Goal: Task Accomplishment & Management: Use online tool/utility

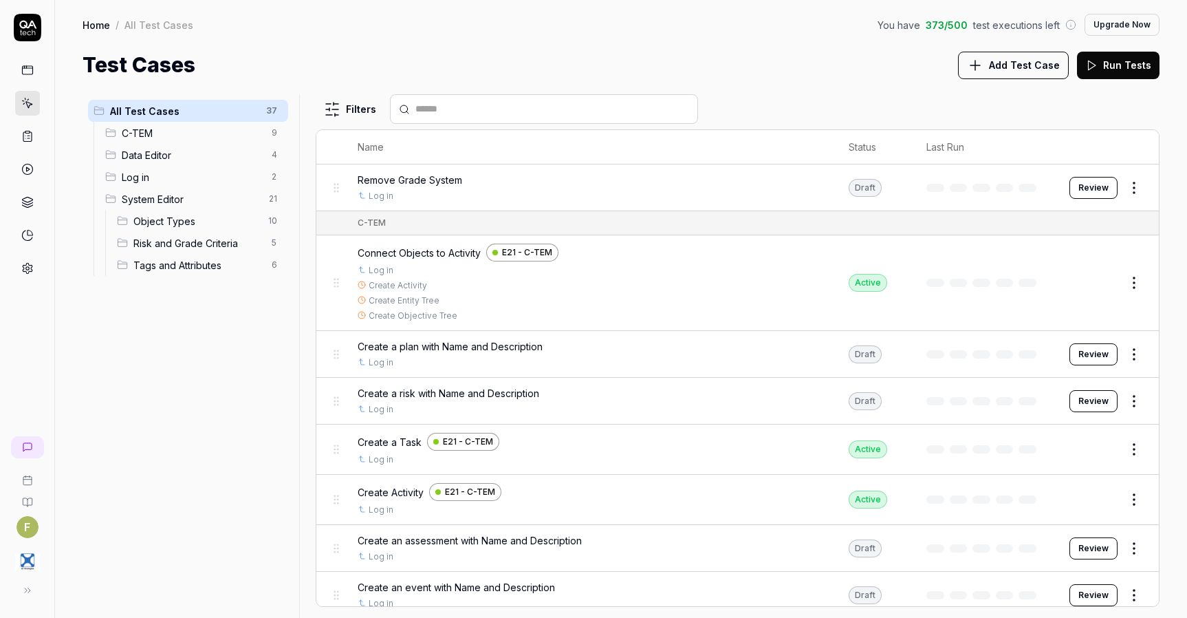
click at [27, 37] on icon at bounding box center [28, 28] width 28 height 28
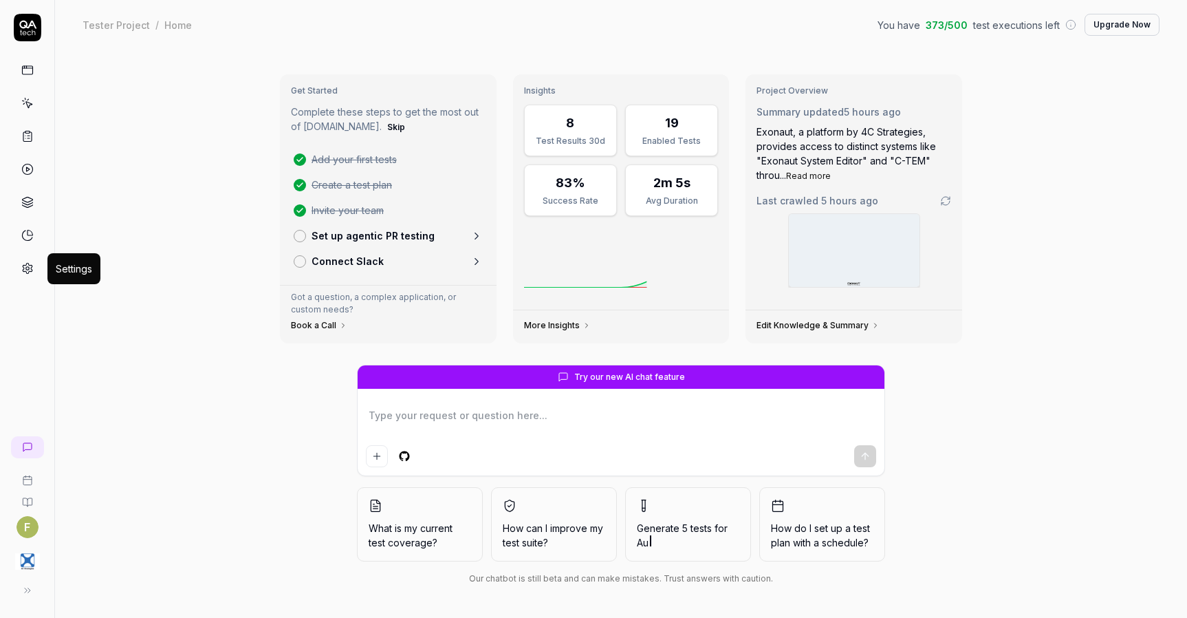
click at [26, 265] on icon at bounding box center [28, 268] width 10 height 10
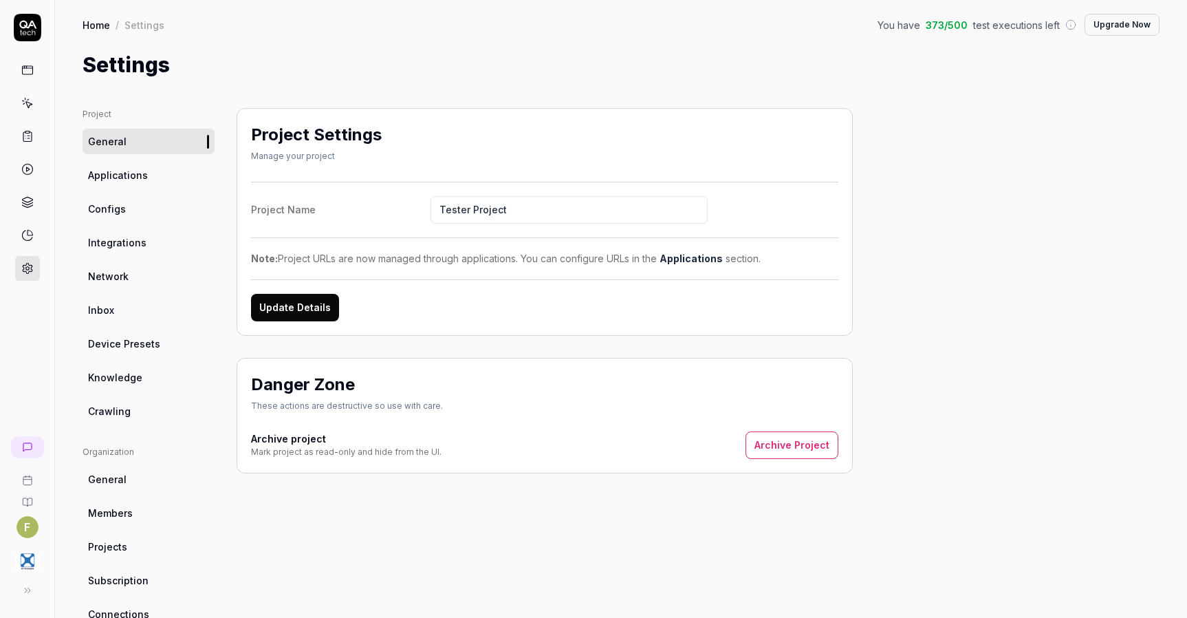
click at [147, 164] on link "Applications" at bounding box center [149, 174] width 132 height 25
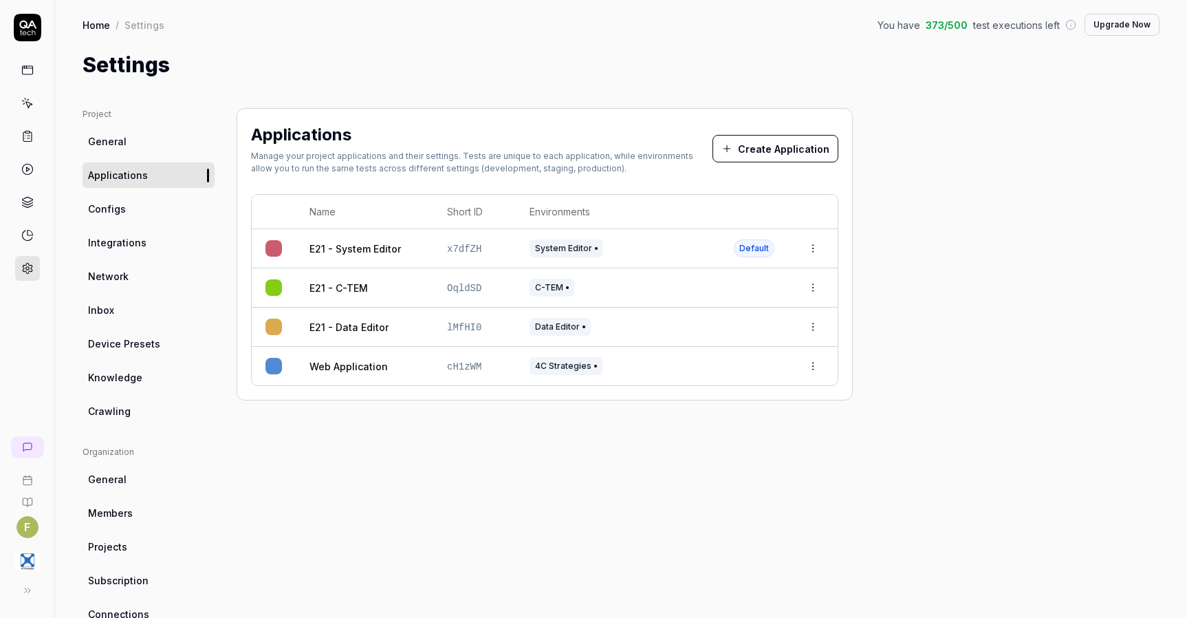
click at [145, 211] on link "Configs" at bounding box center [149, 208] width 132 height 25
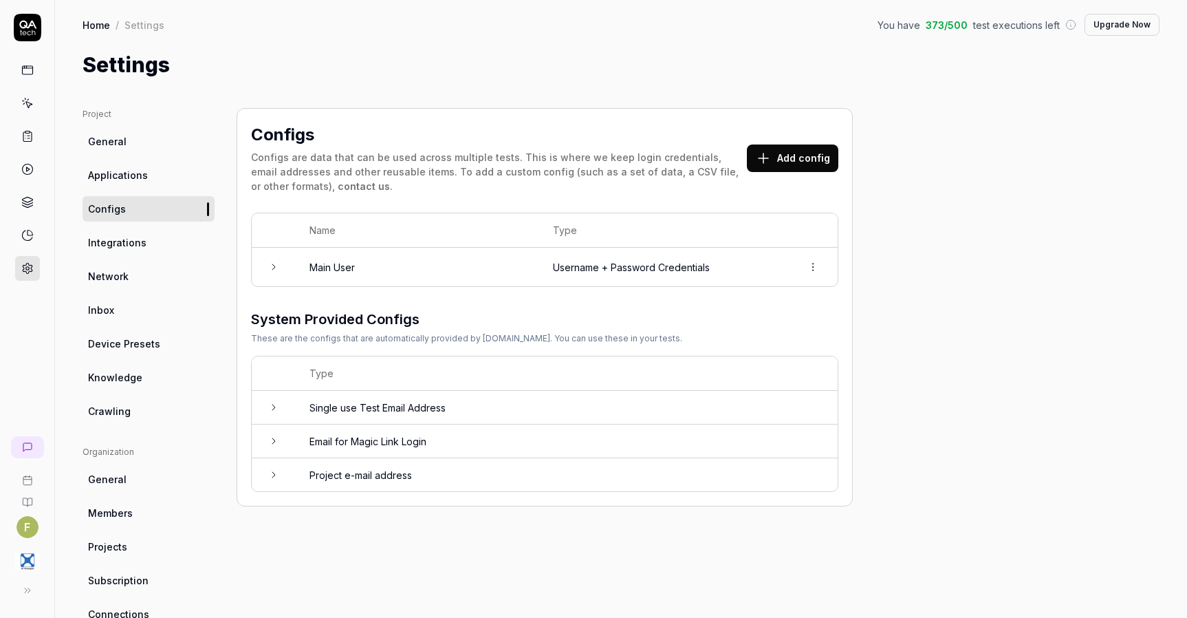
click at [148, 245] on link "Integrations" at bounding box center [149, 242] width 132 height 25
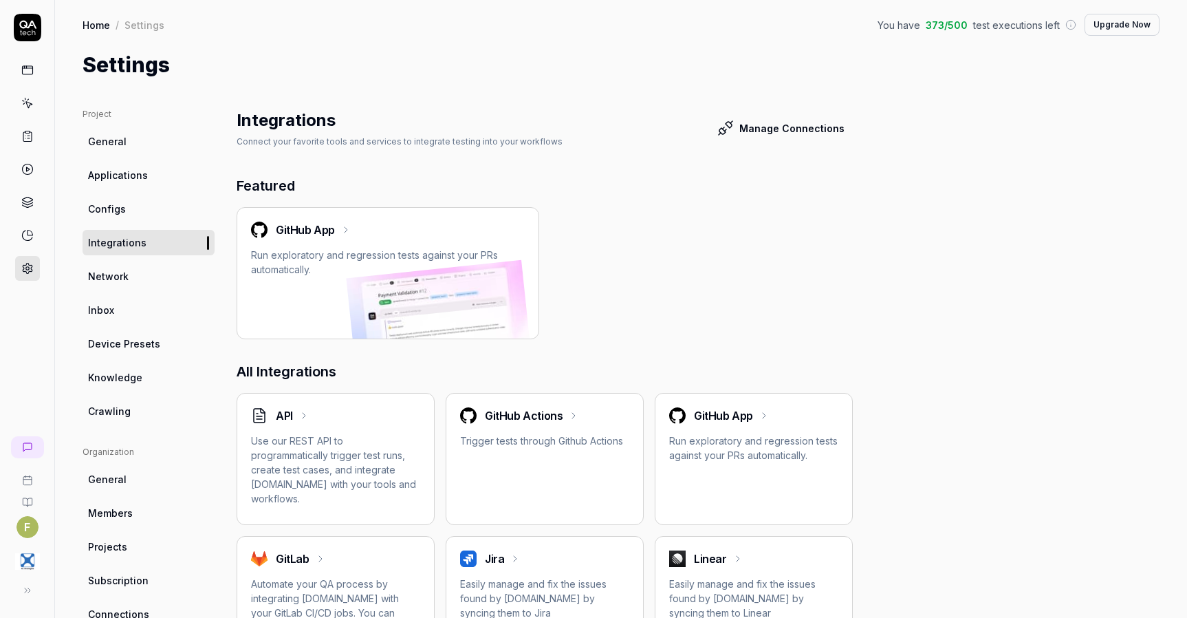
click at [131, 382] on span "Knowledge" at bounding box center [115, 377] width 54 height 14
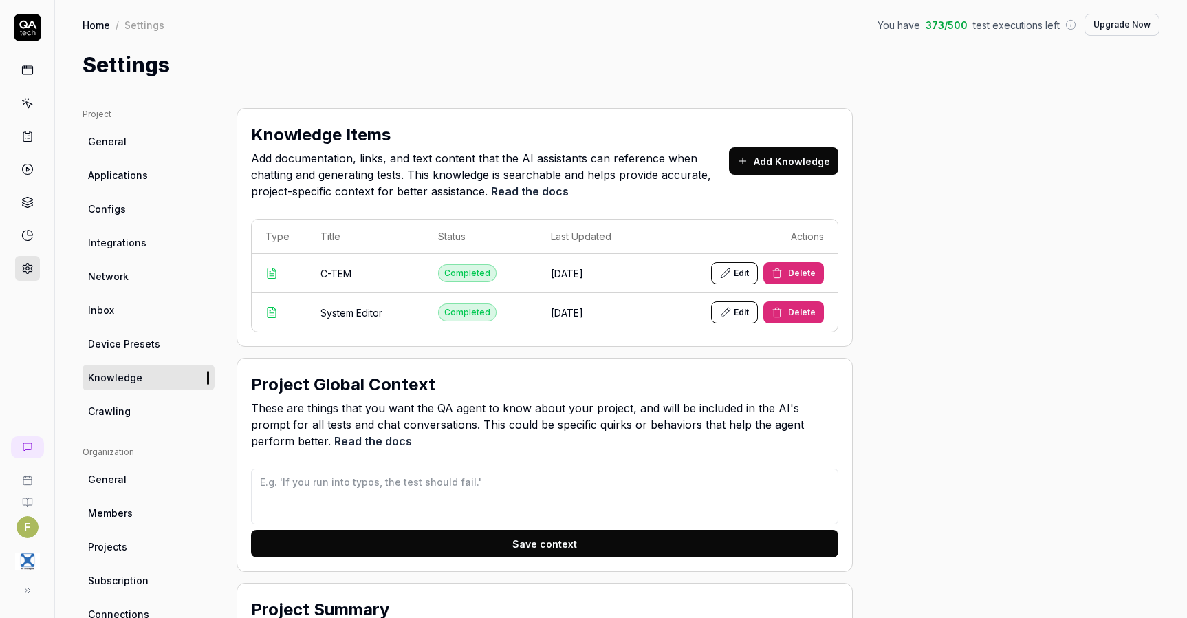
click at [803, 157] on button "Add Knowledge" at bounding box center [783, 161] width 109 height 28
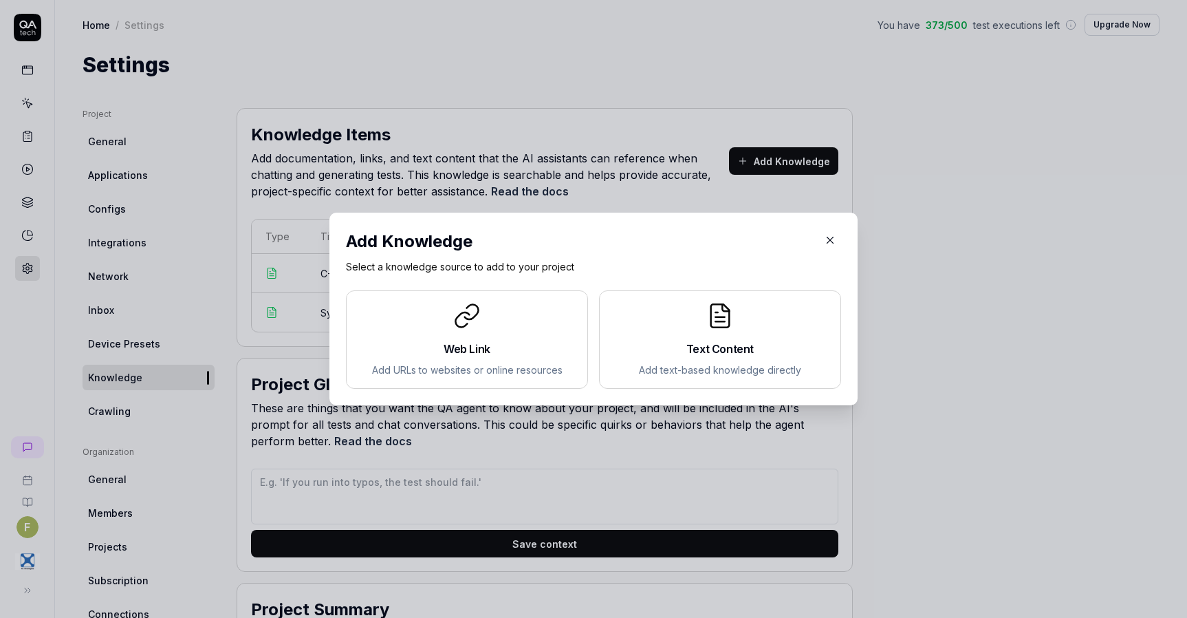
click at [386, 360] on div "Web Link Add URLs to websites or online resources" at bounding box center [467, 339] width 219 height 75
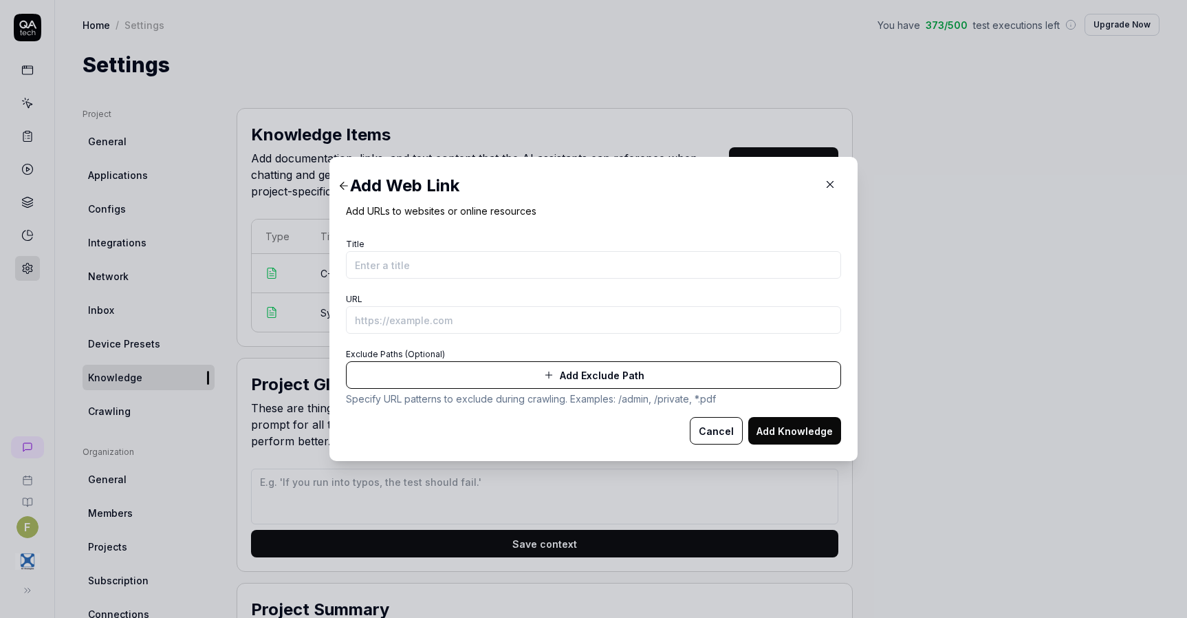
click at [532, 378] on button "Add Exclude Path" at bounding box center [593, 375] width 495 height 28
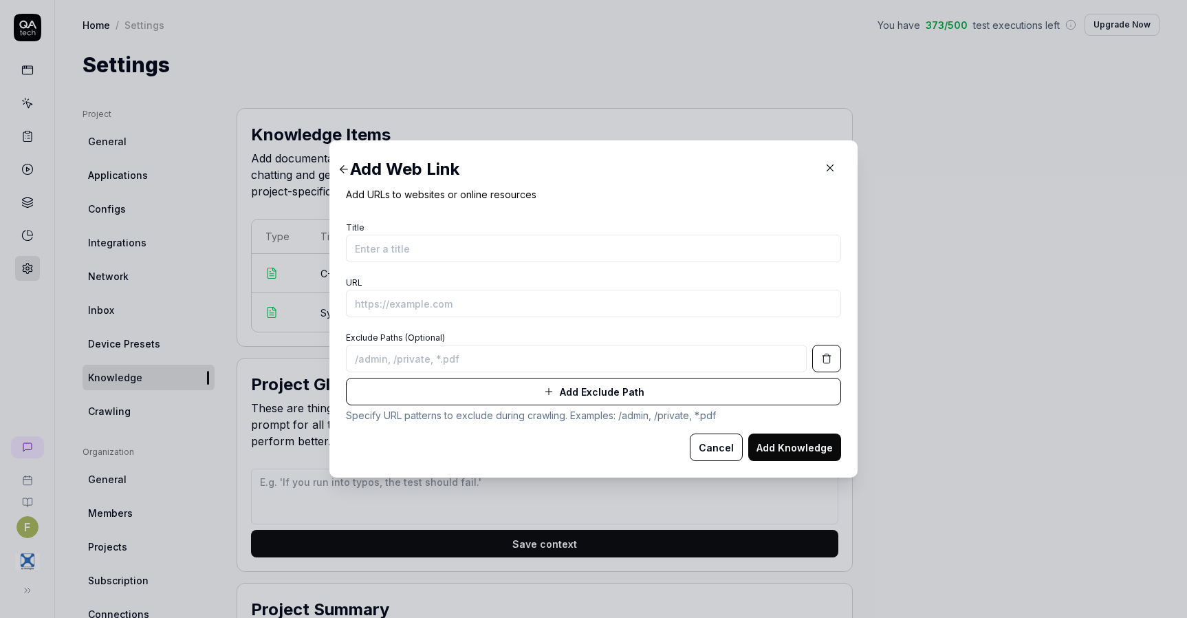
click at [754, 359] on input at bounding box center [576, 359] width 461 height 28
click at [717, 447] on button "Cancel" at bounding box center [716, 447] width 53 height 28
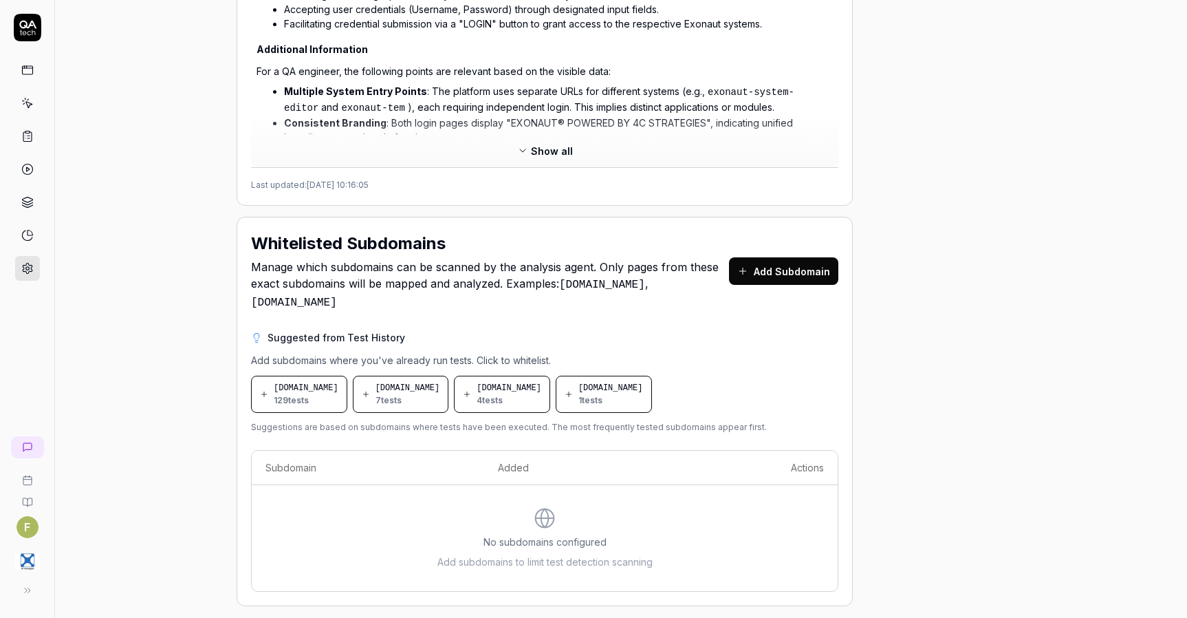
scroll to position [807, 0]
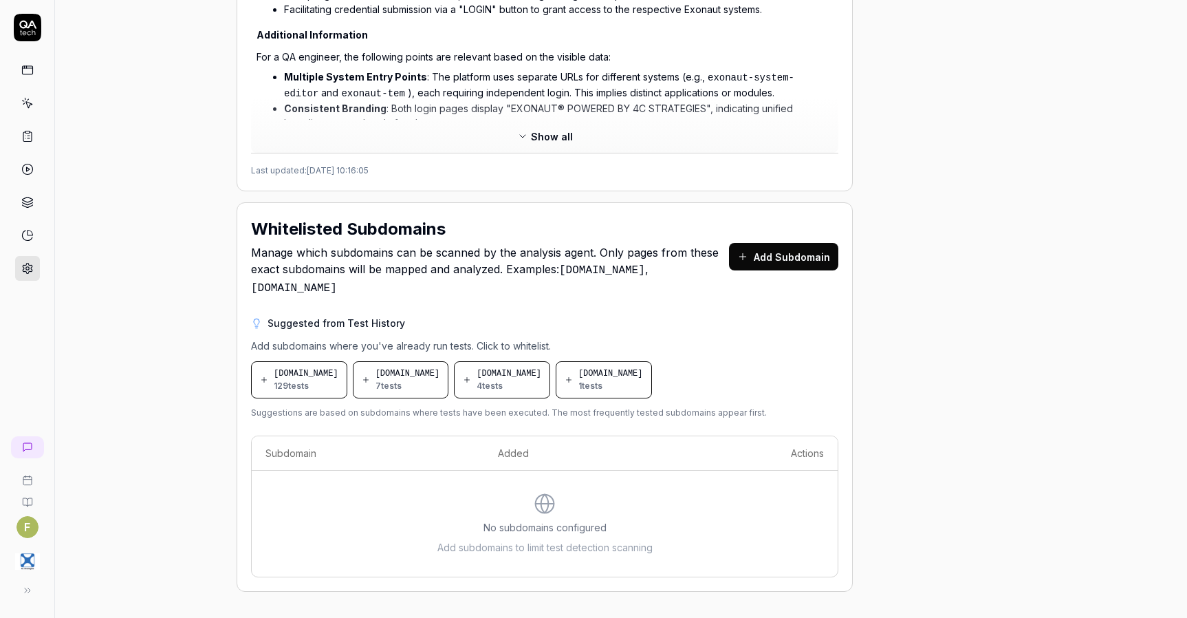
click at [275, 380] on span "129 tests" at bounding box center [291, 386] width 35 height 12
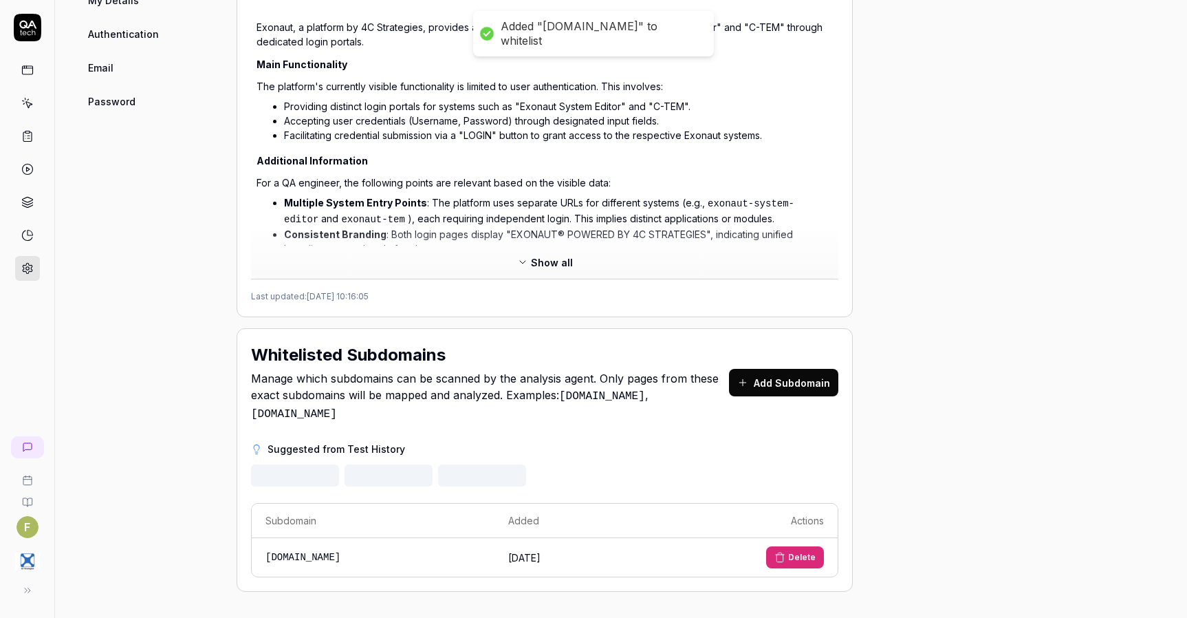
scroll to position [740, 0]
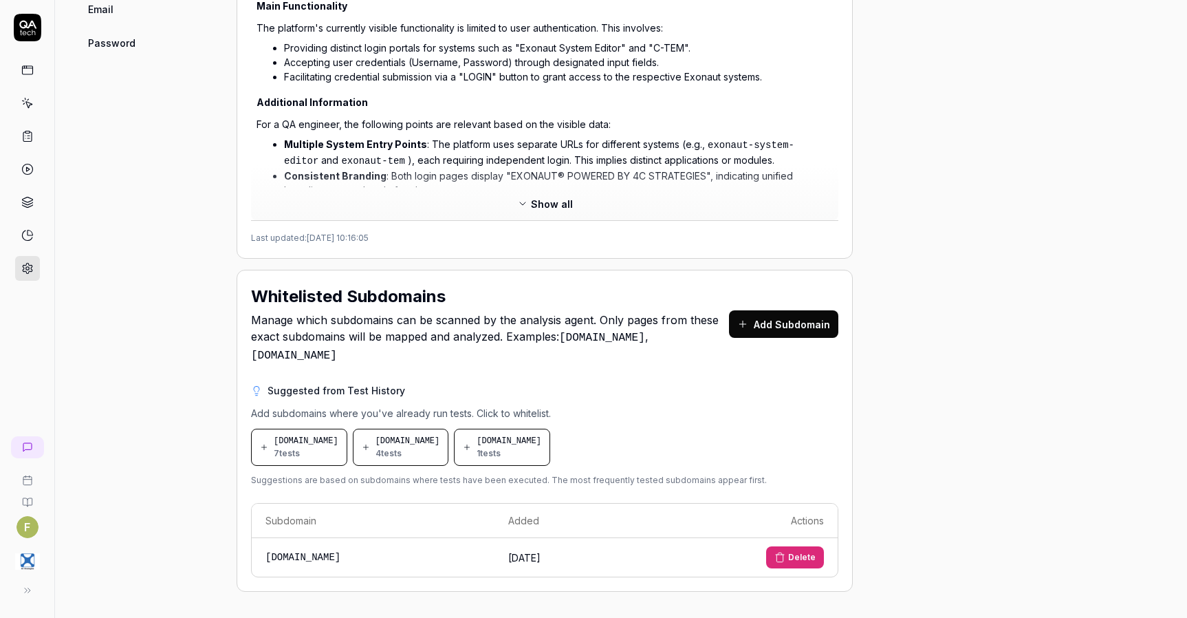
click at [810, 561] on button "Delete" at bounding box center [795, 557] width 58 height 22
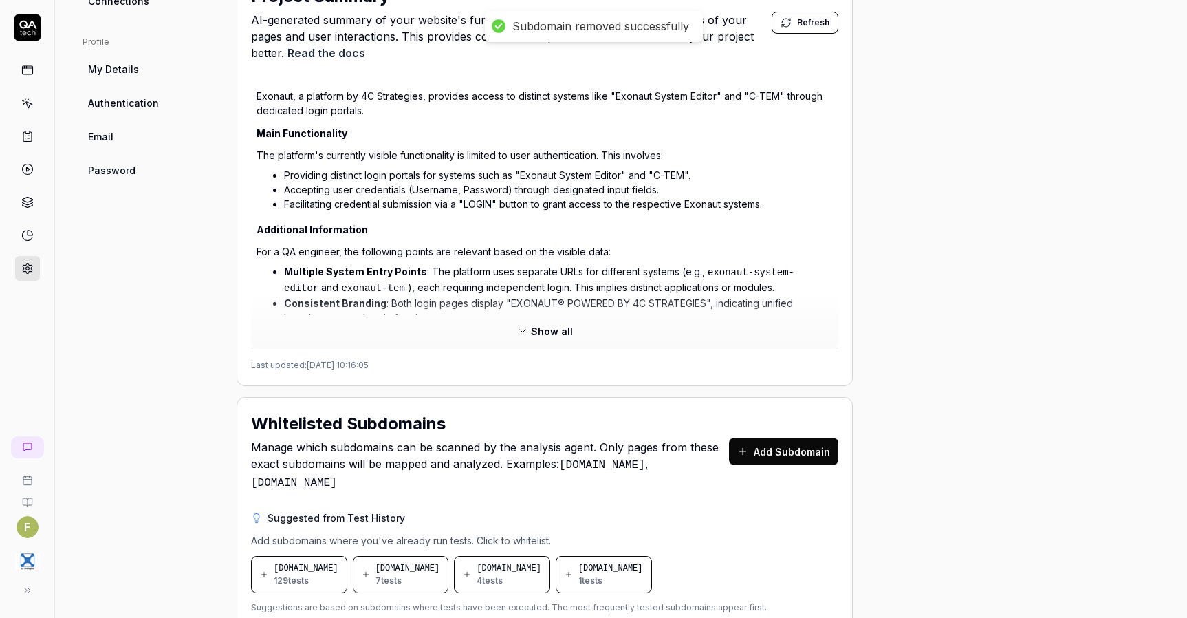
scroll to position [465, 0]
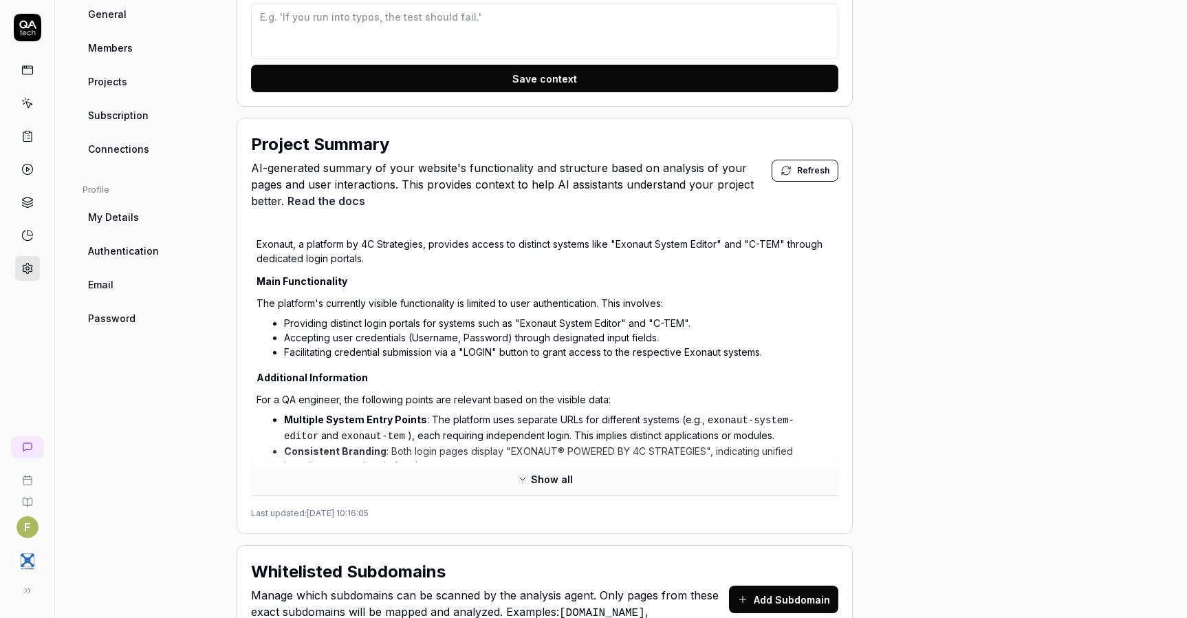
click at [560, 478] on span "Show all" at bounding box center [552, 479] width 42 height 14
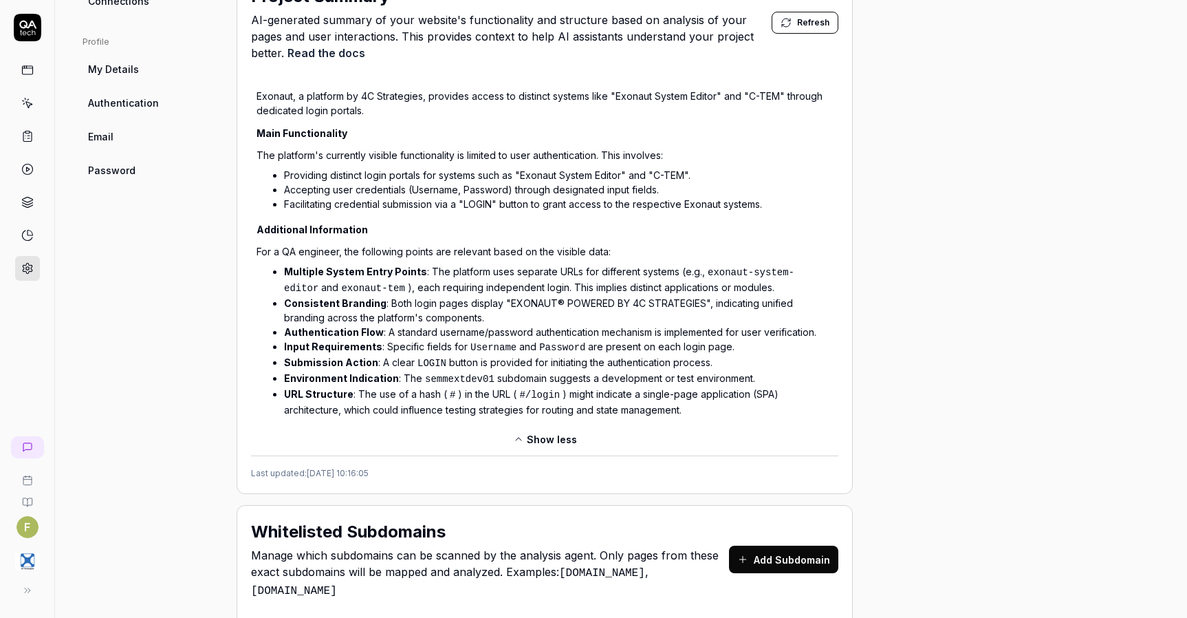
scroll to position [396, 0]
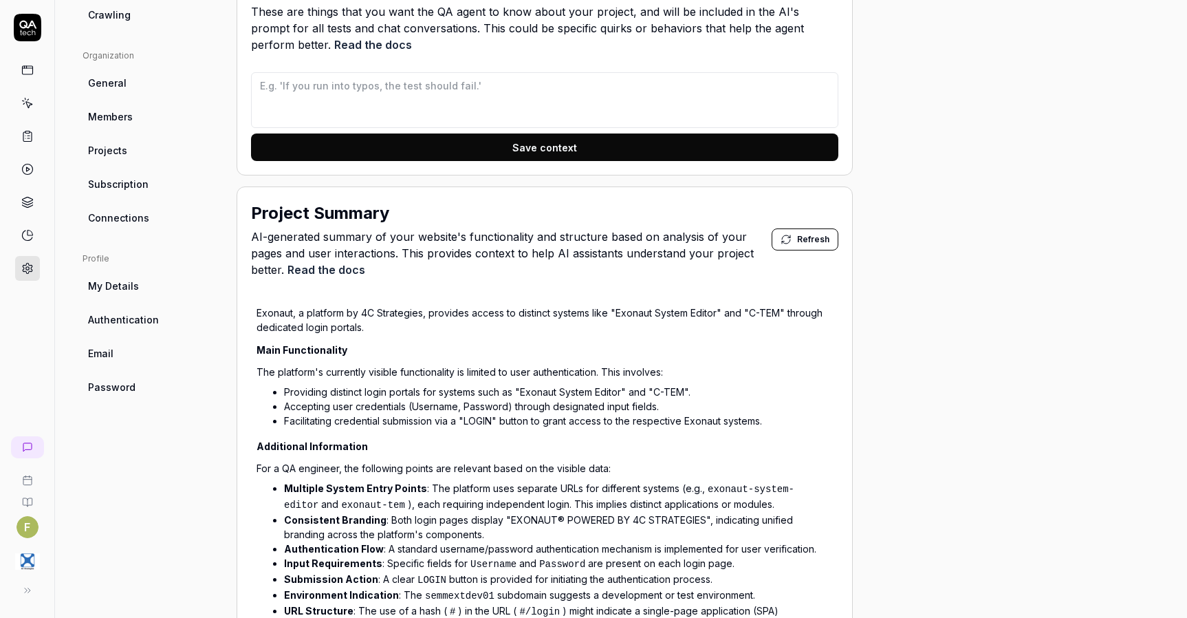
click at [811, 243] on span "Refresh" at bounding box center [813, 239] width 32 height 12
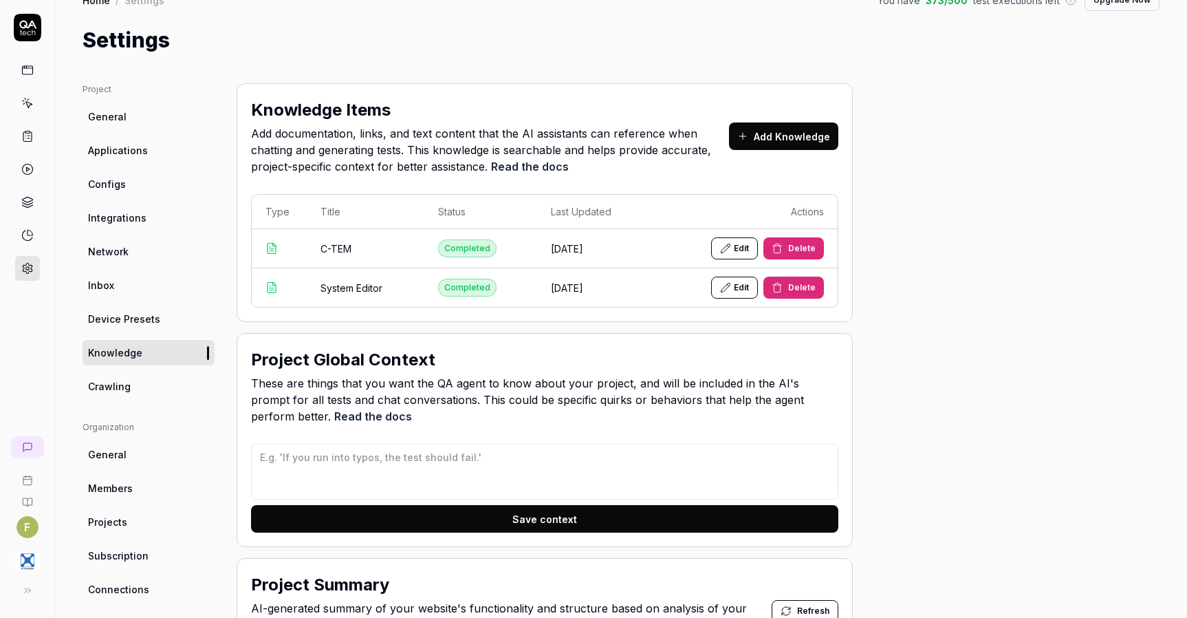
scroll to position [0, 0]
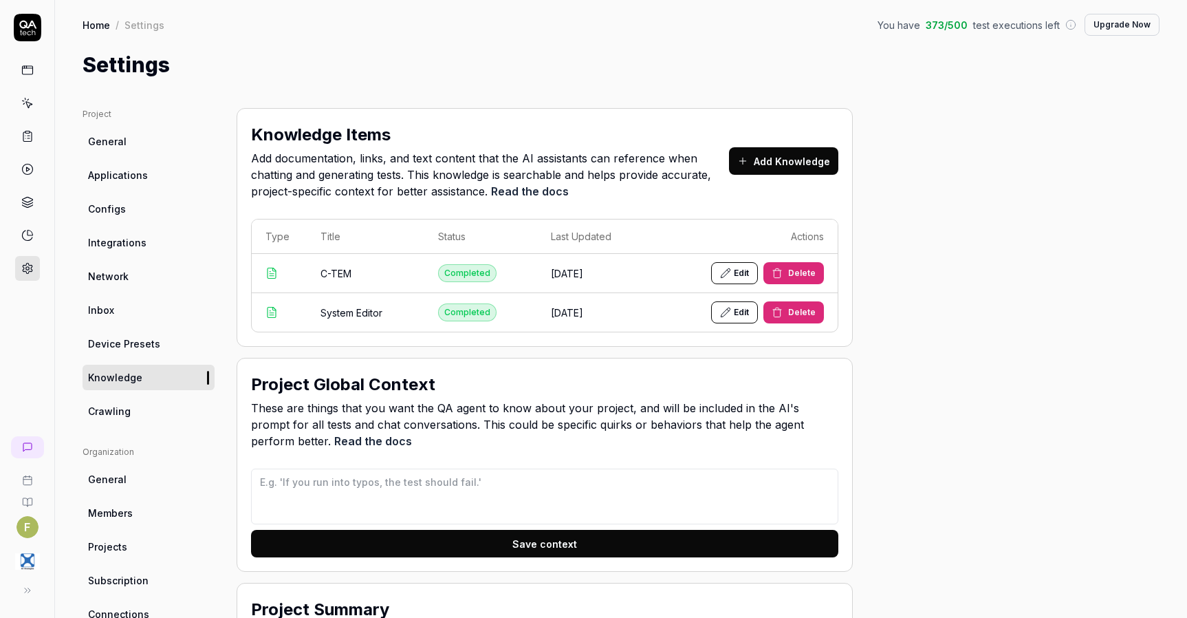
click at [160, 417] on link "Crawling" at bounding box center [149, 410] width 132 height 25
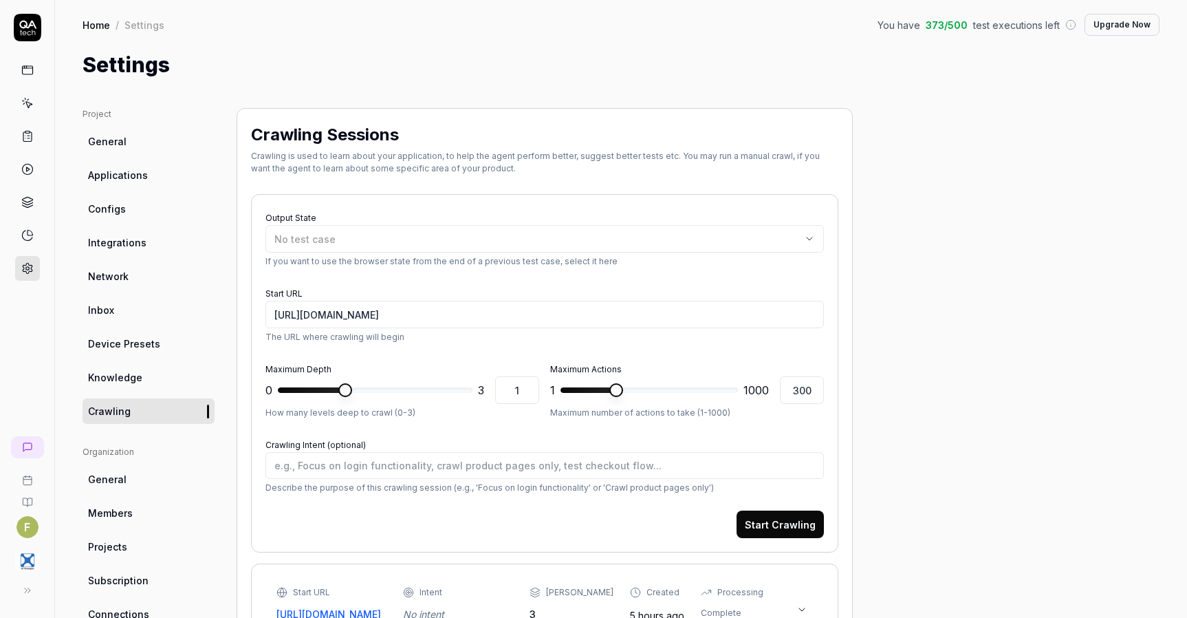
click at [164, 158] on ul "Project General Applications Configs Integrations Network Inbox Device Presets …" at bounding box center [149, 266] width 132 height 316
click at [166, 168] on link "Applications" at bounding box center [149, 174] width 132 height 25
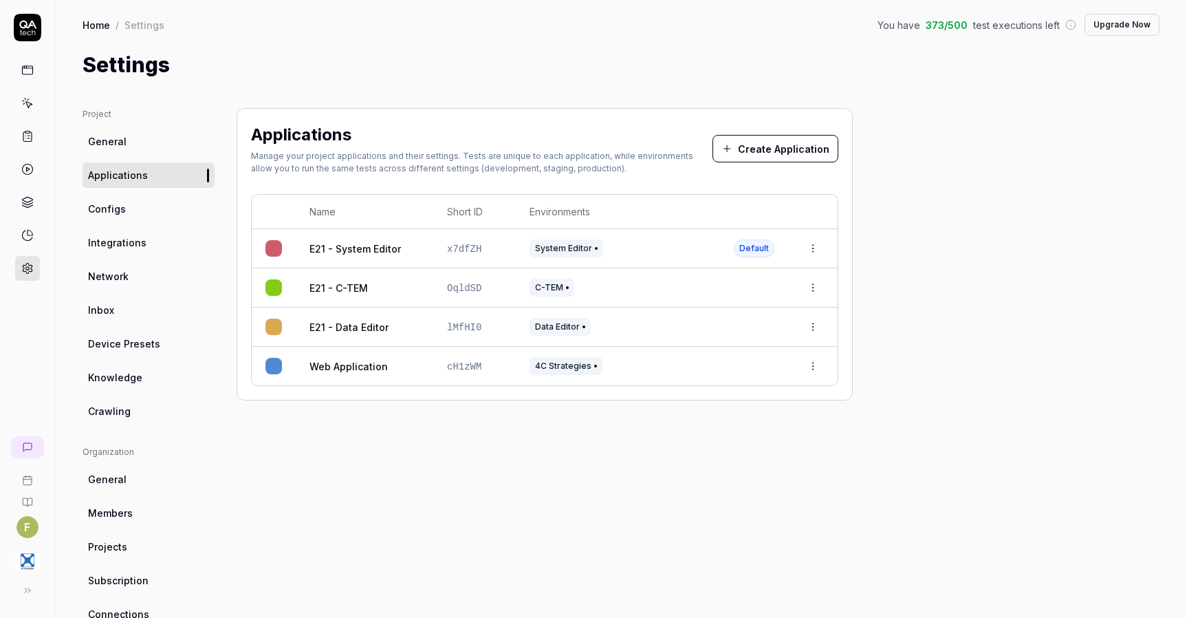
click at [160, 201] on link "Configs" at bounding box center [149, 208] width 132 height 25
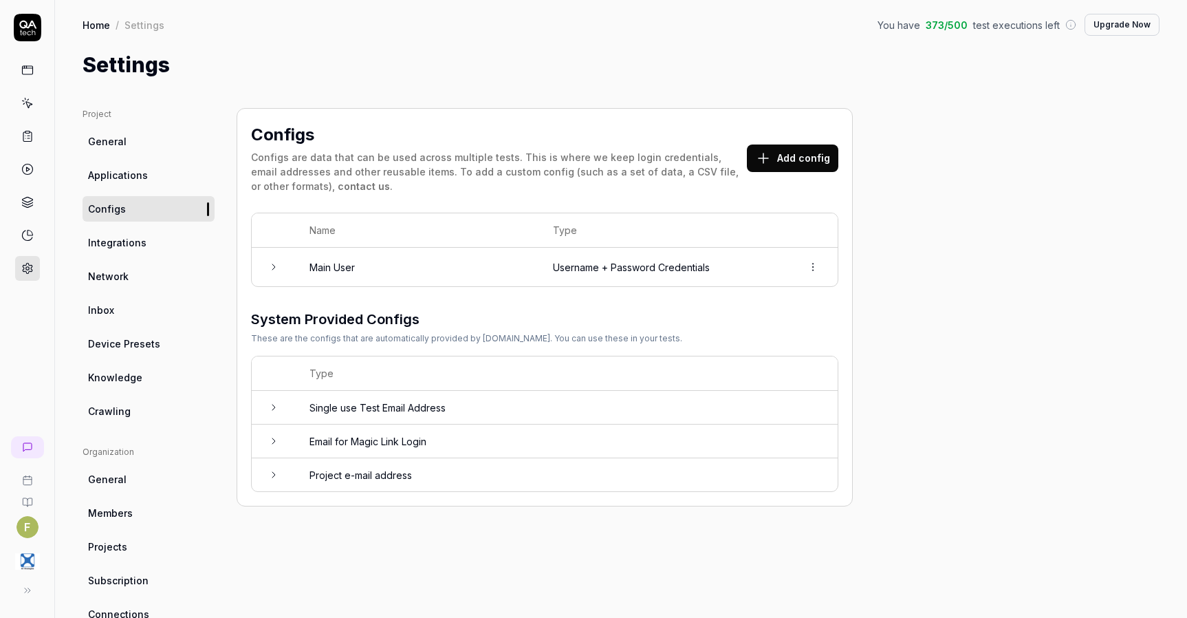
click at [158, 248] on link "Integrations" at bounding box center [149, 242] width 132 height 25
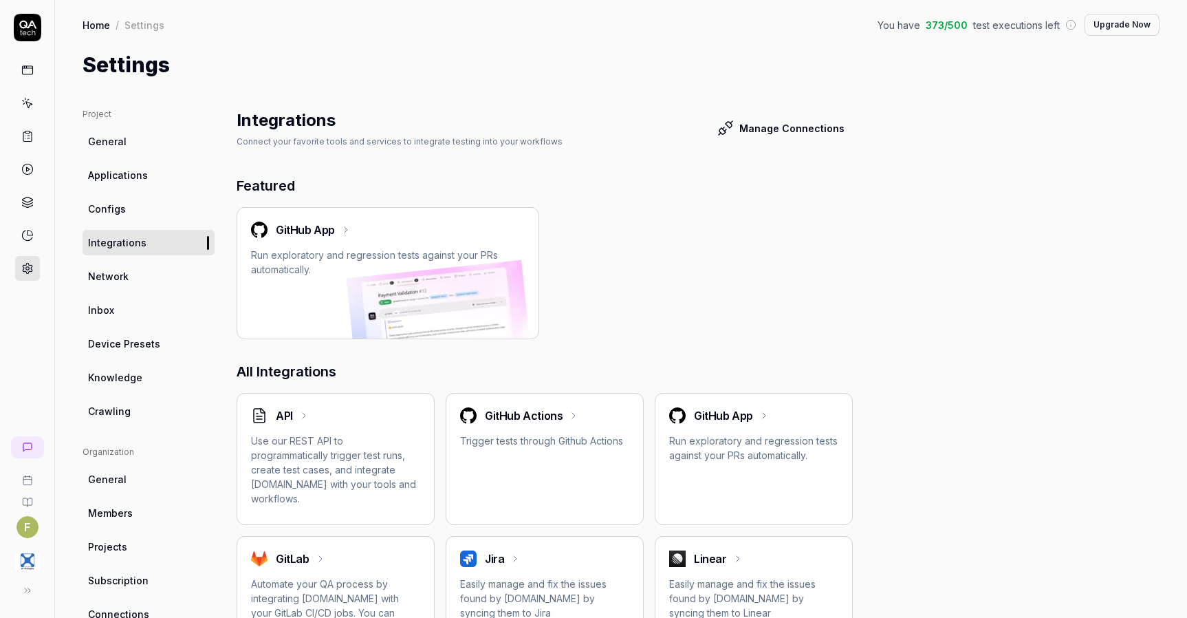
click at [137, 281] on link "Network" at bounding box center [149, 275] width 132 height 25
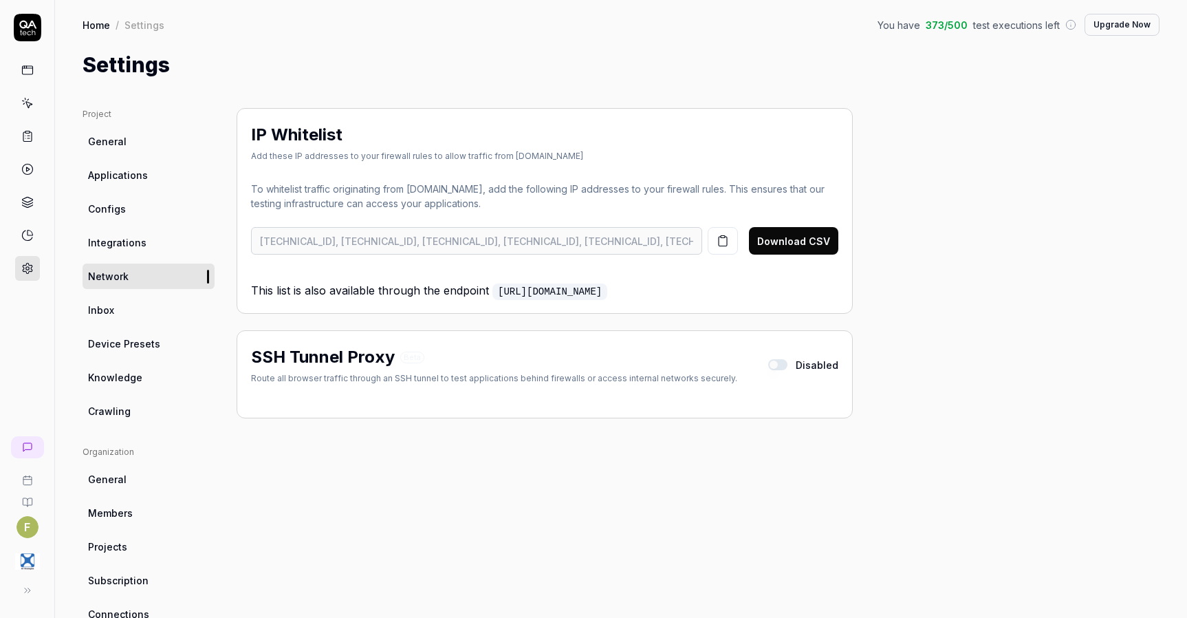
click at [140, 308] on link "Inbox" at bounding box center [149, 309] width 132 height 25
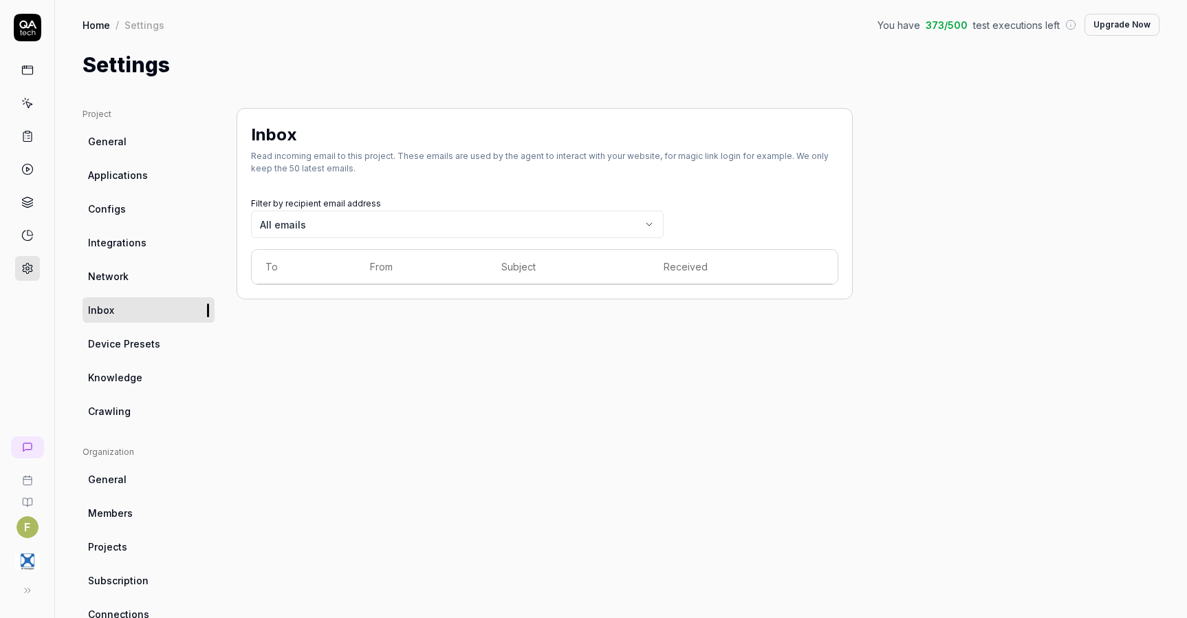
click at [141, 346] on span "Device Presets" at bounding box center [124, 343] width 72 height 14
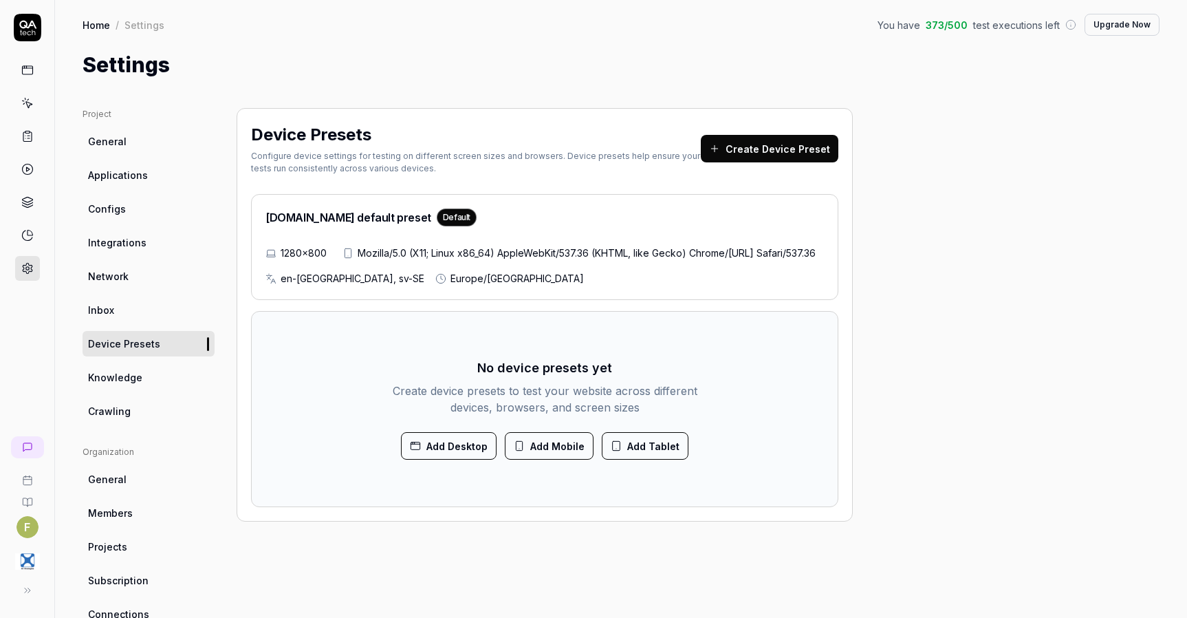
click at [157, 382] on link "Knowledge" at bounding box center [149, 376] width 132 height 25
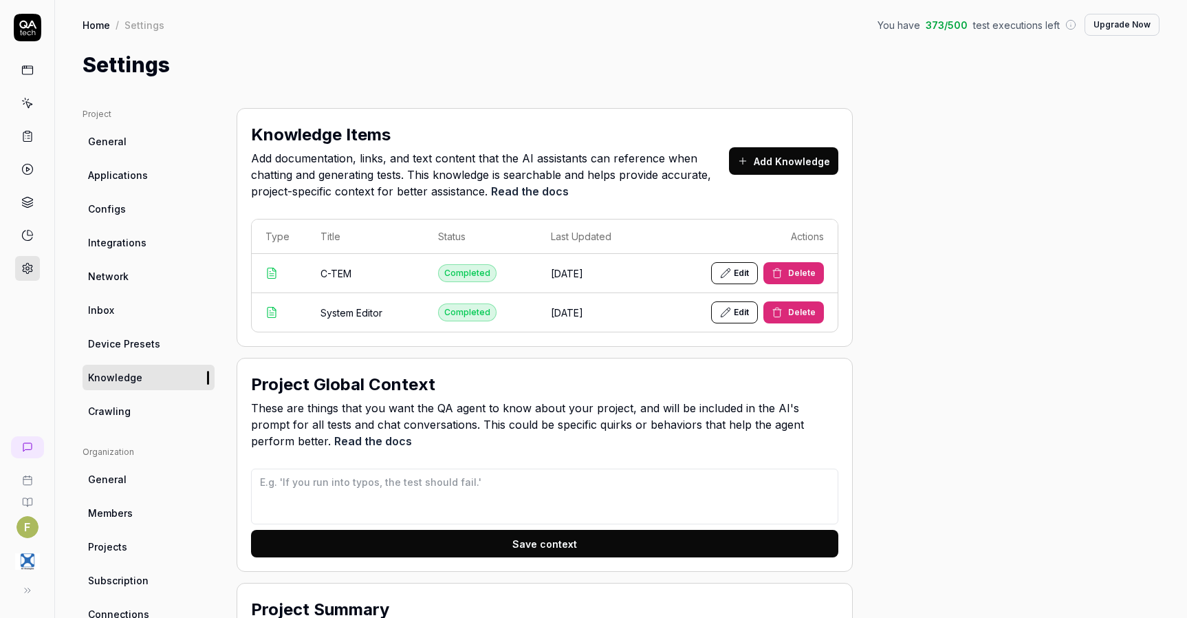
click at [149, 342] on span "Device Presets" at bounding box center [124, 343] width 72 height 14
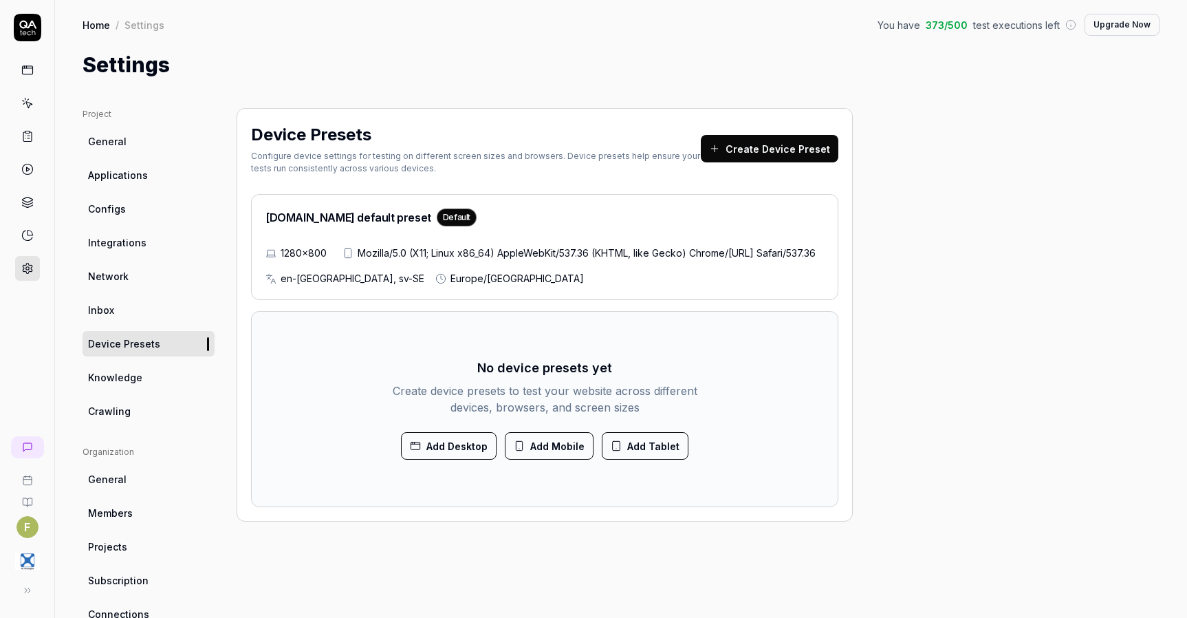
click at [142, 312] on link "Inbox" at bounding box center [149, 309] width 132 height 25
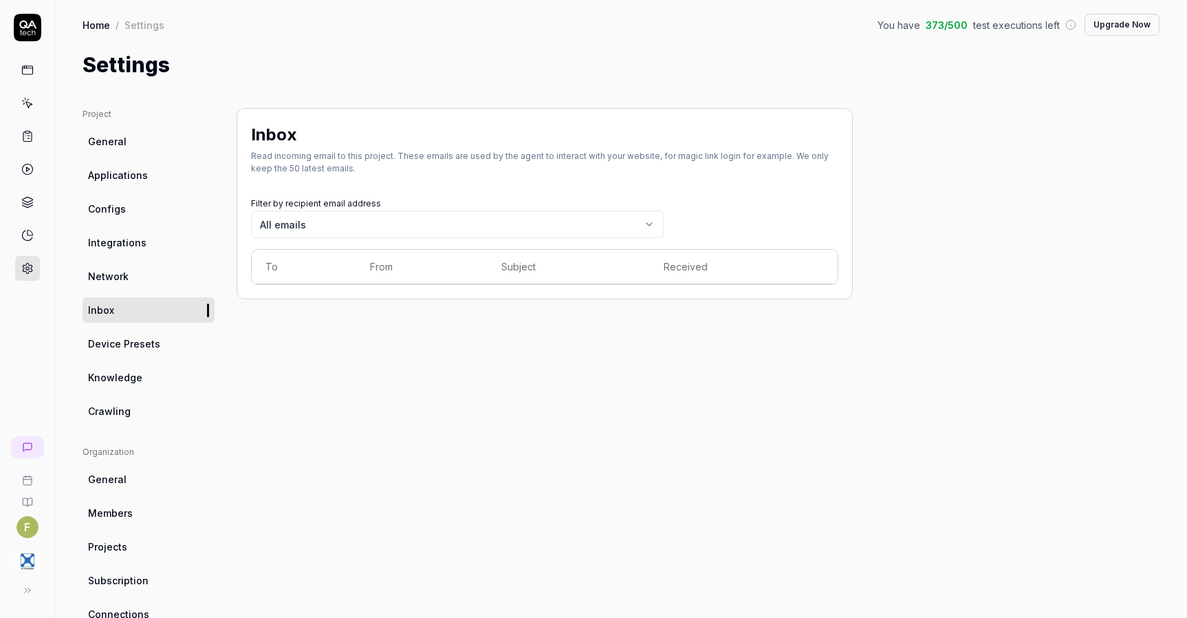
click at [143, 280] on link "Network" at bounding box center [149, 275] width 132 height 25
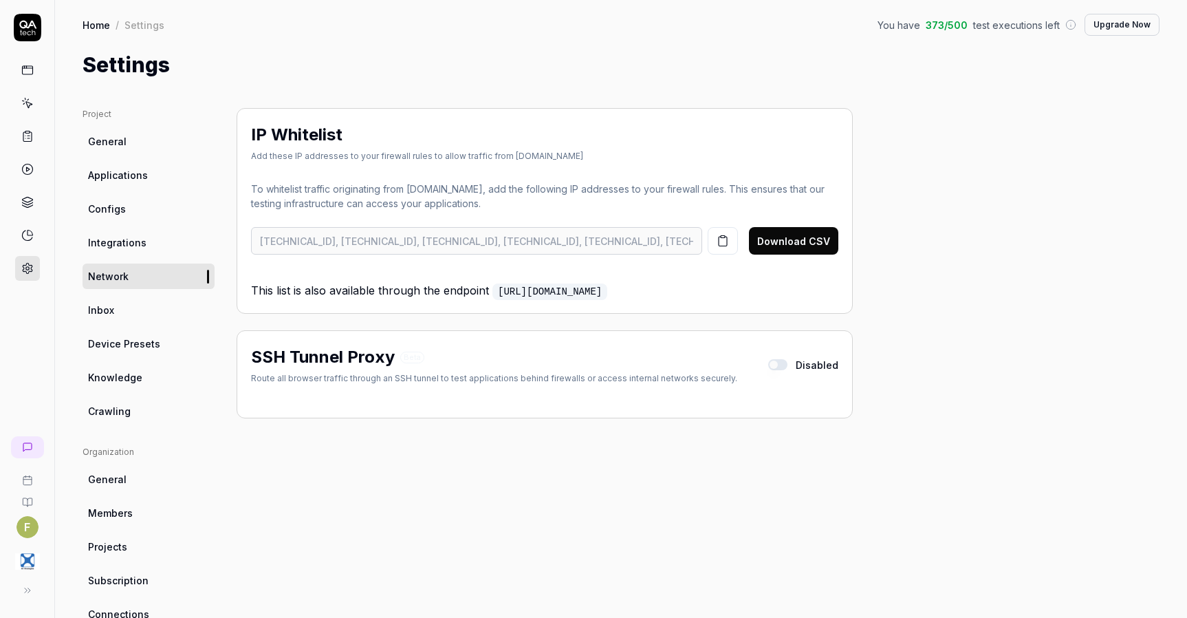
click at [142, 239] on span "Integrations" at bounding box center [117, 242] width 58 height 14
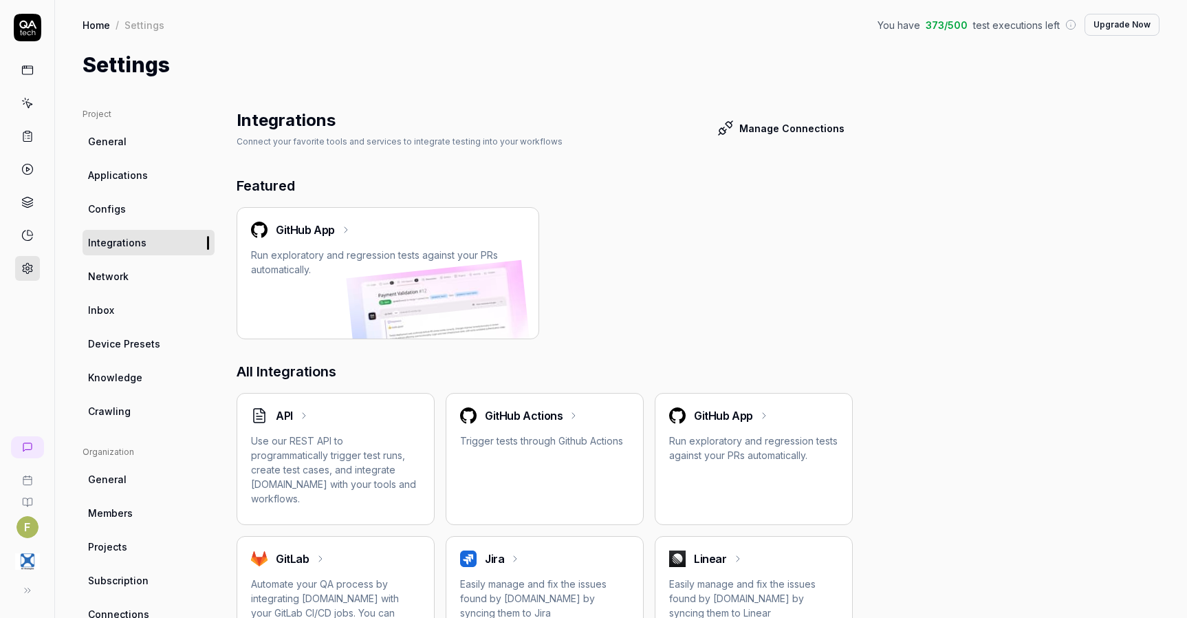
click at [130, 202] on link "Configs" at bounding box center [149, 208] width 132 height 25
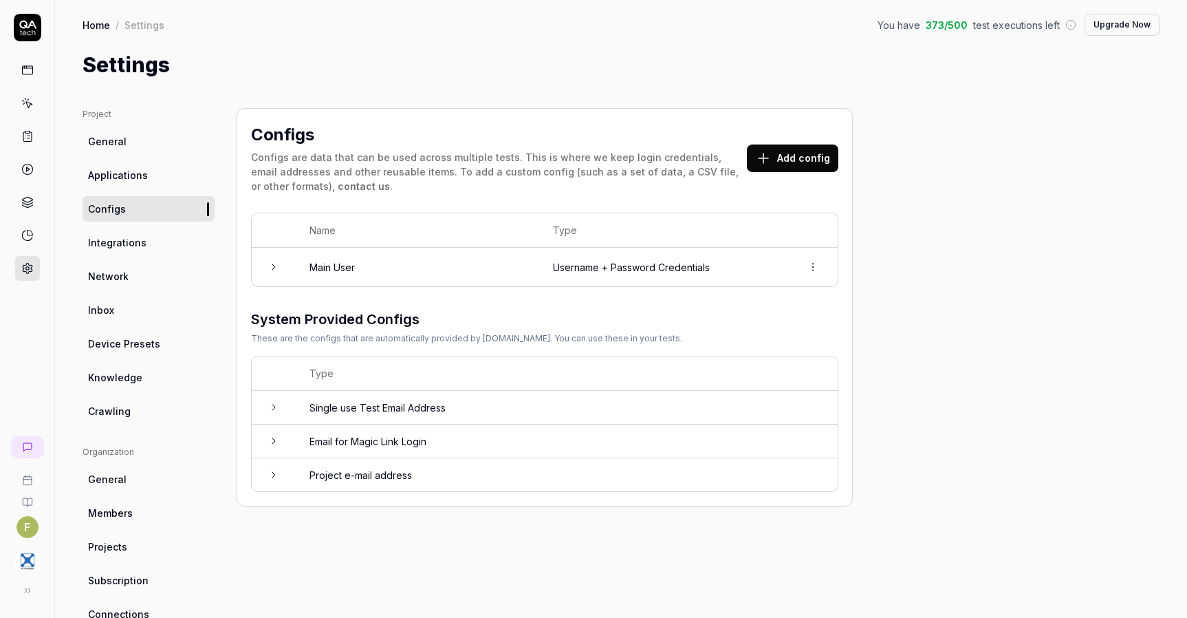
click at [124, 168] on span "Applications" at bounding box center [118, 175] width 60 height 14
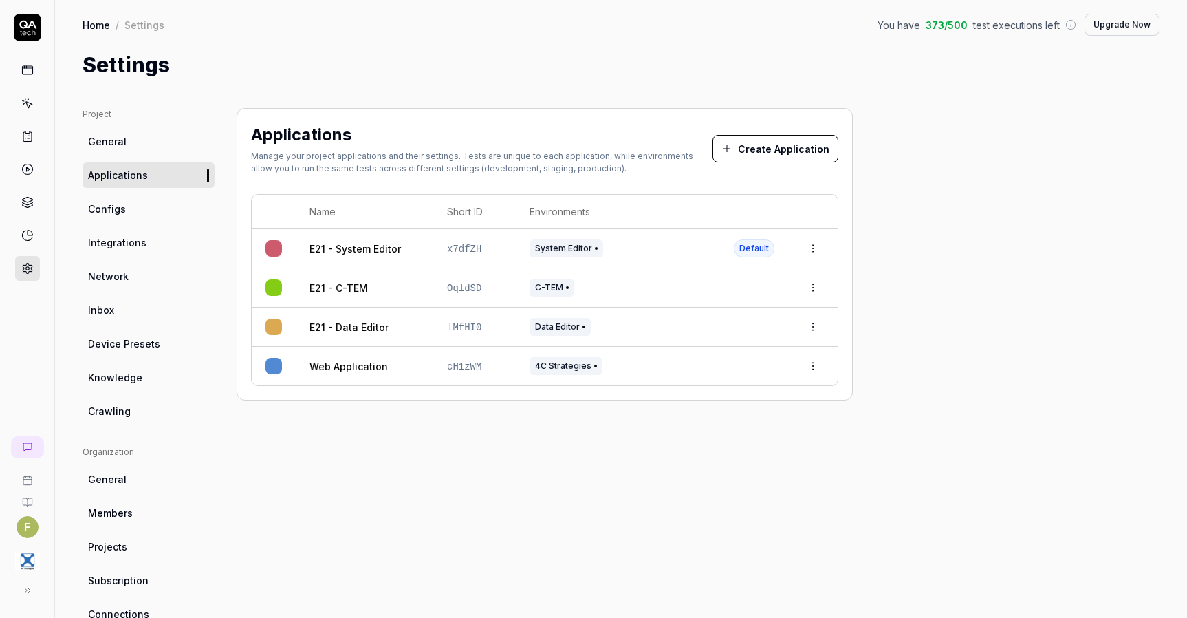
click at [113, 139] on span "General" at bounding box center [107, 141] width 39 height 14
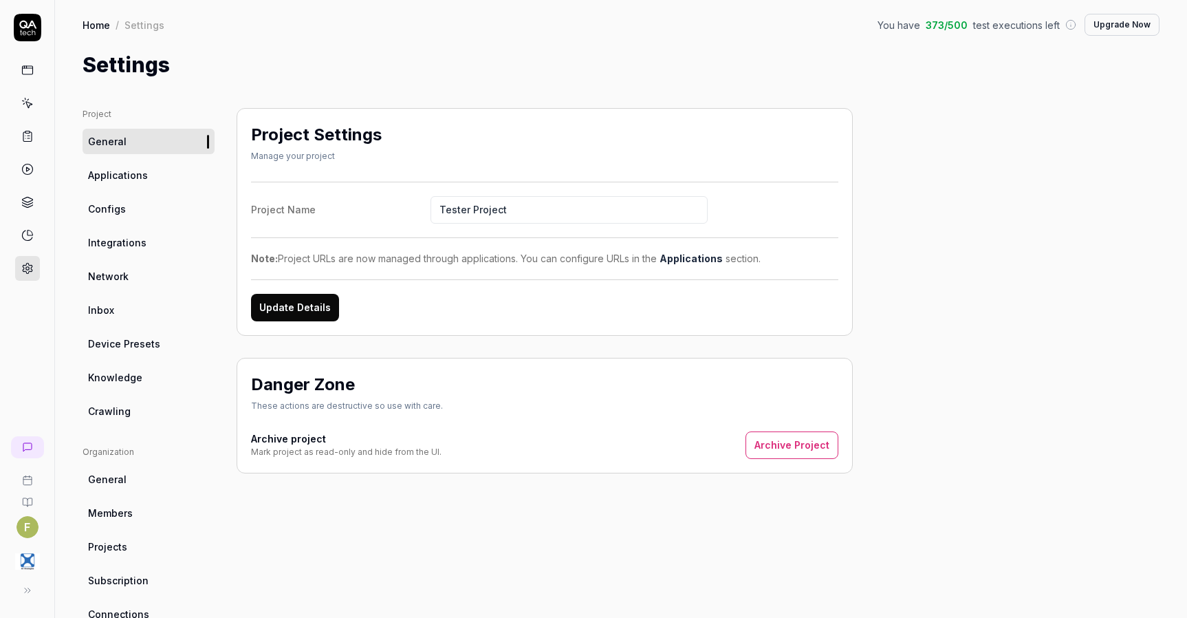
click at [28, 95] on link at bounding box center [27, 103] width 25 height 25
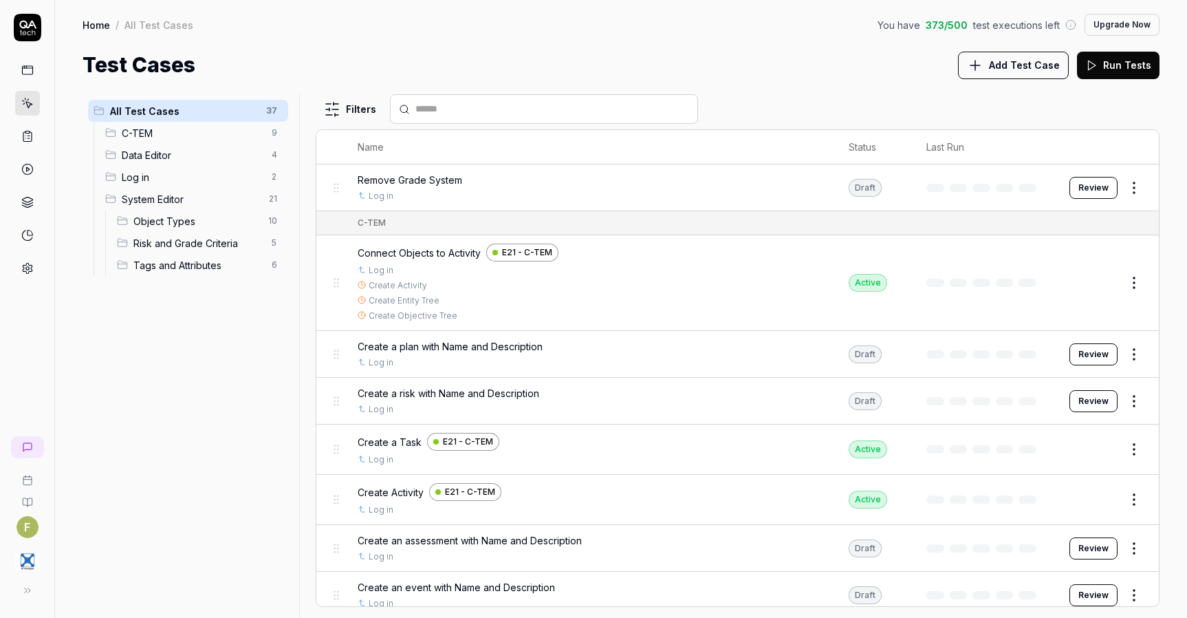
click at [32, 208] on icon at bounding box center [27, 202] width 12 height 12
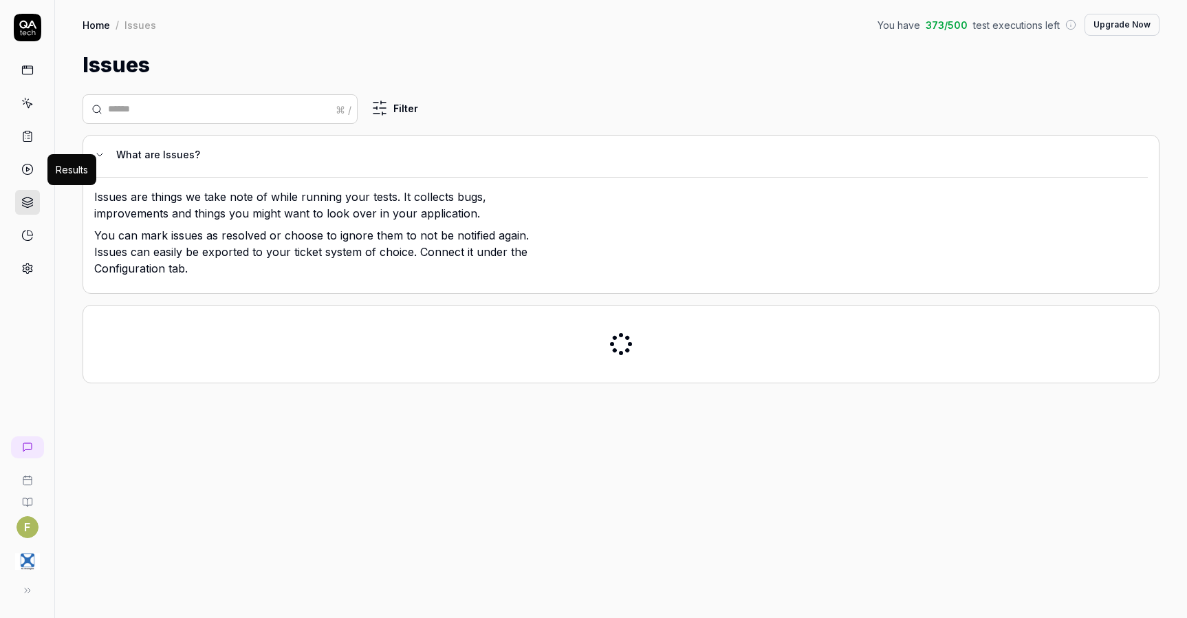
click at [29, 173] on icon at bounding box center [27, 169] width 12 height 12
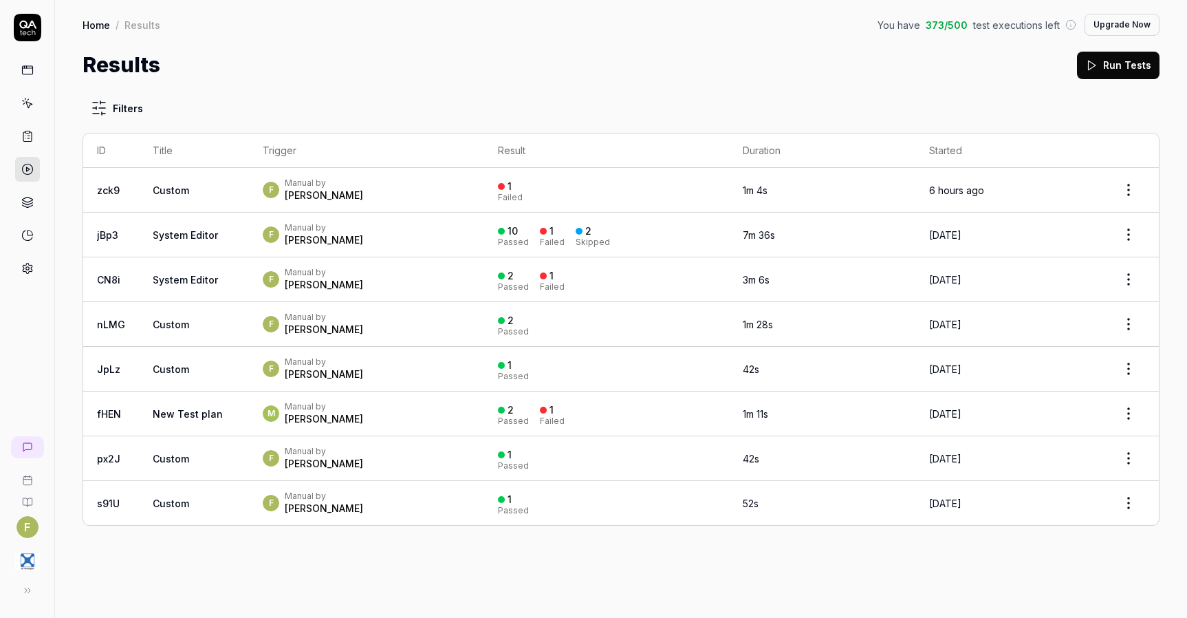
click at [21, 138] on icon at bounding box center [27, 136] width 12 height 12
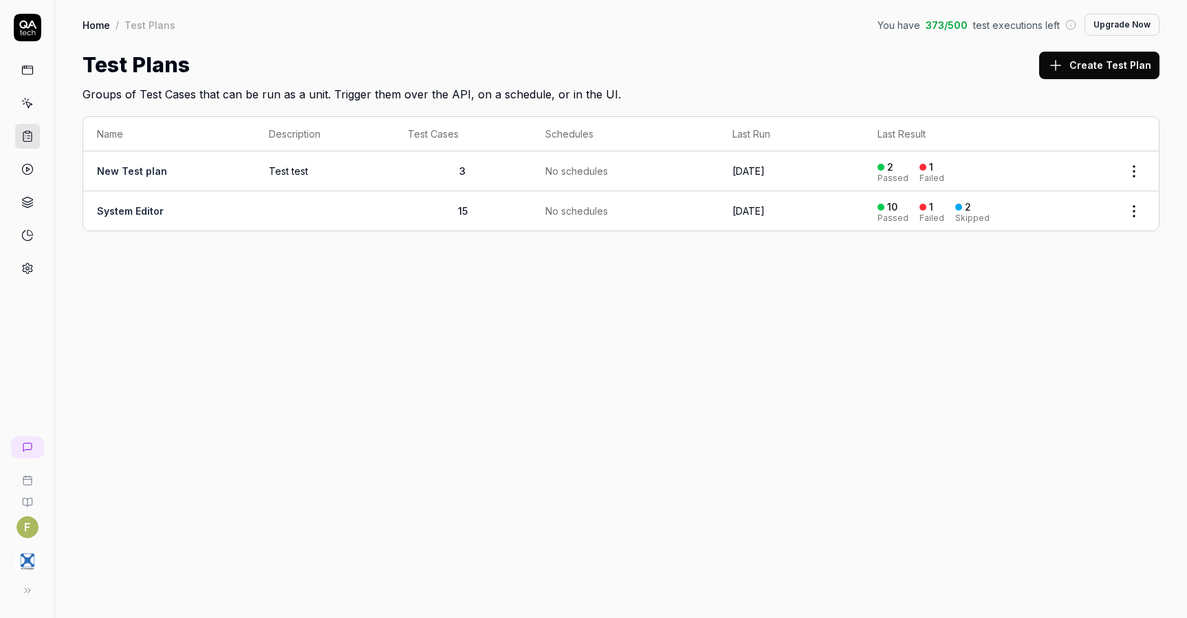
click at [34, 275] on link at bounding box center [27, 268] width 25 height 25
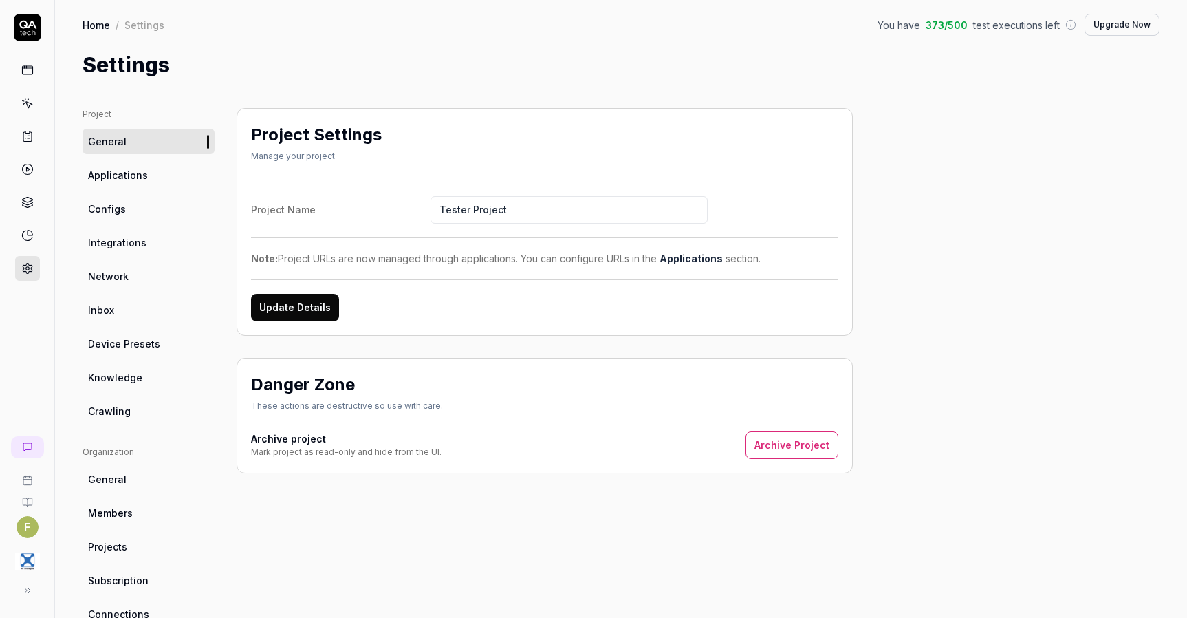
click at [121, 243] on span "Integrations" at bounding box center [117, 242] width 58 height 14
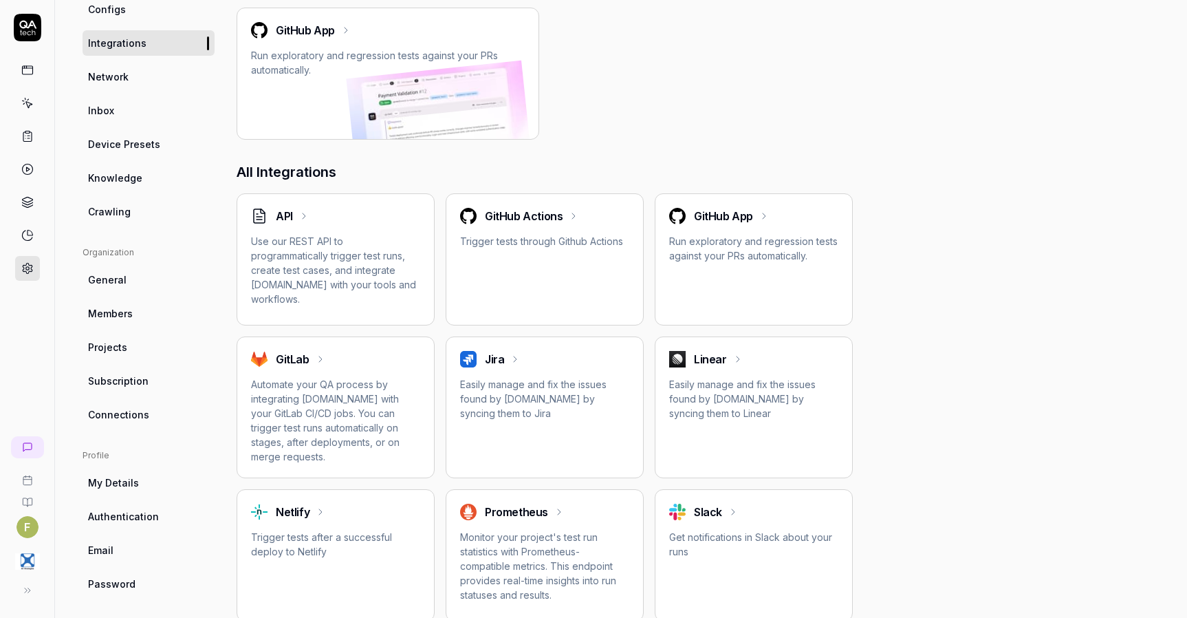
scroll to position [206, 0]
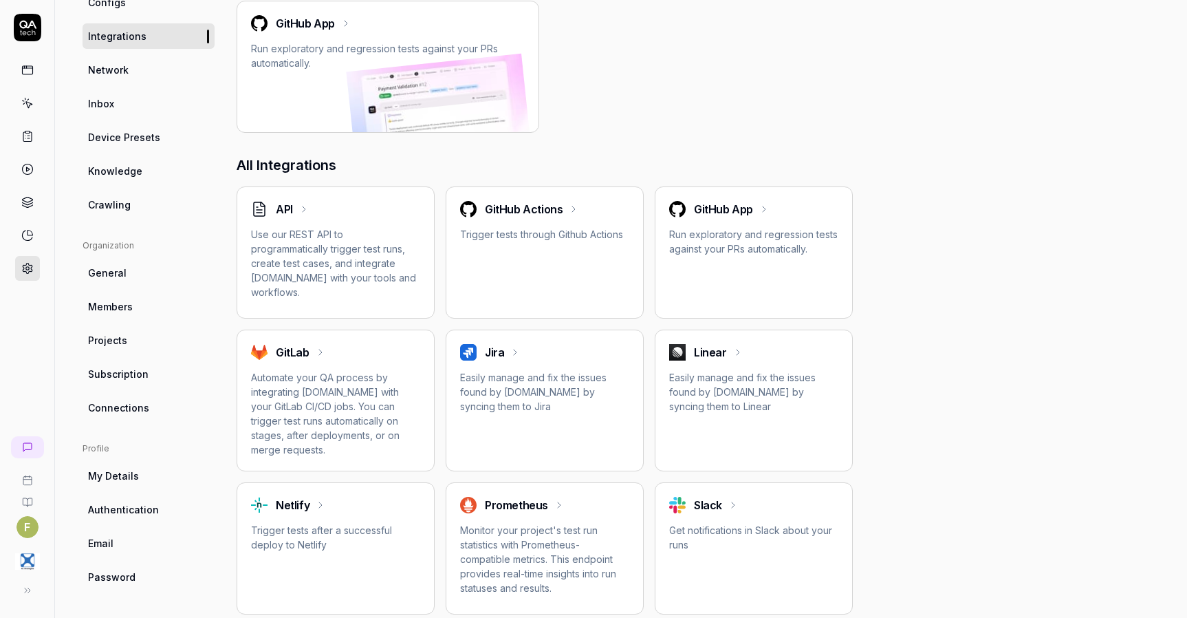
click at [397, 408] on p "Automate your QA process by integrating QA.tech with your GitLab CI/CD jobs. Yo…" at bounding box center [335, 413] width 169 height 87
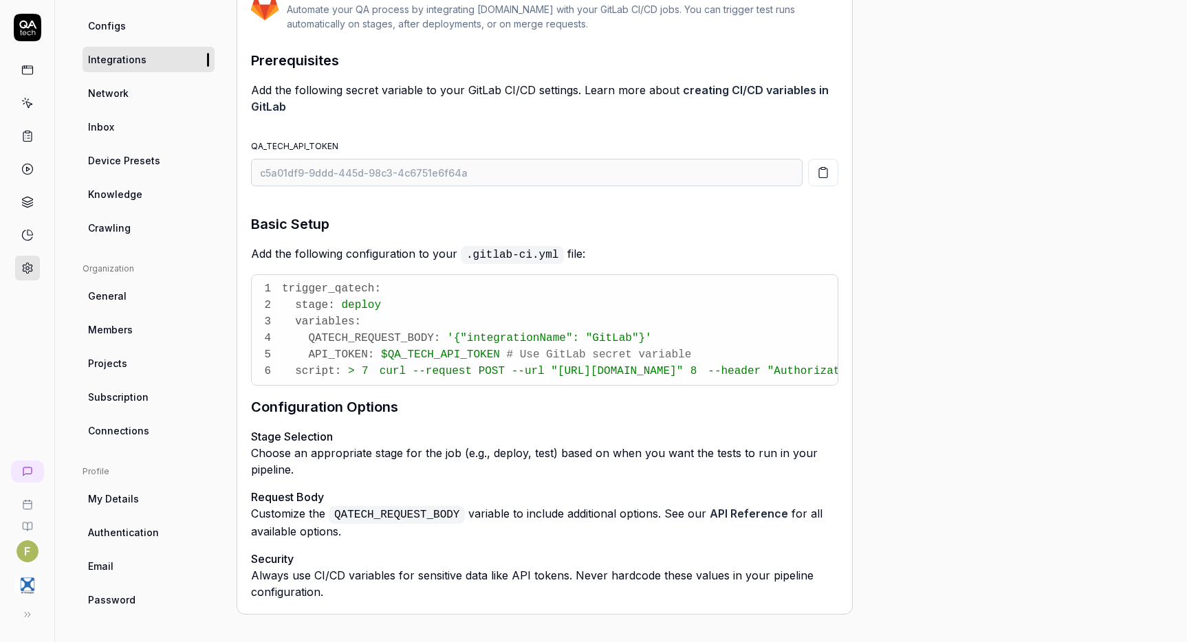
scroll to position [173, 0]
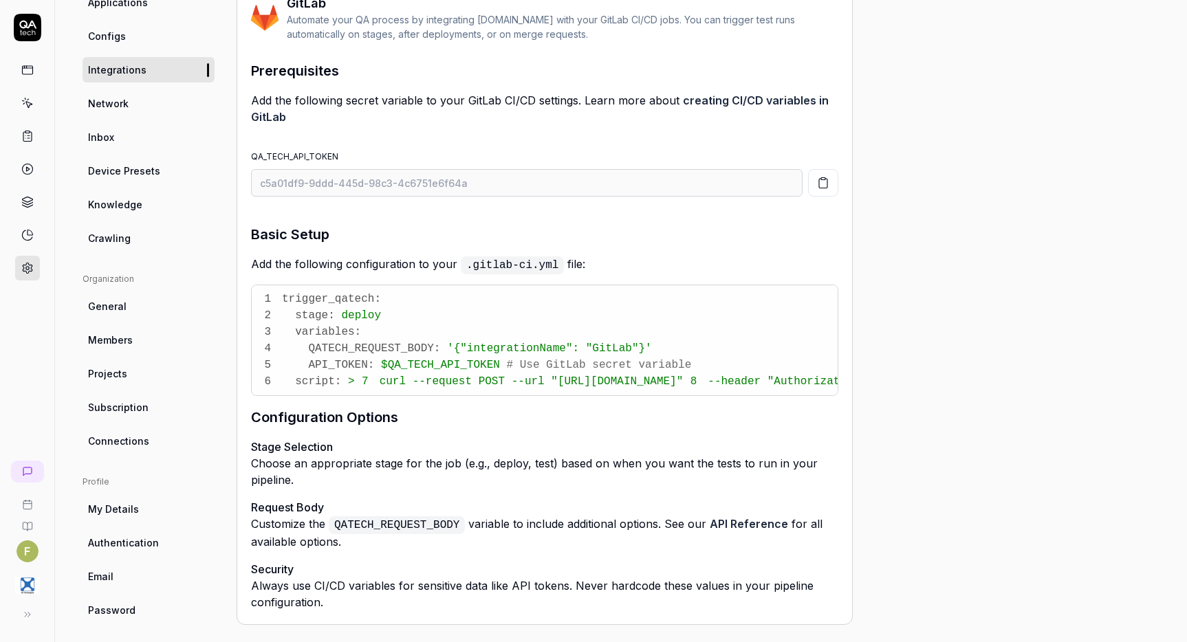
click at [1133, 306] on div "Project General Applications Configs Integrations Network Inbox Device Presets …" at bounding box center [621, 280] width 1077 height 690
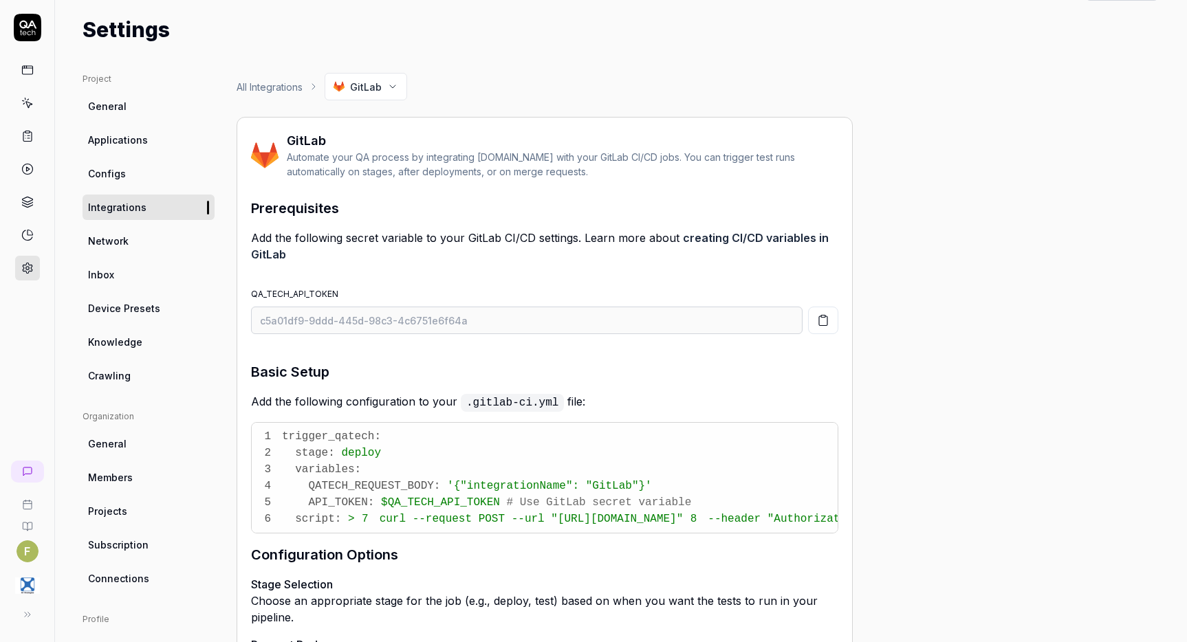
scroll to position [0, 0]
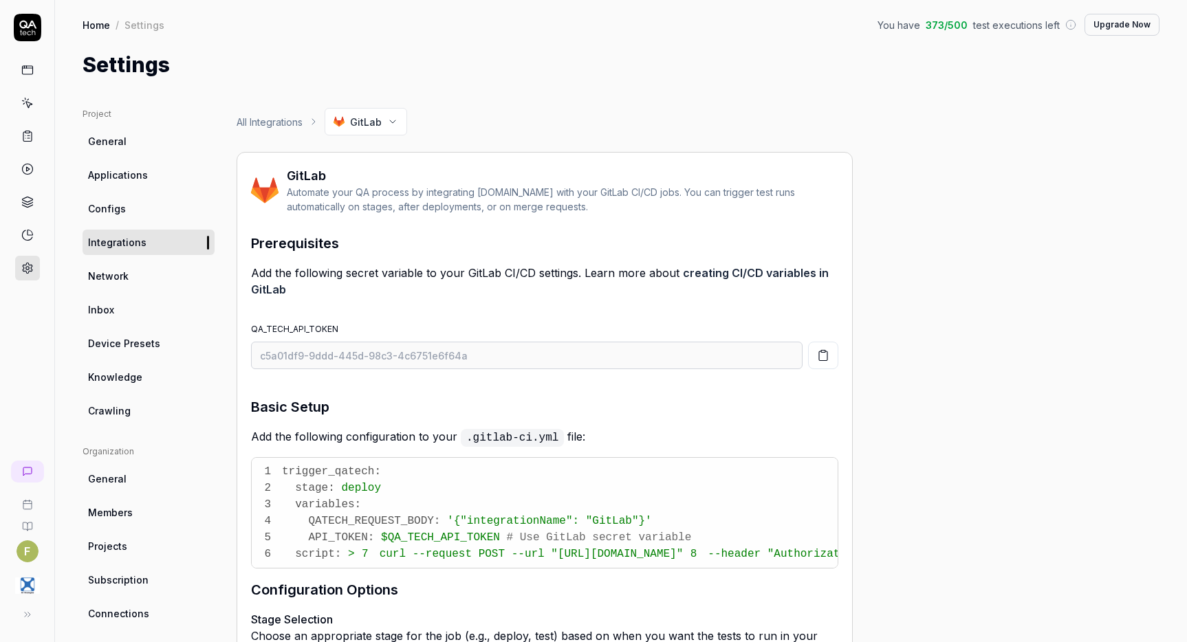
click at [24, 102] on icon at bounding box center [27, 103] width 12 height 12
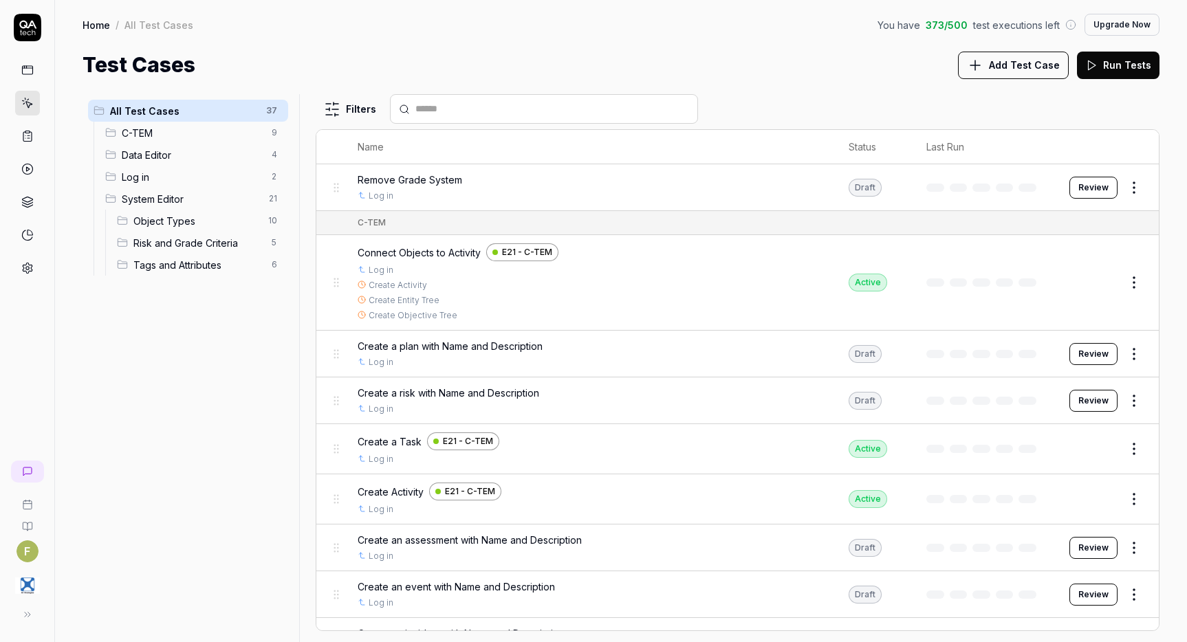
click at [979, 72] on icon at bounding box center [975, 65] width 17 height 17
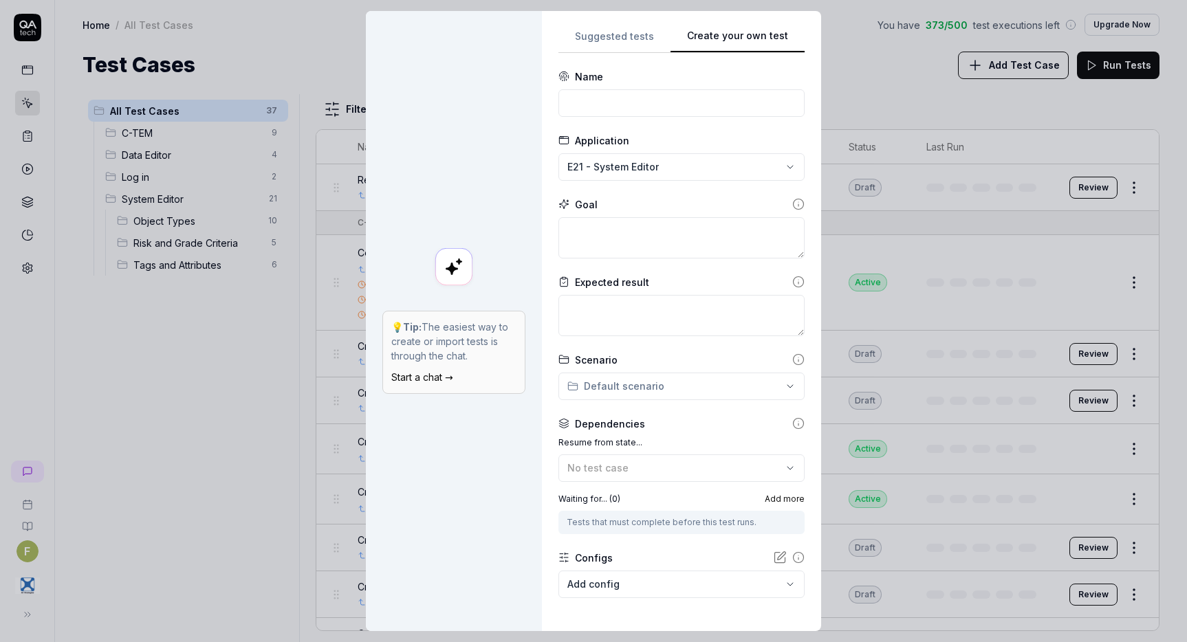
click at [616, 33] on div "**********" at bounding box center [593, 321] width 1187 height 642
click at [776, 181] on div "**********" at bounding box center [681, 321] width 246 height 587
click at [428, 380] on link "Start a chat →" at bounding box center [422, 377] width 62 height 12
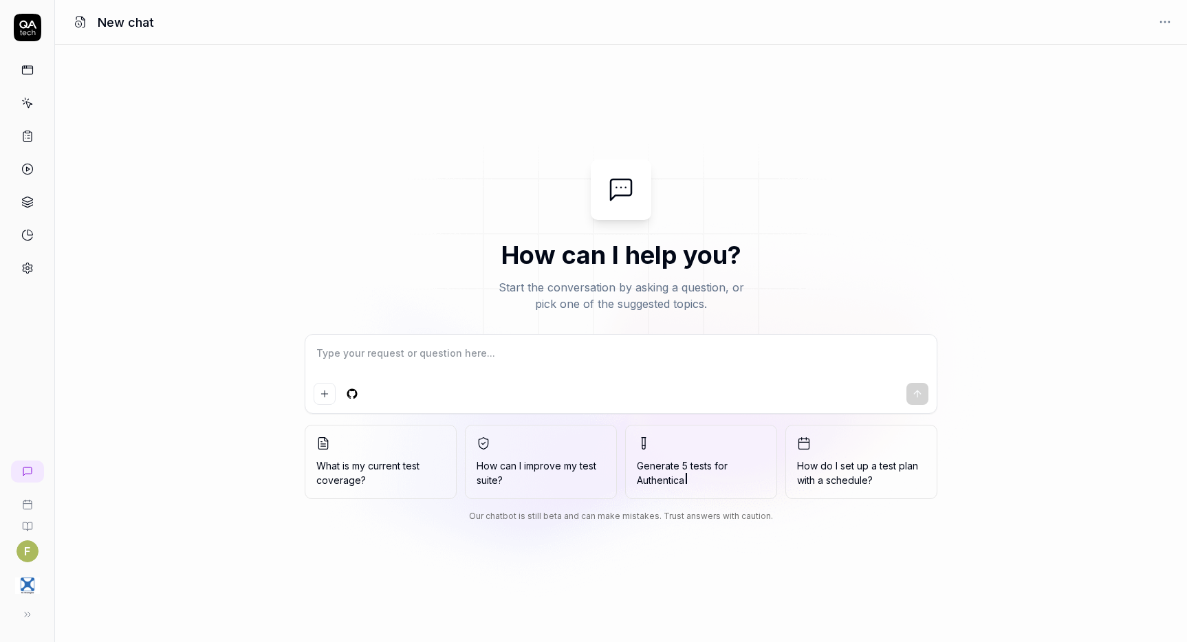
type textarea "*"
type textarea "I"
type textarea "*"
type textarea "I n"
type textarea "*"
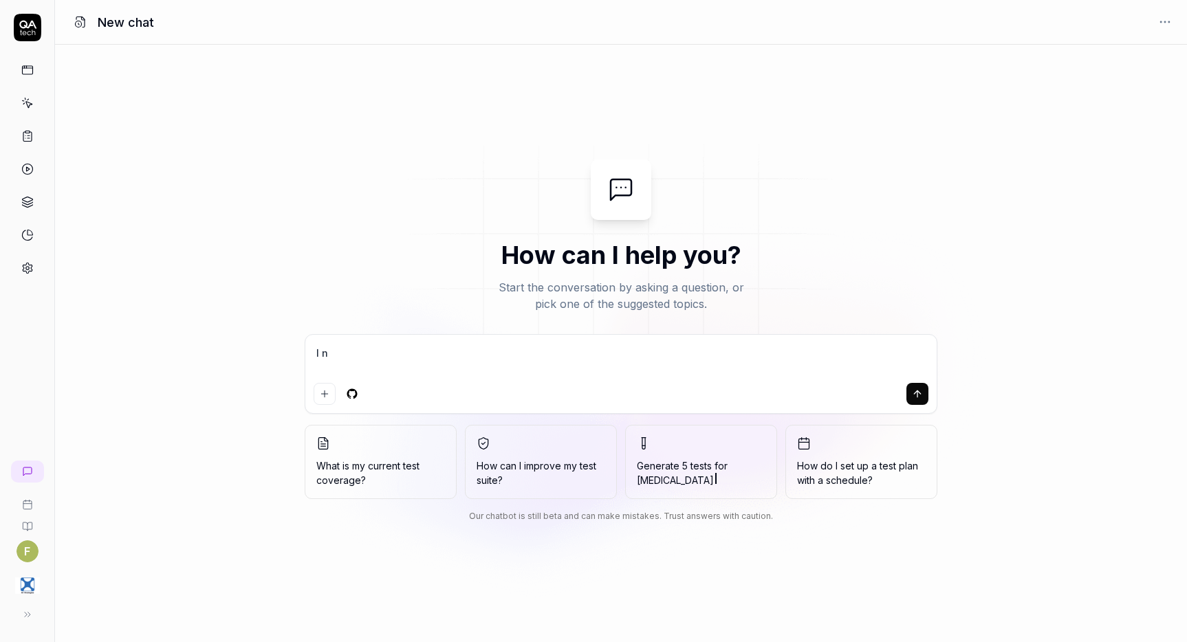
type textarea "I ne"
type textarea "*"
type textarea "I nee"
type textarea "*"
type textarea "I need"
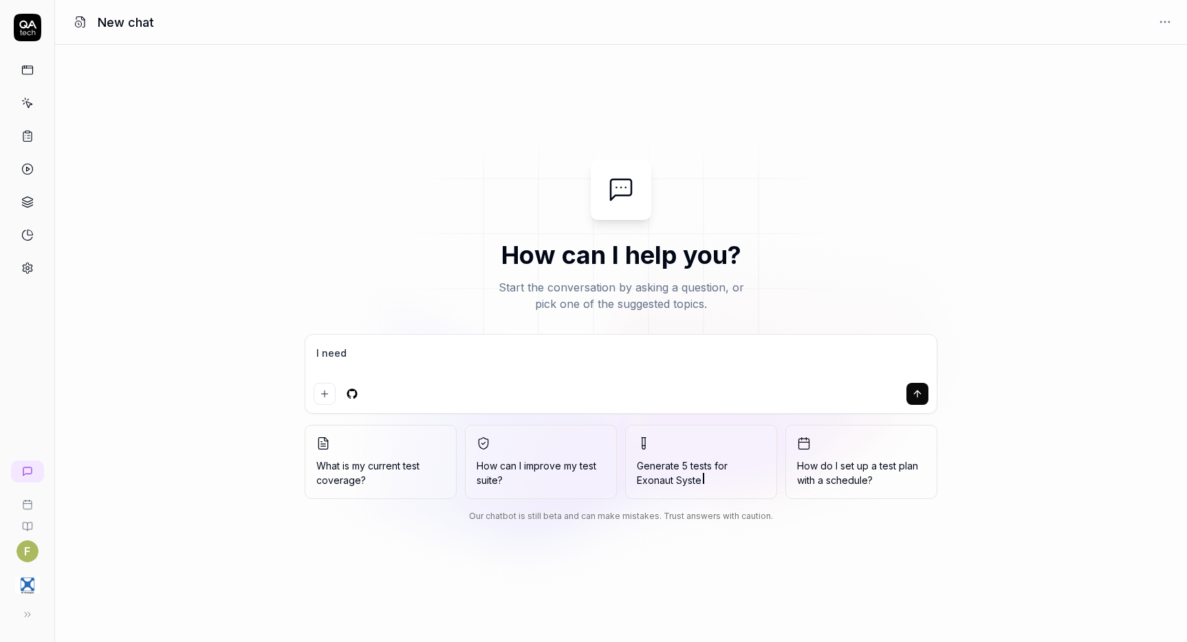
type textarea "*"
type textarea "I need to"
type textarea "*"
type textarea "I need to"
click at [424, 367] on textarea "I need to" at bounding box center [621, 360] width 615 height 34
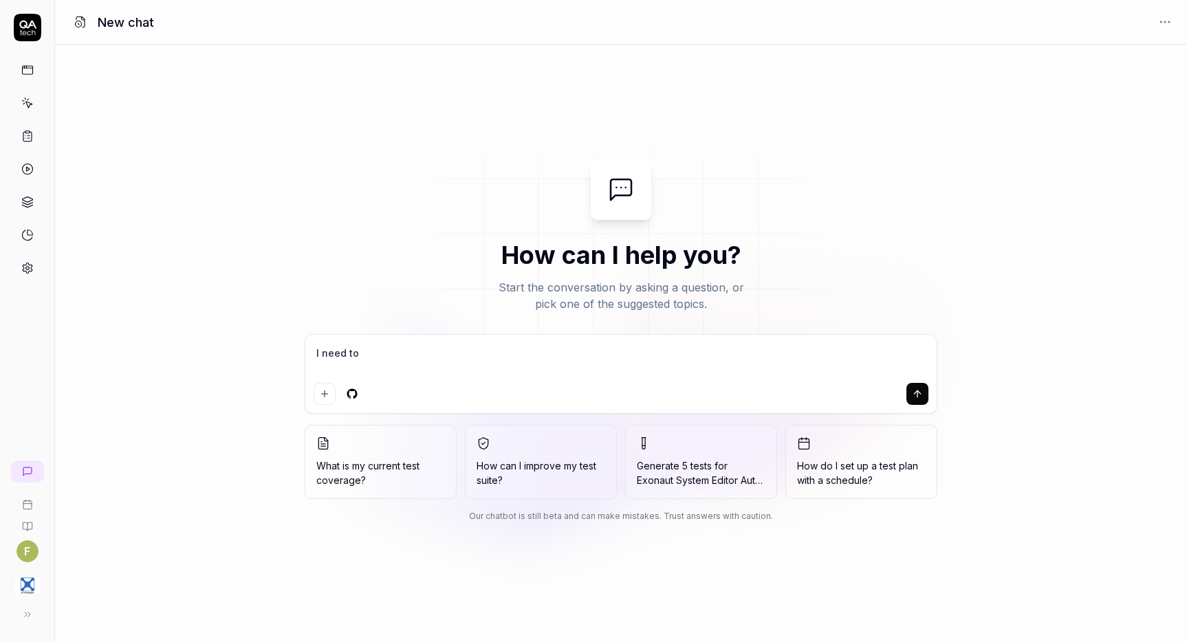
click at [446, 349] on textarea "I need to" at bounding box center [621, 360] width 615 height 34
type textarea "*"
type textarea "I need to"
click at [496, 375] on textarea "I need to" at bounding box center [621, 360] width 615 height 34
type textarea "*"
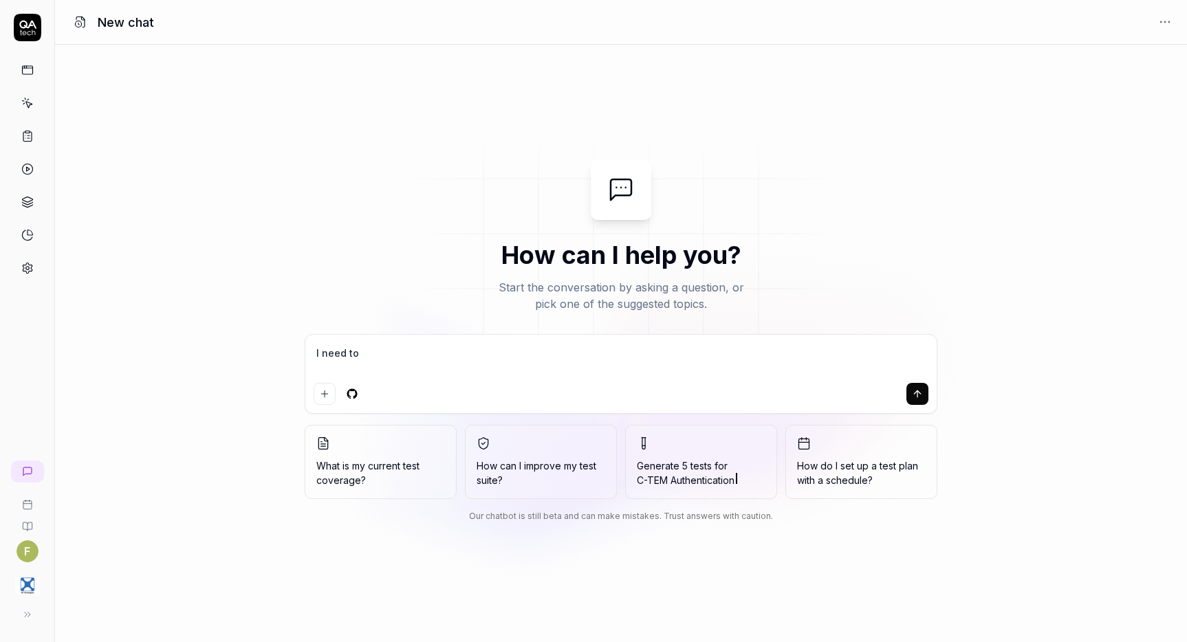
type textarea "I need to c"
type textarea "*"
type textarea "I need to cr"
type textarea "*"
type textarea "I need to cre"
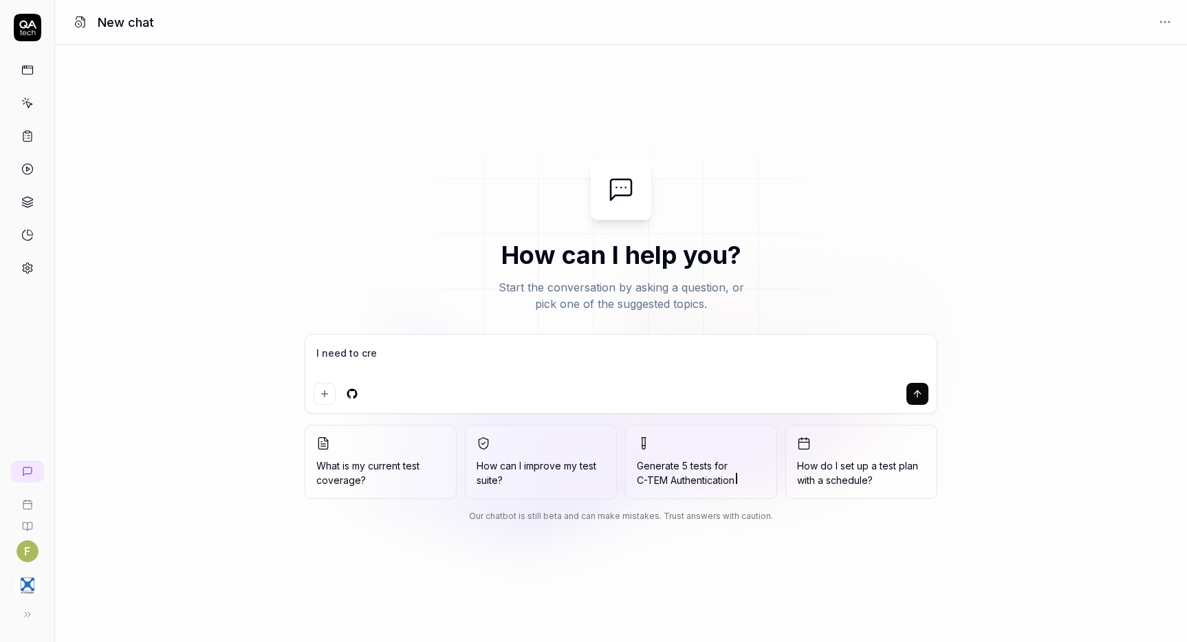
type textarea "*"
type textarea "I need to creat"
type textarea "*"
type textarea "I need to create"
type textarea "*"
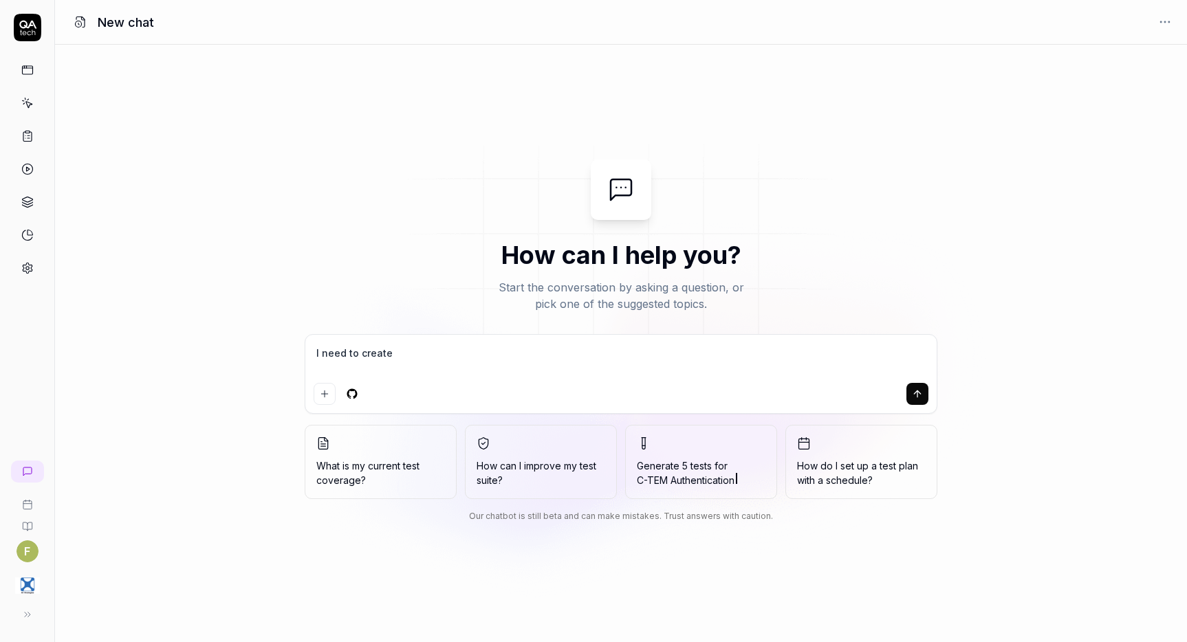
type textarea "I need to create"
type textarea "*"
type textarea "I need to create a"
type textarea "*"
type textarea "I need to create an"
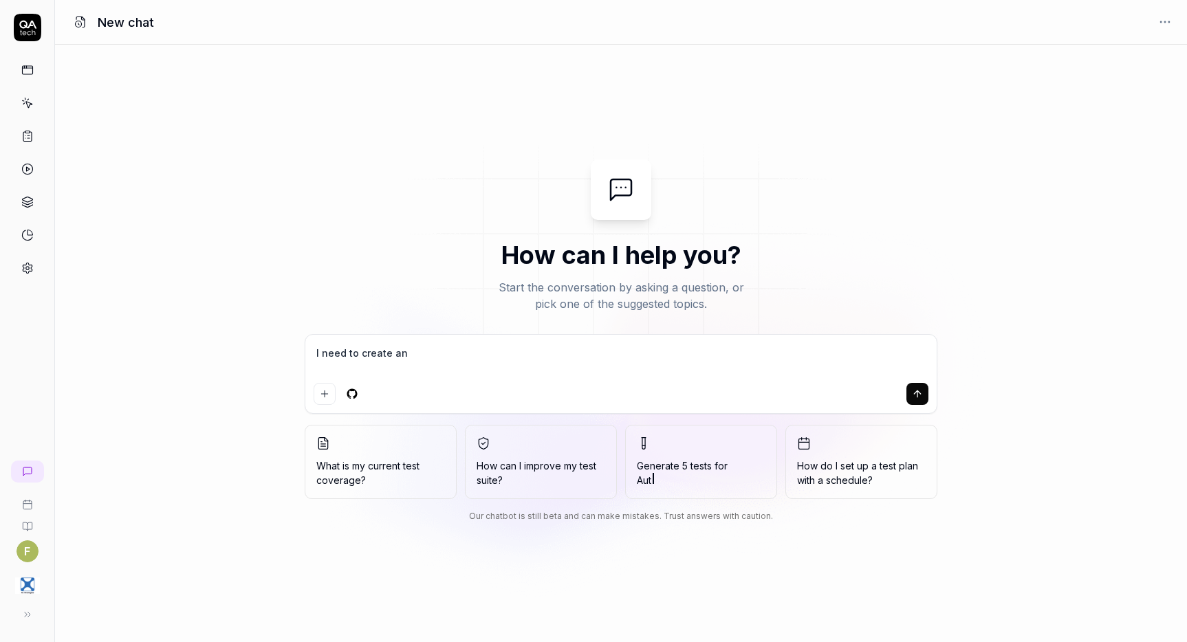
type textarea "*"
type textarea "I need to create an"
type textarea "*"
type textarea "I need to create an ac"
type textarea "*"
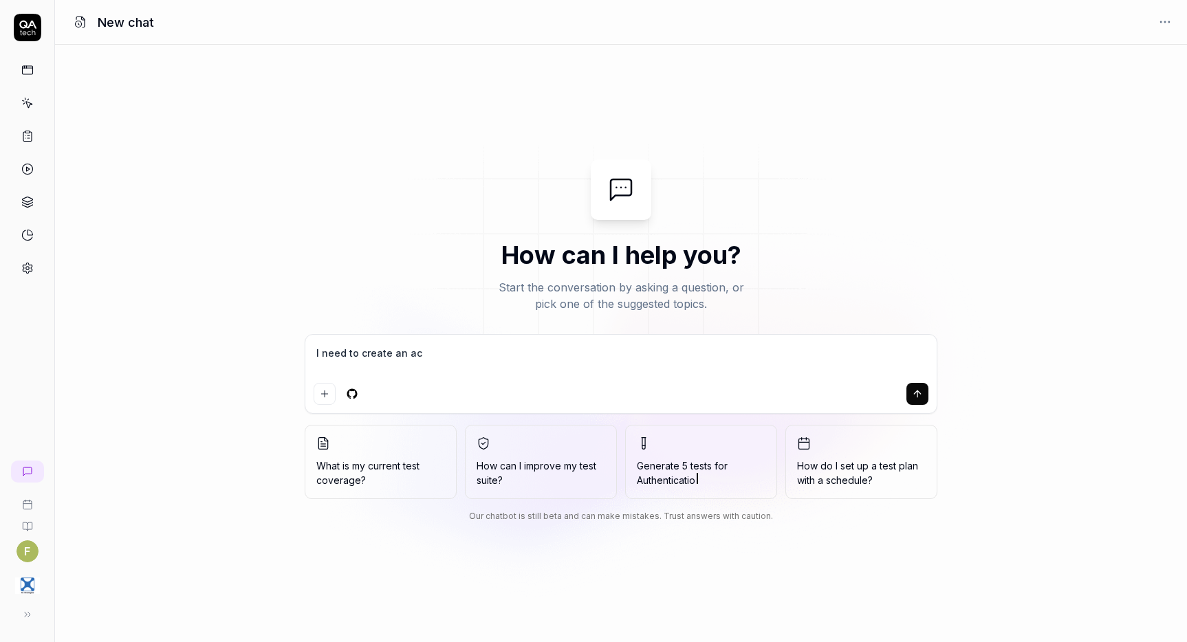
type textarea "I need to create an act"
type textarea "*"
type textarea "I need to create an acti"
type textarea "*"
type textarea "I need to create an activi"
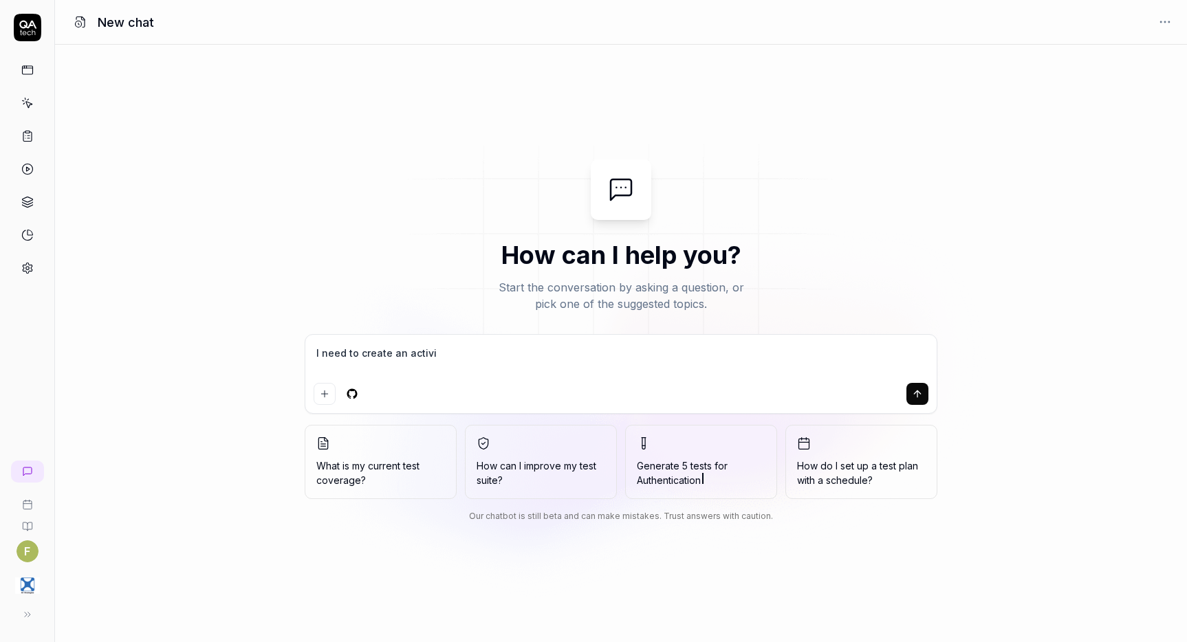
type textarea "*"
type textarea "I need to create an activit"
type textarea "*"
type textarea "I need to create an activity"
type textarea "*"
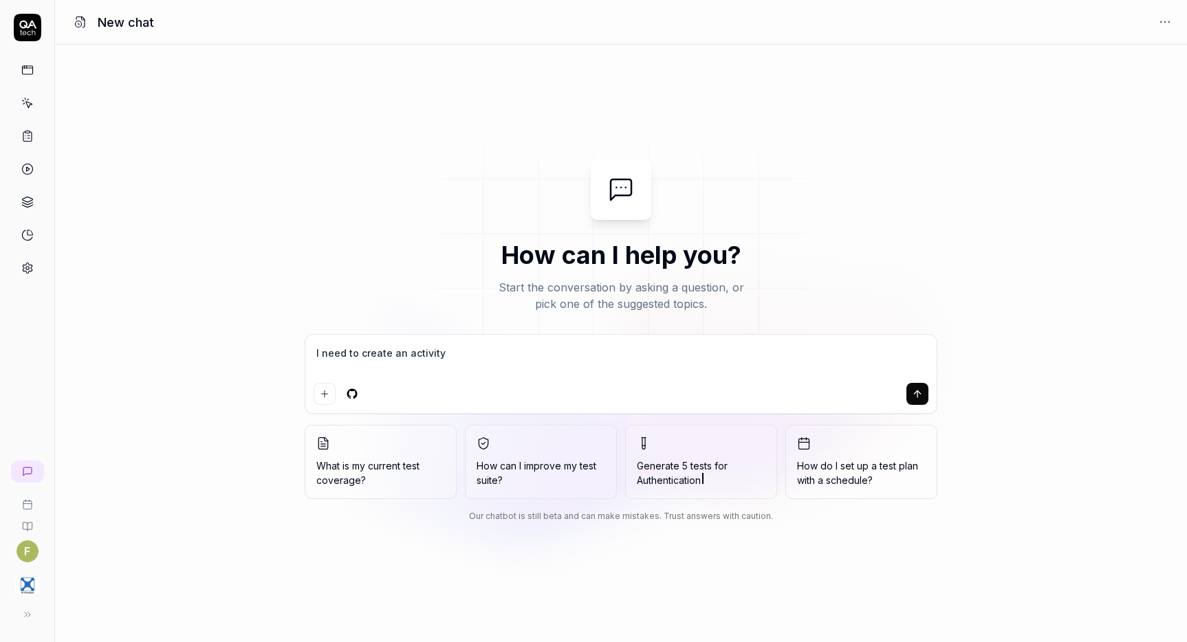
type textarea "I need to create an activity"
type textarea "*"
type textarea "I need to create an activity t"
type textarea "*"
type textarea "I need to create an activity ty"
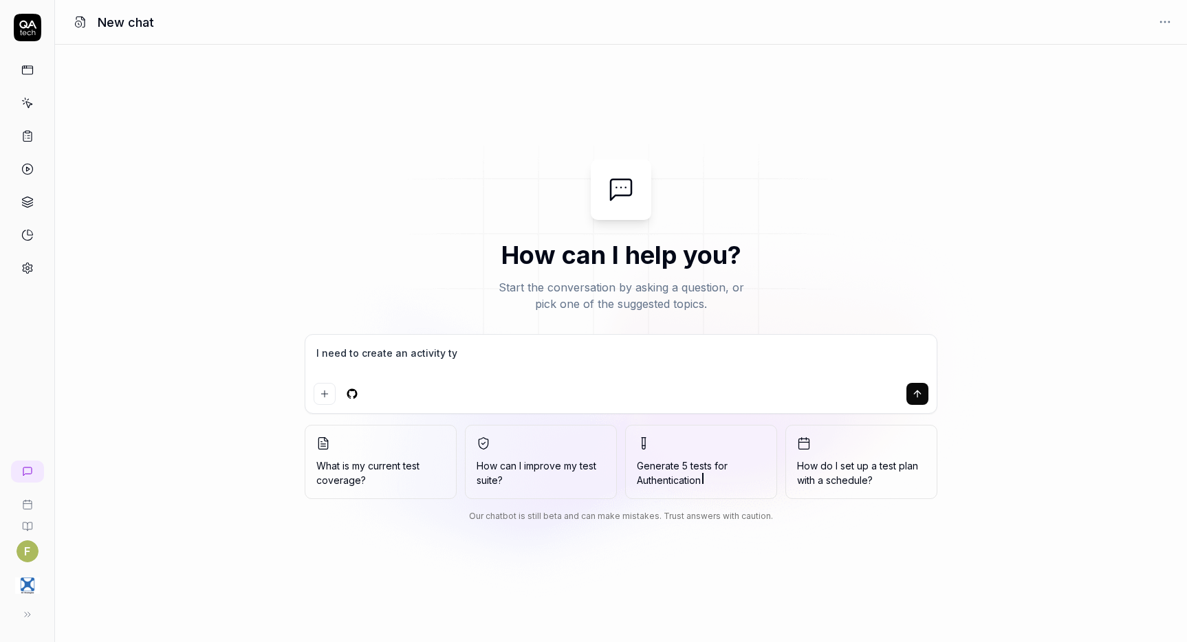
type textarea "*"
type textarea "I need to create an activity typ"
type textarea "*"
type textarea "I need to create an activity type"
type textarea "*"
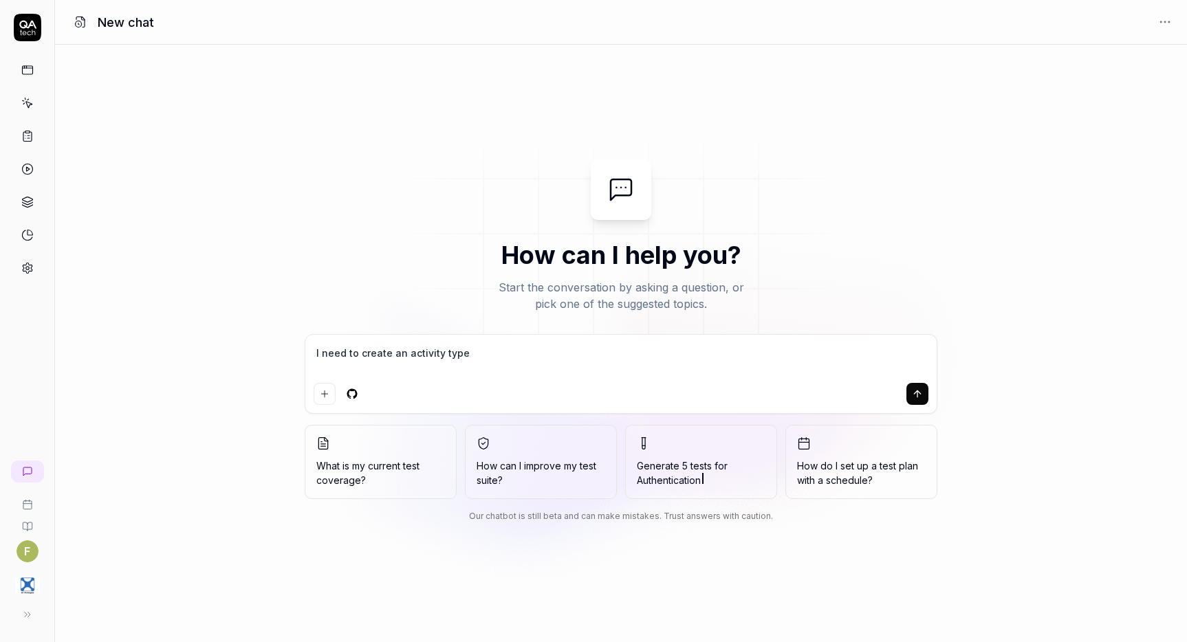
type textarea "I need to create an activity type"
type textarea "*"
type textarea "I need to create an activity type o"
type textarea "*"
type textarea "I need to create an activity type of"
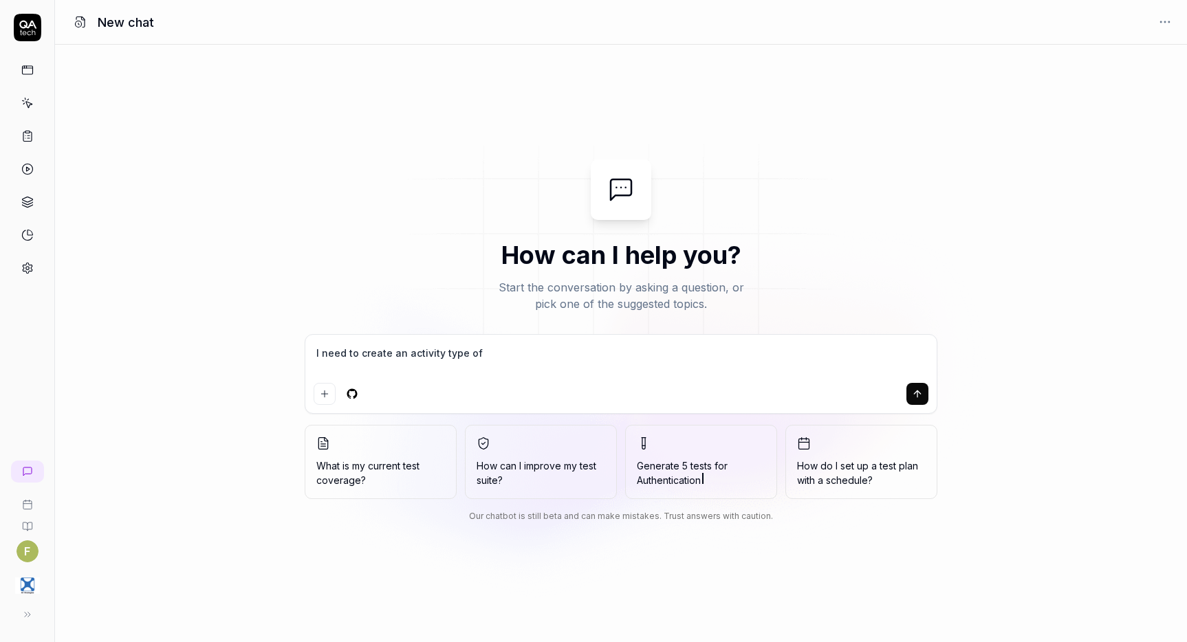
type textarea "*"
type textarea "I need to create an activity type of"
type textarea "*"
type textarea "I need to create an activity type of t"
type textarea "*"
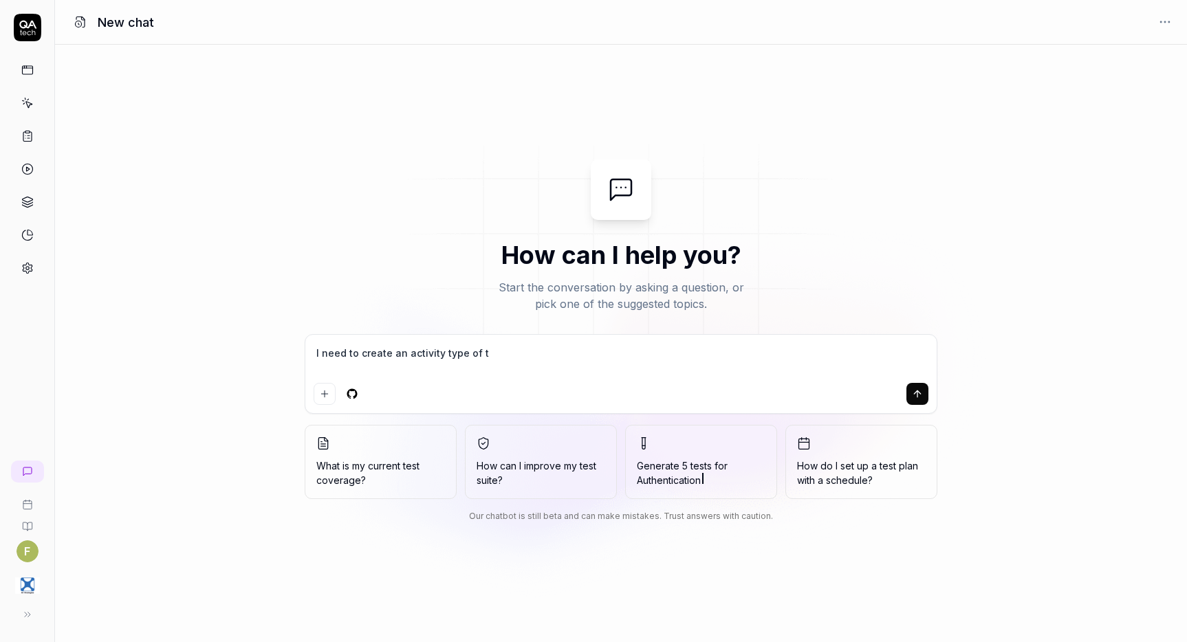
type textarea "I need to create an activity type of th"
type textarea "*"
type textarea "I need to create an activity type of the"
type textarea "*"
type textarea "I need to create an activity type of the"
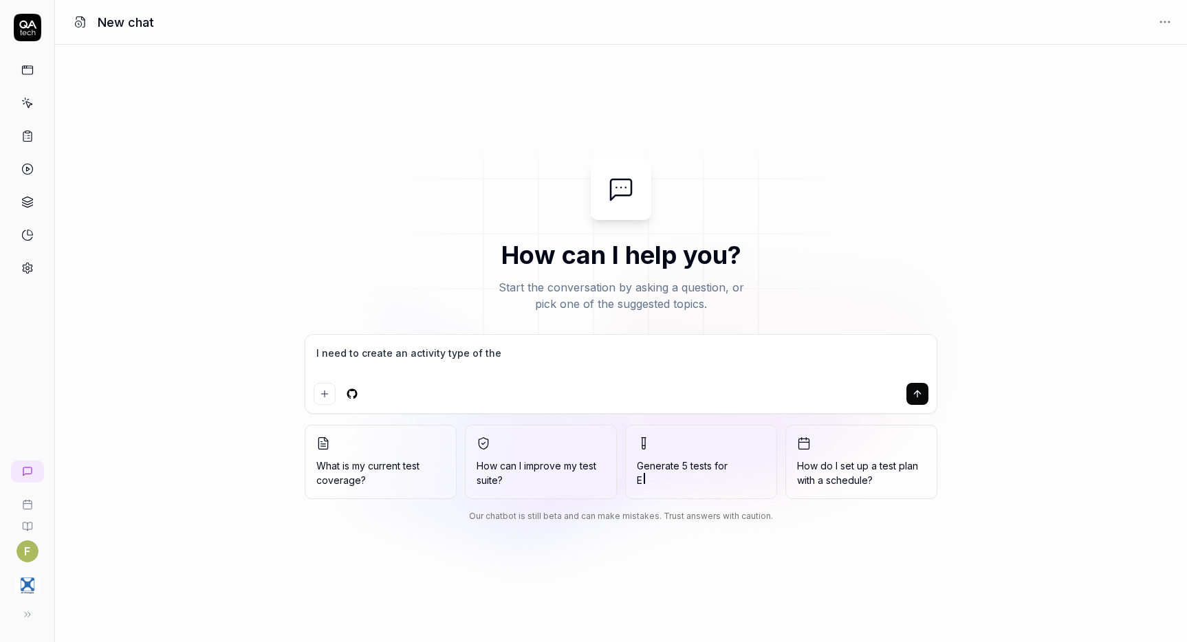
type textarea "*"
type textarea "I need to create an activity type of the t"
type textarea "*"
type textarea "I need to create an activity type of the ty"
type textarea "*"
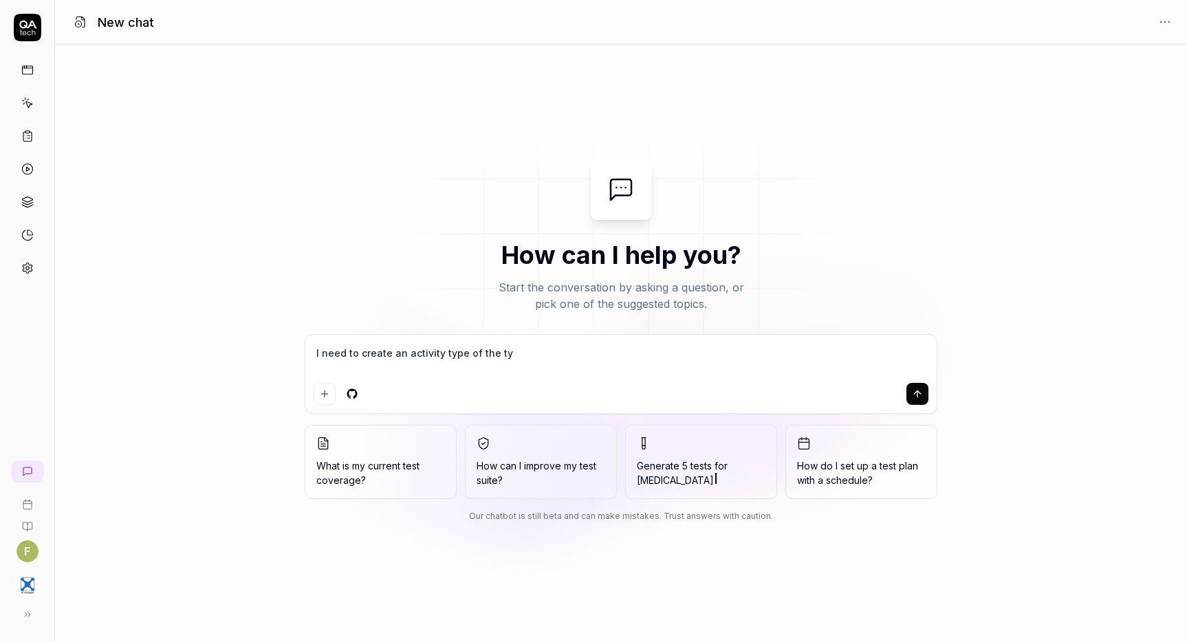
type textarea "I need to create an activity type of the typ"
type textarea "*"
type textarea "I need to create an activity type of the type"
type textarea "*"
type textarea "I need to create an activity type of the type"
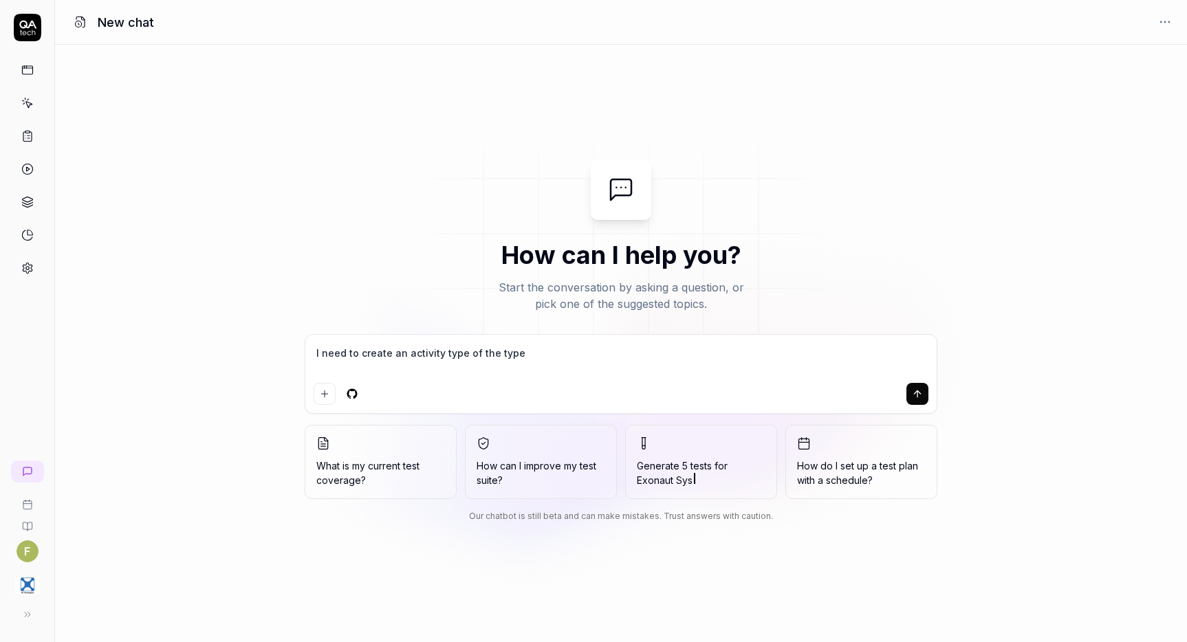
type textarea "*"
type textarea "I need to create an activity type of the type l"
type textarea "*"
type textarea "I need to create an activity type of the type le"
type textarea "*"
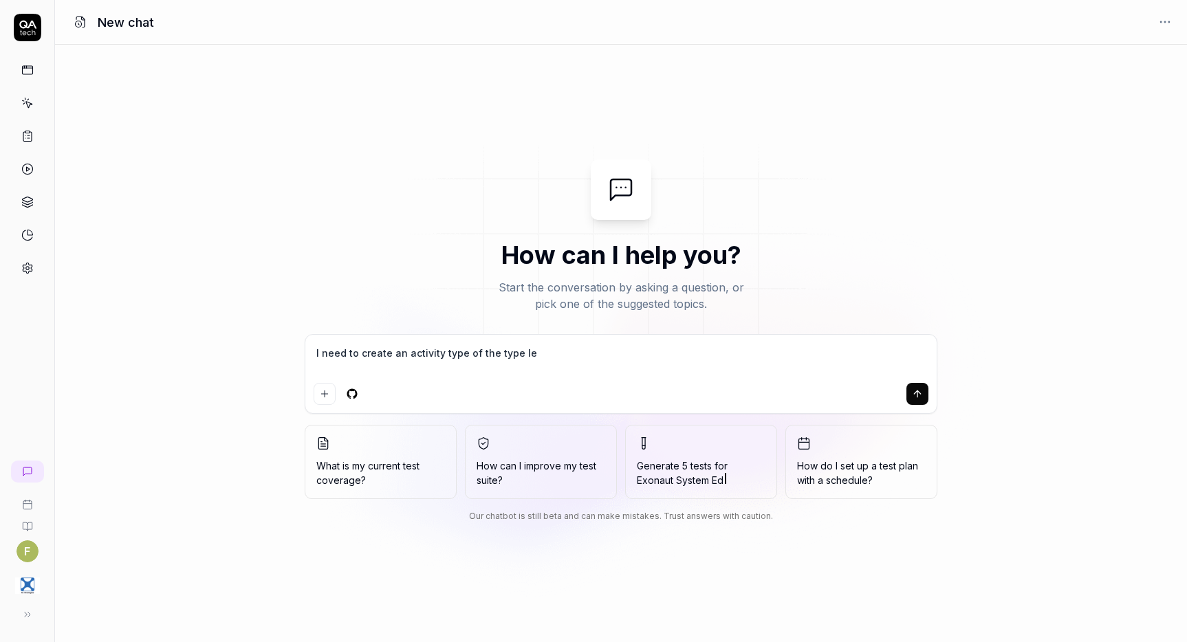
type textarea "I need to create an activity type of the type les"
type textarea "*"
type textarea "I need to create an activity type of the type lesso"
type textarea "*"
type textarea "I need to create an activity type of the type lesson"
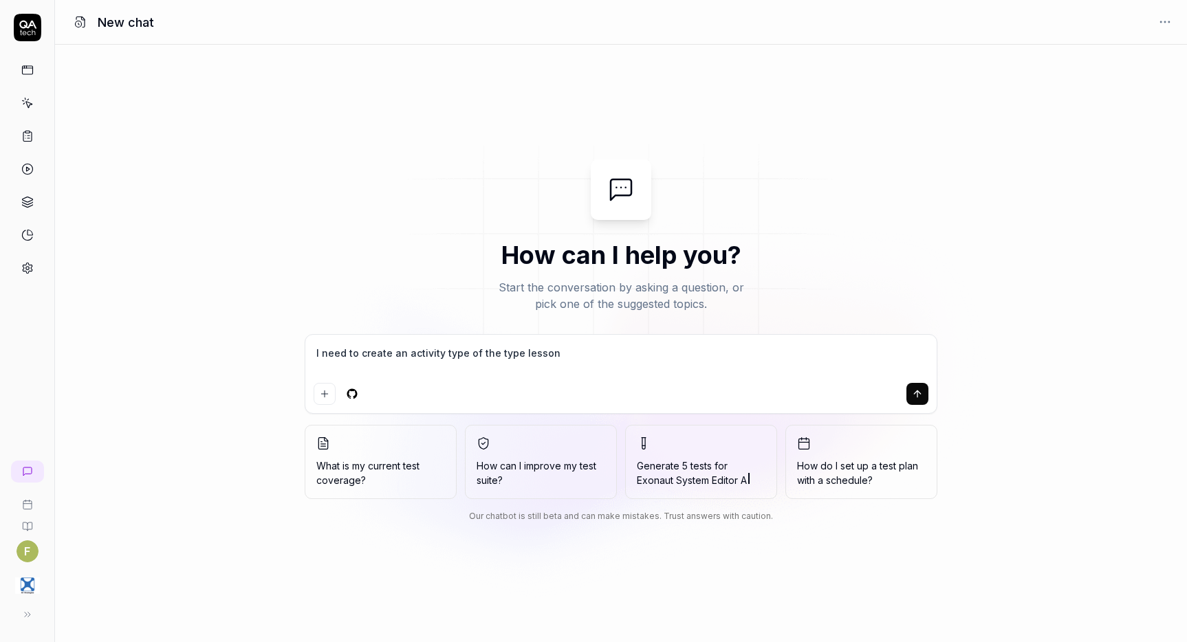
type textarea "*"
type textarea "I need to create an activity type of the type lesson"
type textarea "*"
type textarea "I need to create an activity type of the type lesson m"
type textarea "*"
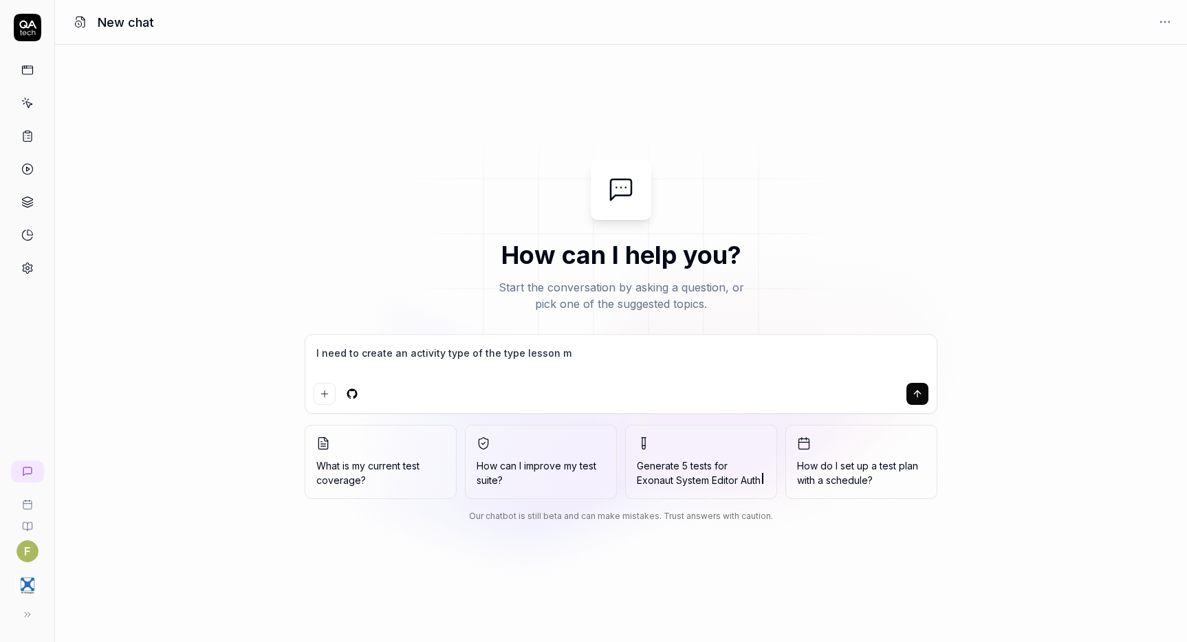
type textarea "I need to create an activity type of the type lesson ma"
type textarea "*"
type textarea "I need to create an activity type of the type lesson man"
type textarea "*"
type textarea "I need to create an activity type of the type lesson mana"
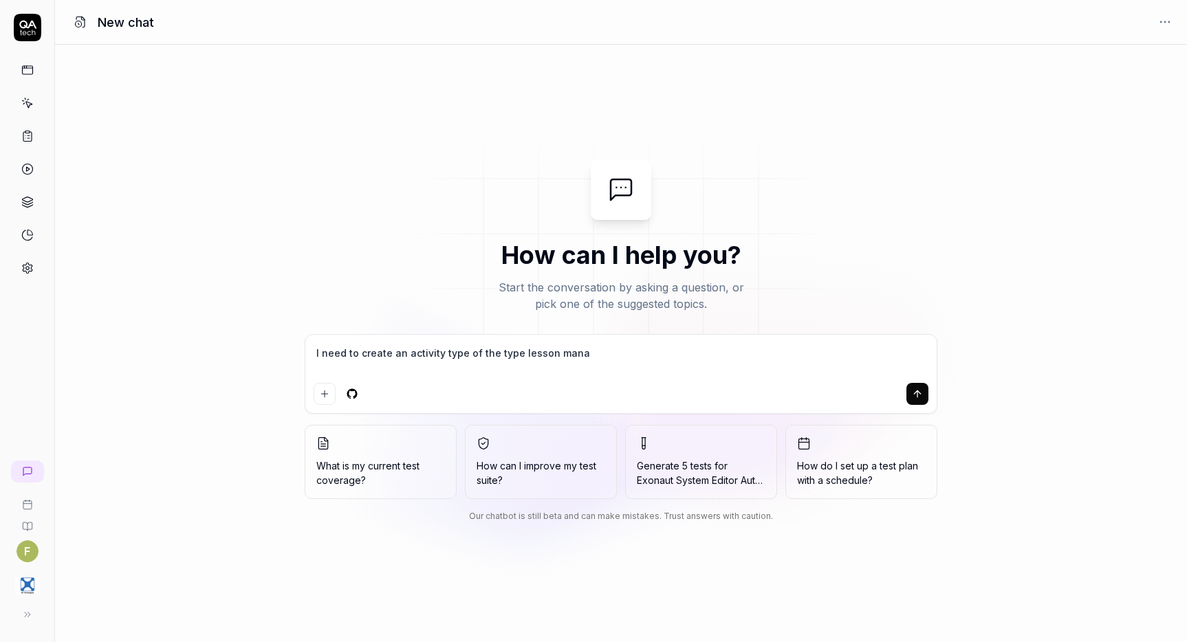
type textarea "*"
type textarea "I need to create an activity type of the type lesson manag"
type textarea "*"
type textarea "I need to create an activity type of the type lesson manage"
type textarea "*"
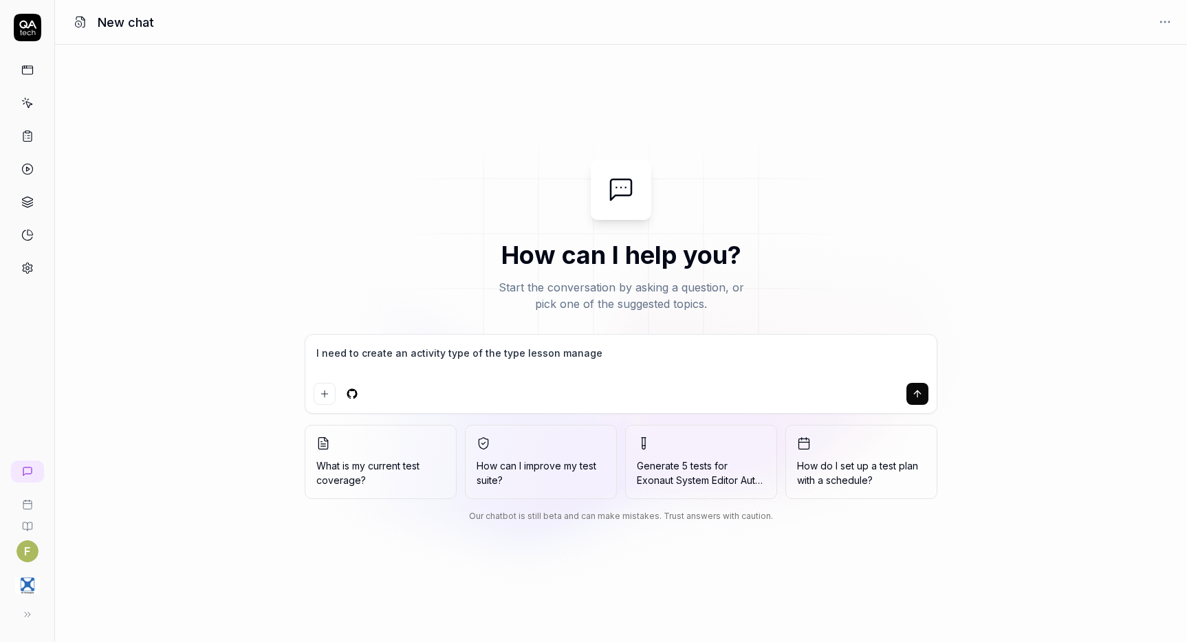
type textarea "I need to create an activity type of the type lesson managem"
type textarea "*"
type textarea "I need to create an activity type of the type lesson manageme"
type textarea "*"
type textarea "I need to create an activity type of the type lesson managemen"
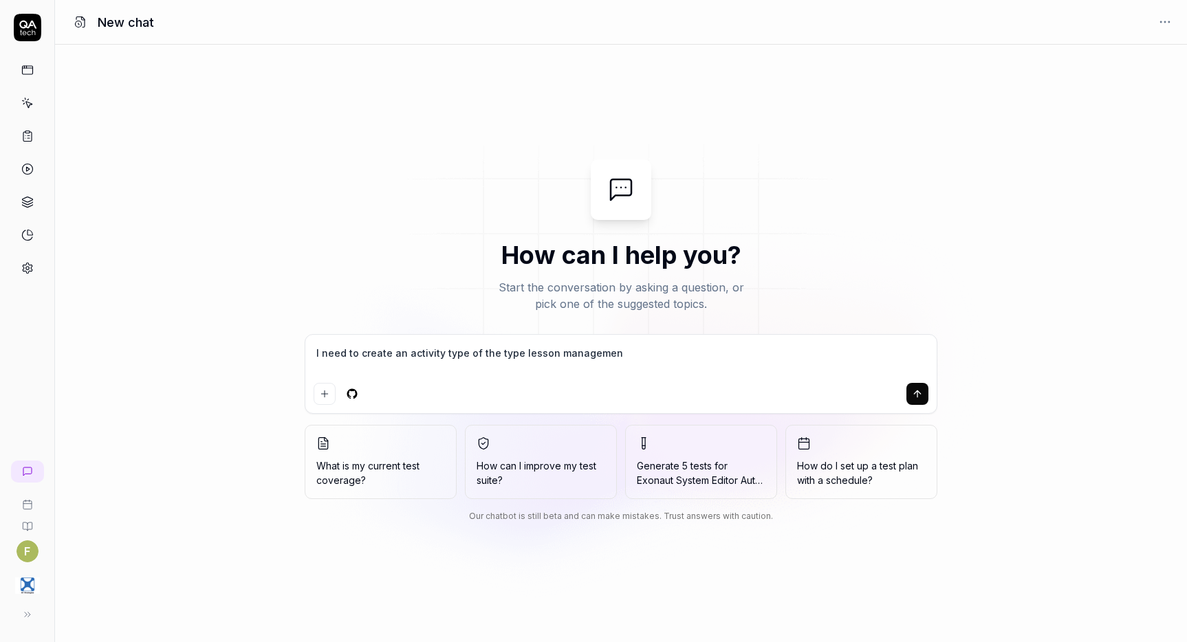
type textarea "*"
type textarea "I need to create an activity type of the type lesson management"
type textarea "*"
type textarea "I need to create an activity type of the type lesson management"
type textarea "*"
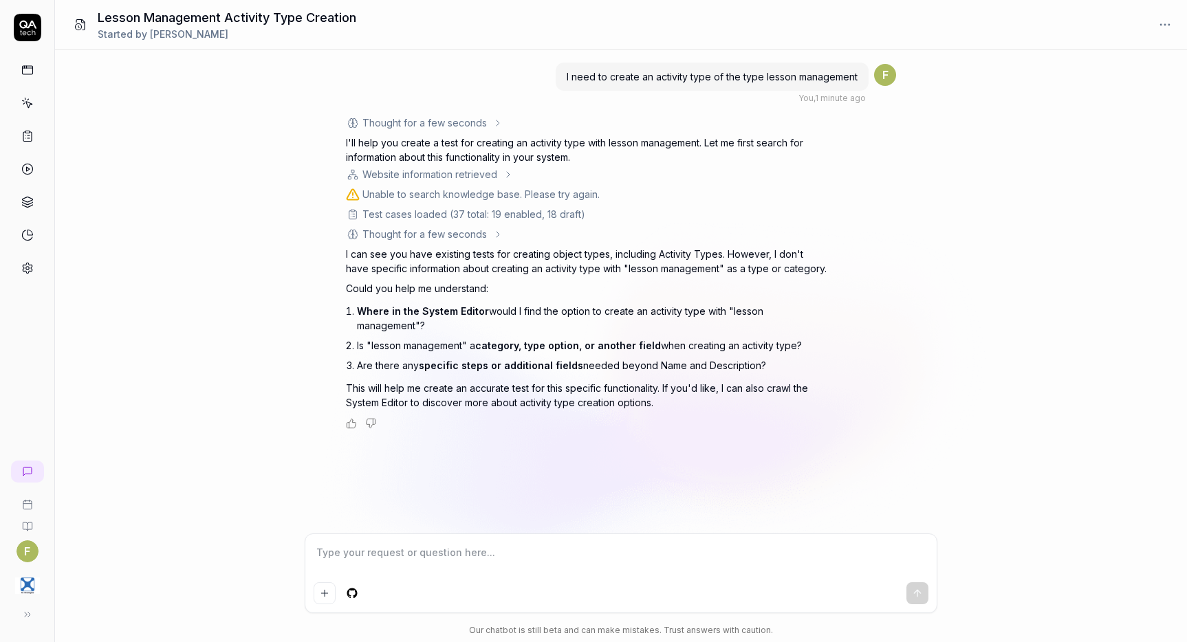
click at [464, 564] on textarea at bounding box center [621, 560] width 615 height 34
type textarea "*"
type textarea "1"
type textarea "*"
type textarea "1."
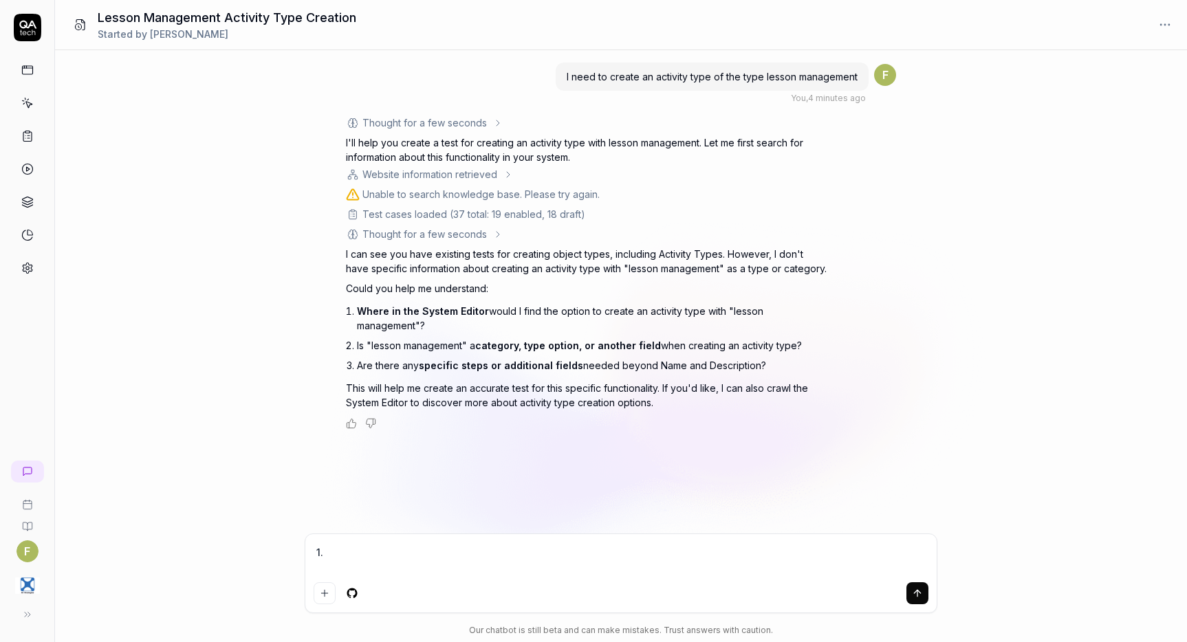
type textarea "*"
type textarea "1."
type textarea "*"
type textarea "1. A"
type textarea "*"
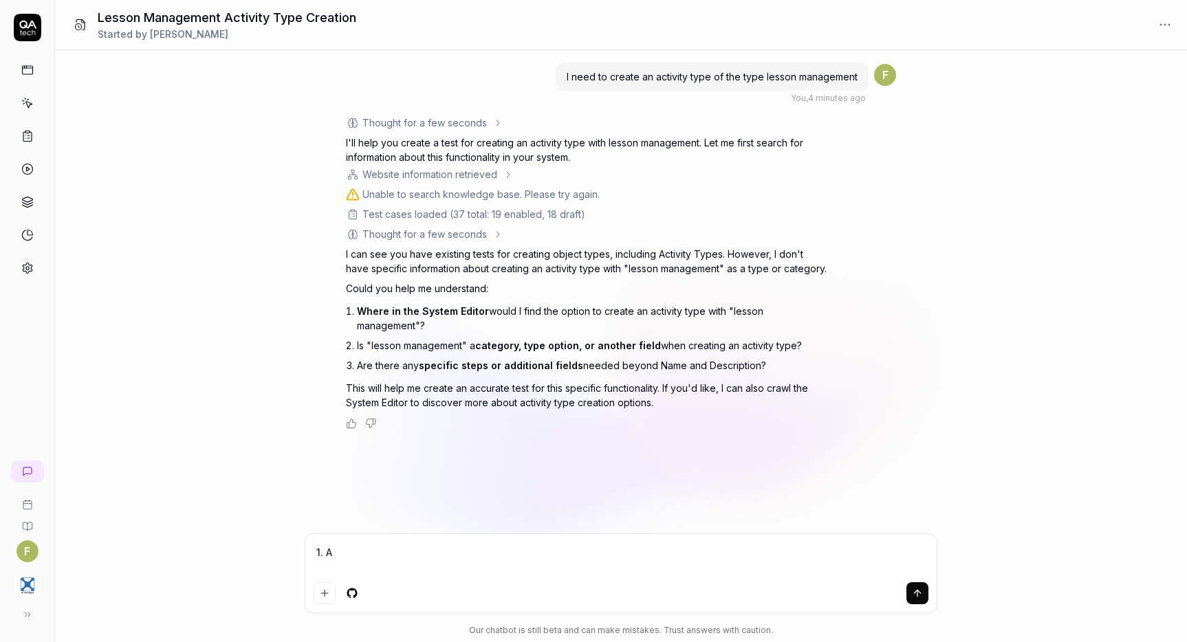
type textarea "1."
type textarea "*"
type textarea "1. A"
type textarea "*"
type textarea "1. Ac"
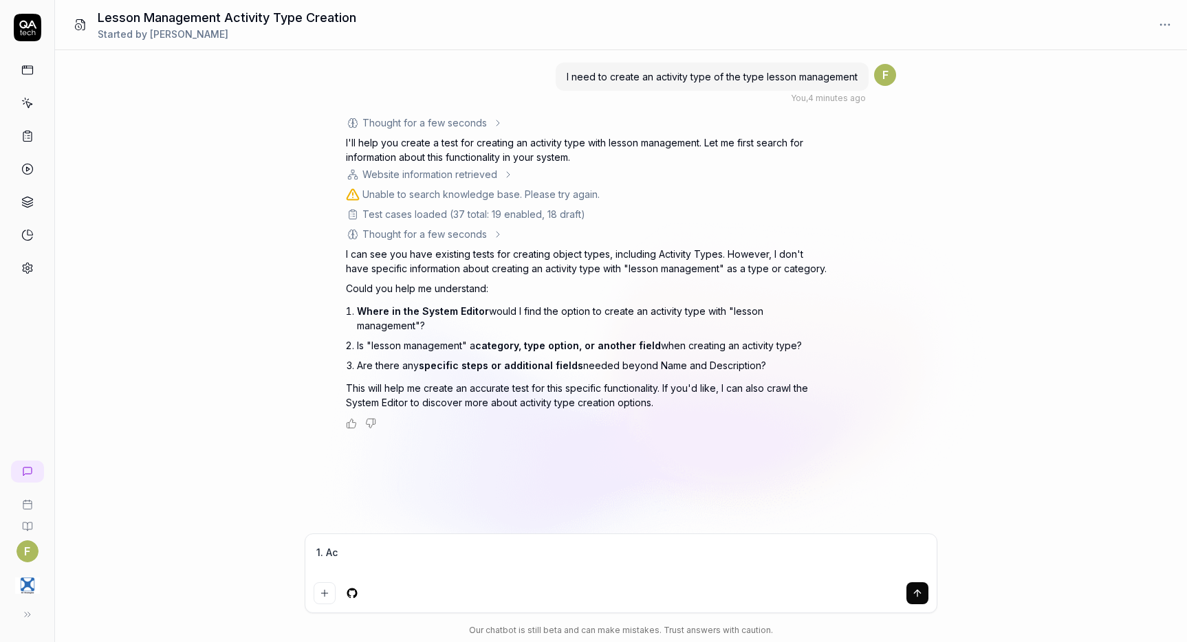
type textarea "*"
type textarea "1. Act"
type textarea "*"
type textarea "1. Acti"
type textarea "*"
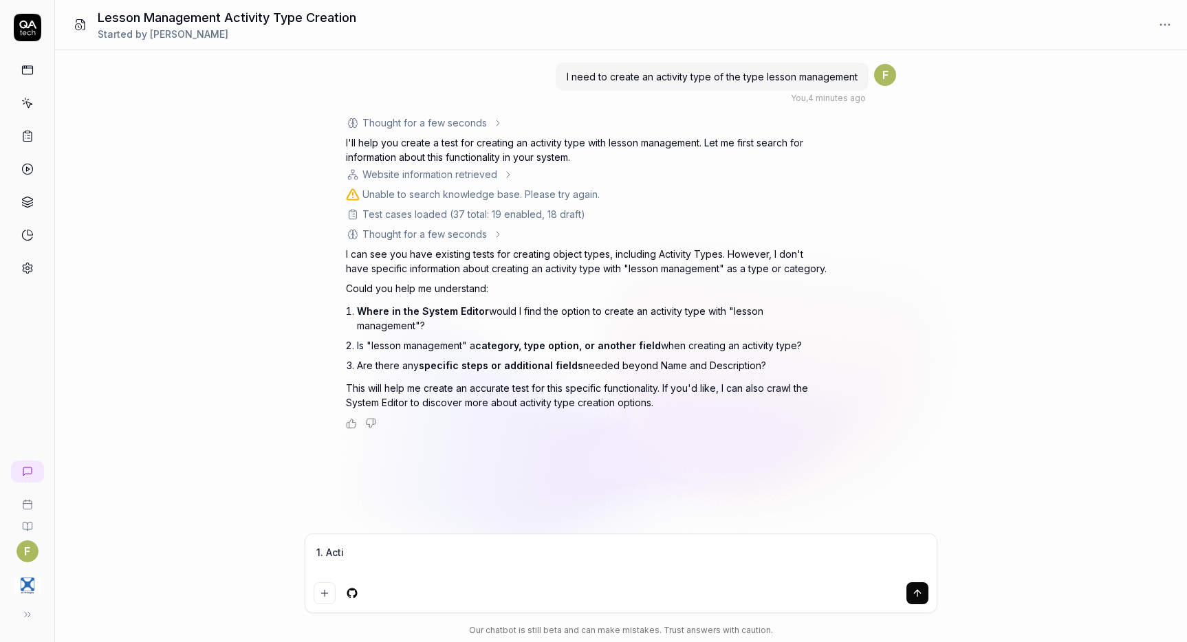
type textarea "1. Activ"
type textarea "*"
type textarea "1. Activi"
type textarea "*"
type textarea "1. Activit"
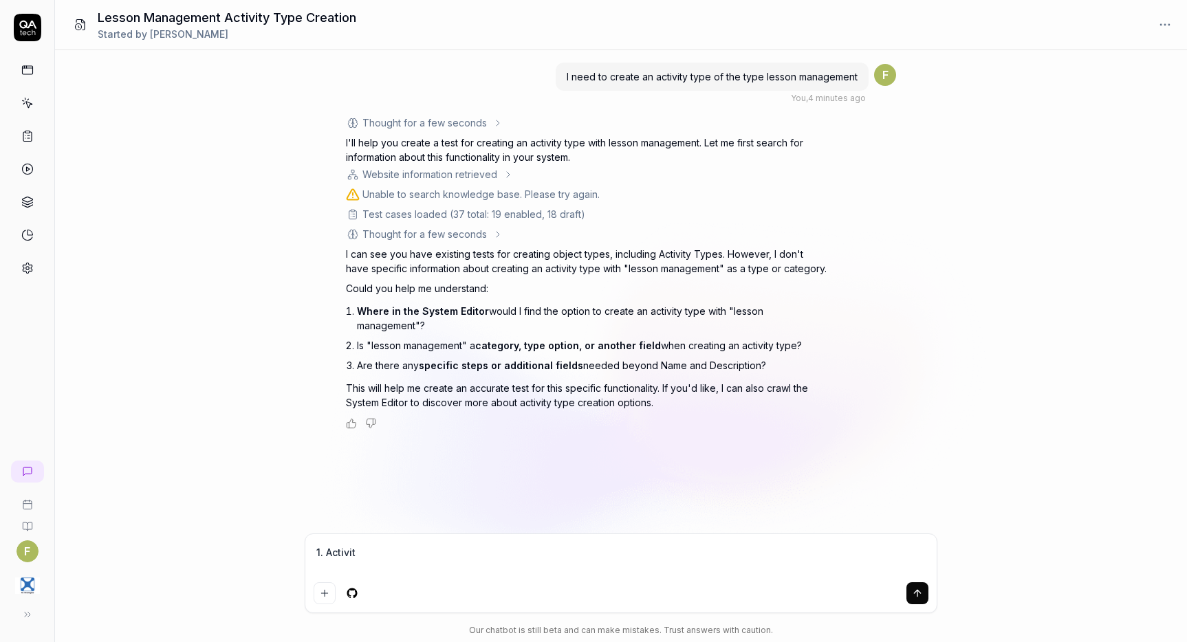
type textarea "*"
type textarea "1. Activity"
type textarea "*"
type textarea "1. Activity"
type textarea "*"
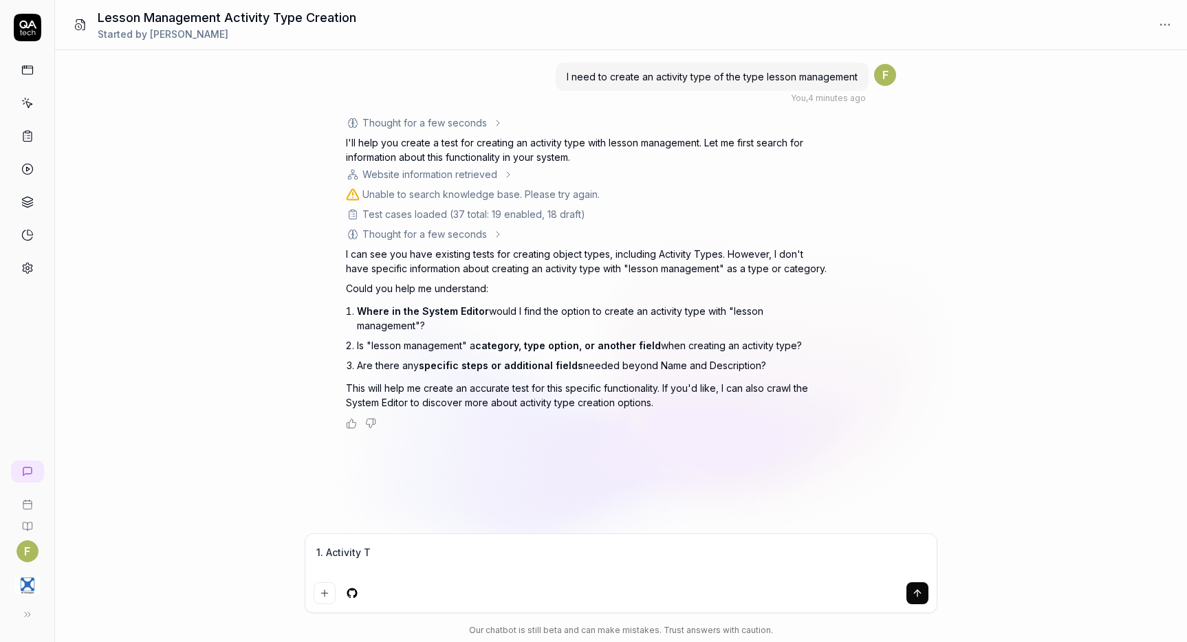
type textarea "1. Activity Ty"
type textarea "*"
type textarea "1. Activity Tye"
type textarea "*"
type textarea "1. Activity Ty"
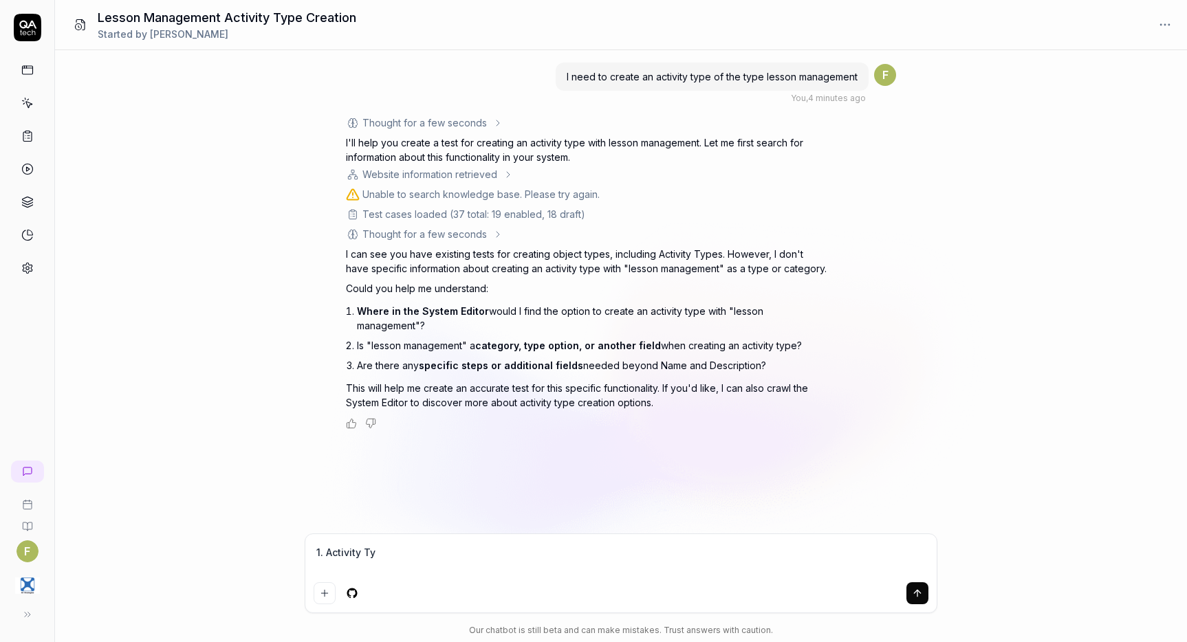
type textarea "*"
type textarea "1. Activity Typ"
type textarea "*"
type textarea "1. Activity Type"
type textarea "*"
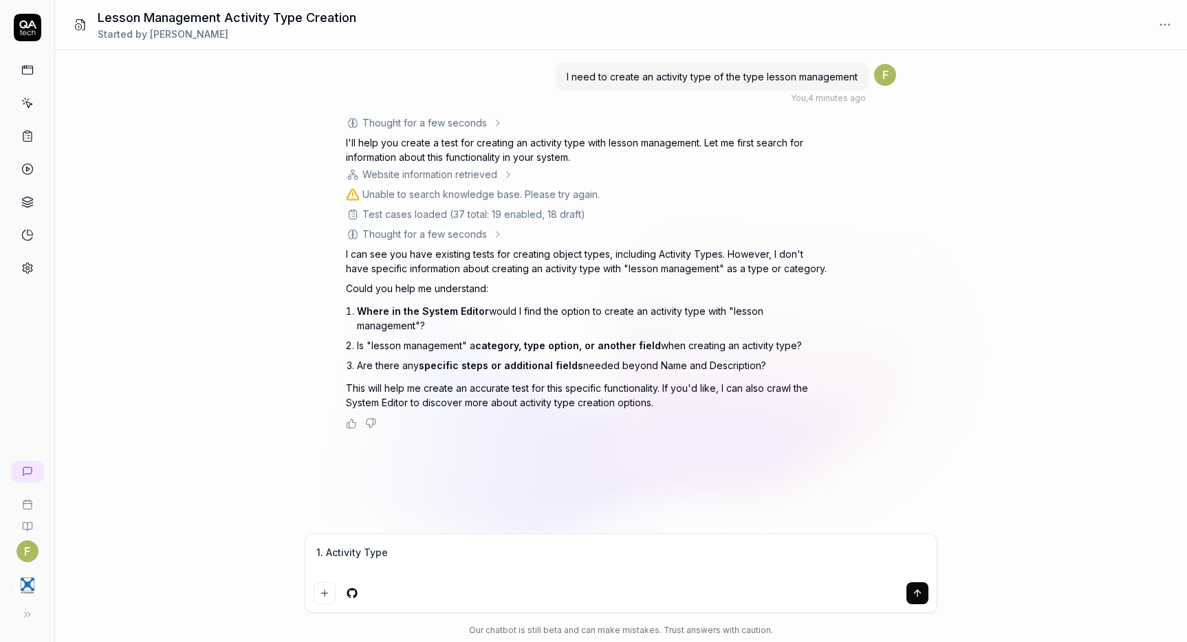
type textarea "1. Activity Types"
type textarea "*"
type textarea "1. Activity Types"
type textarea "*"
type textarea "1. Activity Types 2"
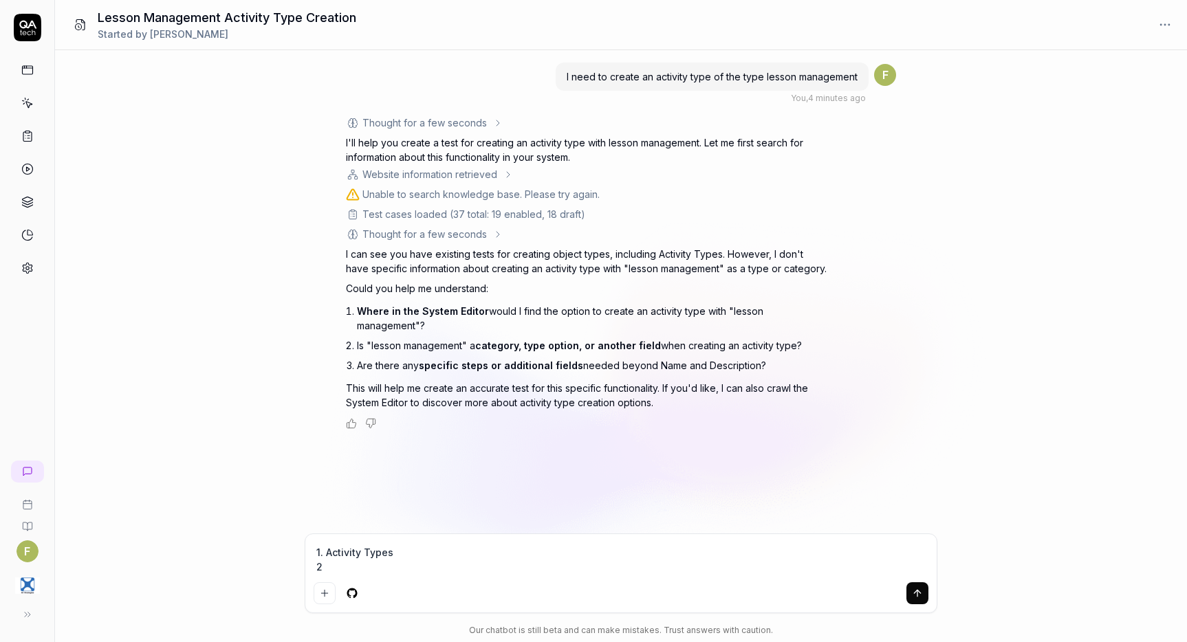
type textarea "*"
type textarea "1. Activity Types 2."
type textarea "*"
type textarea "1. Activity Types 2."
type textarea "*"
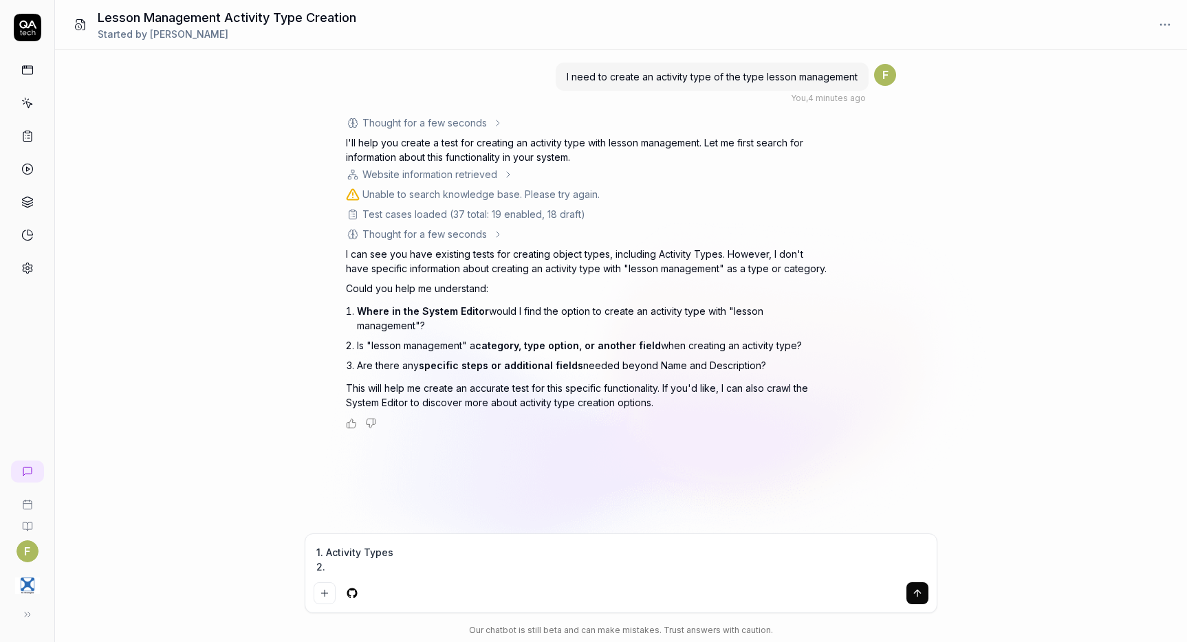
type textarea "1. Activity Types 2. I"
type textarea "*"
type textarea "1. Activity Types 2. It"
type textarea "*"
type textarea "1. Activity Types 2. It'"
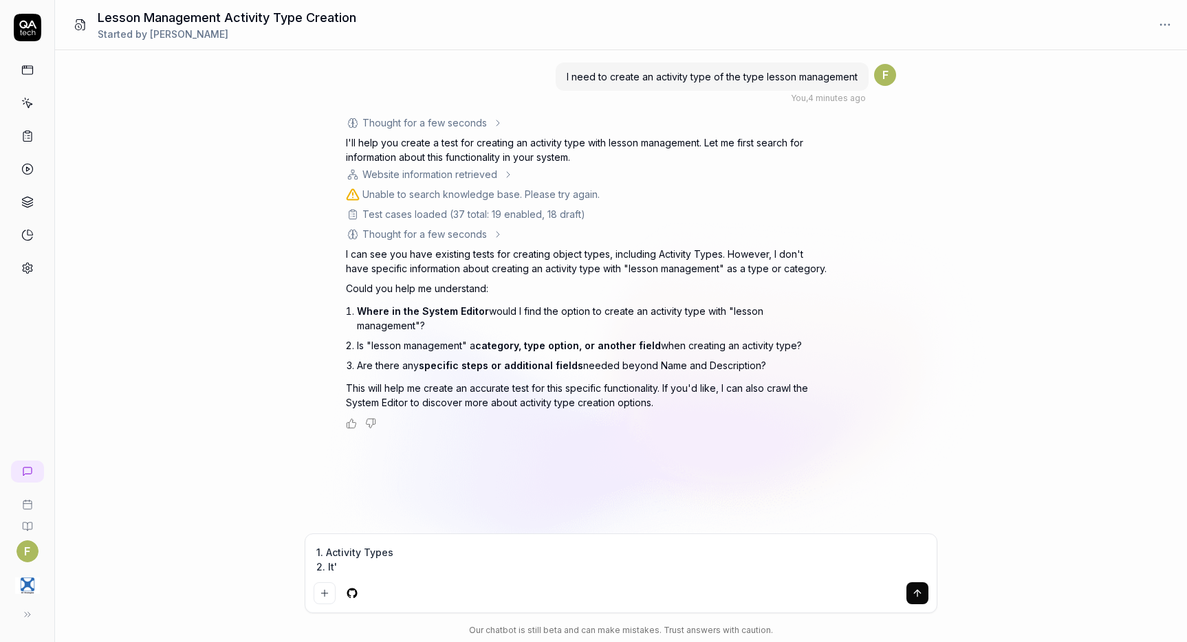
type textarea "*"
type textarea "1. Activity Types 2. It's"
type textarea "*"
type textarea "1. Activity Types 2. It's"
type textarea "*"
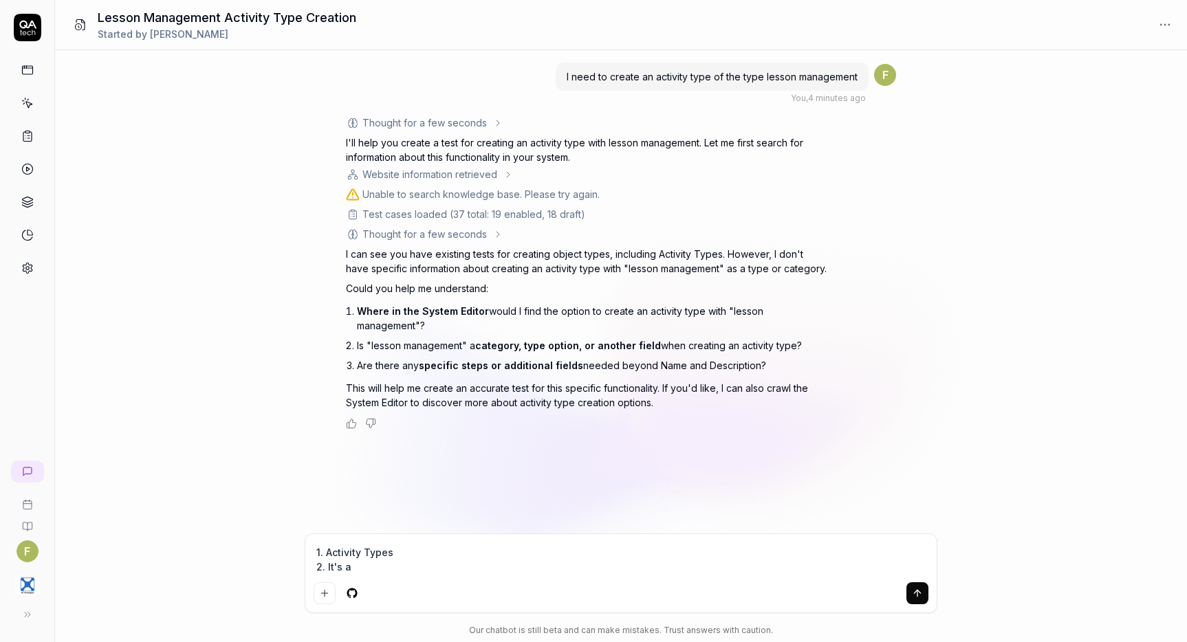
type textarea "1. Activity Types 2. It's a"
type textarea "*"
type textarea "1. Activity Types 2. It's a c"
type textarea "*"
type textarea "1. Activity Types 2. It's a ca"
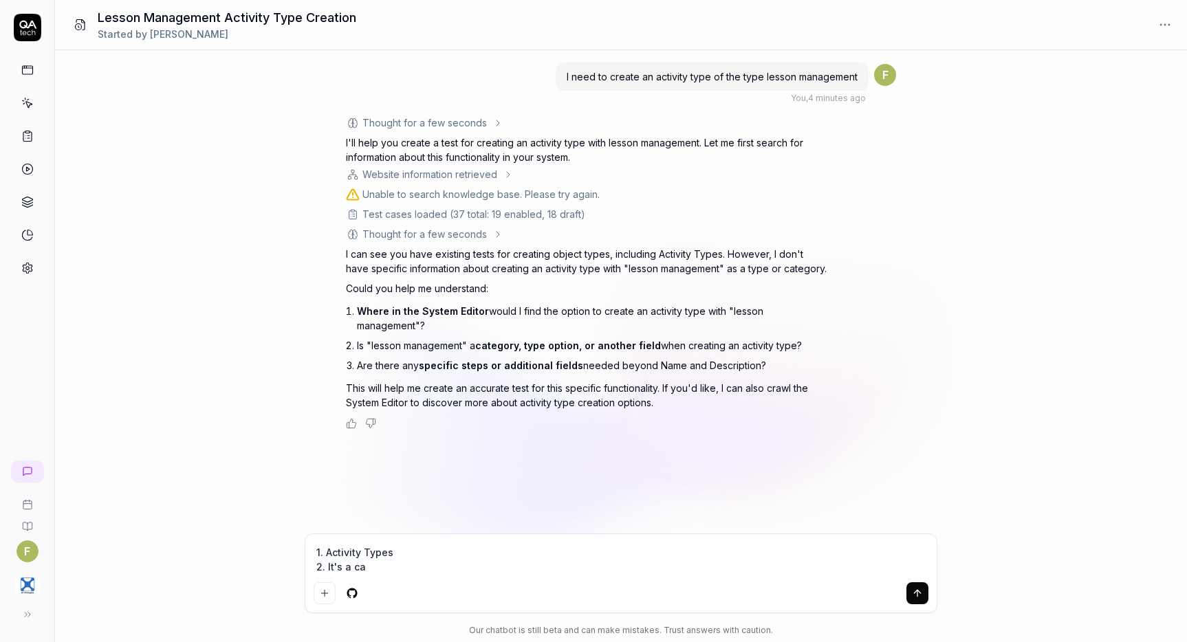
type textarea "*"
type textarea "1. Activity Types 2. It's a cat"
type textarea "*"
type textarea "1. Activity Types 2. It's a cate"
type textarea "*"
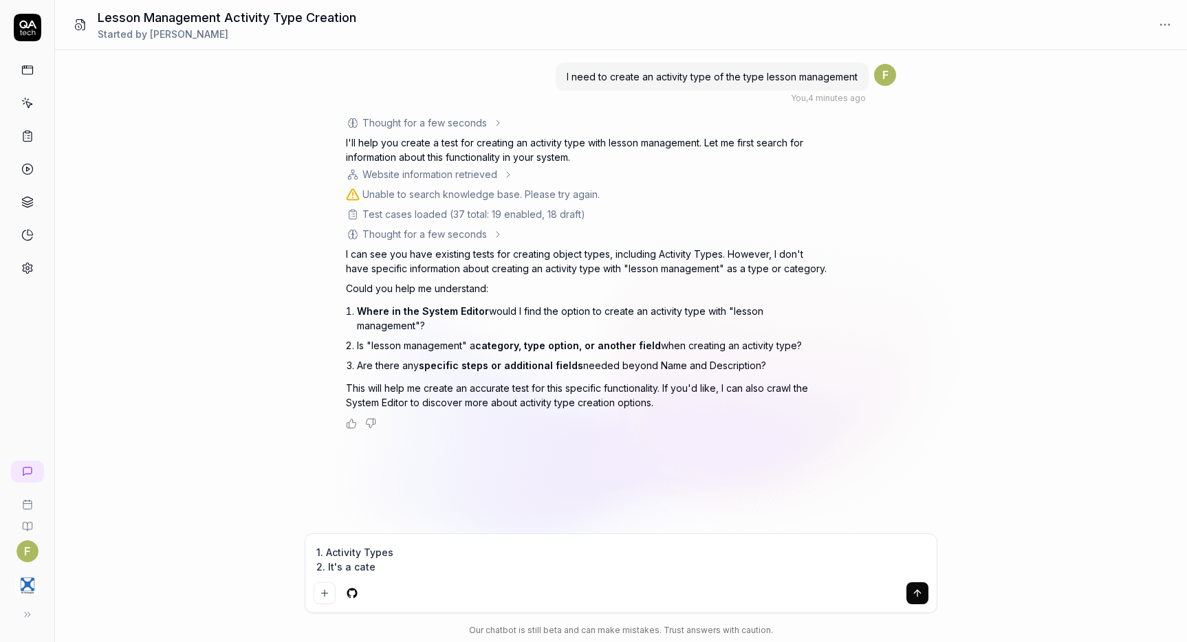
type textarea "1. Activity Types 2. It's a categ"
type textarea "*"
type textarea "1. Activity Types 2. It's a catego"
type textarea "*"
type textarea "1. Activity Types 2. It's a category"
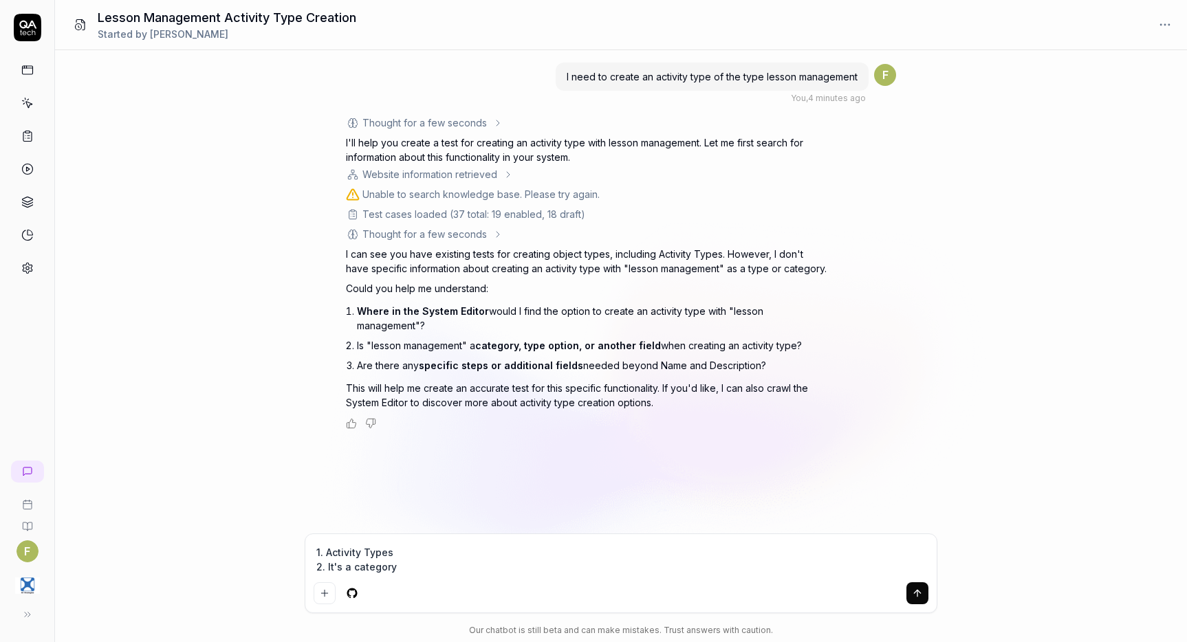
type textarea "*"
type textarea "1. Activity Types 2. It's a category"
type textarea "*"
type textarea "1. Activity Types 2. It's a category 3"
type textarea "*"
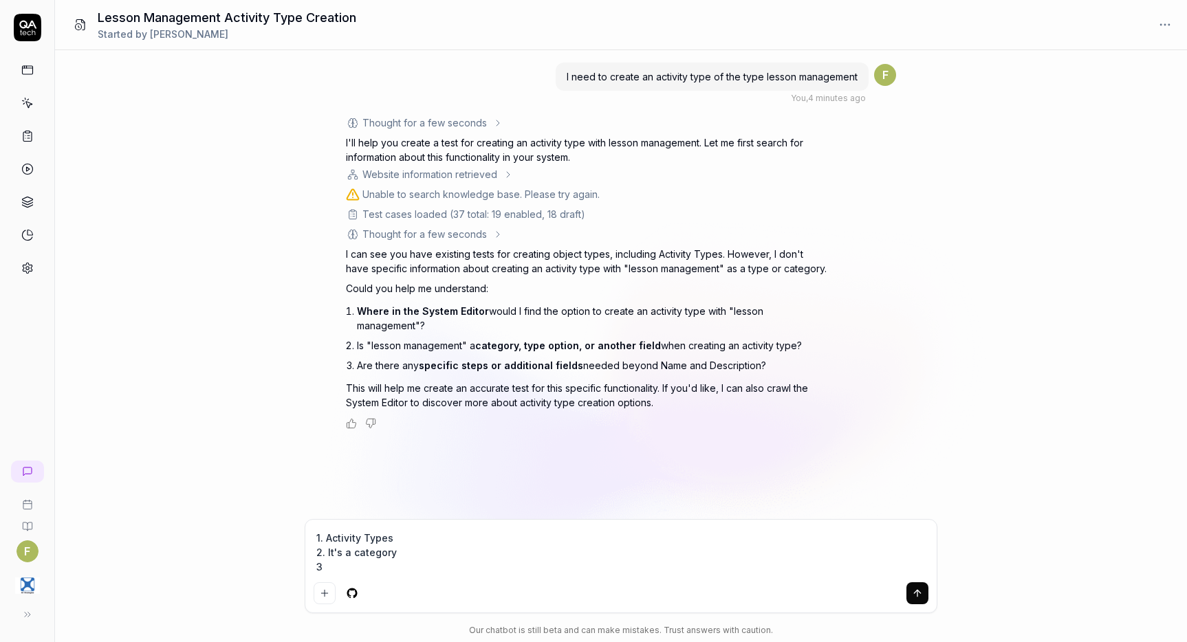
type textarea "1. Activity Types 2. It's a category 3."
type textarea "*"
type textarea "1. Activity Types 2. It's a category 3."
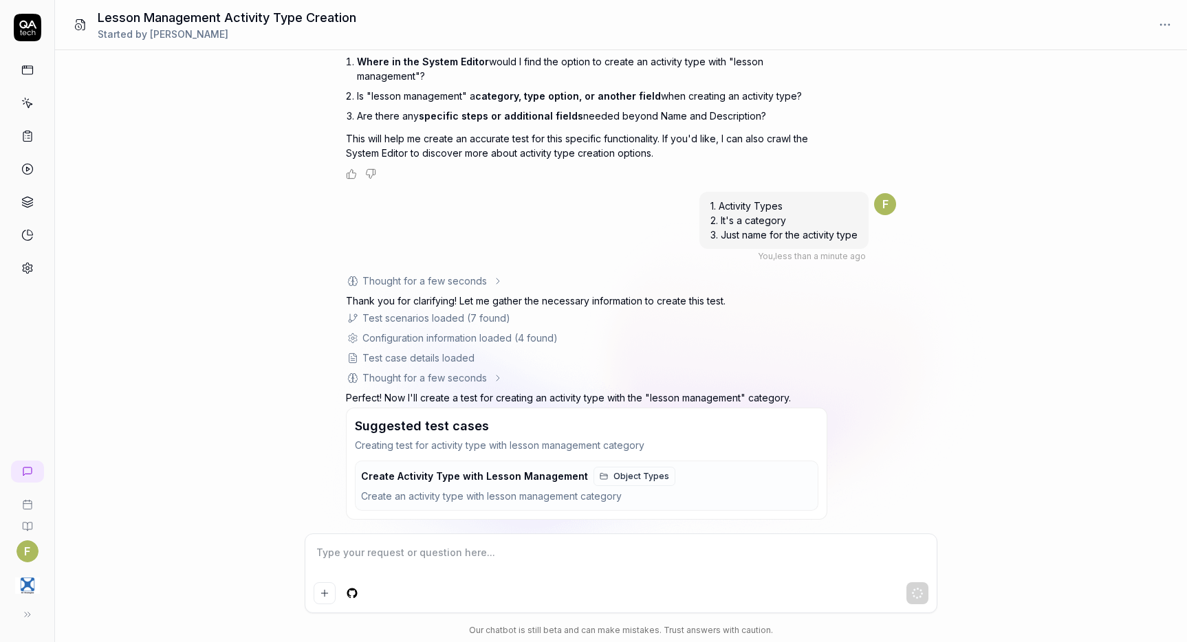
scroll to position [250, 0]
click at [411, 491] on div "Create an activity type with lesson management category" at bounding box center [584, 497] width 446 height 16
click at [19, 106] on link at bounding box center [27, 103] width 25 height 25
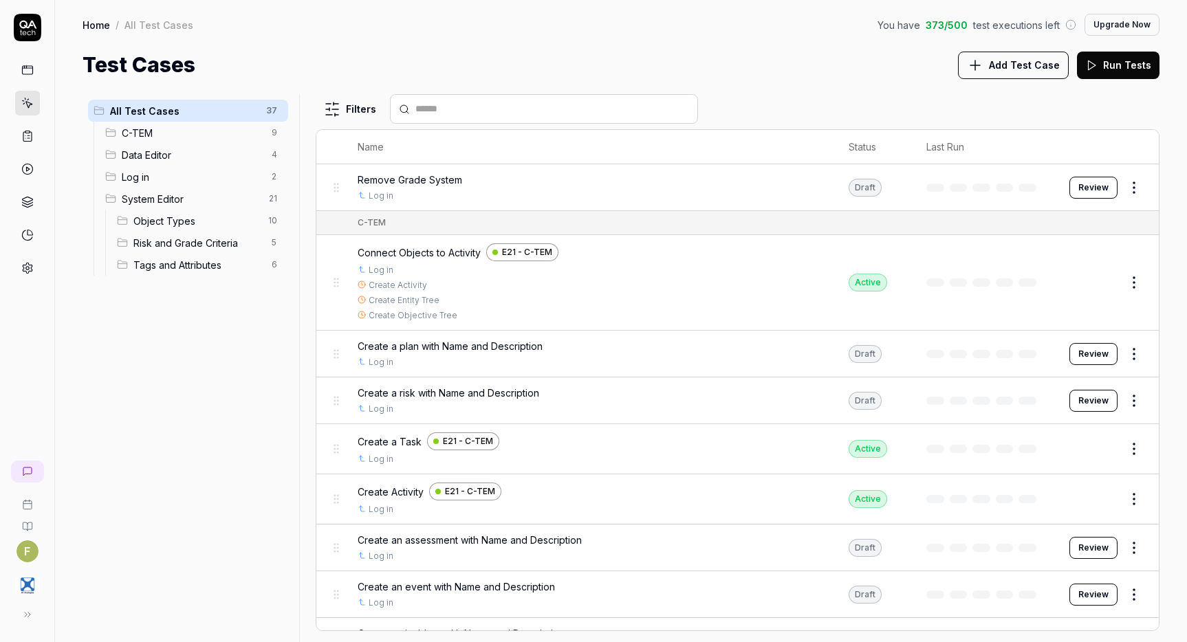
click at [1048, 76] on button "Add Test Case" at bounding box center [1013, 66] width 111 height 28
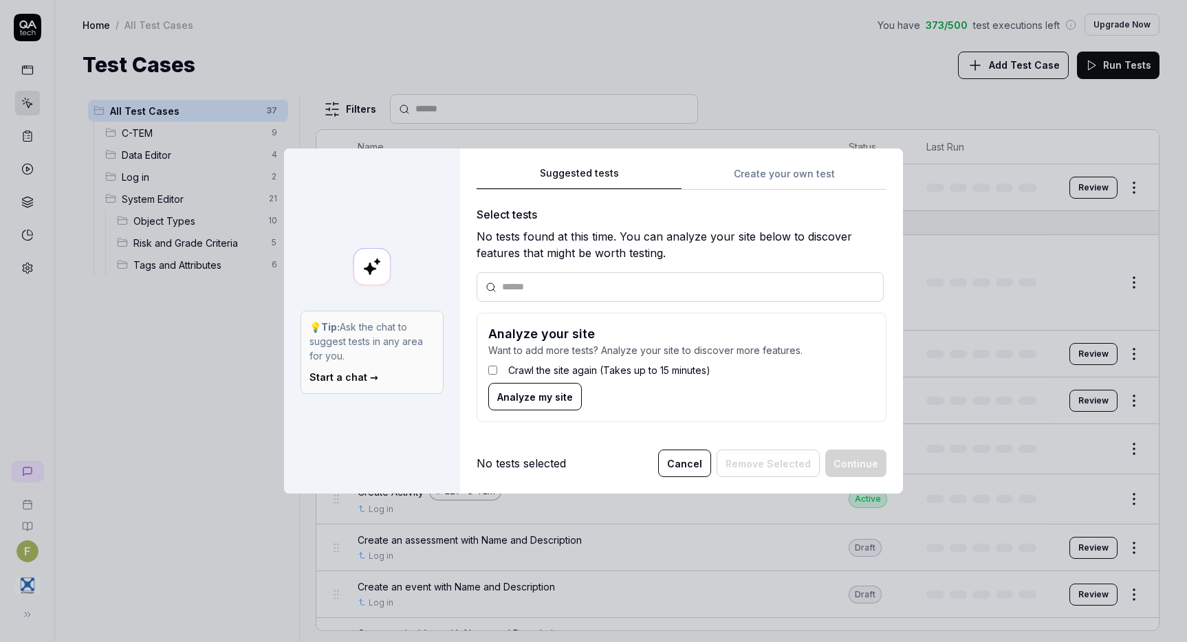
click at [595, 30] on div "Suggested tests 💡 Tip: Ask the chat to suggest tests in any area for you. Start…" at bounding box center [593, 321] width 1187 height 642
click at [596, 179] on button "Suggested tests" at bounding box center [579, 177] width 205 height 25
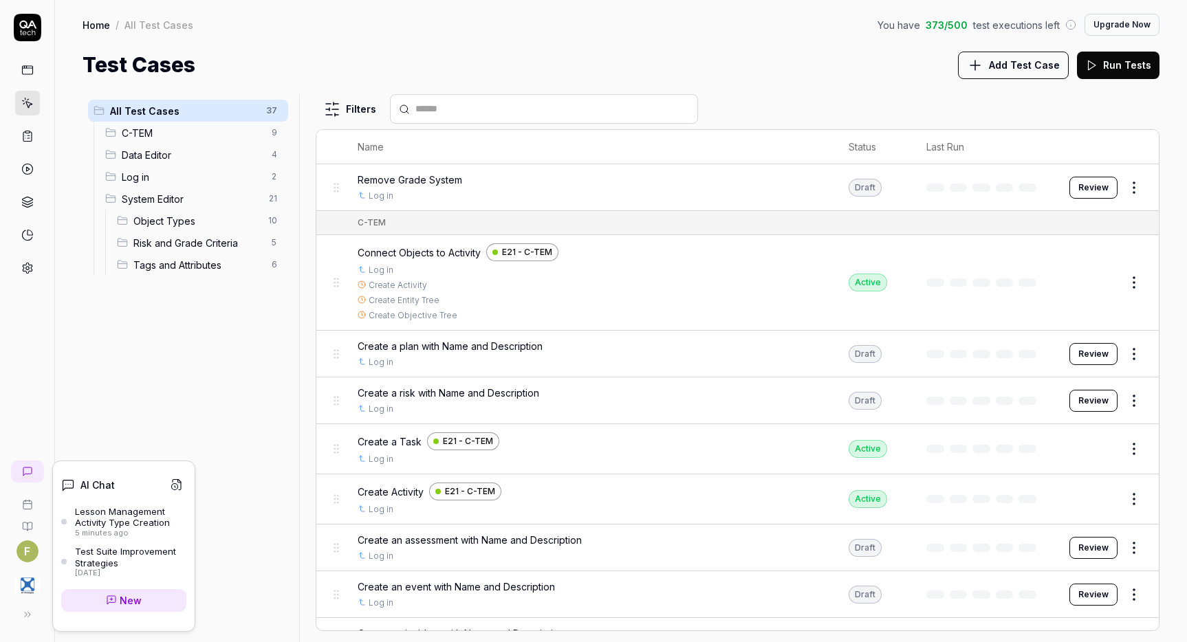
click at [30, 468] on icon at bounding box center [27, 471] width 11 height 11
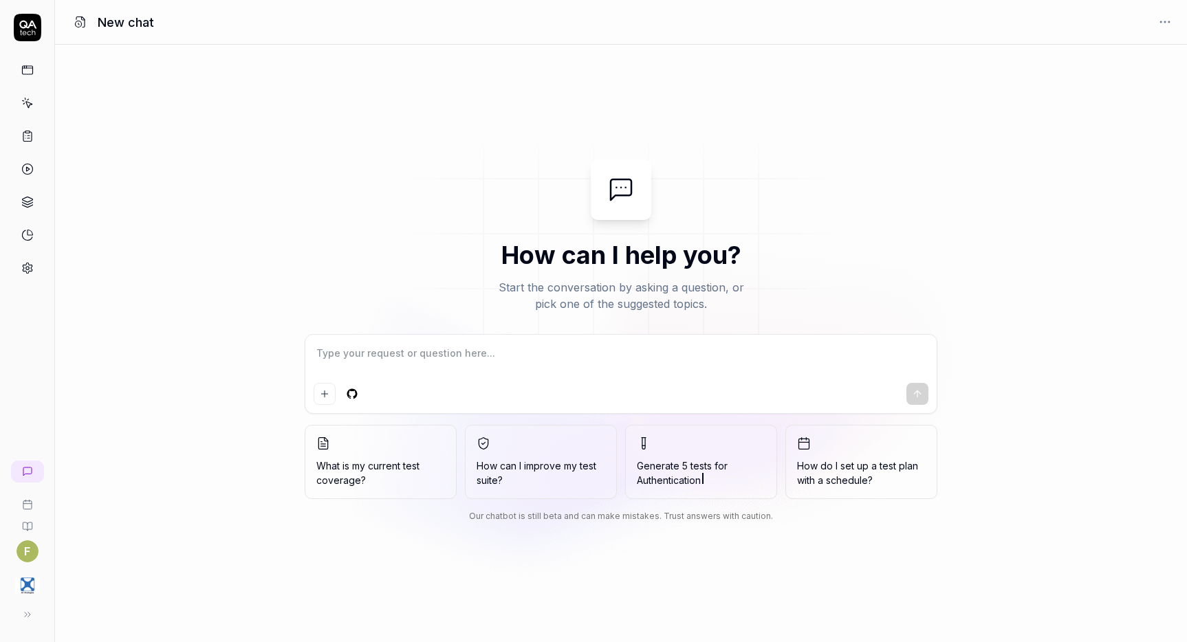
click at [28, 615] on icon at bounding box center [27, 614] width 11 height 11
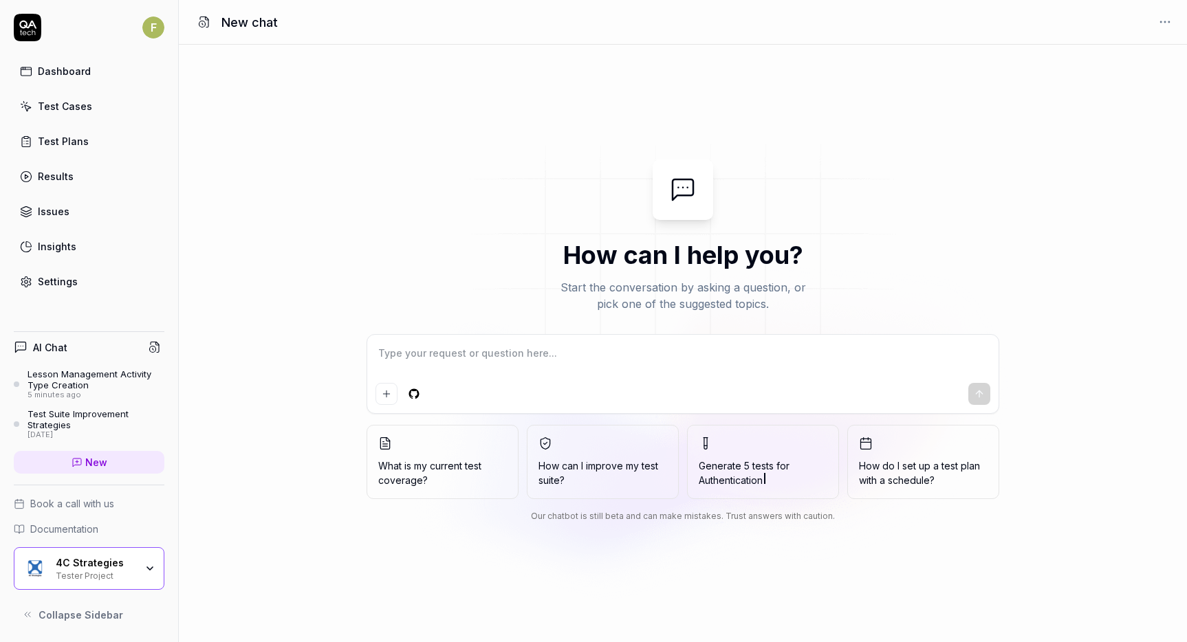
click at [93, 371] on div "Lesson Management Activity Type Creation" at bounding box center [96, 380] width 137 height 23
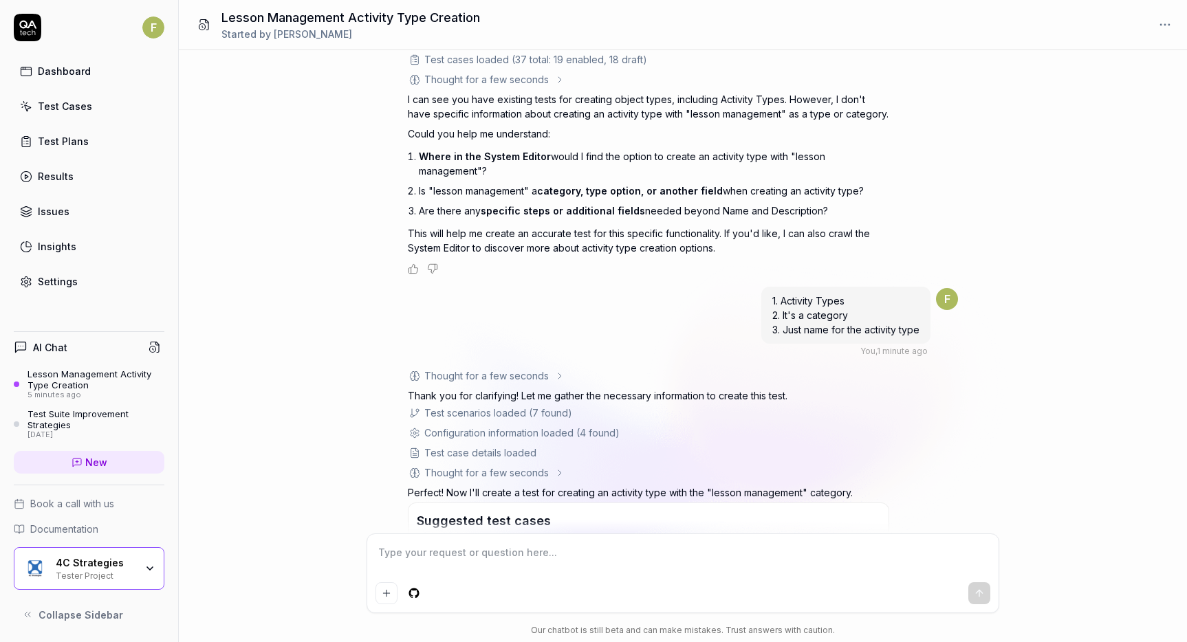
scroll to position [317, 0]
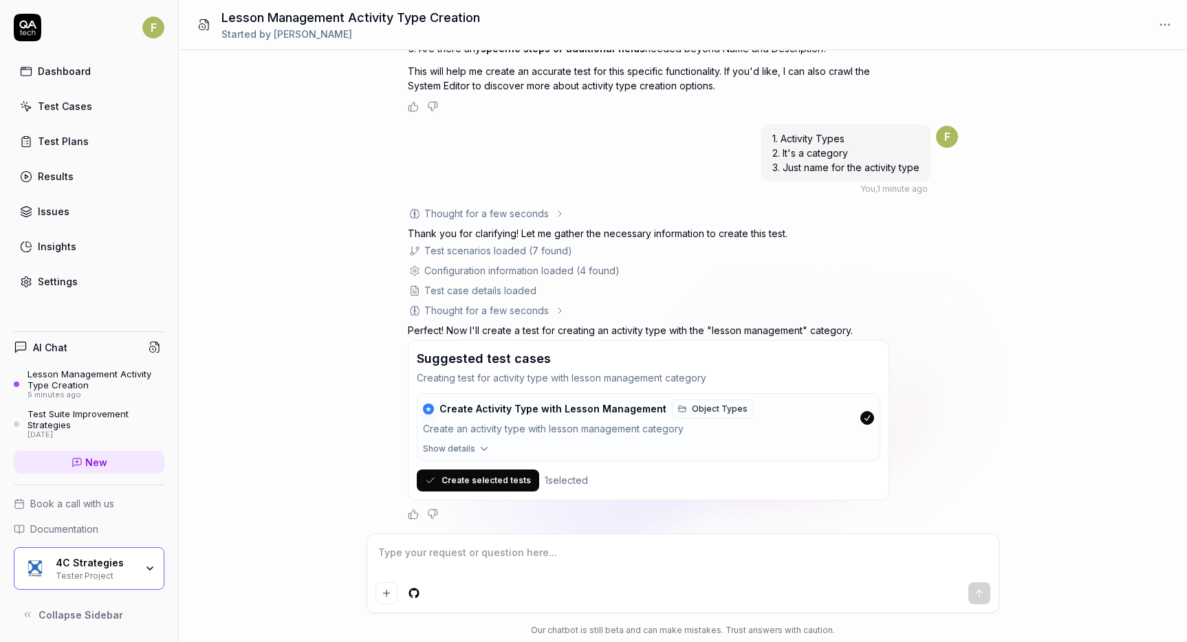
click at [479, 484] on button "Create selected tests" at bounding box center [478, 481] width 122 height 22
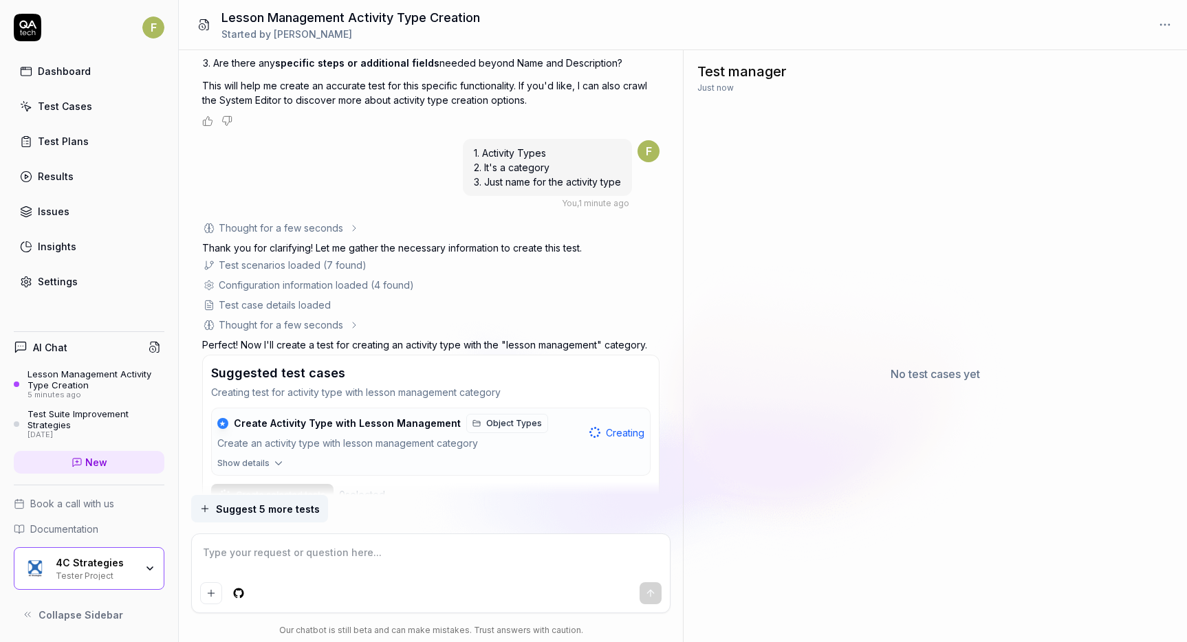
scroll to position [370, 0]
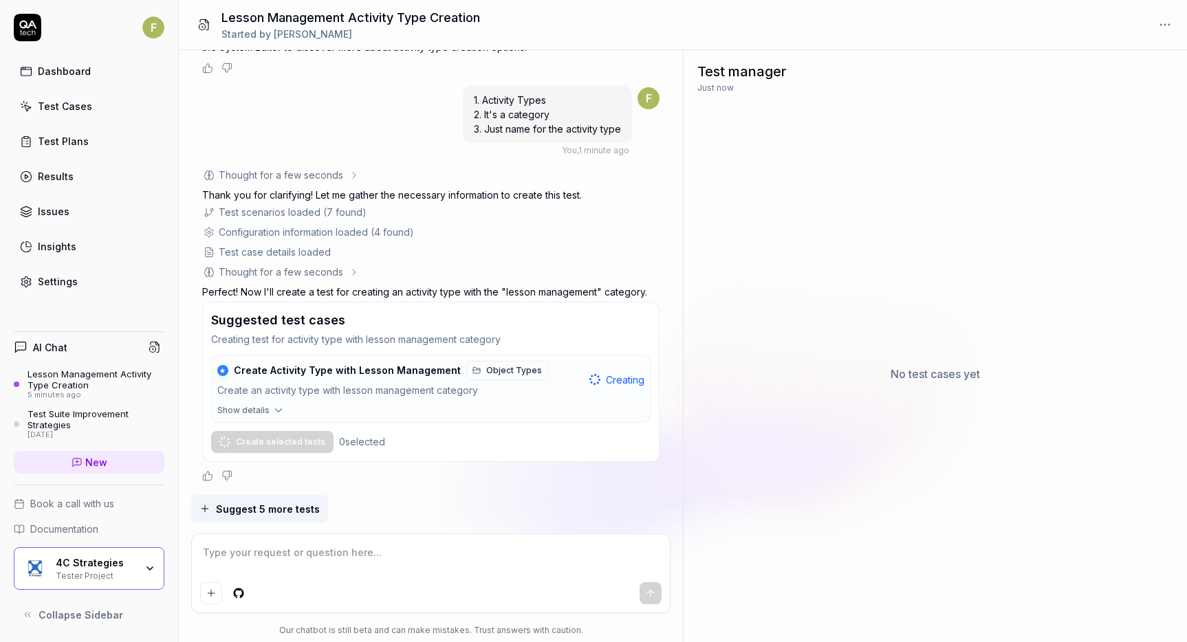
click at [206, 510] on icon "button" at bounding box center [204, 508] width 11 height 11
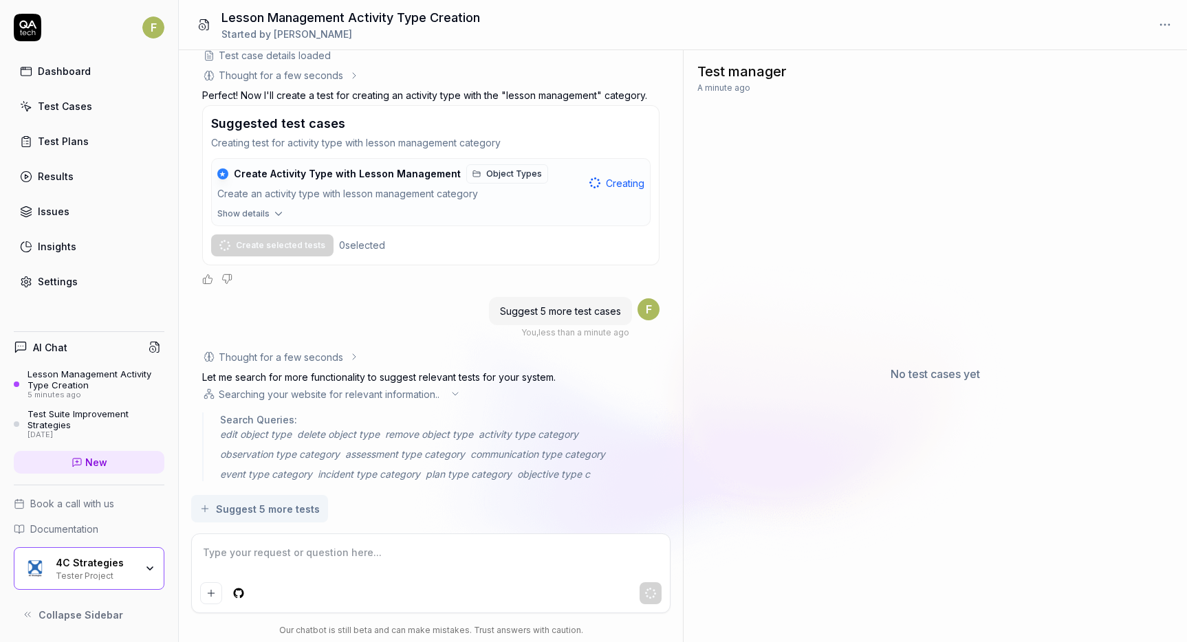
scroll to position [607, 0]
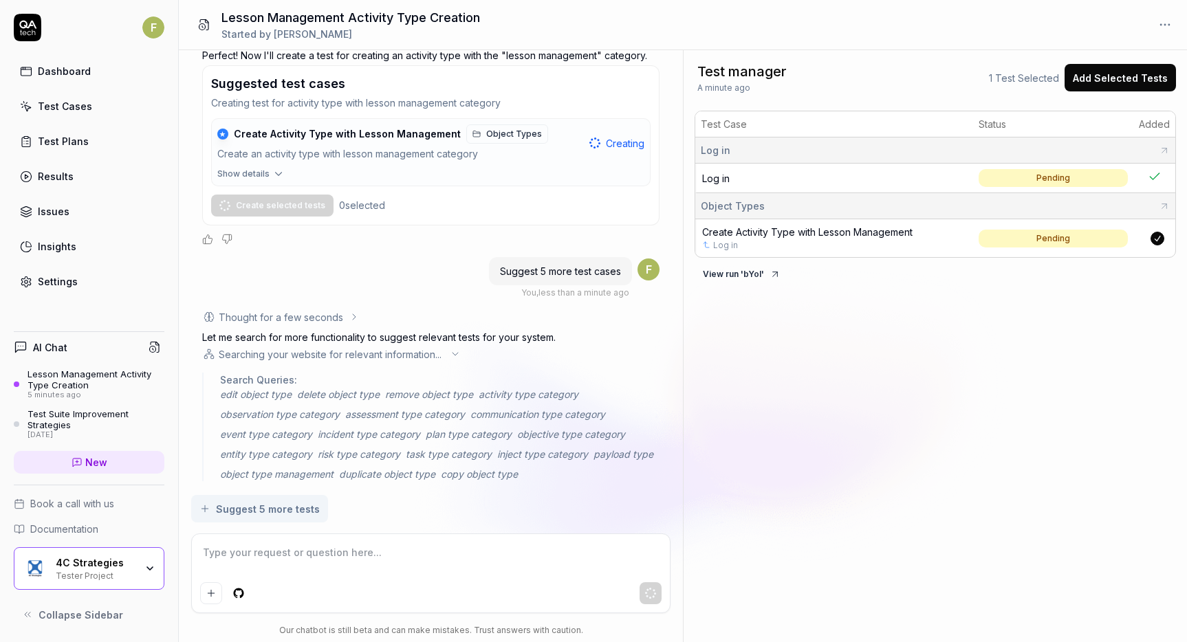
click at [827, 231] on span "Create Activity Type with Lesson Management" at bounding box center [807, 232] width 210 height 12
type textarea "*"
click at [80, 105] on div "Test Cases" at bounding box center [65, 106] width 54 height 14
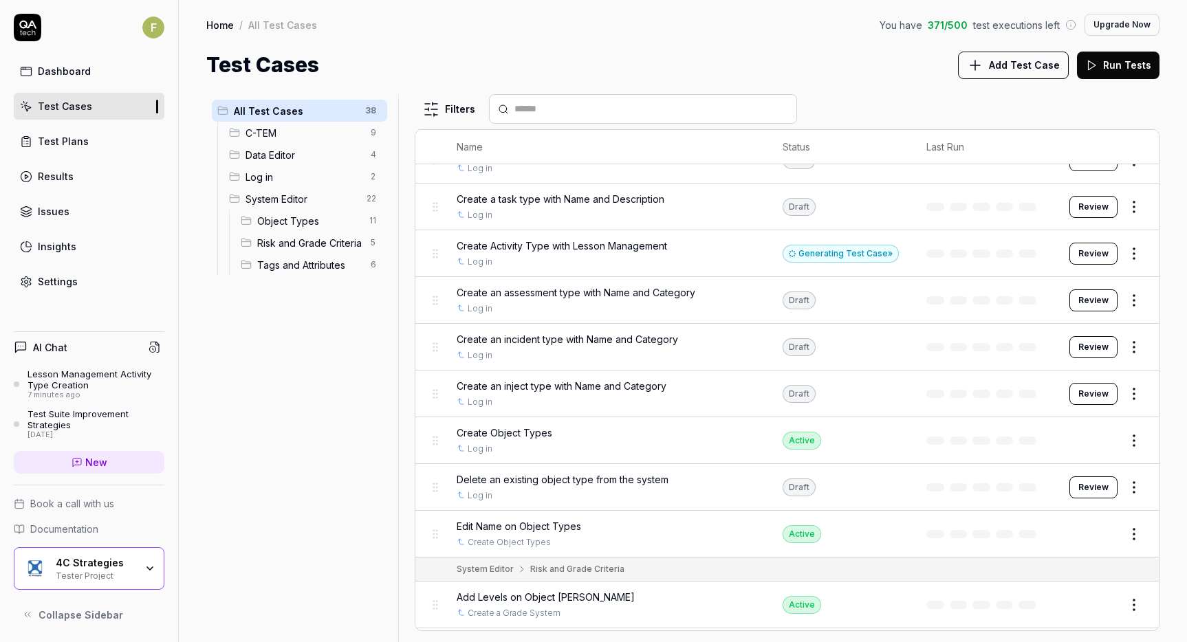
scroll to position [963, 0]
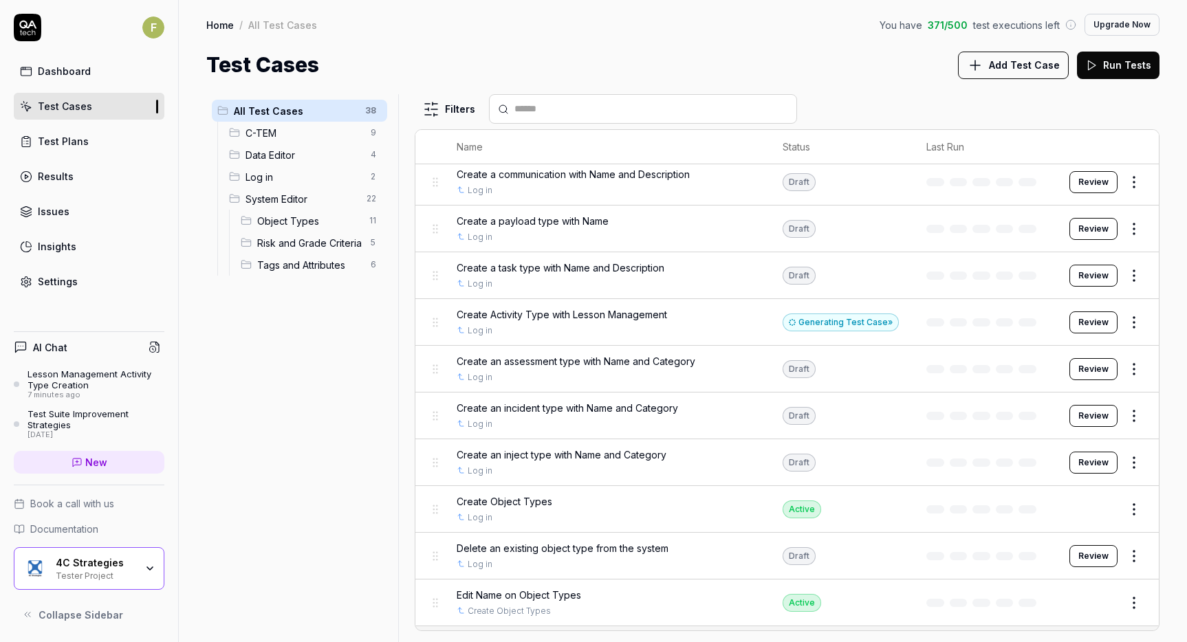
click at [377, 111] on html "F Dashboard Test Cases Test Plans Results Issues Insights Settings AI Chat Less…" at bounding box center [593, 321] width 1187 height 642
click at [359, 138] on div "Add Scenario" at bounding box center [324, 137] width 109 height 30
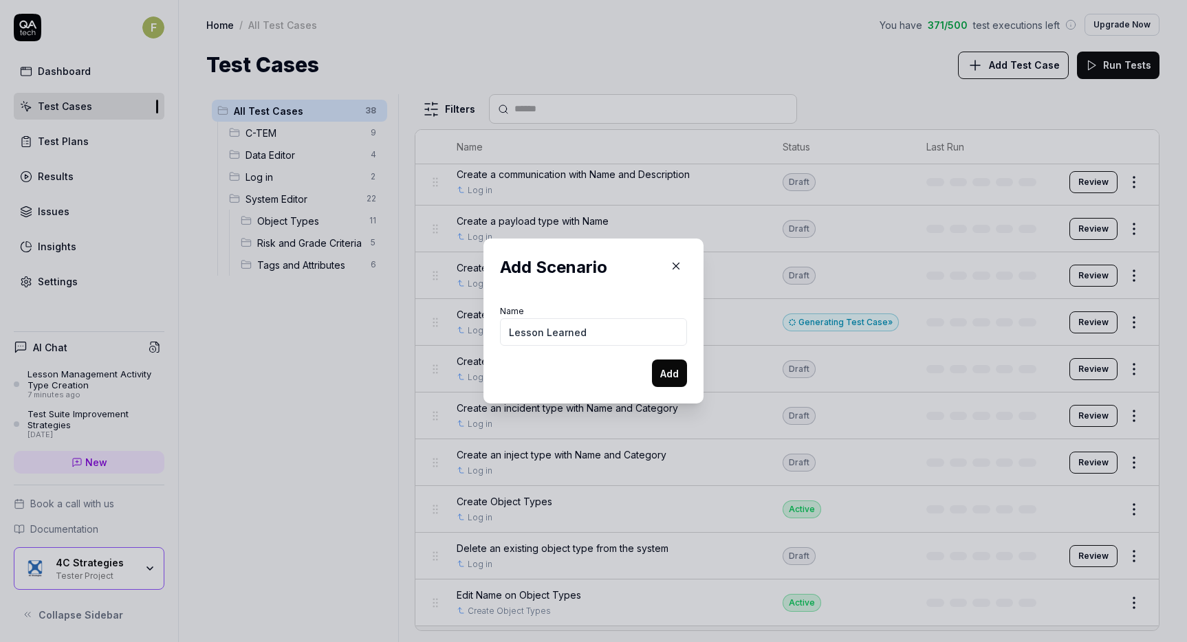
type input "Lesson Learned"
click at [676, 378] on button "Add" at bounding box center [669, 374] width 35 height 28
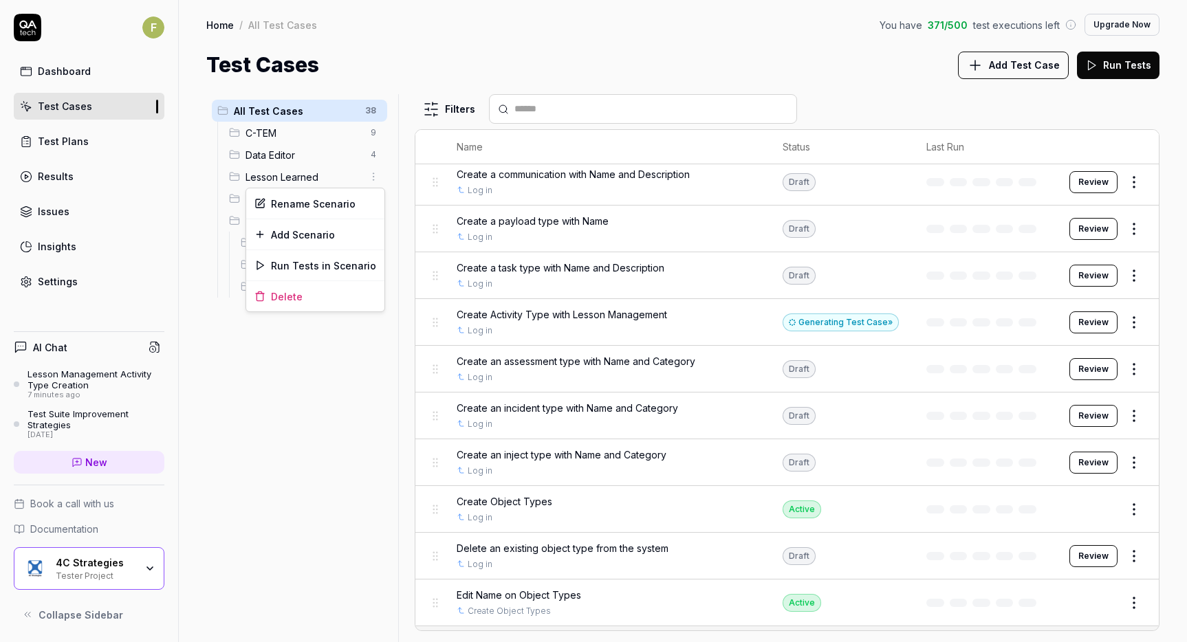
click at [373, 180] on html "F Dashboard Test Cases Test Plans Results Issues Insights Settings AI Chat Less…" at bounding box center [593, 321] width 1187 height 642
click at [342, 237] on div "Add Scenario" at bounding box center [315, 234] width 138 height 30
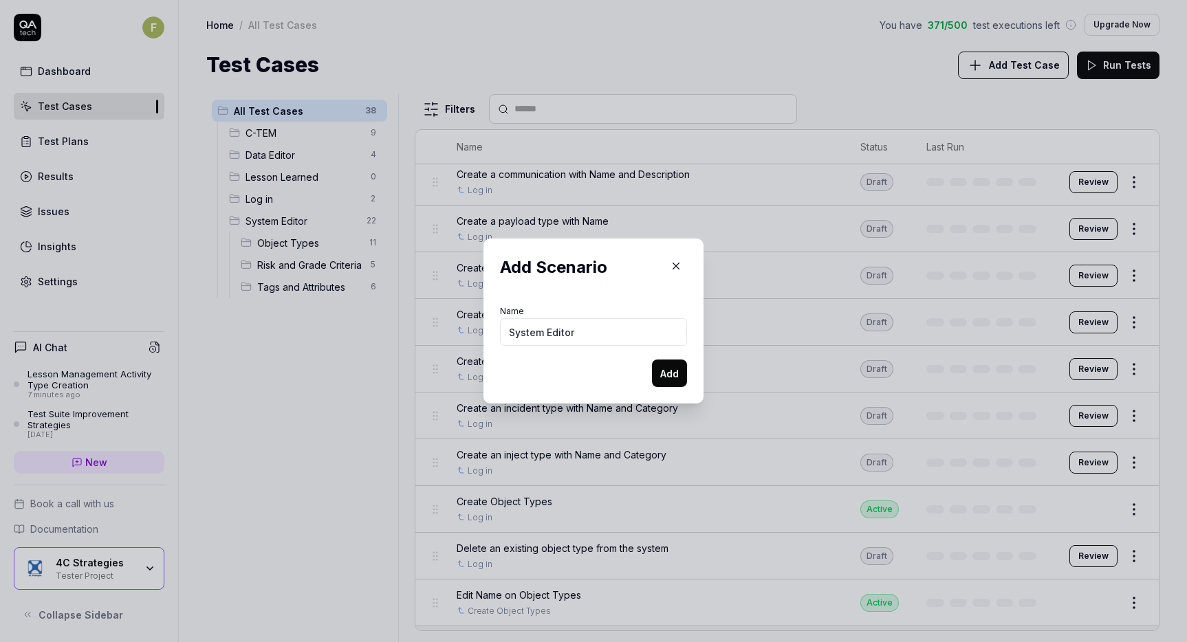
click at [652, 360] on button "Add" at bounding box center [669, 374] width 35 height 28
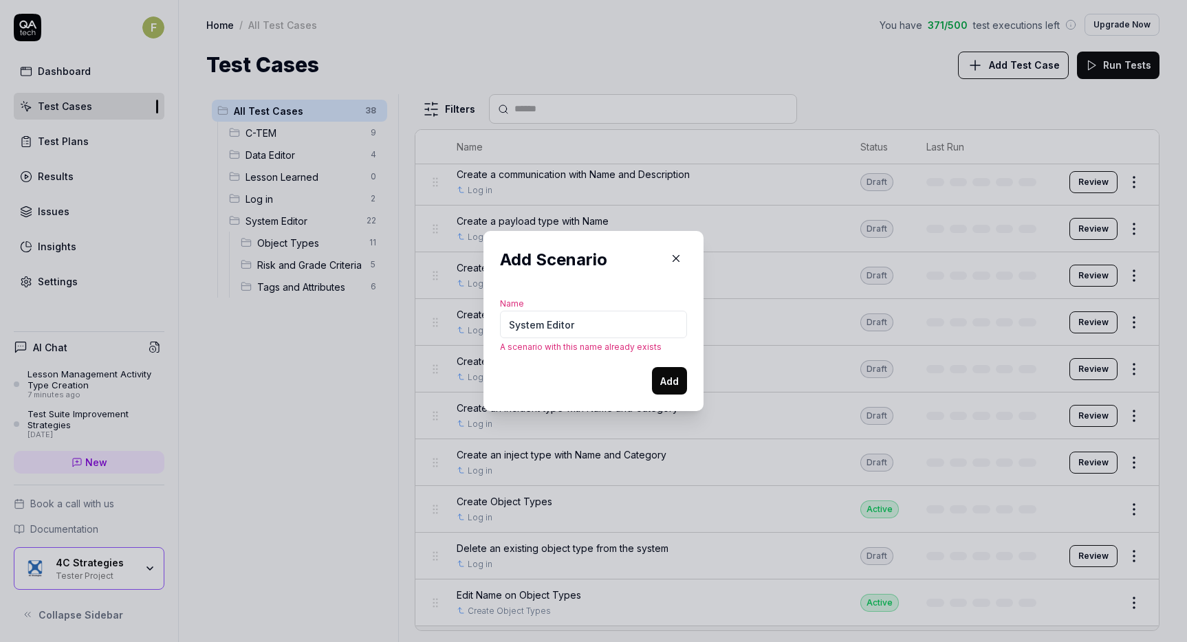
click at [662, 386] on button "Add" at bounding box center [669, 381] width 35 height 28
click at [508, 325] on input "System Editor" at bounding box center [593, 325] width 187 height 28
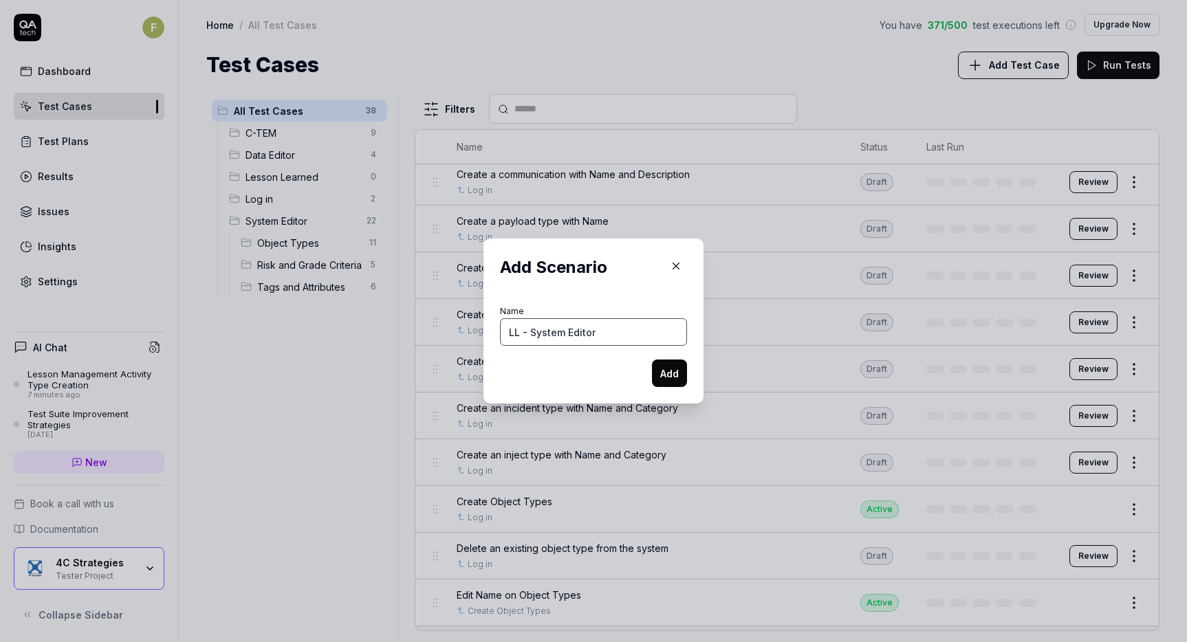
type input "LL - System Editor"
click at [653, 373] on button "Add" at bounding box center [669, 374] width 35 height 28
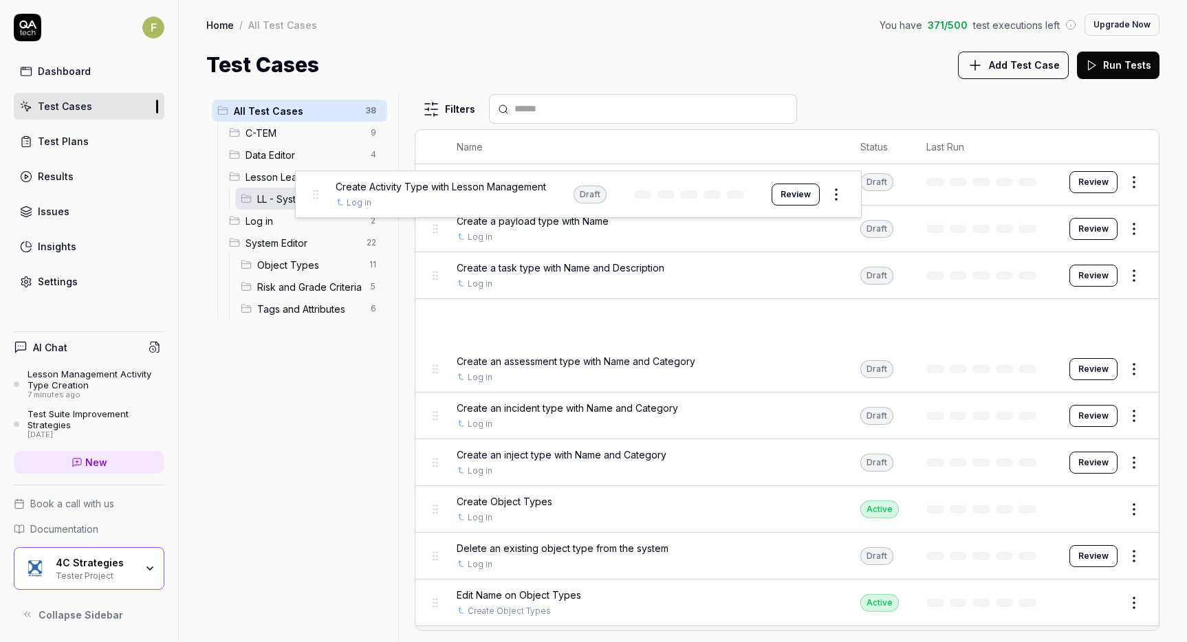
drag, startPoint x: 432, startPoint y: 326, endPoint x: 313, endPoint y: 203, distance: 171.2
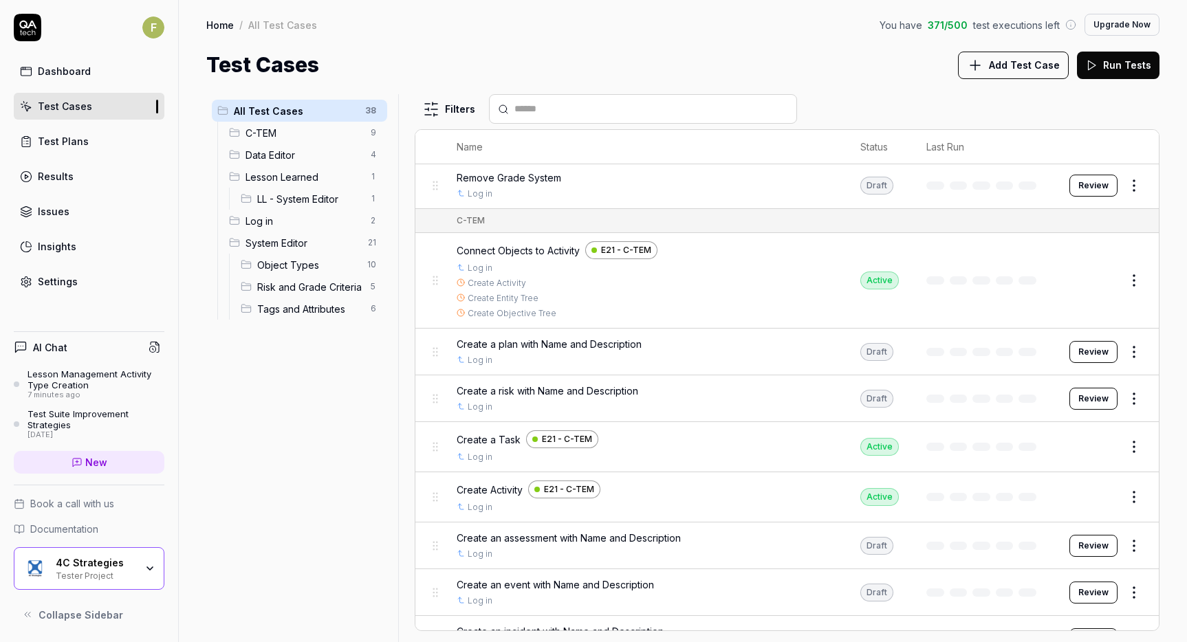
scroll to position [0, 0]
click at [85, 382] on div "Lesson Management Activity Type Creation" at bounding box center [96, 380] width 137 height 23
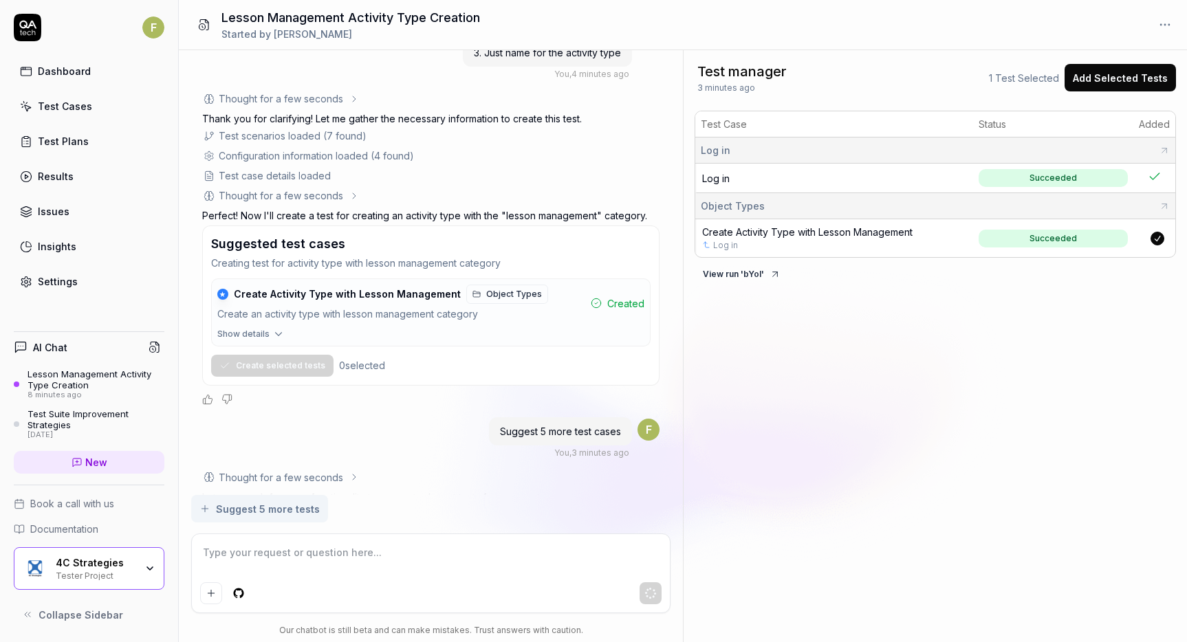
scroll to position [607, 0]
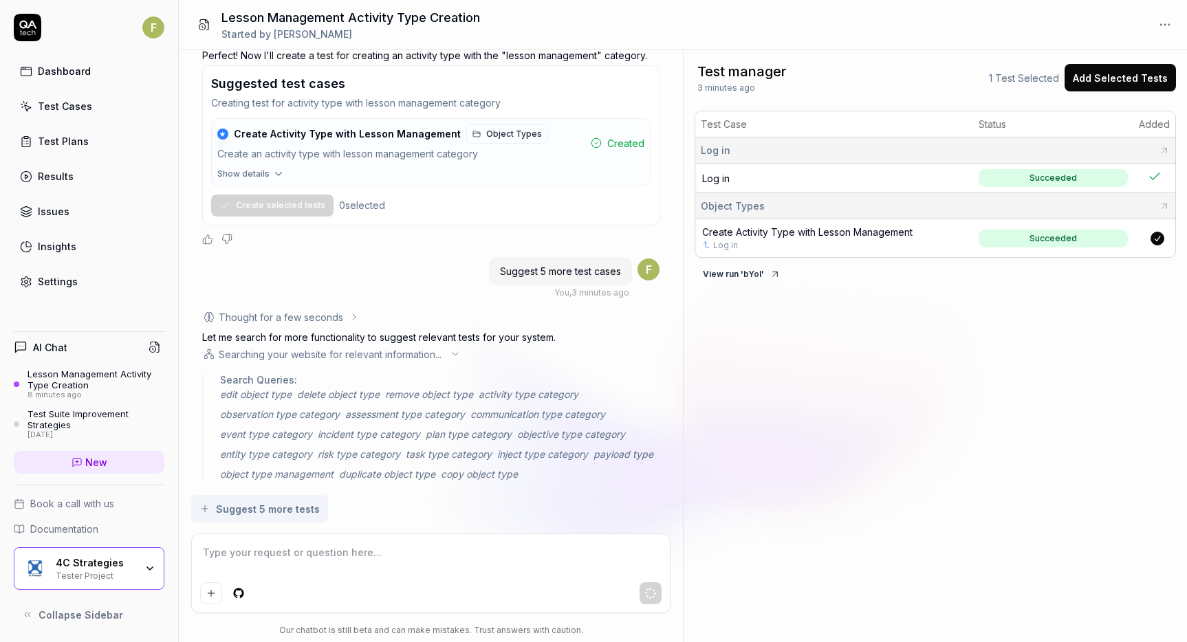
click at [329, 559] on textarea at bounding box center [430, 560] width 461 height 34
click at [456, 352] on icon at bounding box center [455, 354] width 11 height 11
click at [79, 382] on div "Lesson Management Activity Type Creation" at bounding box center [96, 380] width 137 height 23
click at [120, 429] on div "Test Suite Improvement Strategies" at bounding box center [96, 420] width 137 height 23
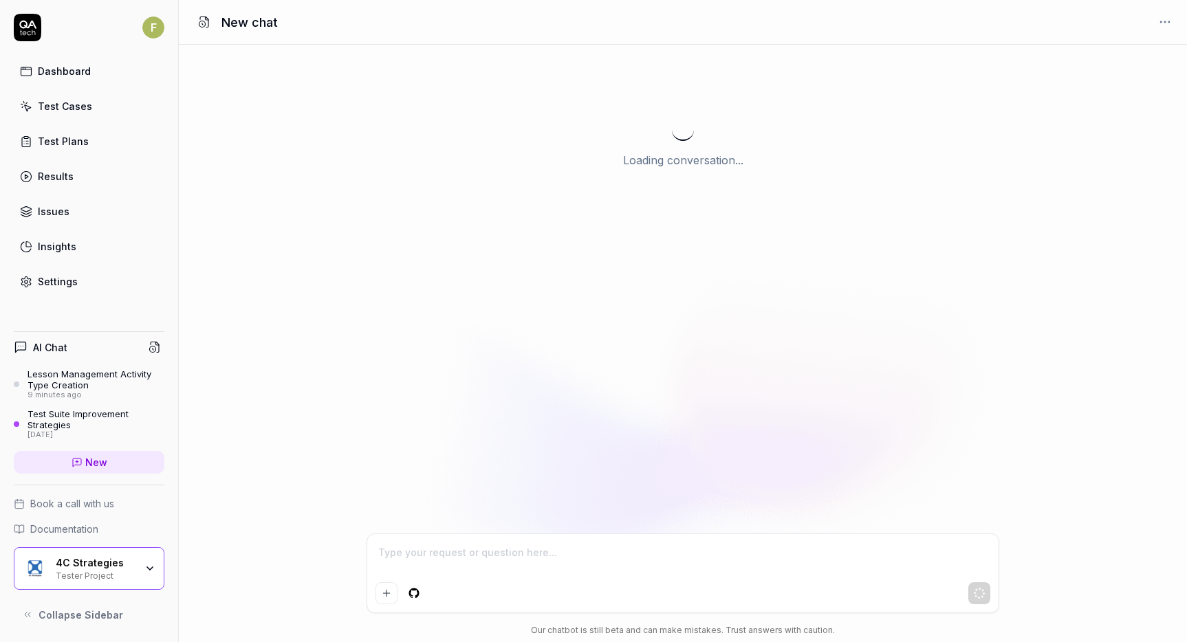
scroll to position [618, 0]
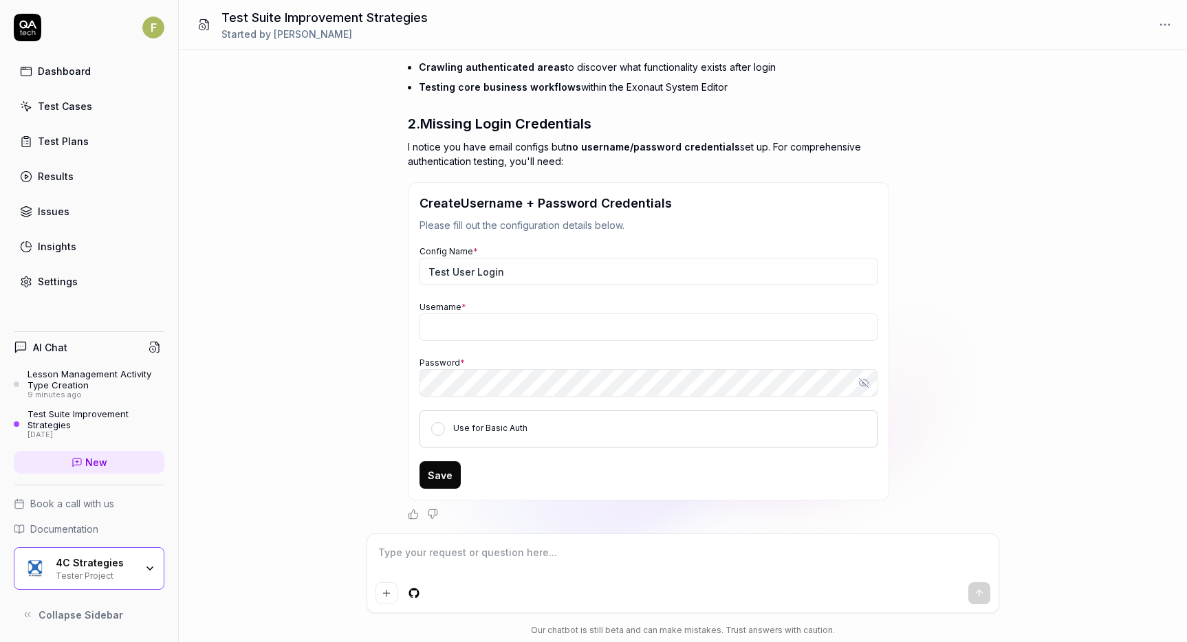
click at [139, 419] on div "Test Suite Improvement Strategies" at bounding box center [96, 420] width 137 height 23
drag, startPoint x: 139, startPoint y: 419, endPoint x: 100, endPoint y: 431, distance: 40.5
click at [100, 431] on div "8 days ago" at bounding box center [96, 436] width 137 height 10
click at [67, 421] on div "Test Suite Improvement Strategies" at bounding box center [96, 420] width 137 height 23
click at [69, 420] on div "Test Suite Improvement Strategies" at bounding box center [96, 420] width 137 height 23
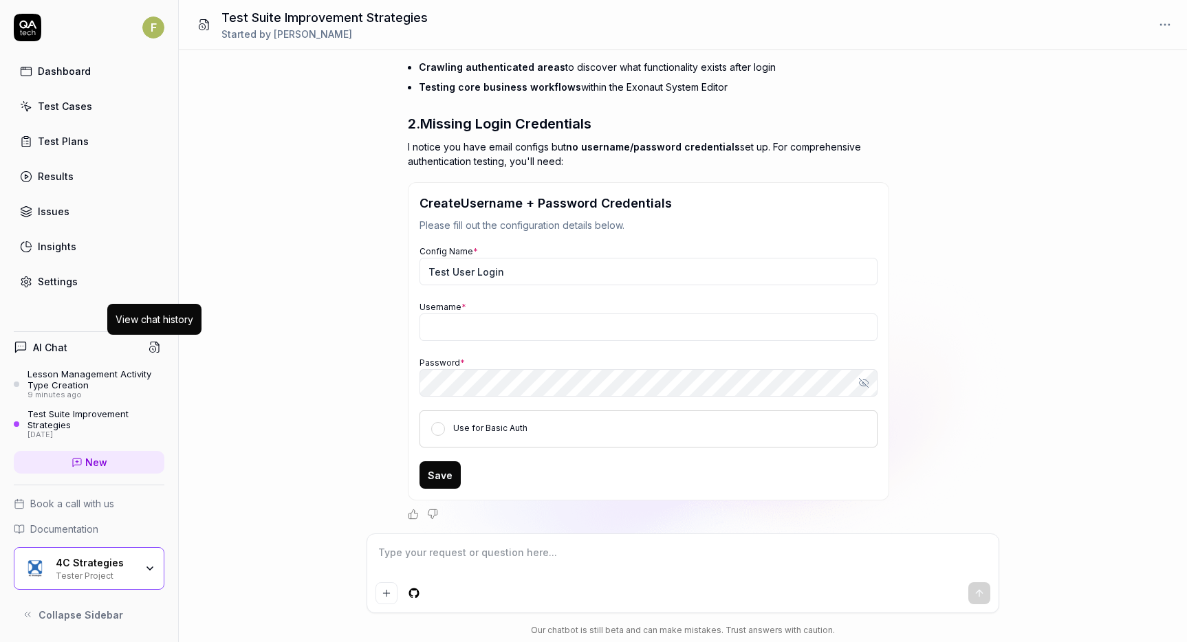
click at [157, 347] on icon at bounding box center [155, 347] width 12 height 12
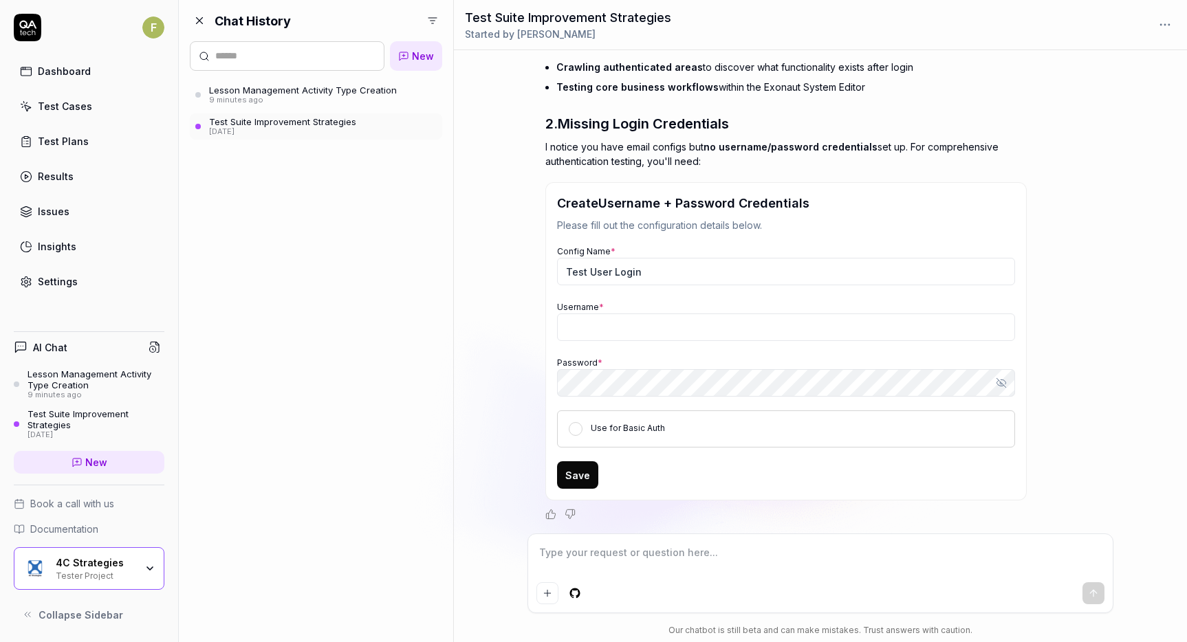
click at [429, 123] on link "Test Suite Improvement Strategies 8 days ago" at bounding box center [316, 126] width 252 height 26
click at [429, 23] on html "F Dashboard Test Cases Test Plans Results Issues Insights Settings AI Chat Less…" at bounding box center [593, 321] width 1187 height 642
click at [431, 232] on html "F Dashboard Test Cases Test Plans Results Issues Insights Settings AI Chat Less…" at bounding box center [593, 321] width 1187 height 642
click at [429, 17] on html "F Dashboard Test Cases Test Plans Results Issues Insights Settings AI Chat Less…" at bounding box center [593, 321] width 1187 height 642
click at [400, 82] on div "Everyone's" at bounding box center [374, 79] width 72 height 14
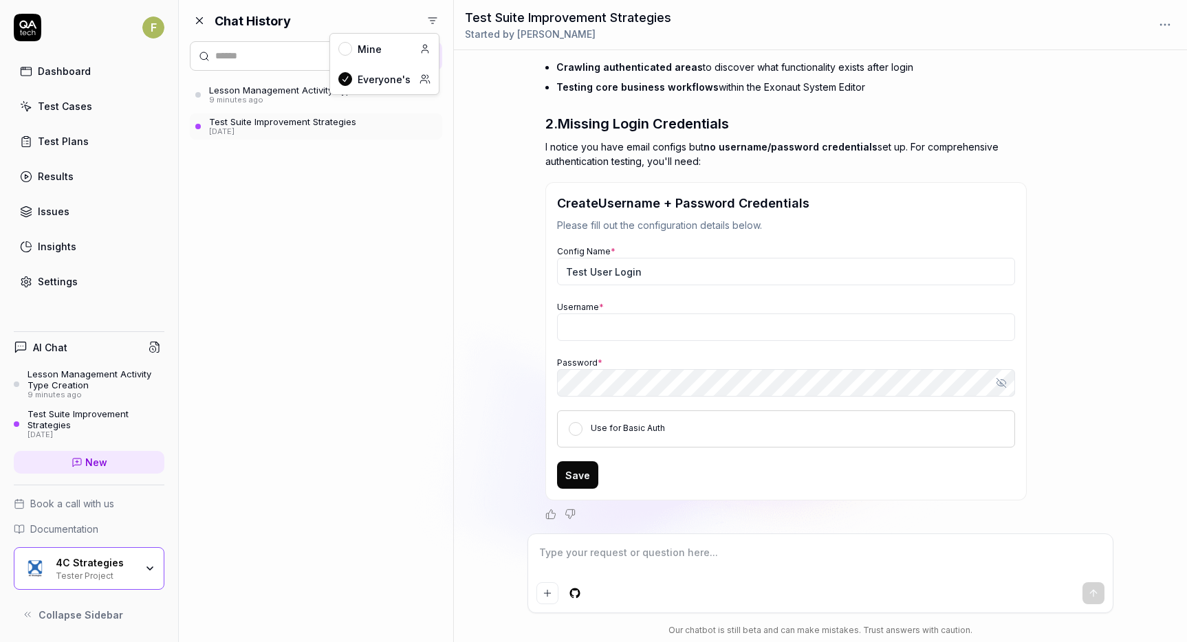
click at [441, 21] on html "F Dashboard Test Cases Test Plans Results Issues Insights Settings AI Chat Less…" at bounding box center [593, 321] width 1187 height 642
click at [401, 50] on div "Mine" at bounding box center [384, 49] width 109 height 30
click at [347, 263] on div "Chat History New Lesson Management Activity Type Creation 9 minutes ago Test Su…" at bounding box center [316, 321] width 274 height 642
click at [28, 375] on div "Lesson Management Activity Type Creation" at bounding box center [96, 380] width 137 height 23
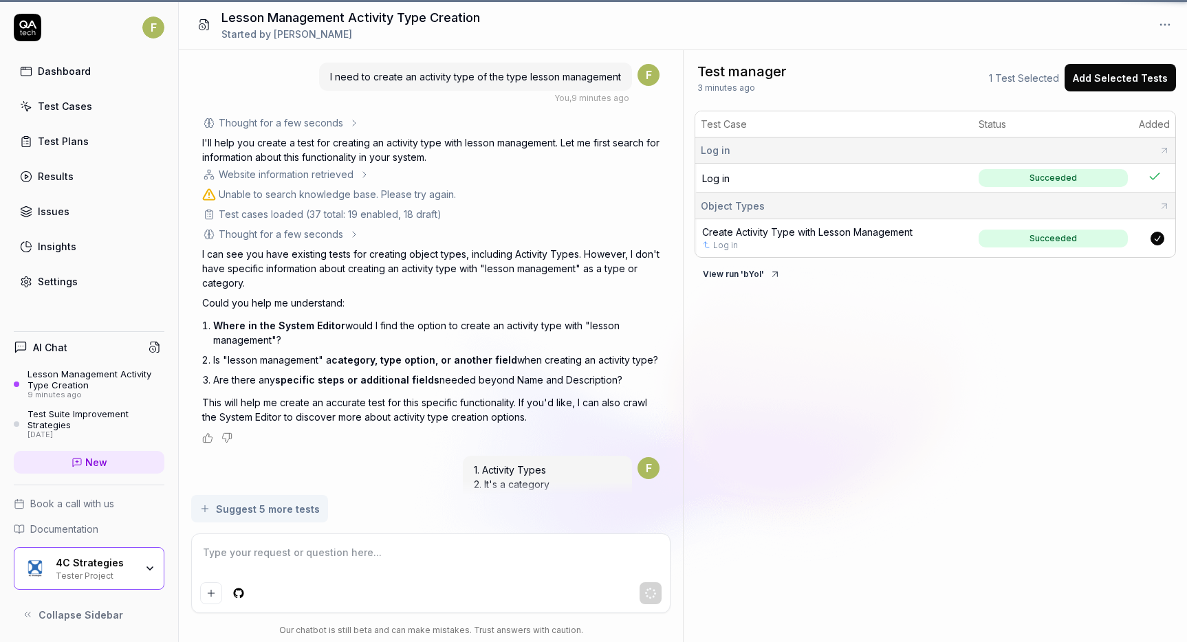
scroll to position [446, 0]
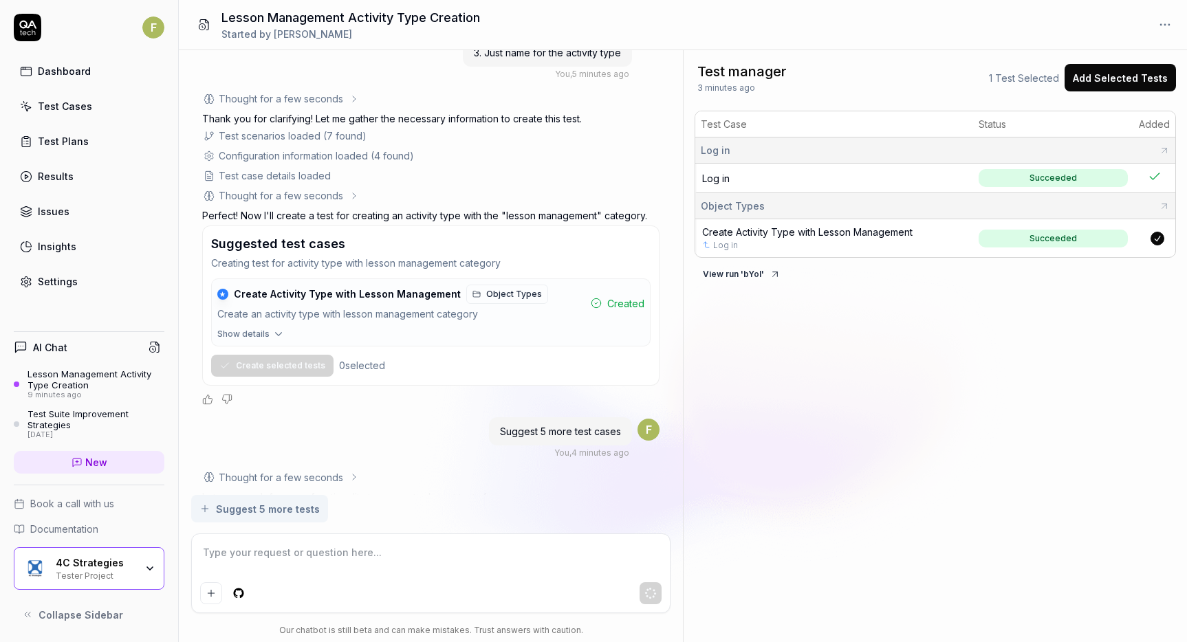
click at [18, 344] on icon at bounding box center [21, 347] width 14 height 14
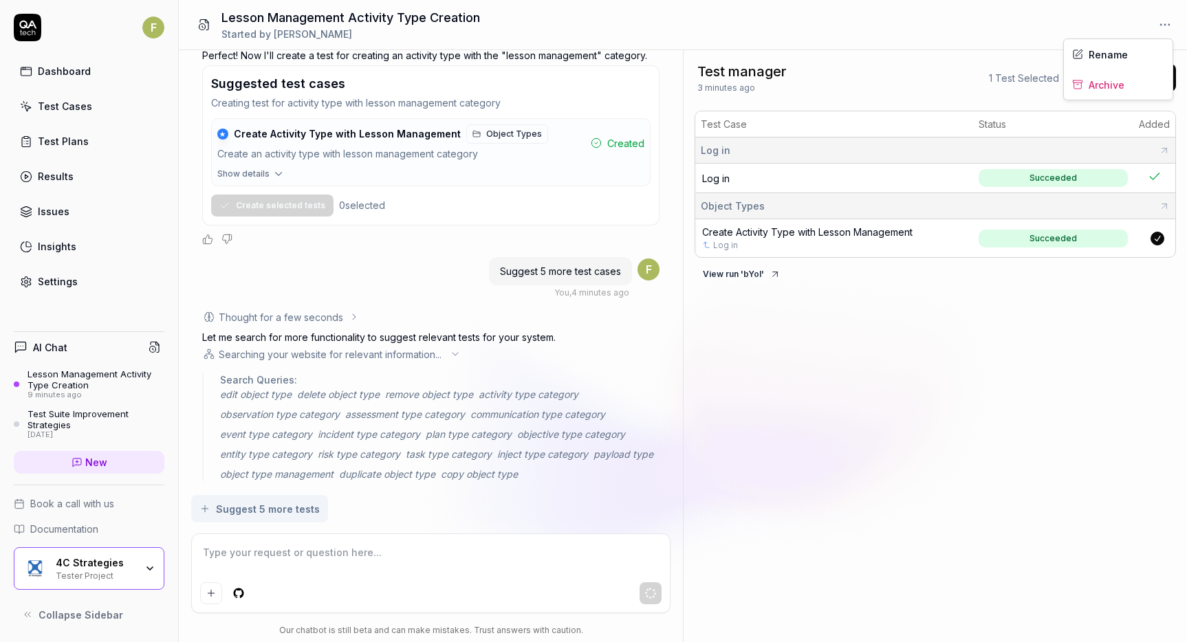
click at [1169, 19] on html "F Dashboard Test Cases Test Plans Results Issues Insights Settings AI Chat Less…" at bounding box center [593, 321] width 1187 height 642
click at [65, 423] on html "F Dashboard Test Cases Test Plans Results Issues Insights Settings AI Chat Less…" at bounding box center [593, 321] width 1187 height 642
click at [79, 430] on div "Test Suite Improvement Strategies" at bounding box center [96, 420] width 137 height 23
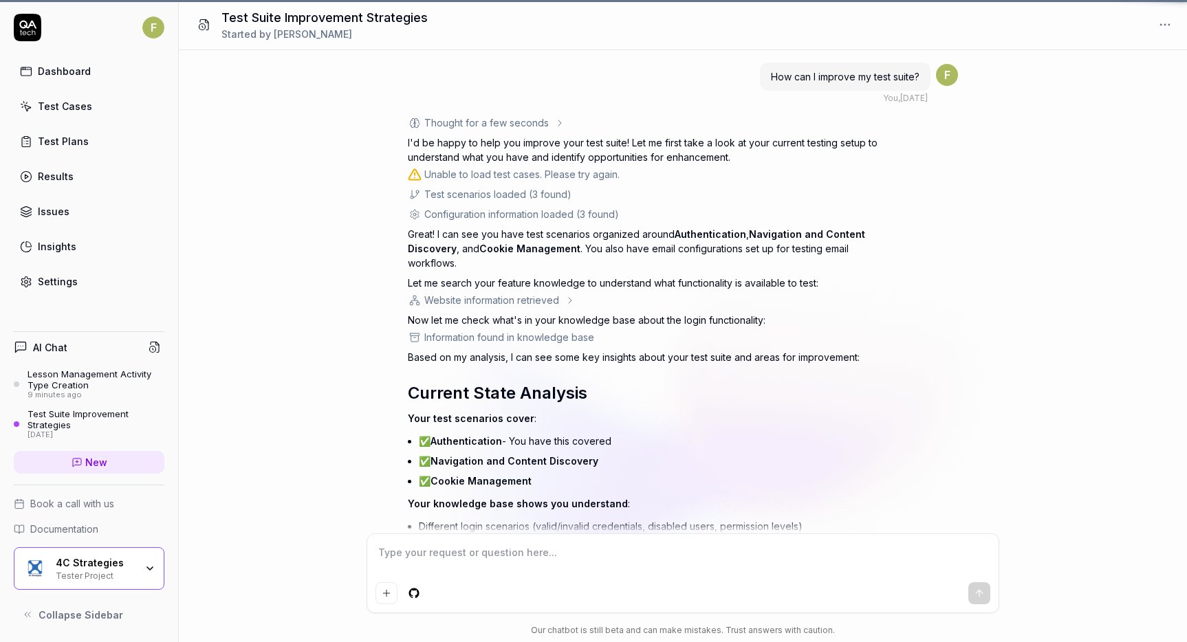
scroll to position [618, 0]
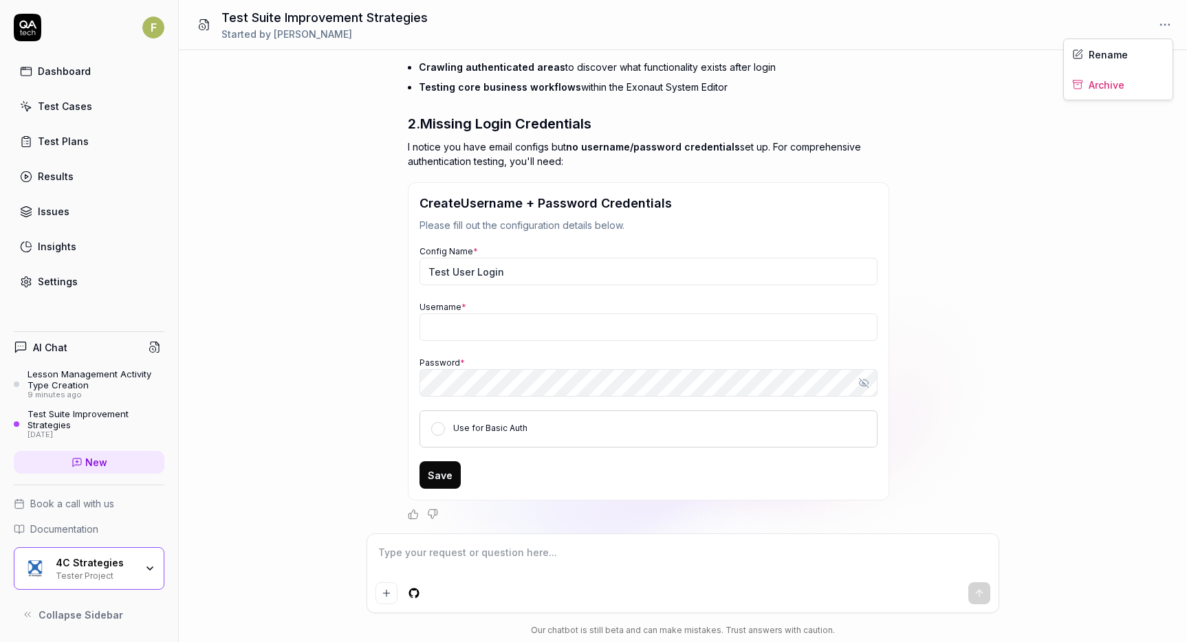
click at [1166, 20] on html "F Dashboard Test Cases Test Plans Results Issues Insights Settings AI Chat Less…" at bounding box center [593, 321] width 1187 height 642
click at [1133, 85] on div "Archive" at bounding box center [1118, 84] width 109 height 30
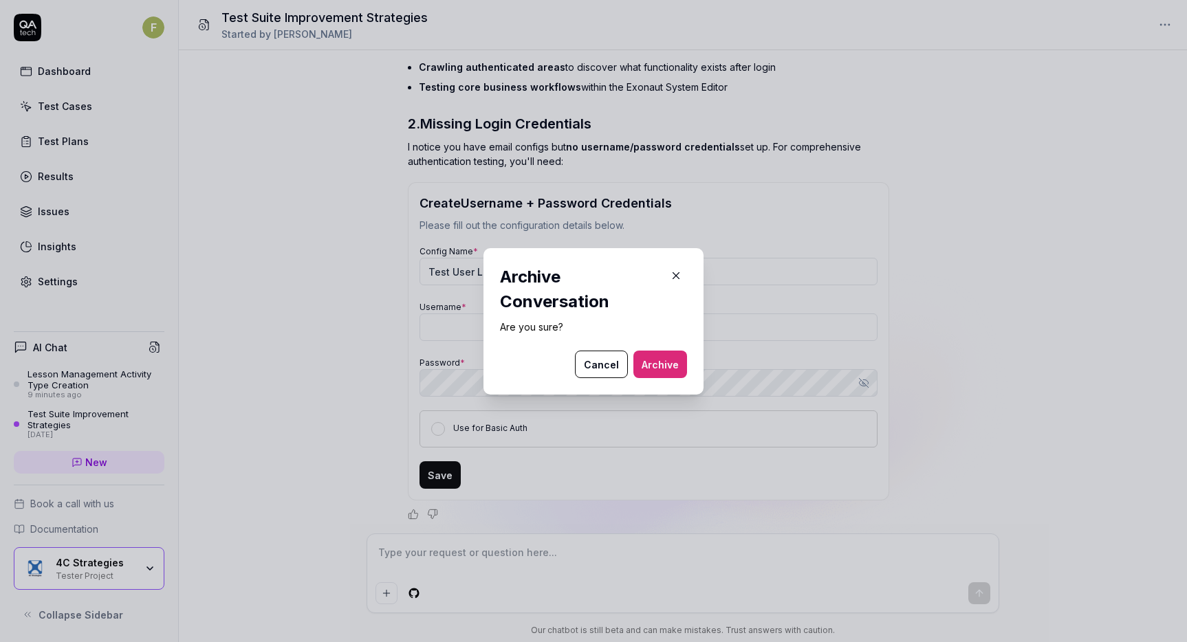
drag, startPoint x: 649, startPoint y: 371, endPoint x: 728, endPoint y: 322, distance: 93.5
click at [651, 369] on button "Archive" at bounding box center [660, 365] width 54 height 28
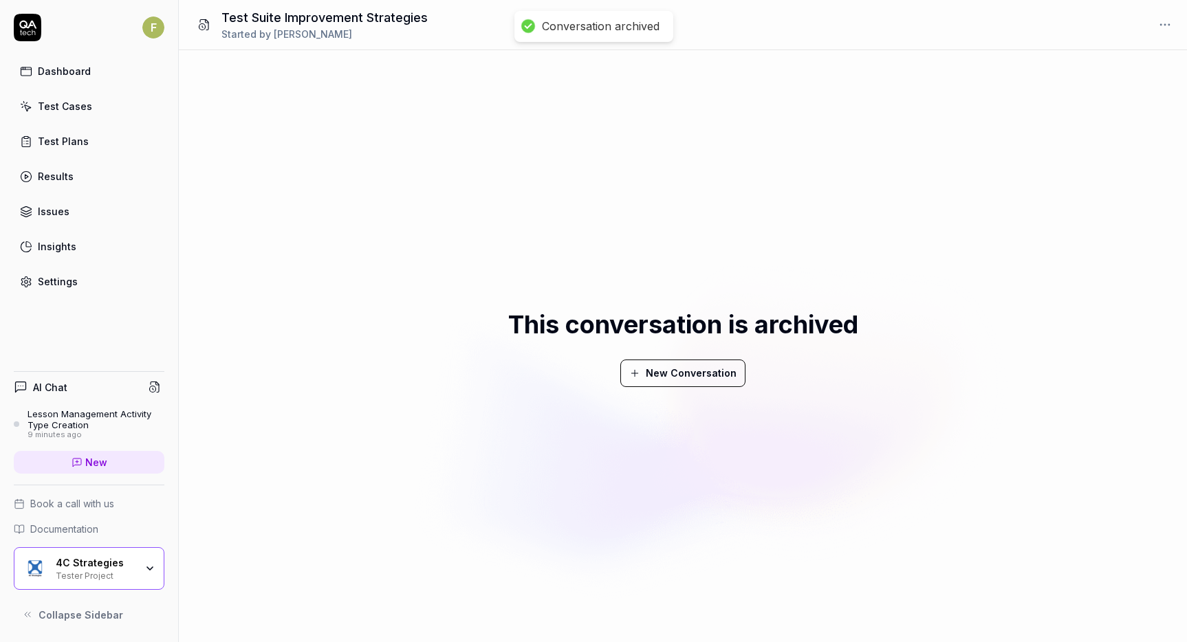
drag, startPoint x: 66, startPoint y: 419, endPoint x: 106, endPoint y: 395, distance: 46.2
click at [67, 420] on div "Lesson Management Activity Type Creation" at bounding box center [96, 420] width 137 height 23
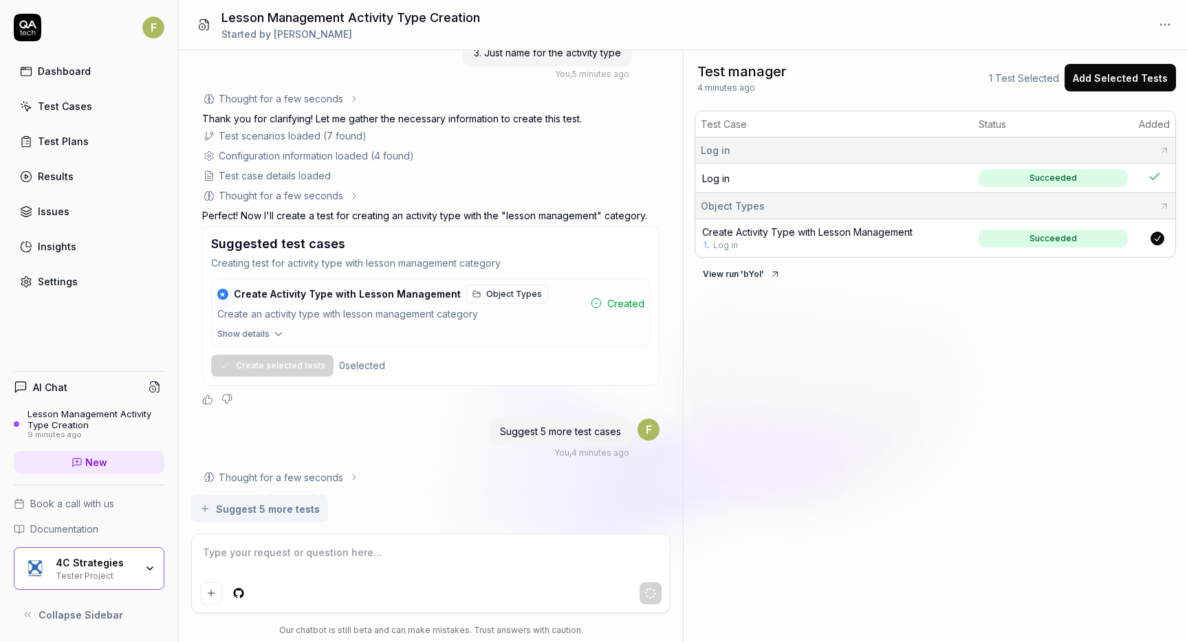
scroll to position [607, 0]
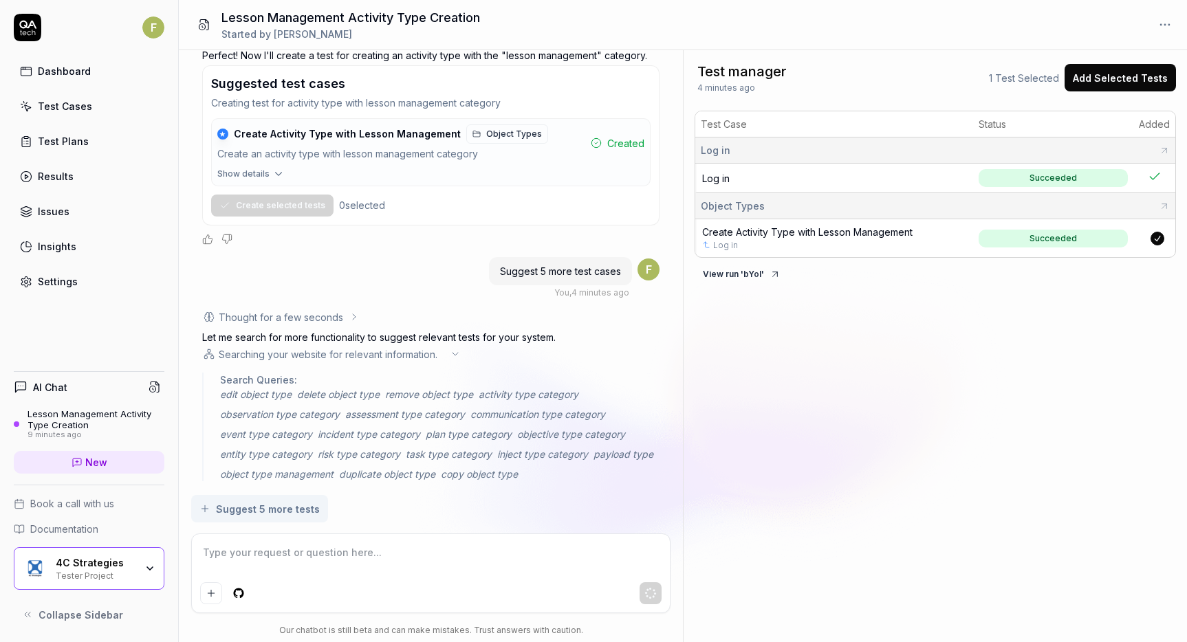
click at [306, 562] on textarea at bounding box center [430, 560] width 461 height 34
type textarea "*"
type textarea "C"
type textarea "*"
type textarea "Cr"
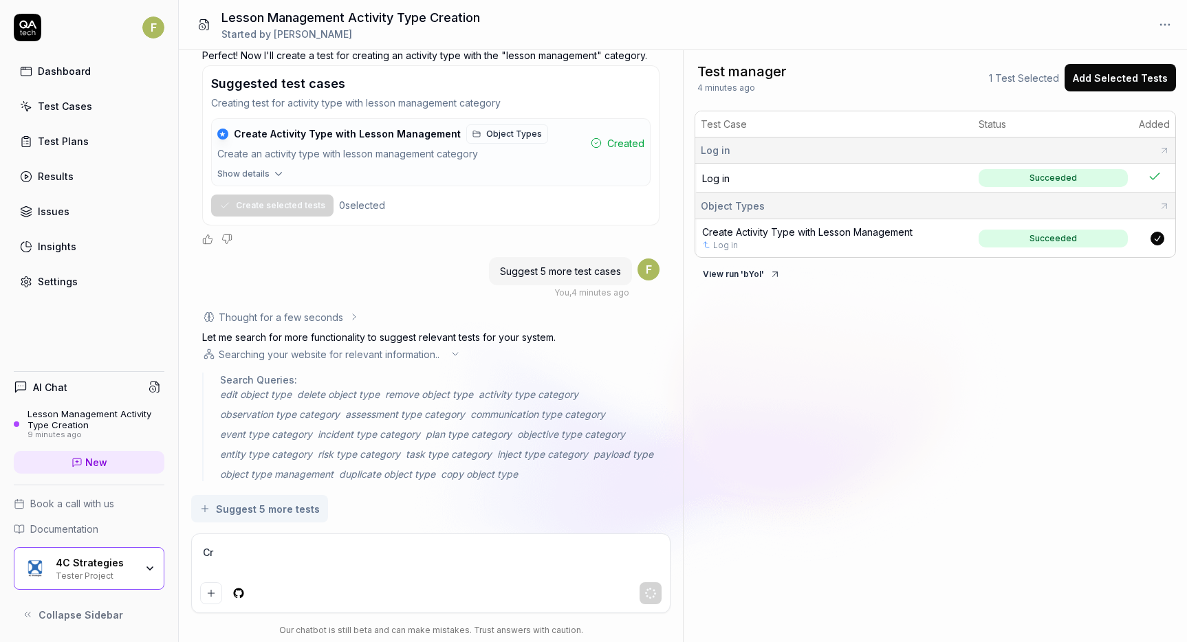
type textarea "*"
type textarea "Cre"
type textarea "*"
type textarea "Creat"
type textarea "*"
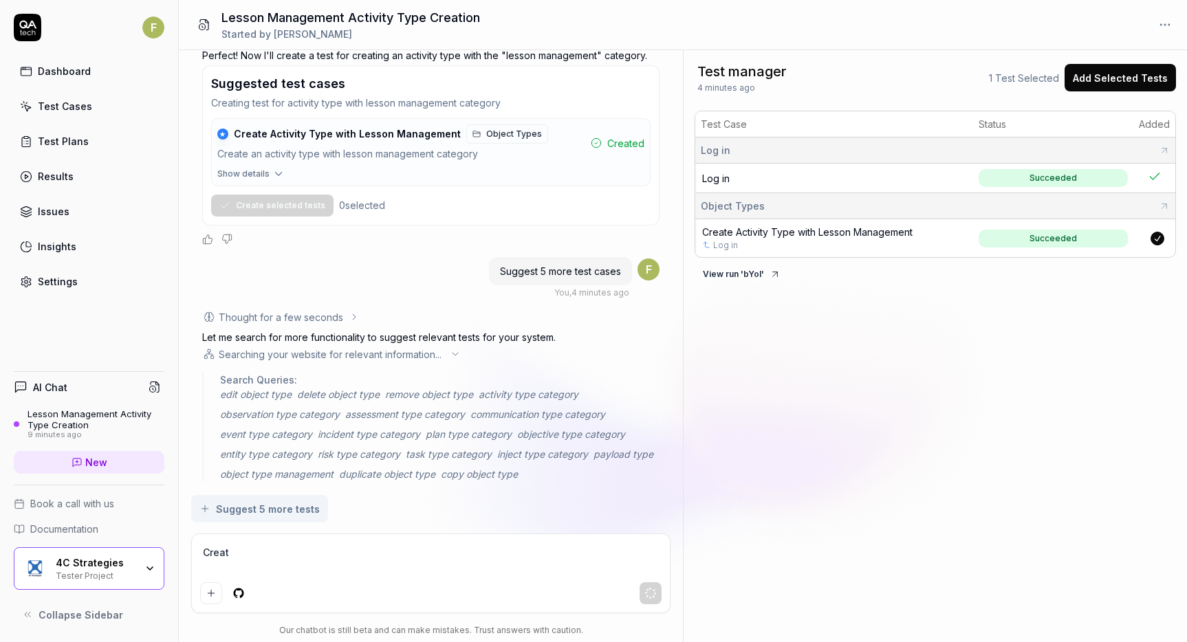
type textarea "Create"
type textarea "*"
type textarea "Createa"
type textarea "*"
type textarea "Createa"
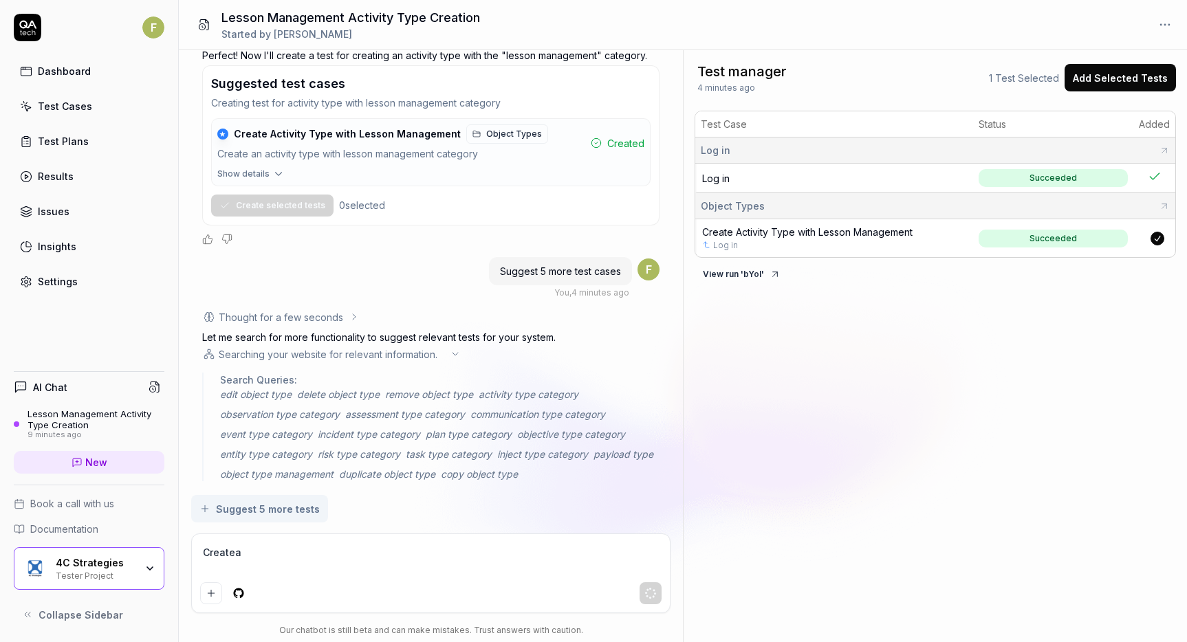
type textarea "*"
type textarea "Createa"
type textarea "*"
type textarea "Create"
type textarea "*"
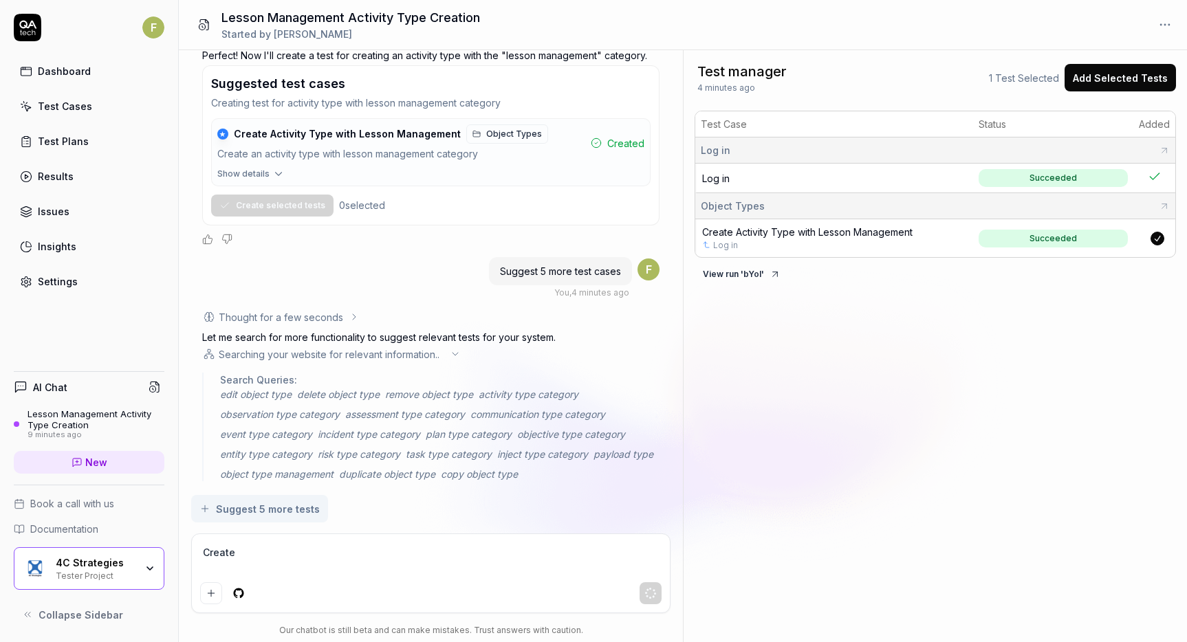
type textarea "Creat"
type textarea "*"
type textarea "Creata"
type textarea "*"
type textarea "Creata"
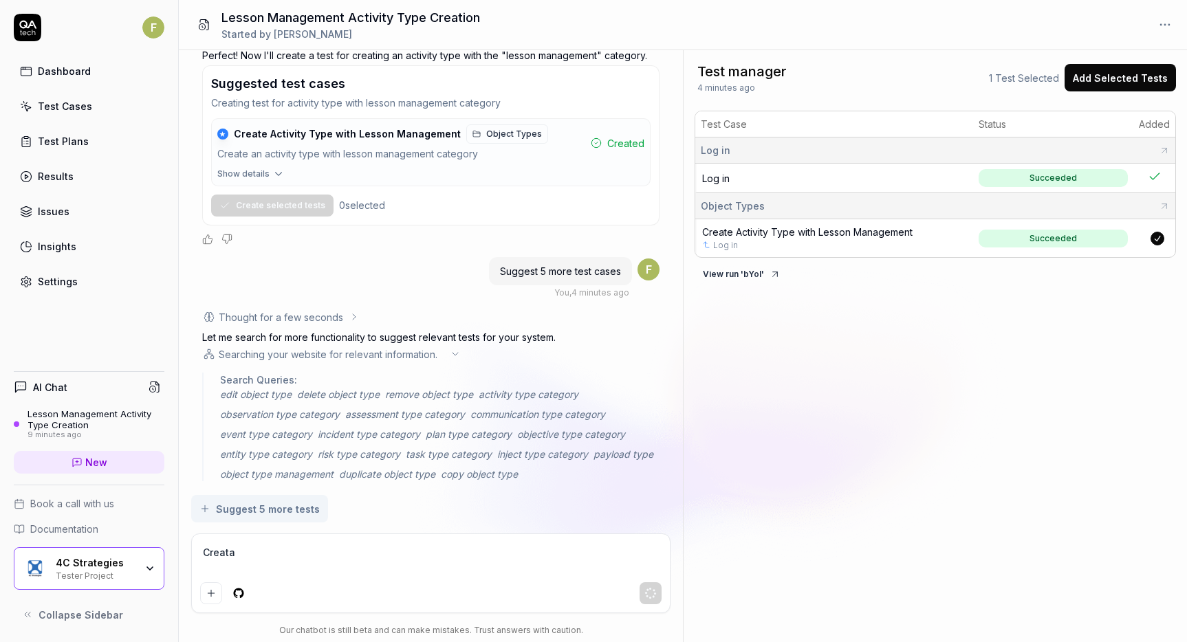
type textarea "*"
type textarea "Creat"
type textarea "*"
type textarea "Create"
type textarea "*"
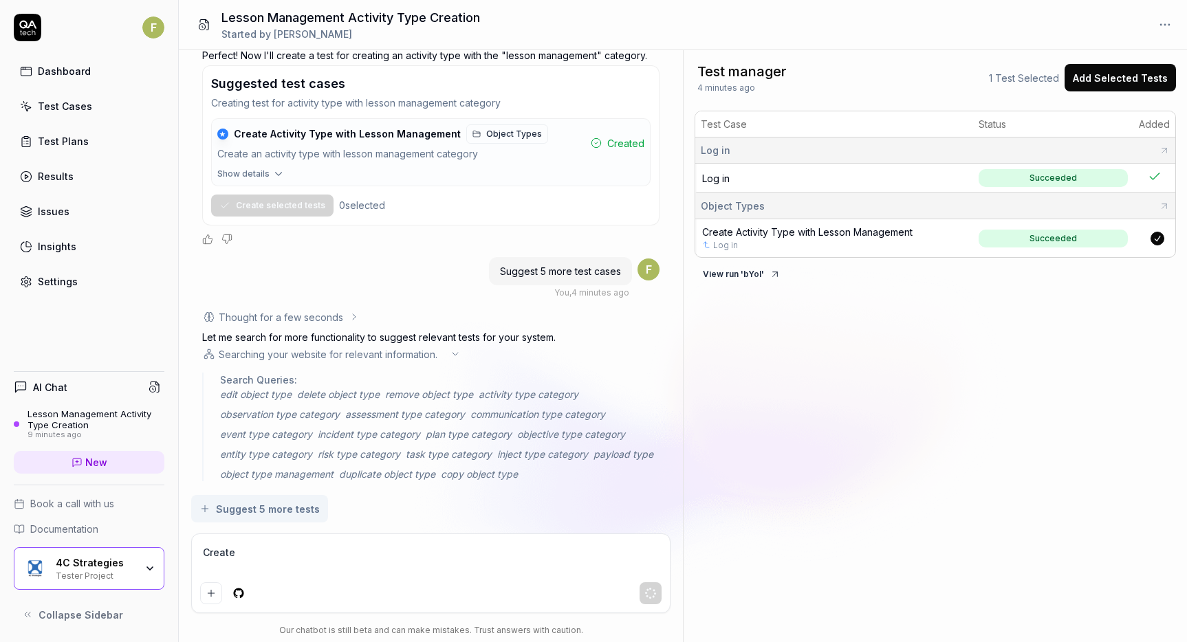
type textarea "Create"
type textarea "*"
type textarea "Create a"
type textarea "*"
type textarea "Create a s"
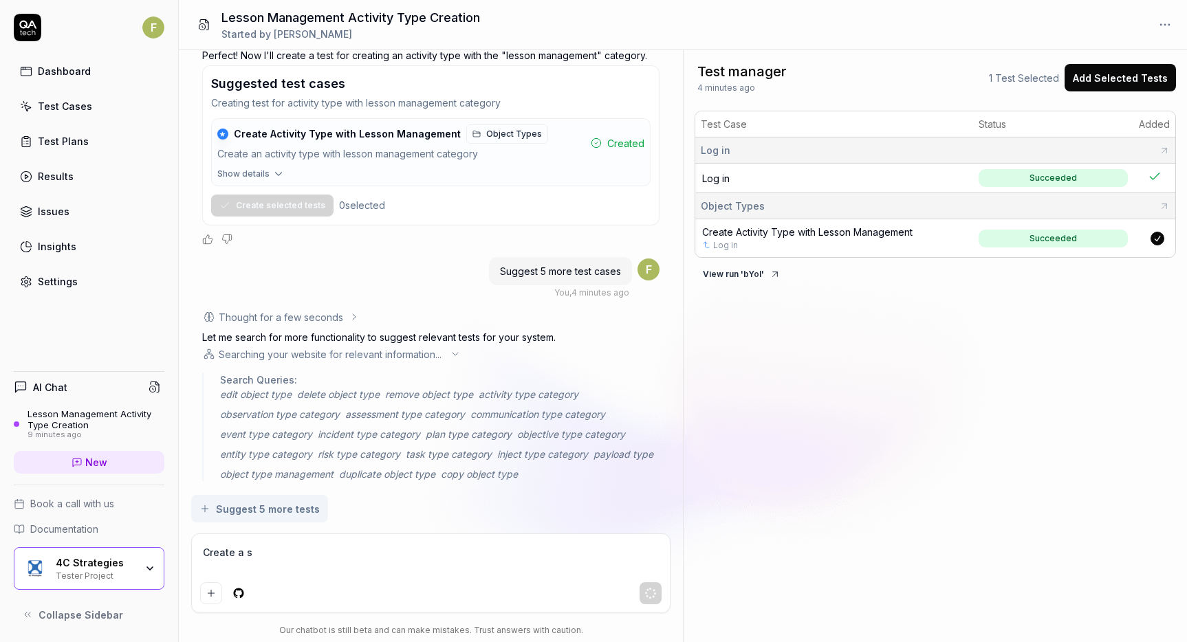
type textarea "*"
type textarea "Create a sec"
type textarea "*"
type textarea "Create a seco"
type textarea "*"
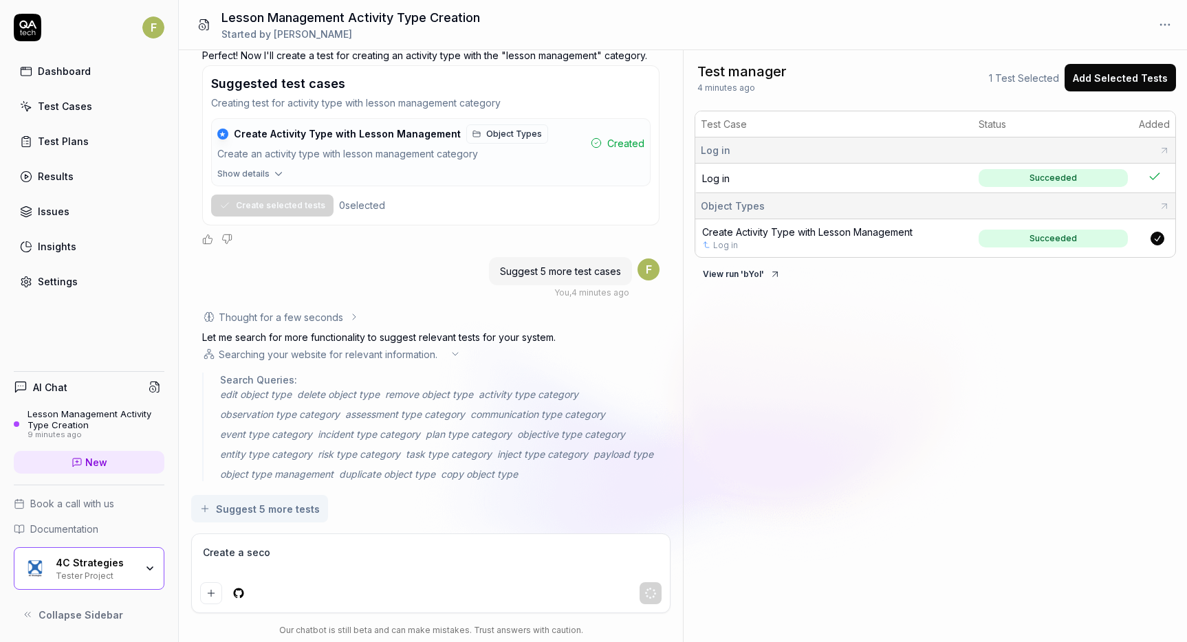
type textarea "Create a secon"
type textarea "*"
type textarea "Create a second"
type textarea "*"
type textarea "Create a second"
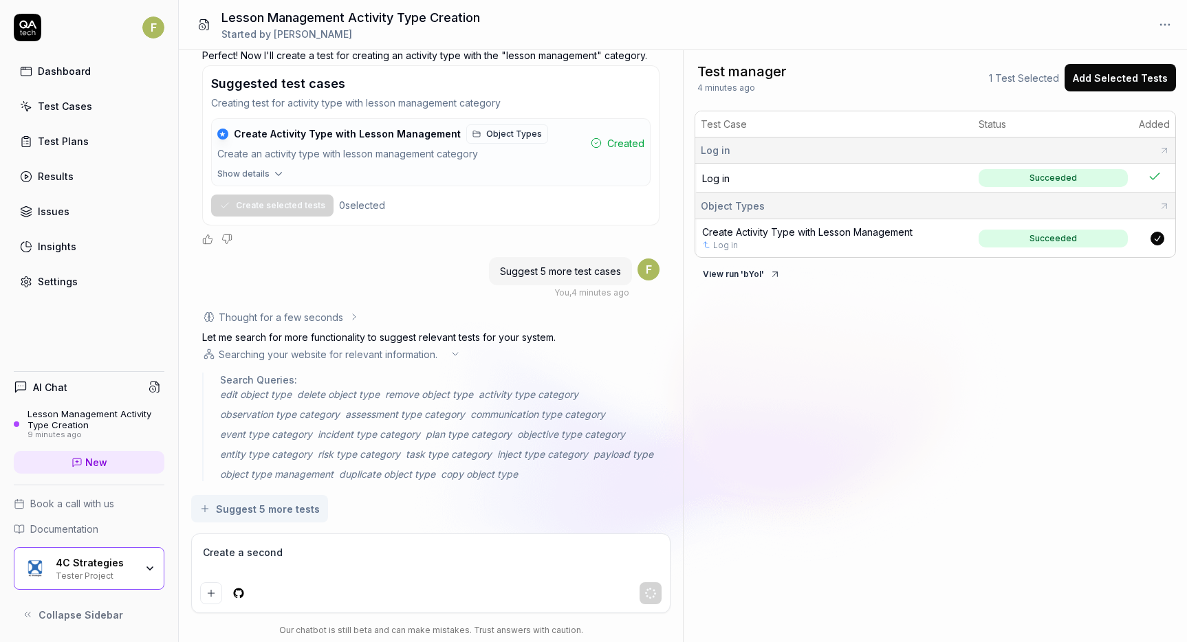
type textarea "*"
type textarea "Create a second a"
type textarea "*"
type textarea "Create a second ac"
type textarea "*"
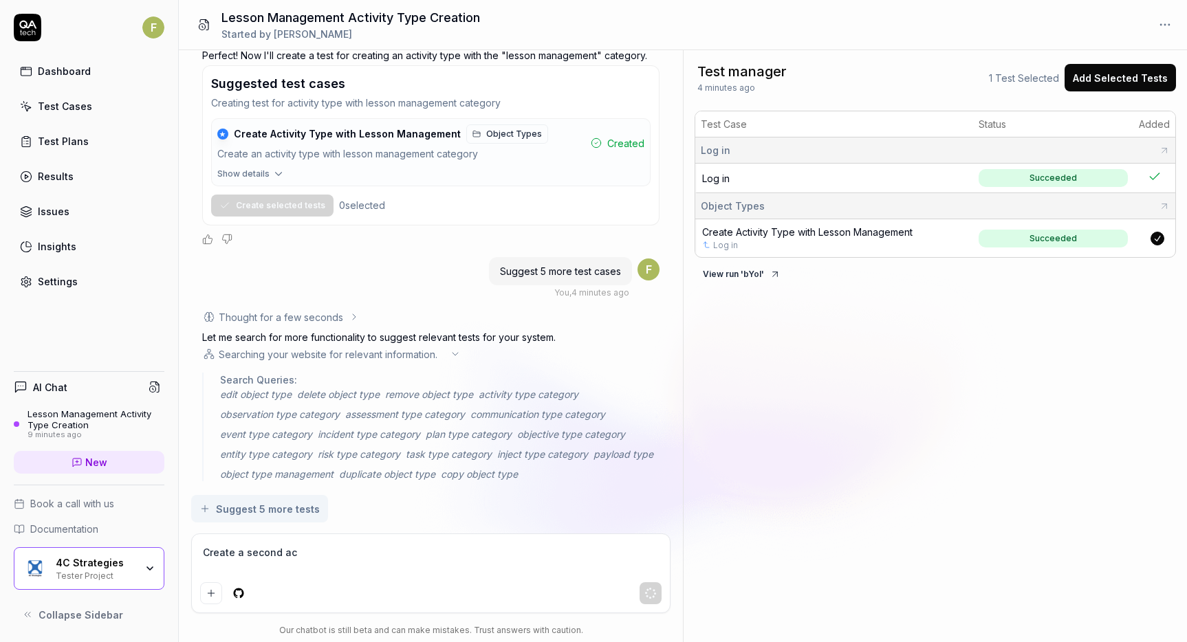
type textarea "Create a second aci"
type textarea "*"
type textarea "Create a second acit"
type textarea "*"
type textarea "Create a second aciti"
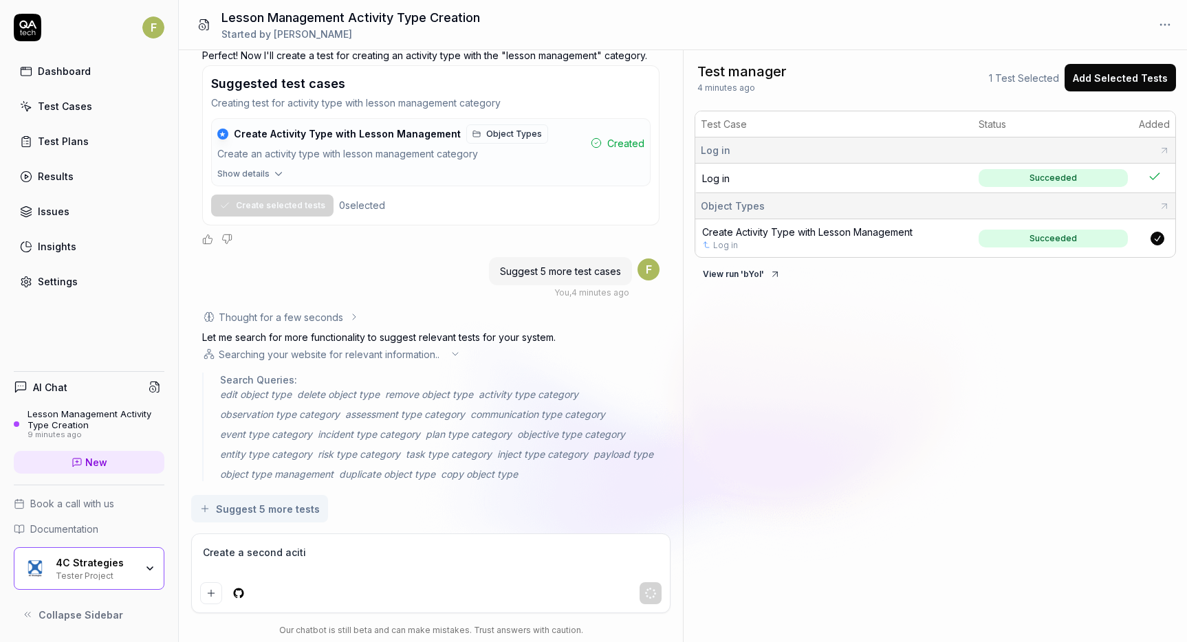
type textarea "*"
type textarea "Create a second acitiv"
type textarea "*"
type textarea "Create a second acitivy"
type textarea "*"
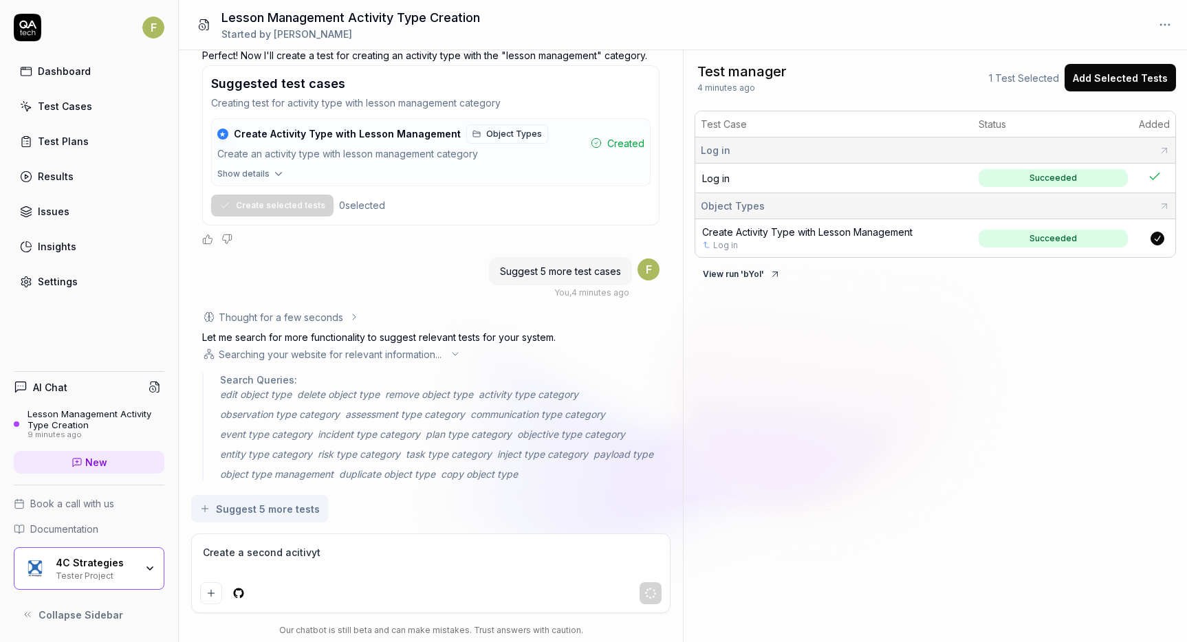
type textarea "Create a second acitivyt"
type textarea "*"
type textarea "Create a second acitivyt"
type textarea "*"
type textarea "Create a second acitivy"
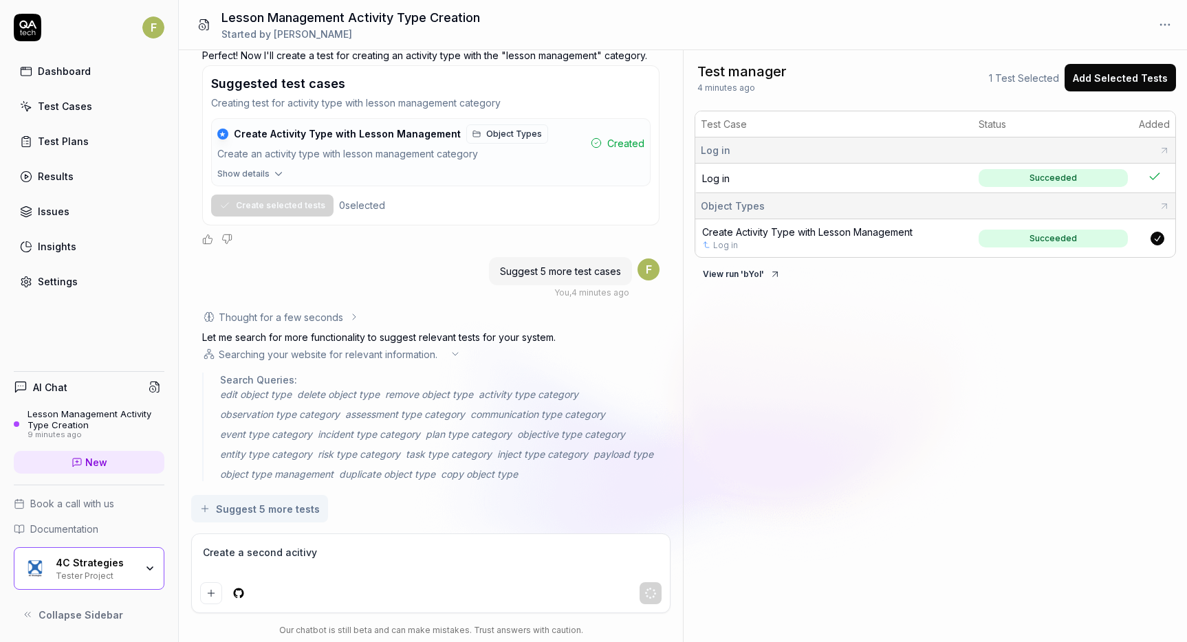
type textarea "*"
type textarea "Create a second acitiv"
type textarea "*"
type textarea "Create a second aciti"
type textarea "*"
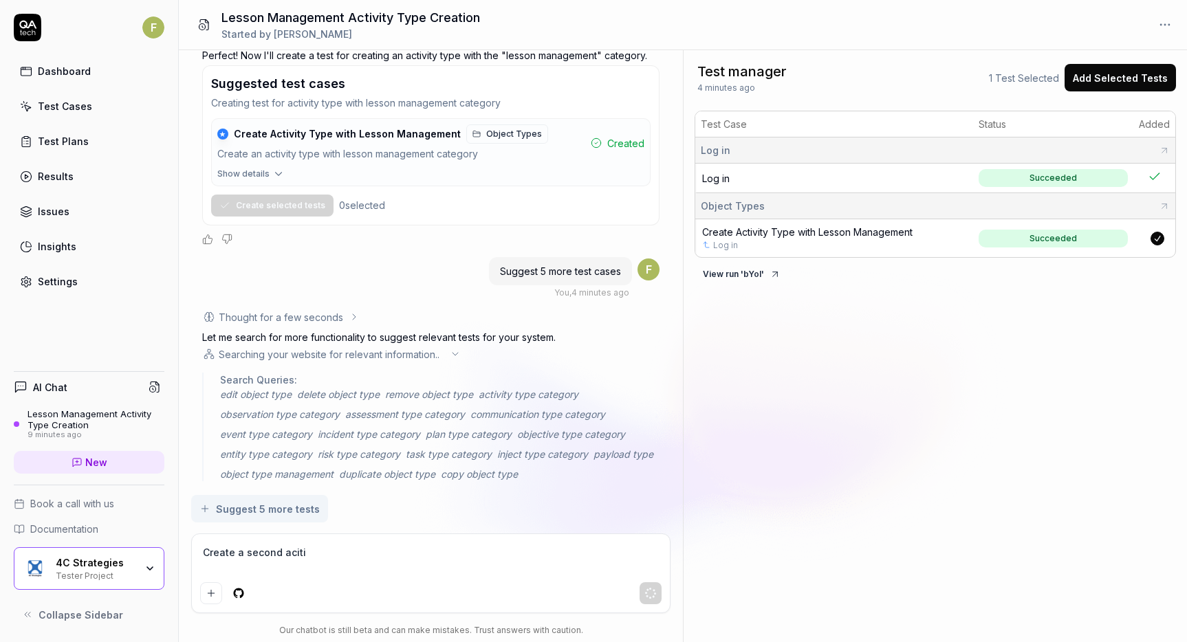
type textarea "Create a second acit"
type textarea "*"
type textarea "Create a second aci"
type textarea "*"
type textarea "Create a second ac"
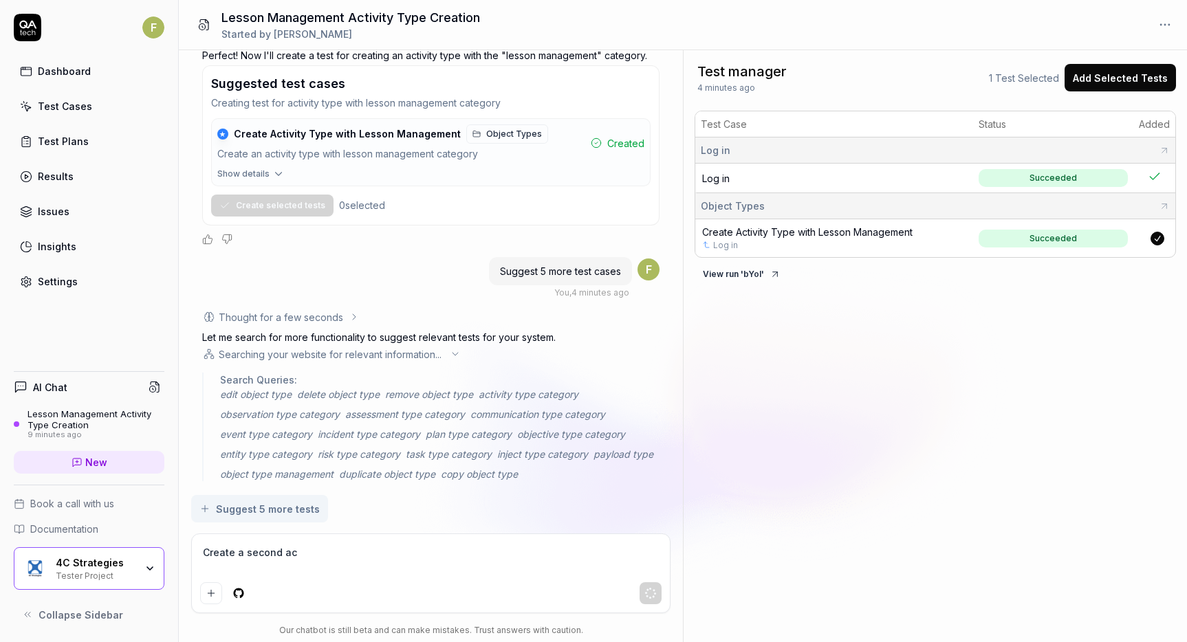
type textarea "*"
type textarea "Create a second act"
type textarea "*"
type textarea "Create a second acti"
type textarea "*"
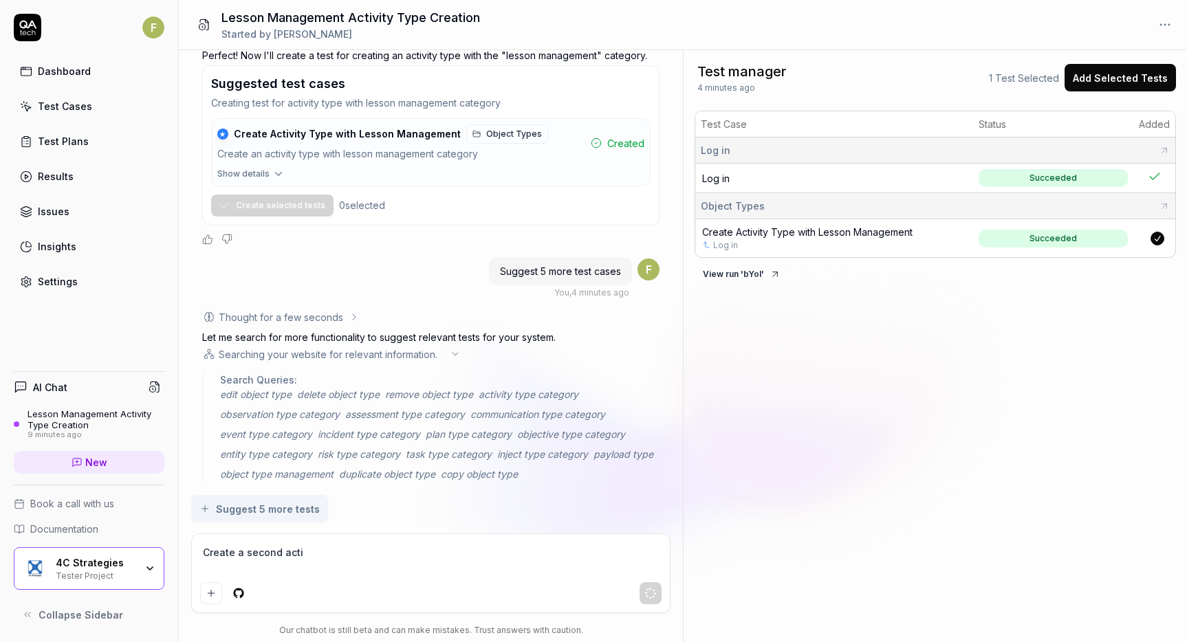
type textarea "Create a second activ"
type textarea "*"
type textarea "Create a second activi"
type textarea "*"
type textarea "Create a second activit"
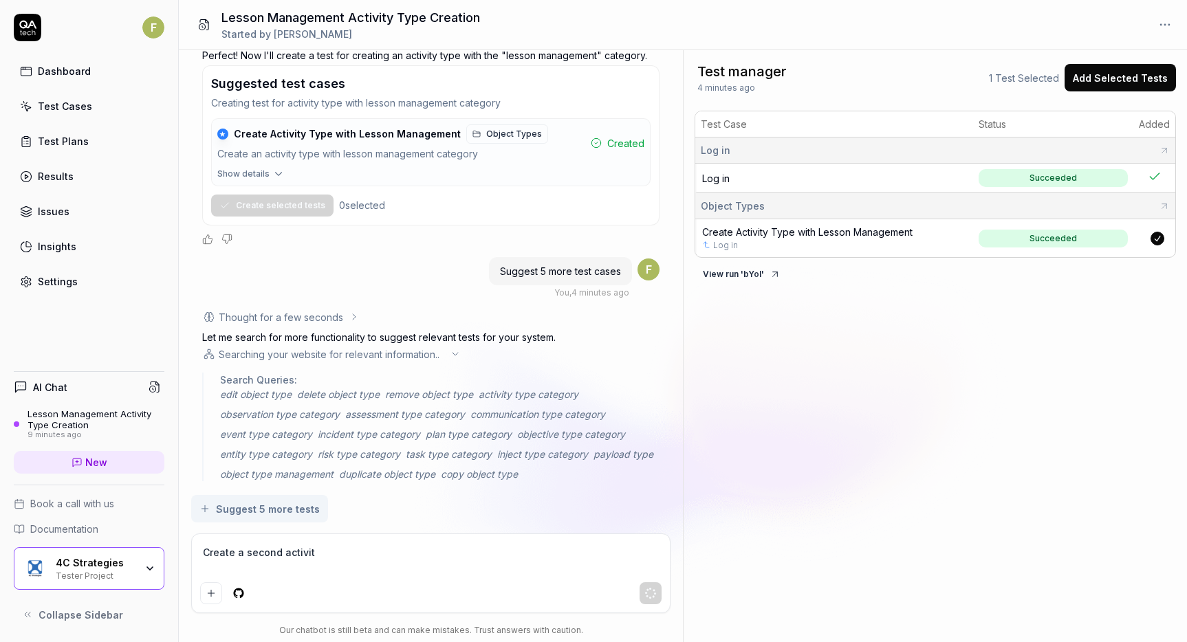
type textarea "*"
type textarea "Create a second activit"
type textarea "*"
type textarea "Create a second activit"
type textarea "*"
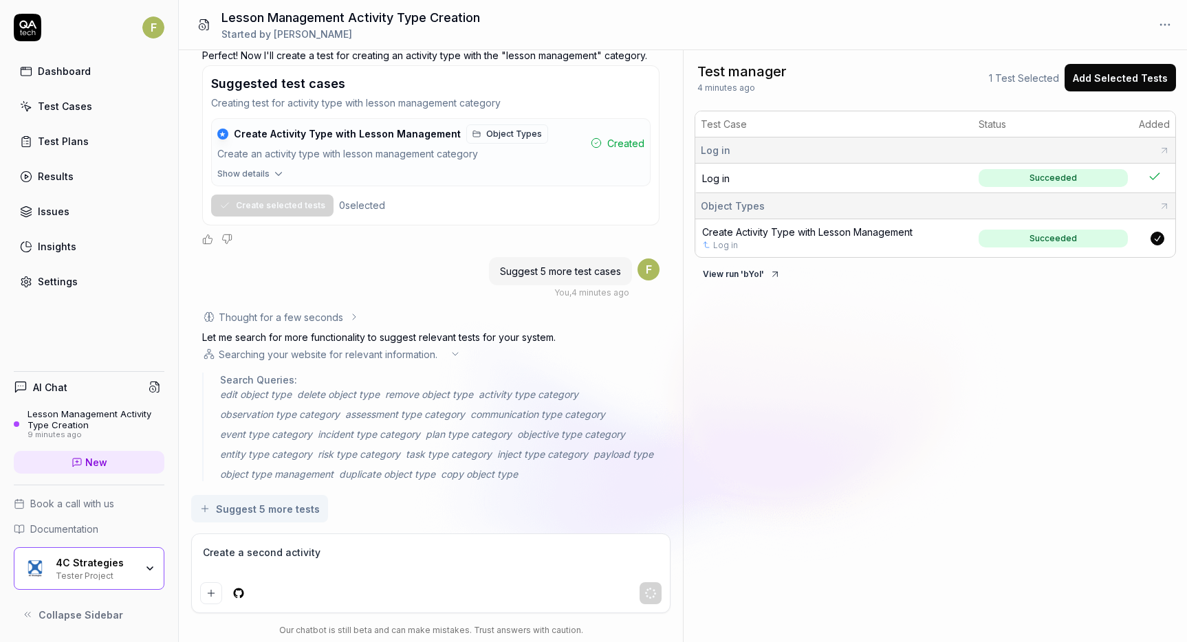
type textarea "Create a second activity"
type textarea "*"
type textarea "Create a second activity t"
type textarea "*"
type textarea "Create a second activity ty"
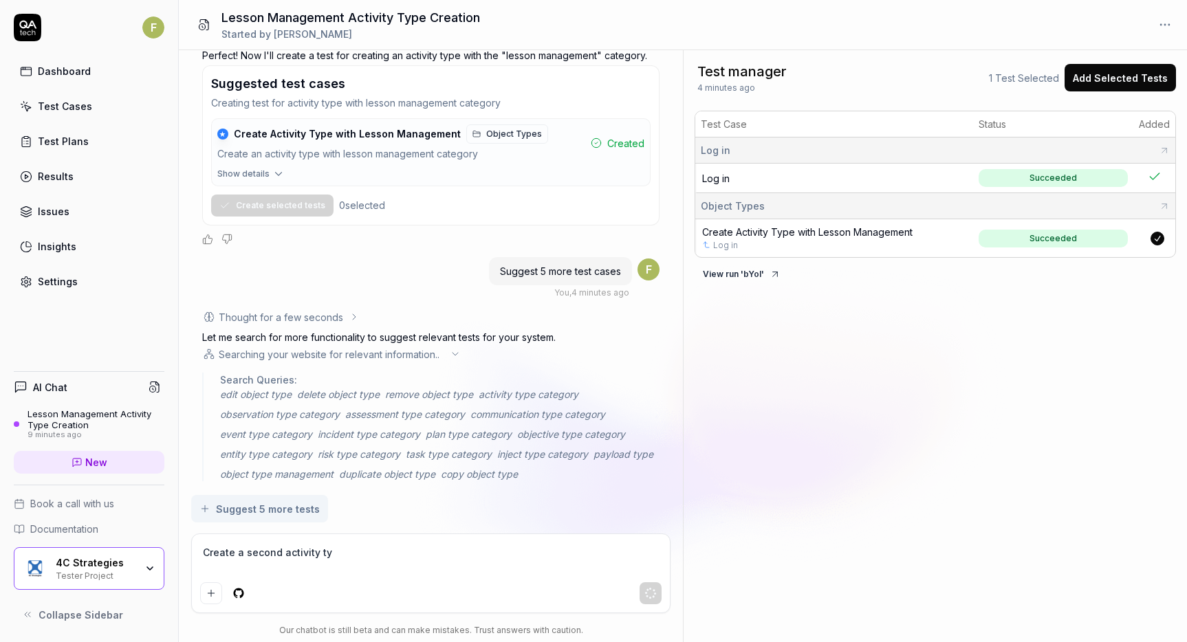
type textarea "*"
type textarea "Create a second activity typ"
type textarea "*"
type textarea "Create a second activity type"
type textarea "*"
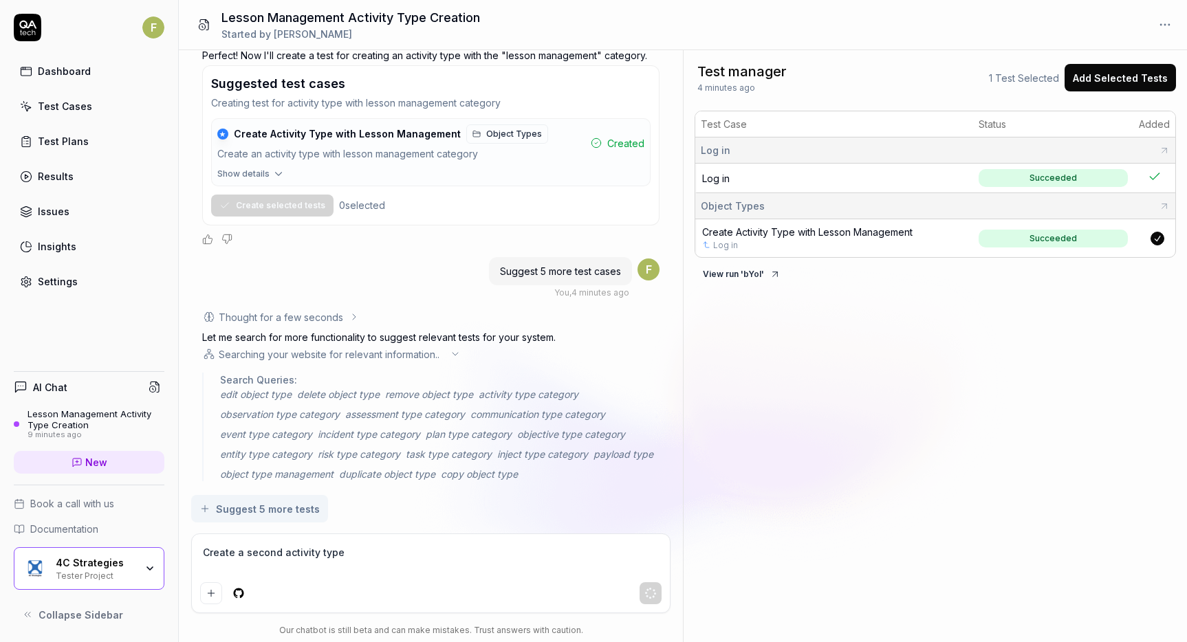
type textarea "Create a second activity type"
type textarea "*"
type textarea "Create a second activity type o"
type textarea "*"
type textarea "Create a second activity type of"
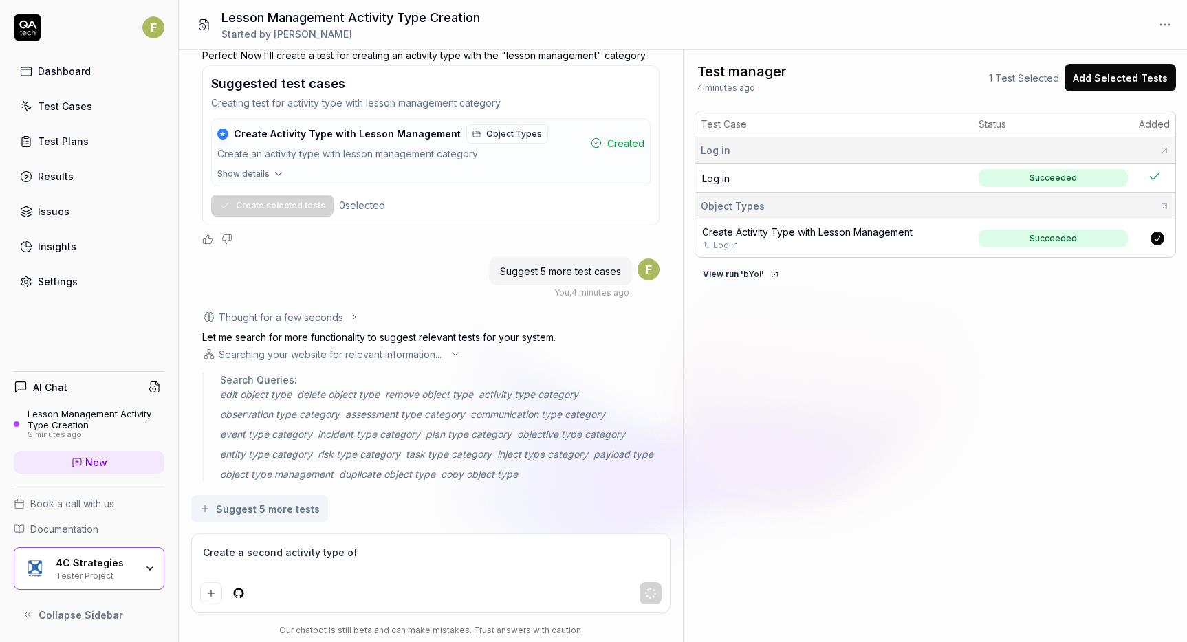
type textarea "*"
type textarea "Create a second activity type of"
type textarea "*"
type textarea "Create a second activity type of t"
type textarea "*"
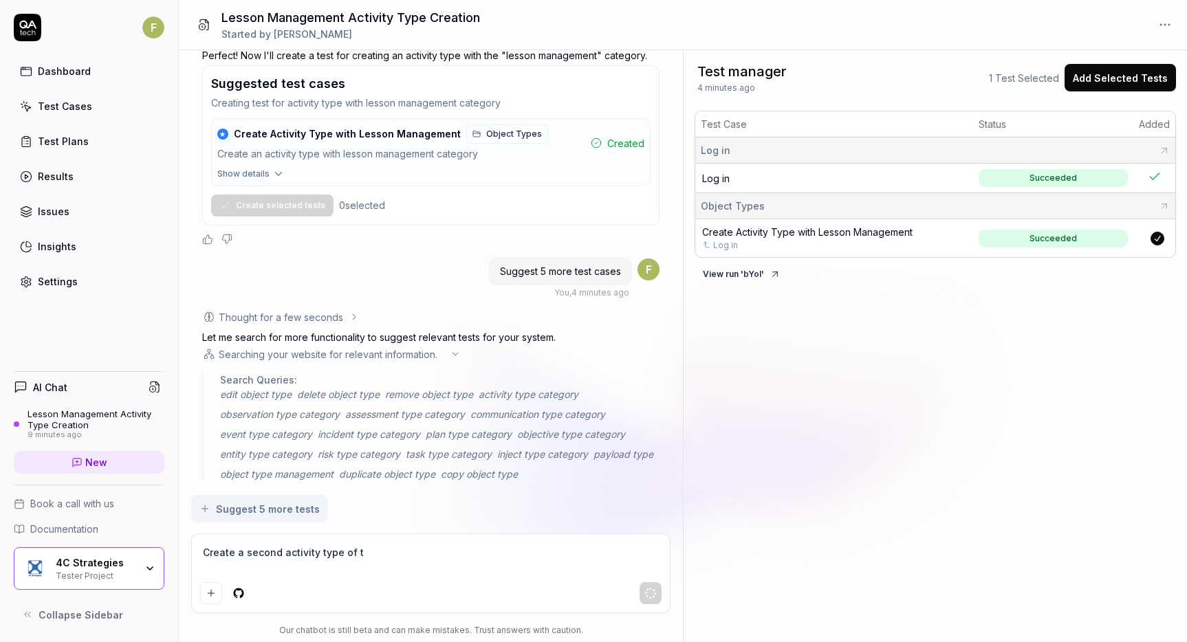
type textarea "Create a second activity type of th"
type textarea "*"
type textarea "Create a second activity type of the"
type textarea "*"
type textarea "Create a second activity type of the"
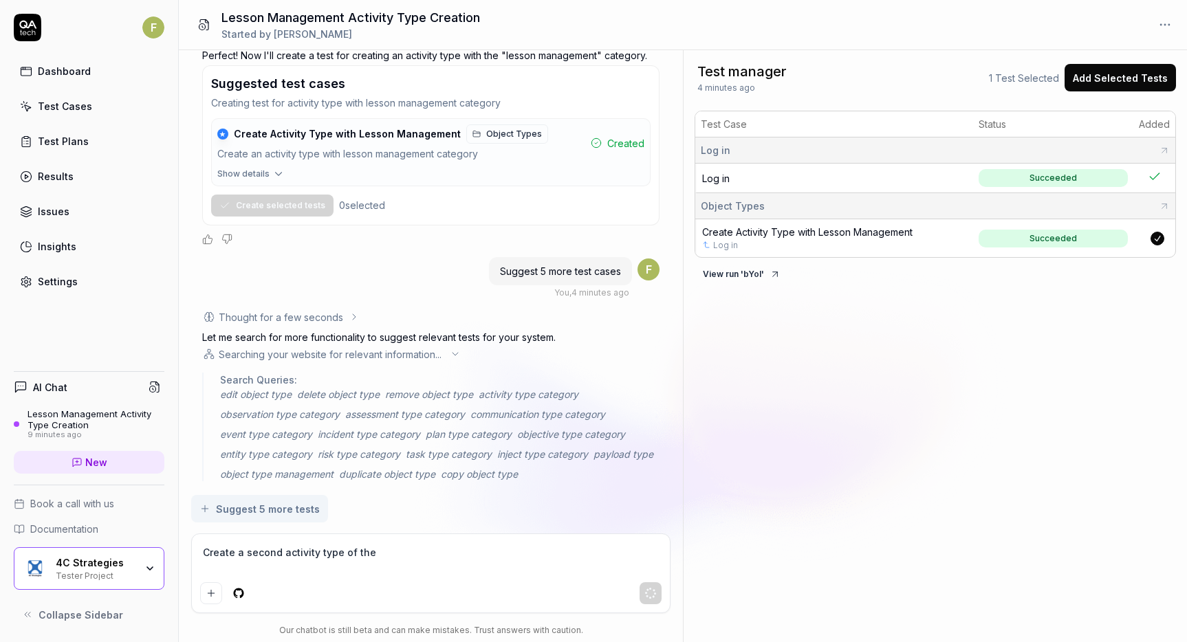
type textarea "*"
type textarea "Create a second activity type of the c"
type textarea "*"
type textarea "Create a second activity type of the ca"
type textarea "*"
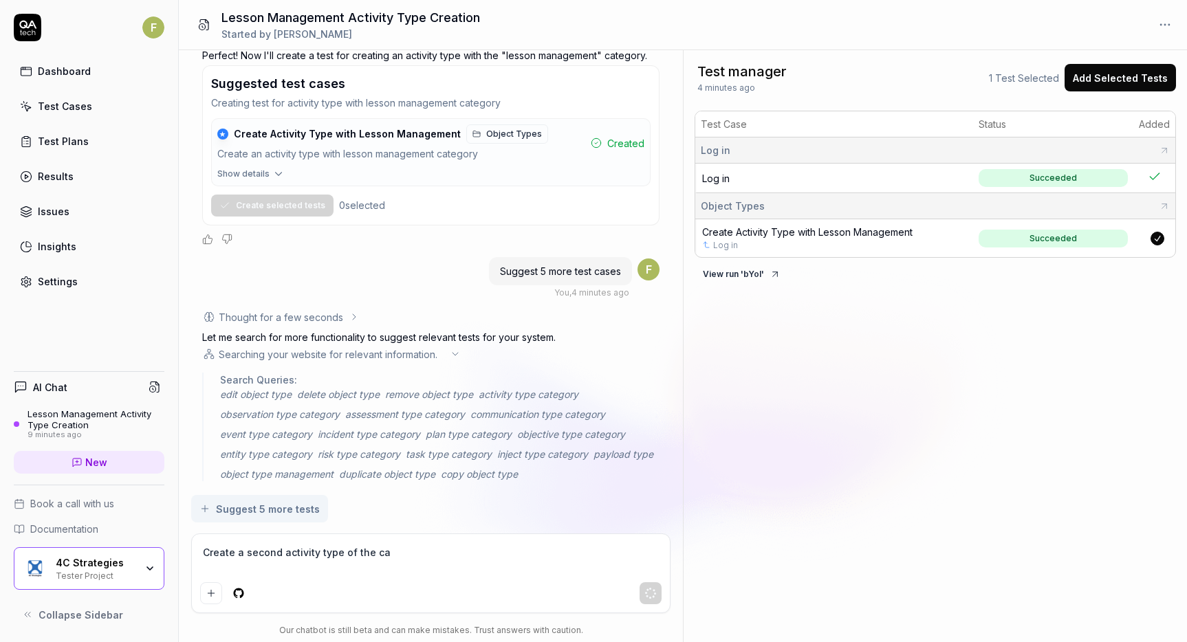
type textarea "Create a second activity type of the cat"
type textarea "*"
type textarea "Create a second activity type of the categ"
type textarea "*"
type textarea "Create a second activity type of the catego"
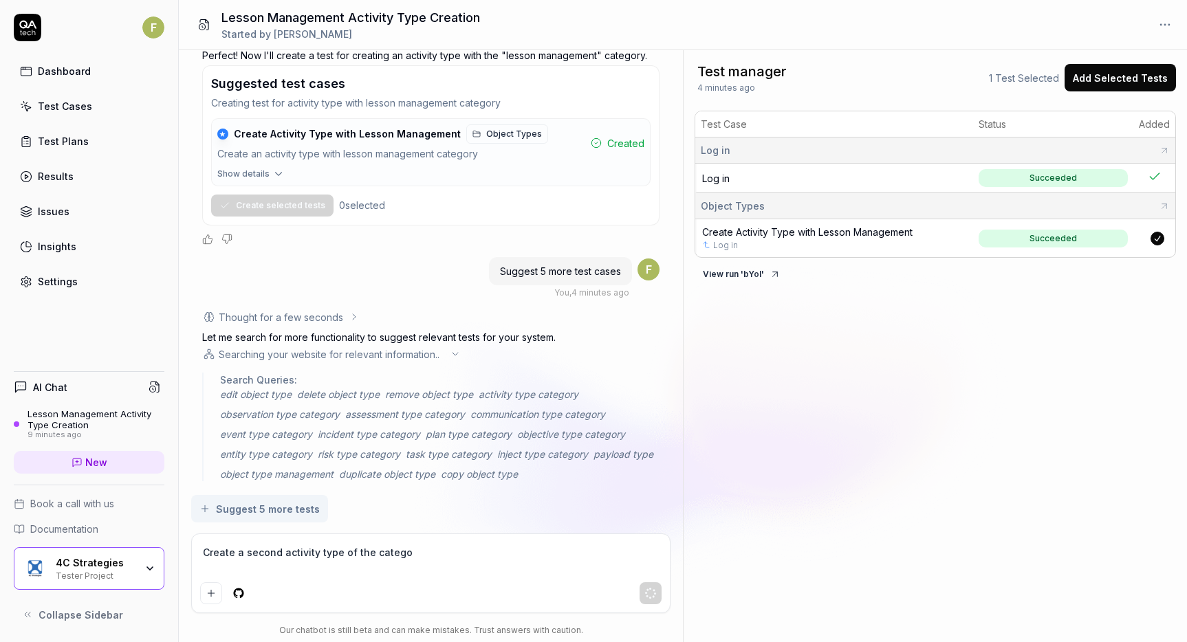
type textarea "*"
type textarea "Create a second activity type of the categor"
type textarea "*"
type textarea "Create a second activity type of the category"
type textarea "*"
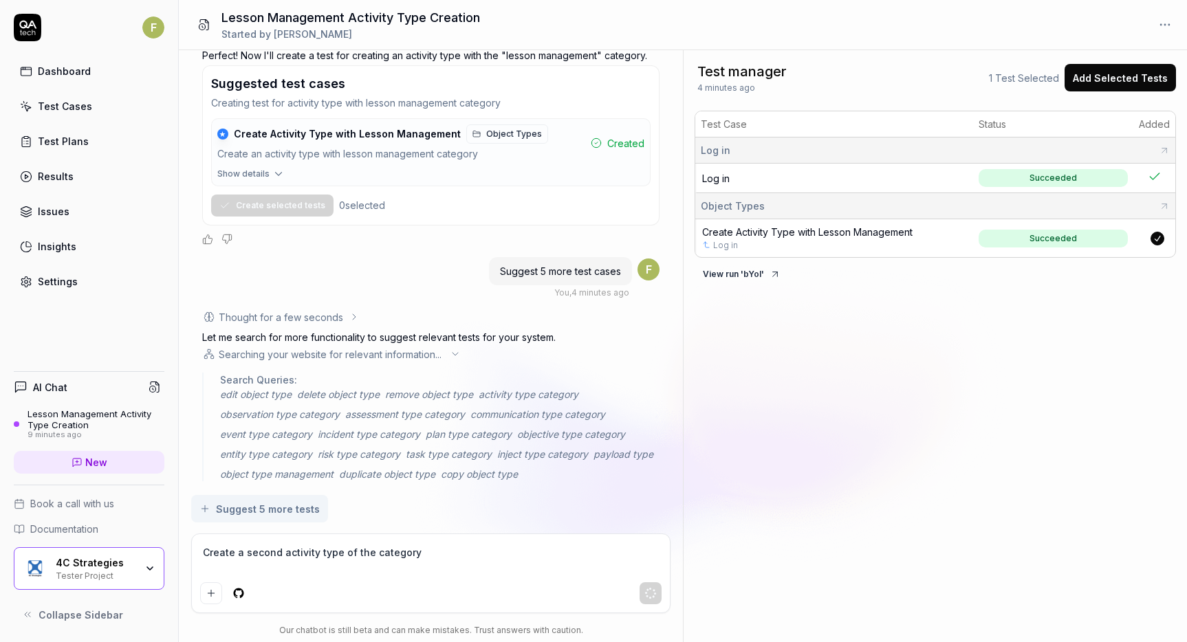
type textarea "Create a second activity type of the category"
type textarea "*"
type textarea "Create a second activity type of the category e"
type textarea "*"
type textarea "Create a second activity type of the category ex"
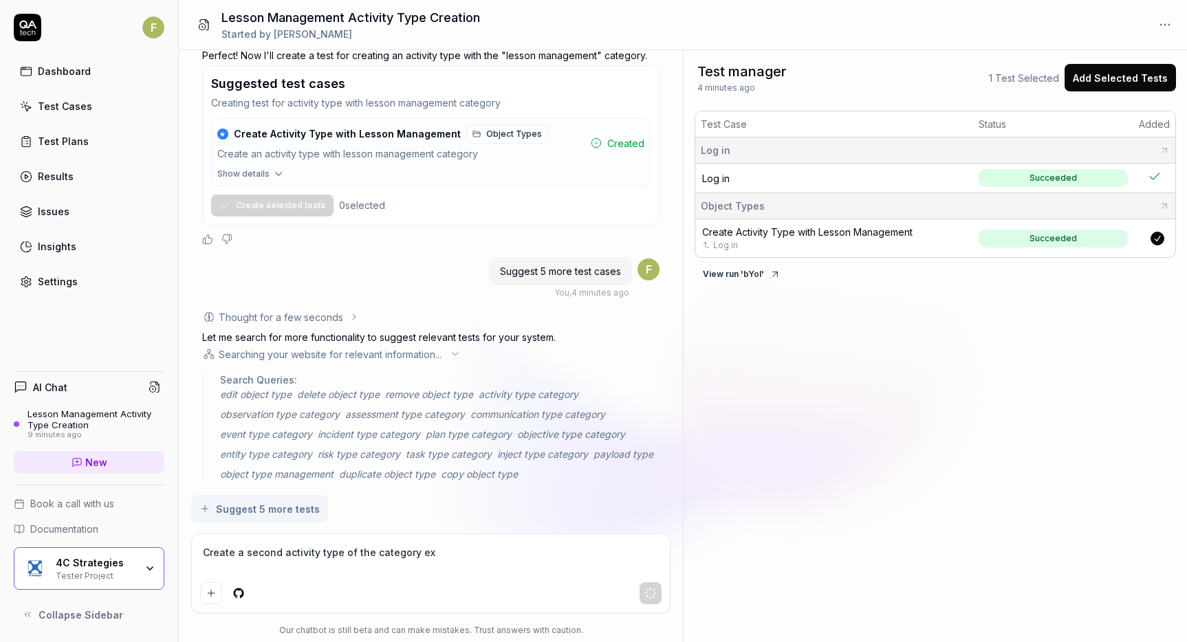
type textarea "*"
type textarea "Create a second activity type of the category exe"
type textarea "*"
type textarea "Create a second activity type of the category exer"
type textarea "*"
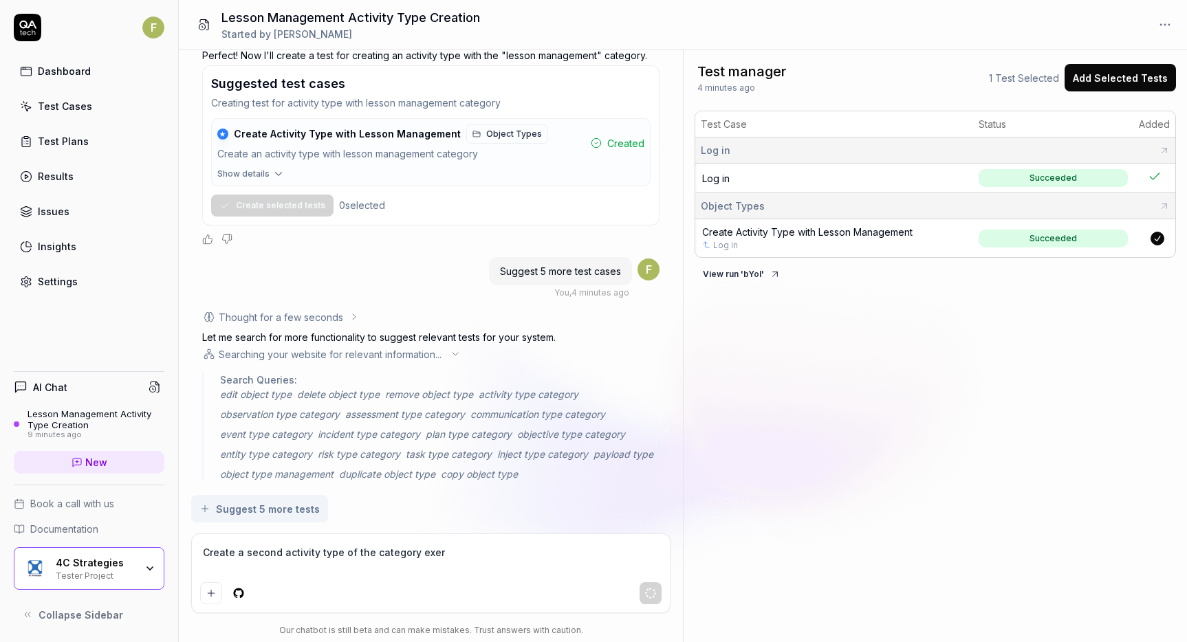
type textarea "Create a second activity type of the category exerc"
type textarea "*"
type textarea "Create a second activity type of the category exerci"
type textarea "*"
type textarea "Create a second activity type of the category exercis"
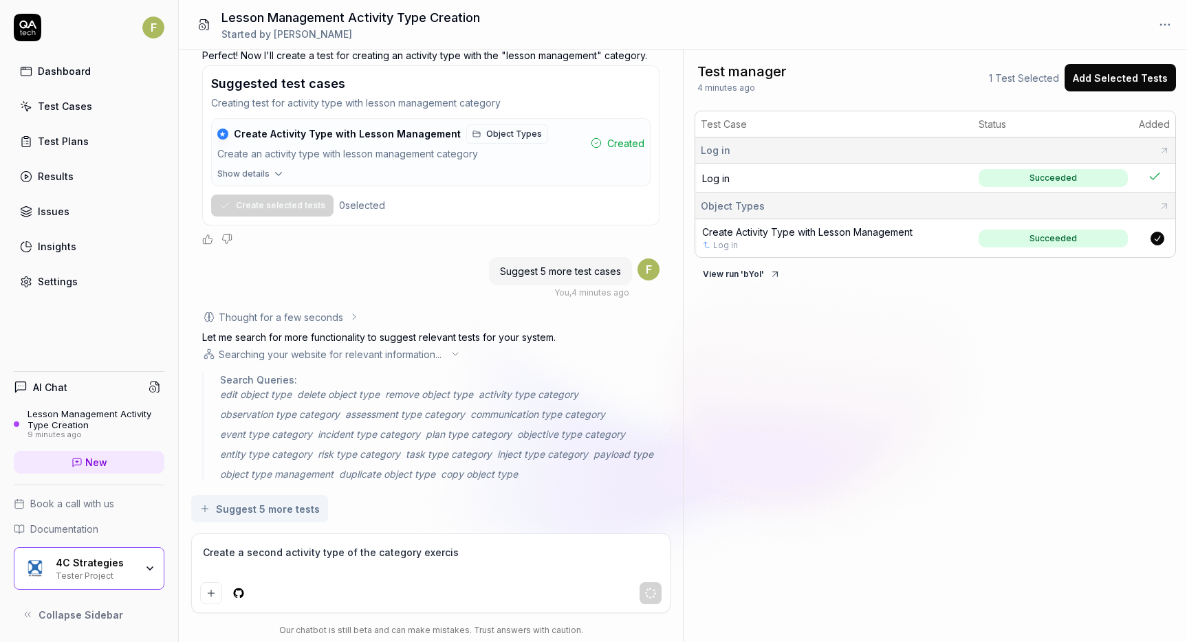
type textarea "*"
type textarea "Create a second activity type of the category exercise"
drag, startPoint x: 481, startPoint y: 561, endPoint x: 95, endPoint y: 543, distance: 386.3
click at [96, 543] on div "F Dashboard Test Cases Test Plans Results Issues Insights Settings AI Chat Less…" at bounding box center [593, 321] width 1187 height 642
type textarea "*"
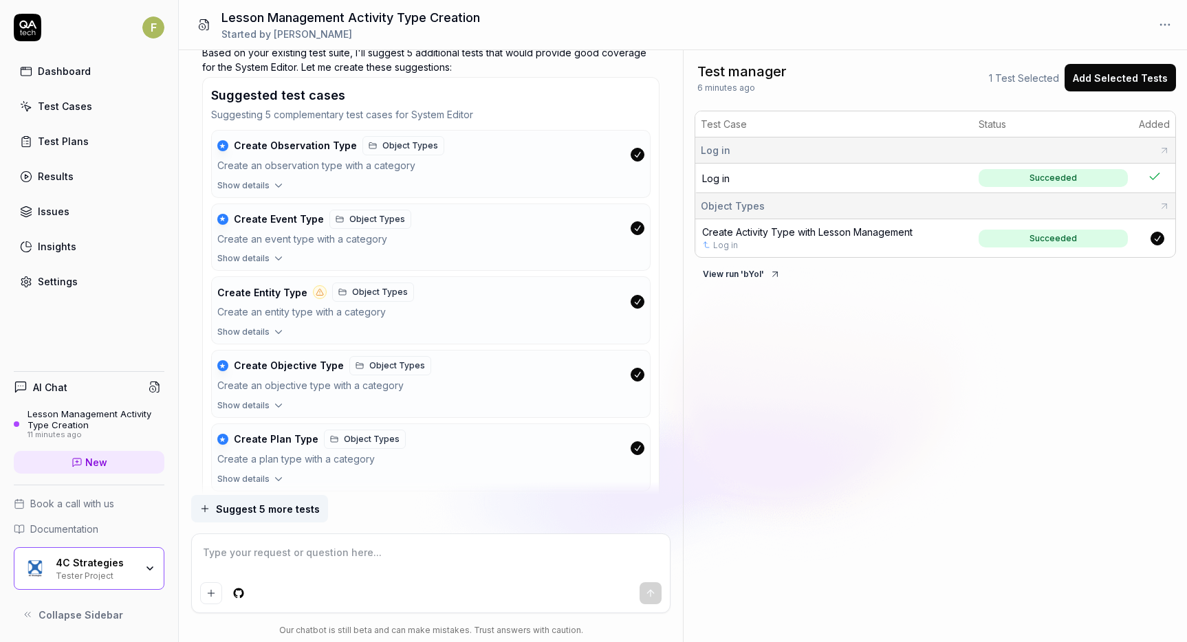
scroll to position [1017, 0]
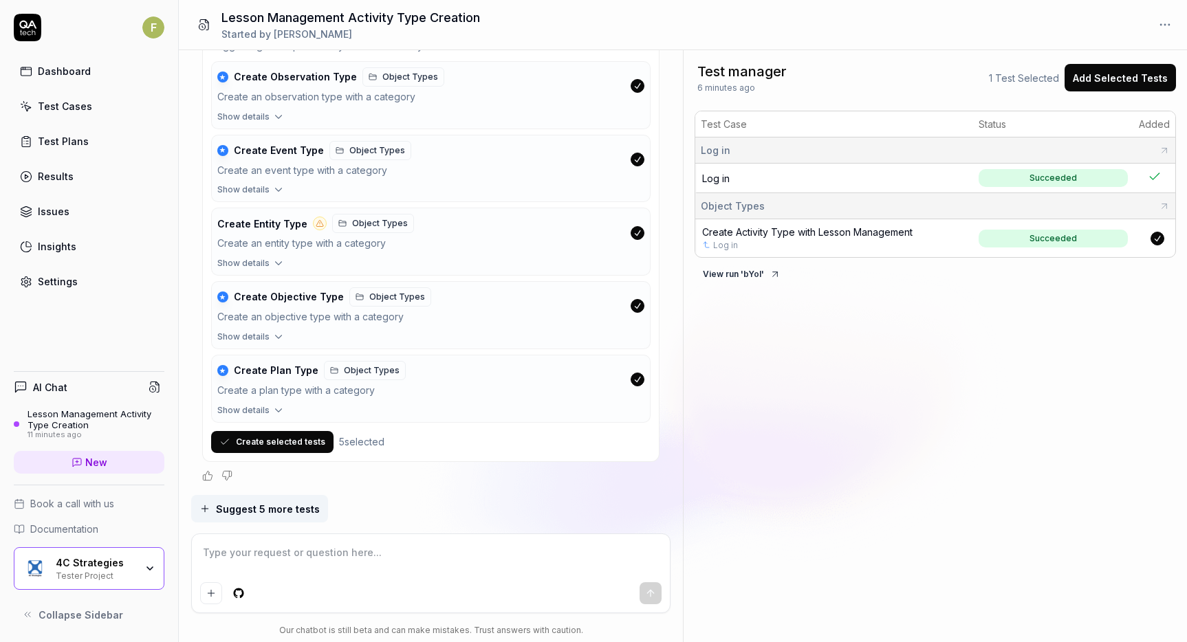
click at [299, 556] on textarea at bounding box center [430, 560] width 461 height 34
type textarea "*"
type textarea "C"
type textarea "*"
type textarea "Cr"
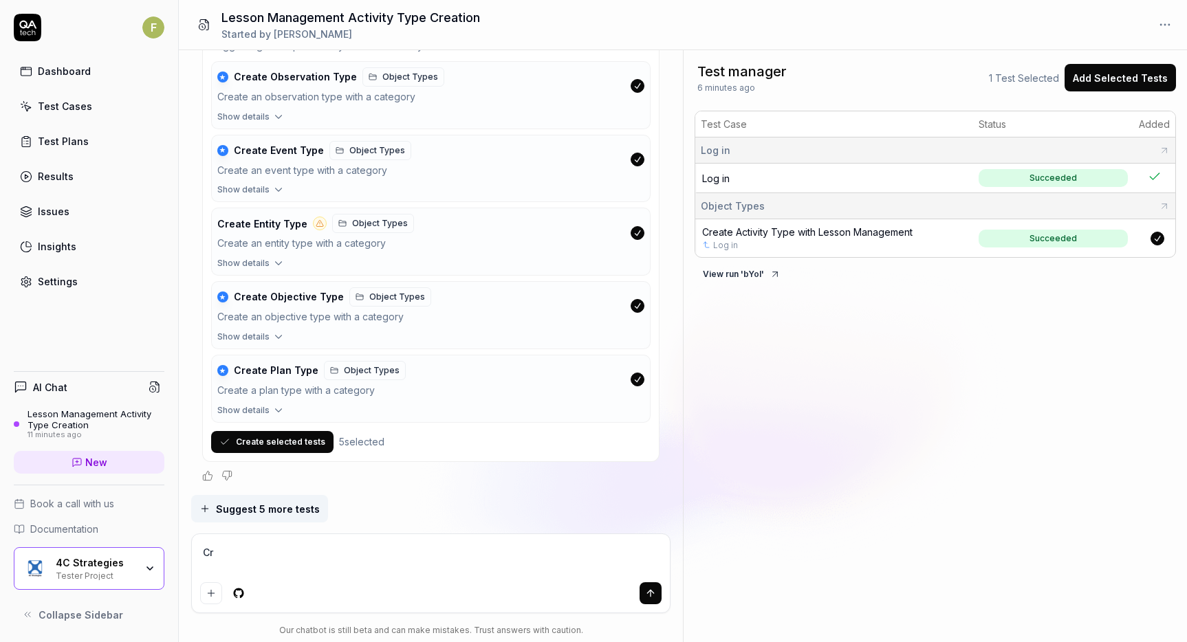
type textarea "*"
type textarea "Cret"
type textarea "*"
type textarea "Crete"
type textarea "*"
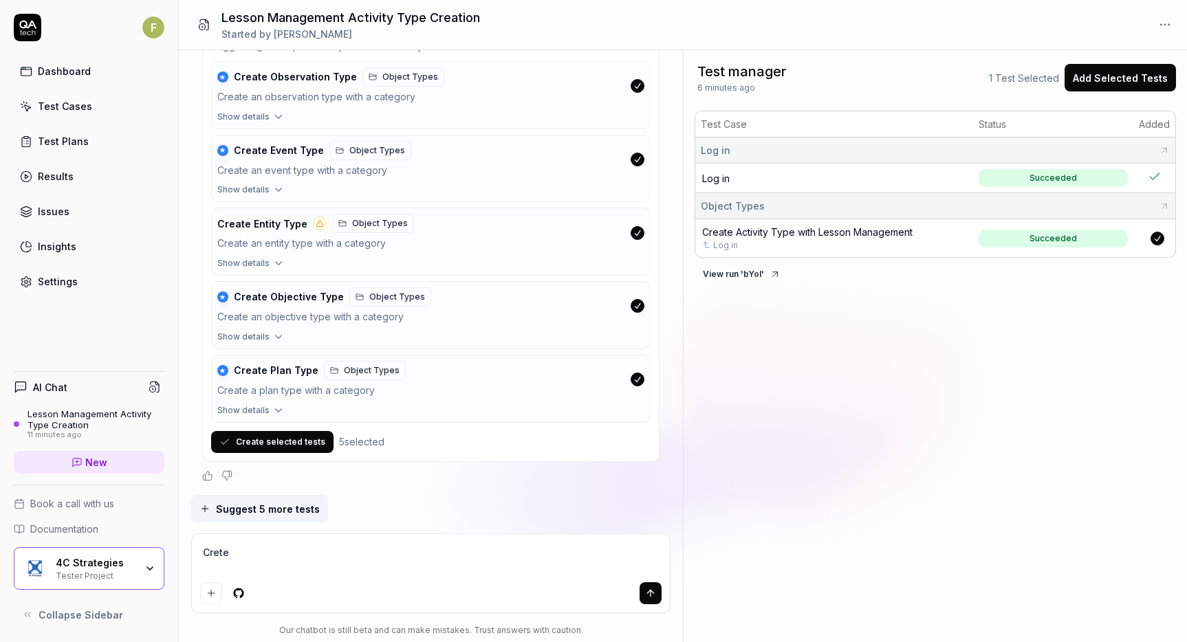
type textarea "Cretea"
type textarea "*"
type textarea "Crete"
type textarea "*"
type textarea "Cret"
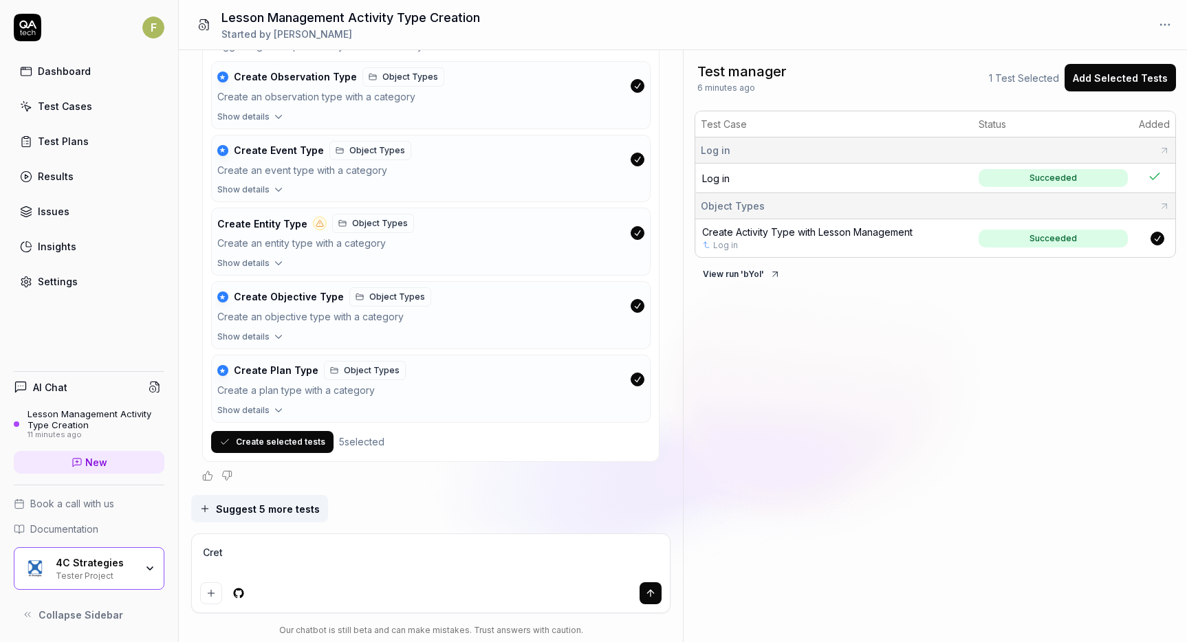
type textarea "*"
type textarea "Cre"
type textarea "*"
type textarea "Crea"
type textarea "*"
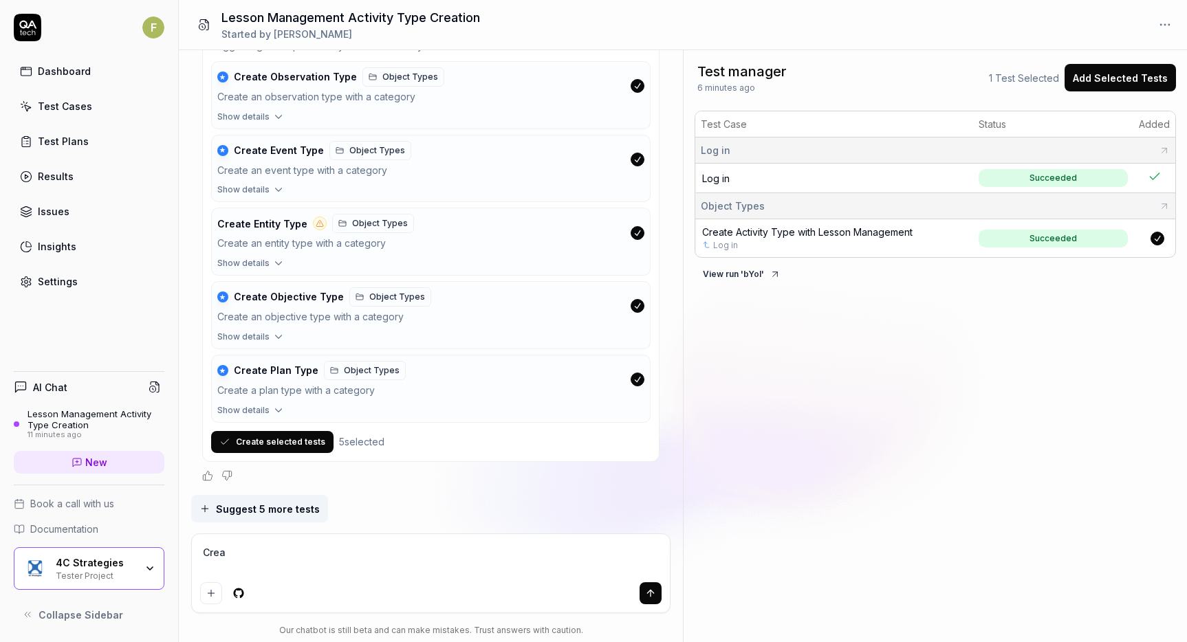
type textarea "Creat"
type textarea "*"
type textarea "Create"
type textarea "*"
type textarea "Create"
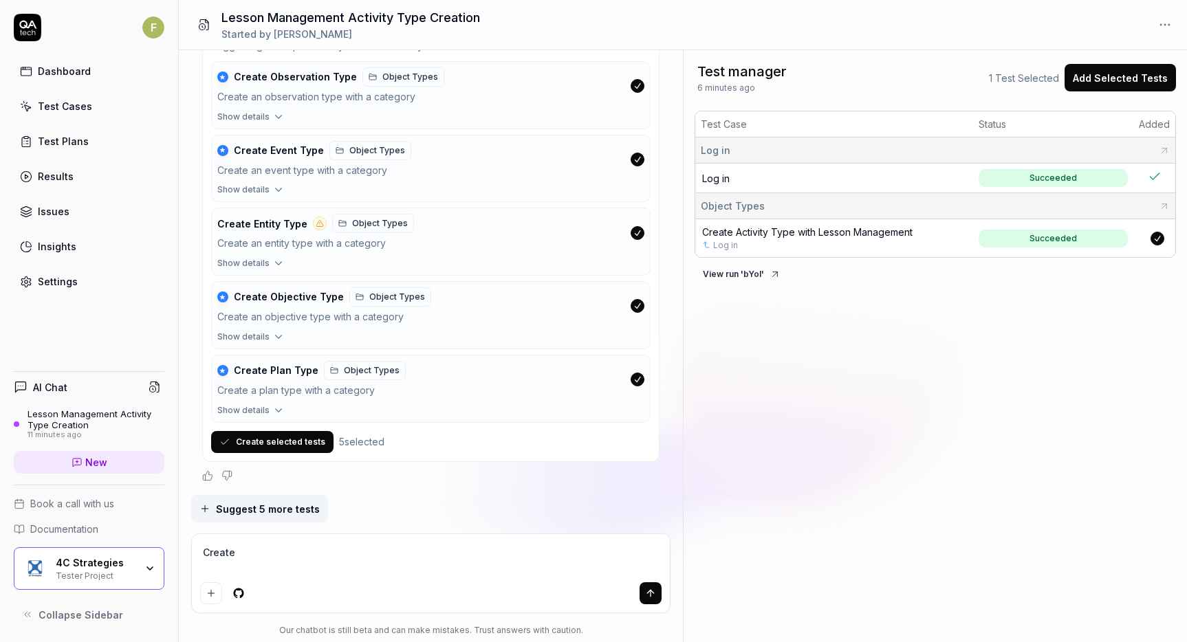
type textarea "*"
type textarea "Create a"
type textarea "*"
type textarea "Create a"
type textarea "*"
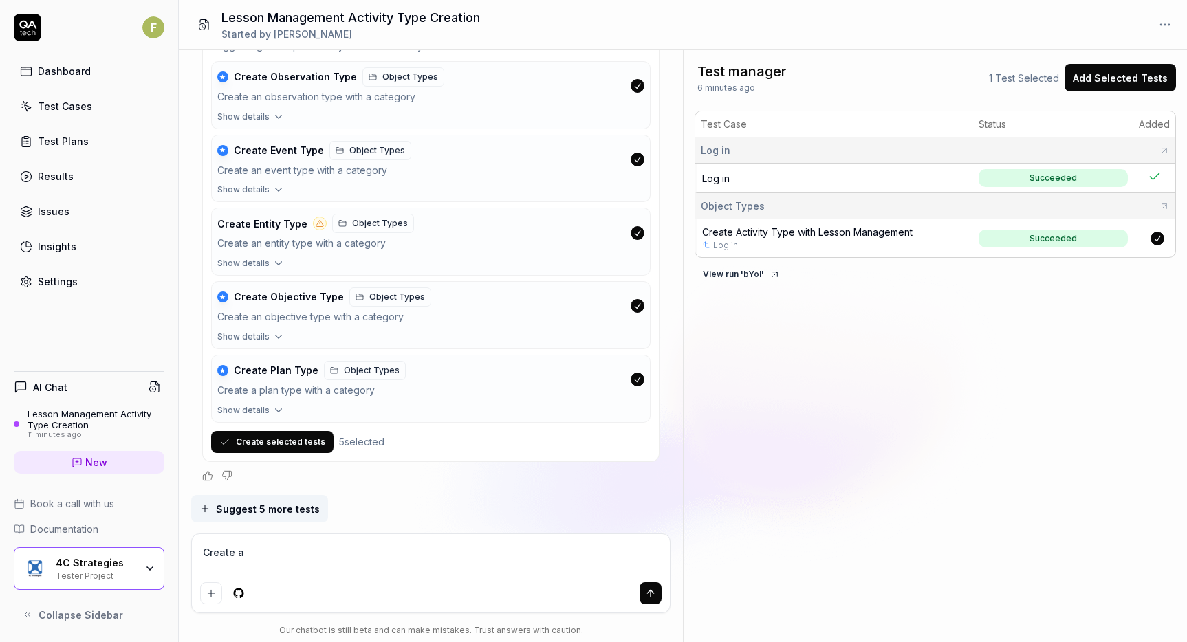
type textarea "Create a s"
type textarea "*"
type textarea "Create a se"
type textarea "*"
type textarea "Create a sec"
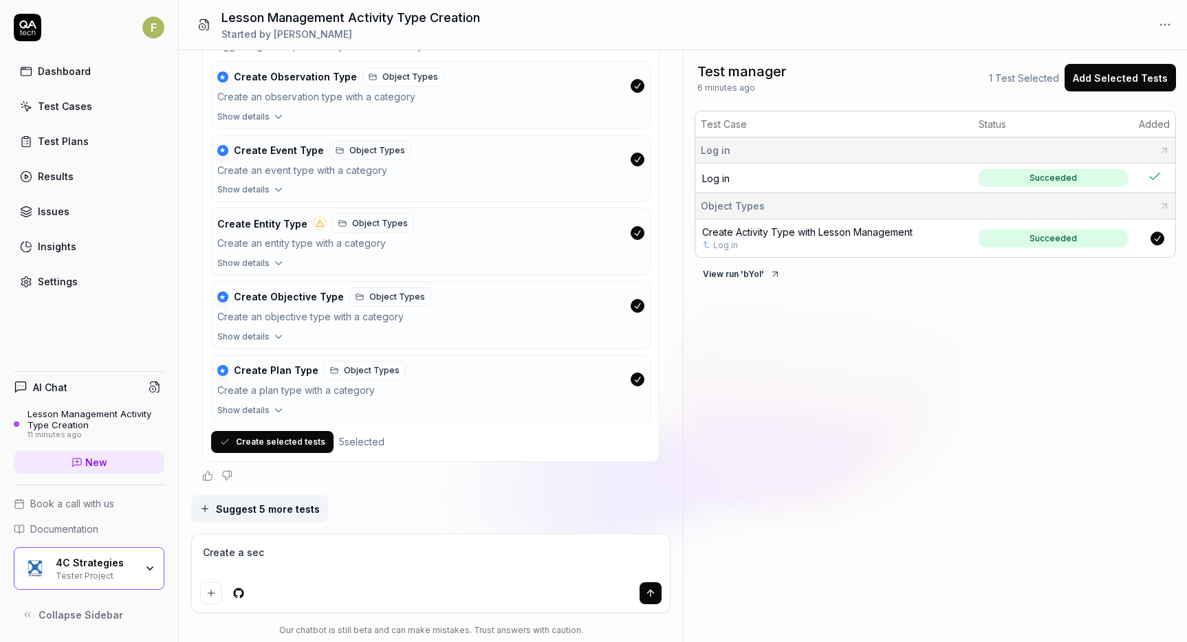
type textarea "*"
type textarea "Create a seco"
type textarea "*"
type textarea "Create a secon"
type textarea "*"
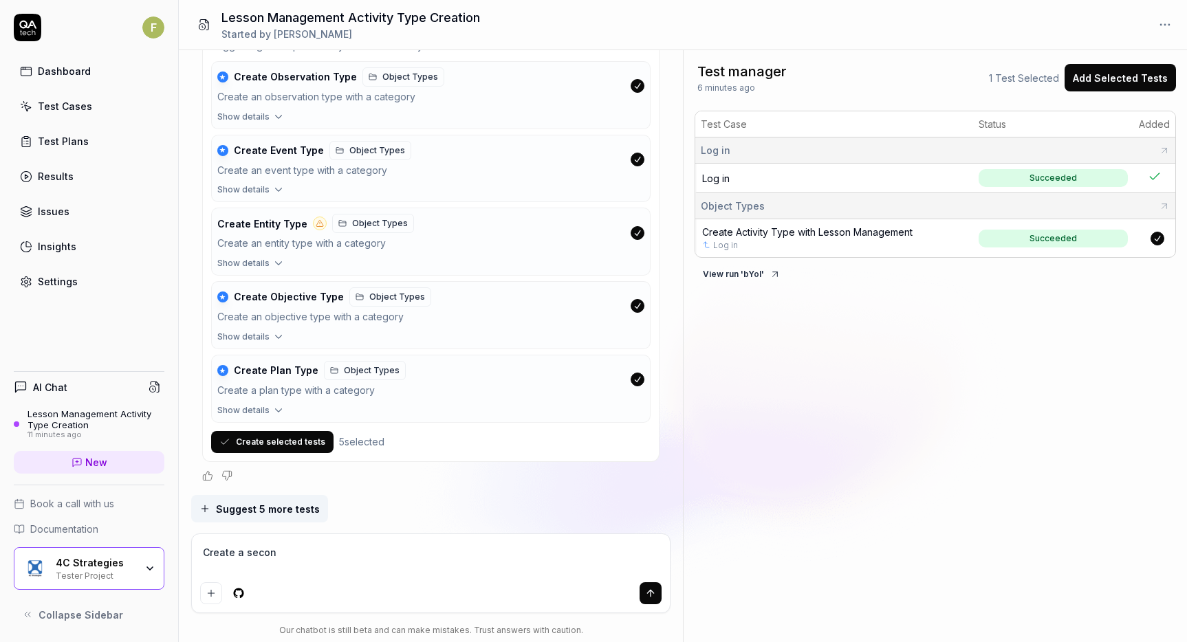
type textarea "Create a second"
type textarea "*"
type textarea "Create a second"
type textarea "*"
type textarea "Create a second a"
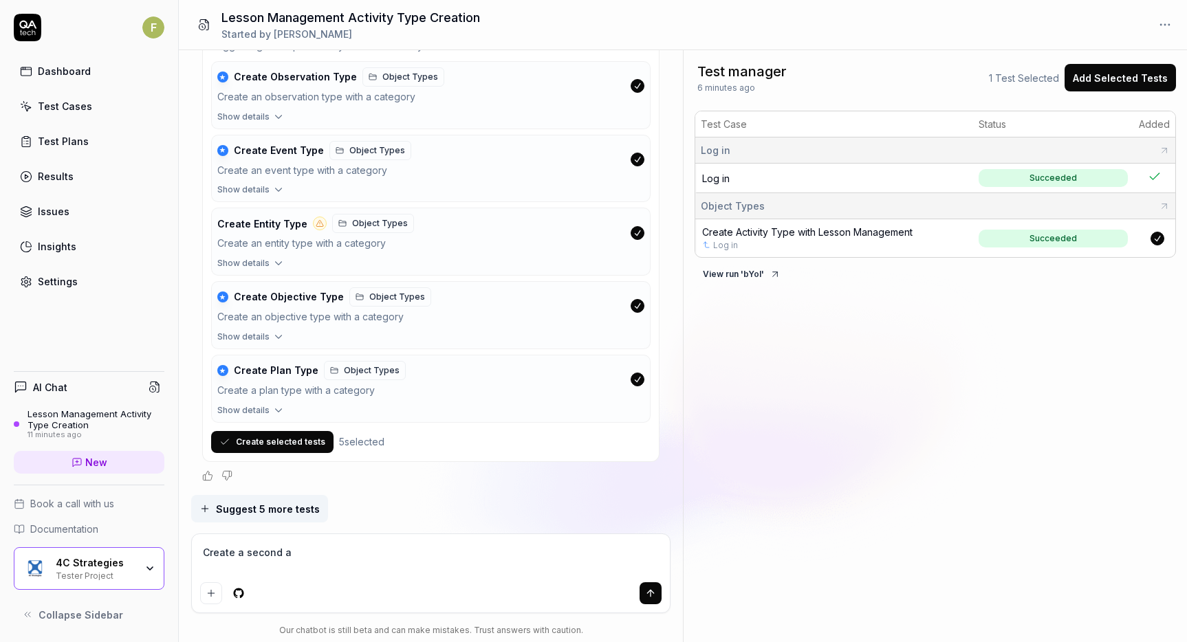
type textarea "*"
type textarea "Create a second ac"
type textarea "*"
type textarea "Create a second act"
type textarea "*"
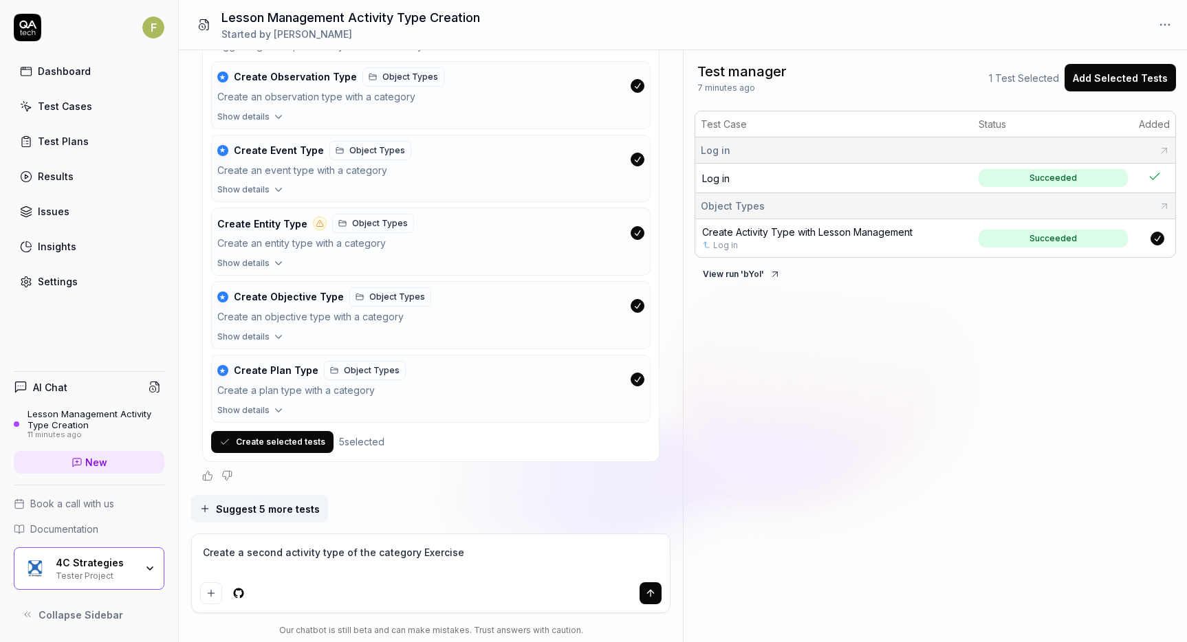
click at [647, 600] on button "submit" at bounding box center [651, 593] width 22 height 22
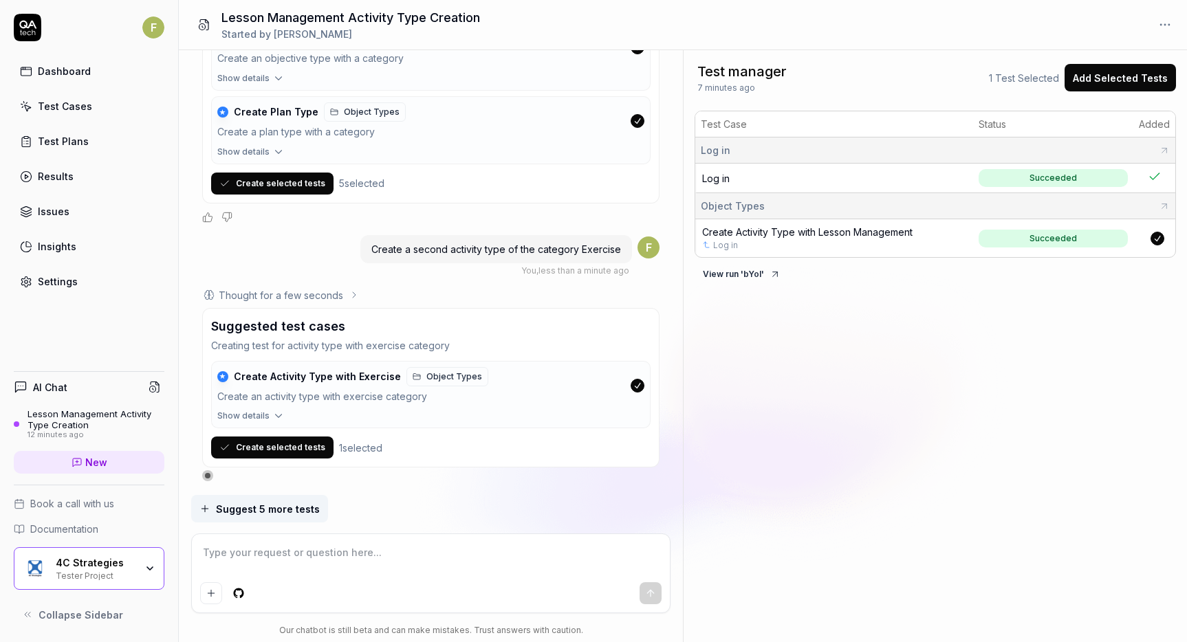
scroll to position [1281, 0]
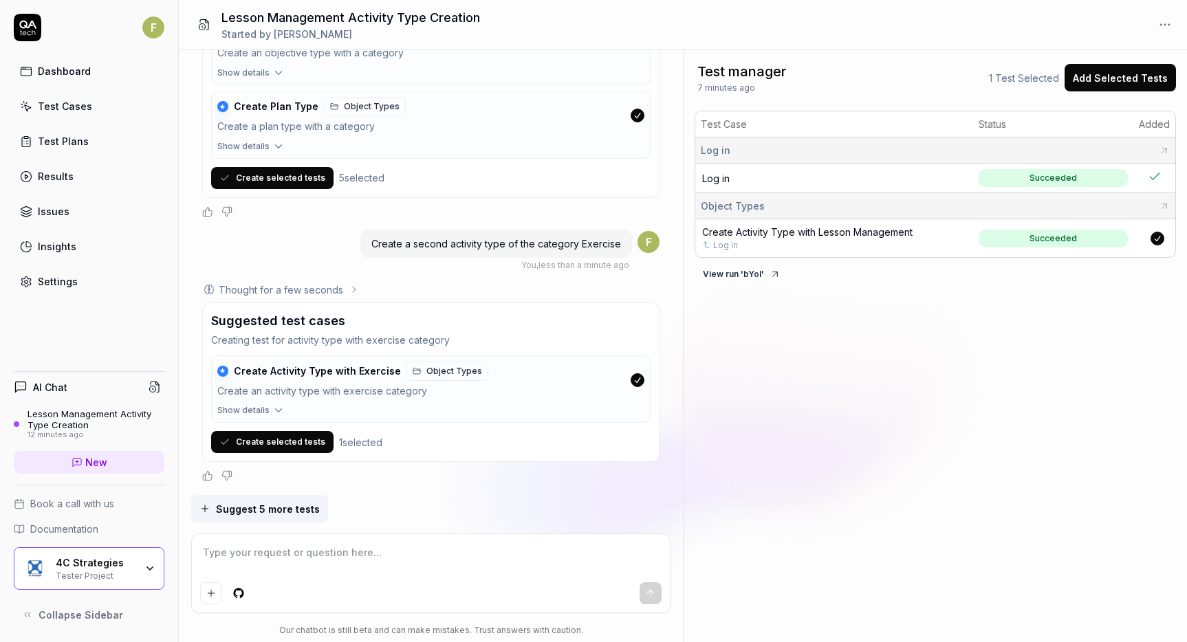
click at [261, 444] on button "Create selected tests" at bounding box center [272, 442] width 122 height 22
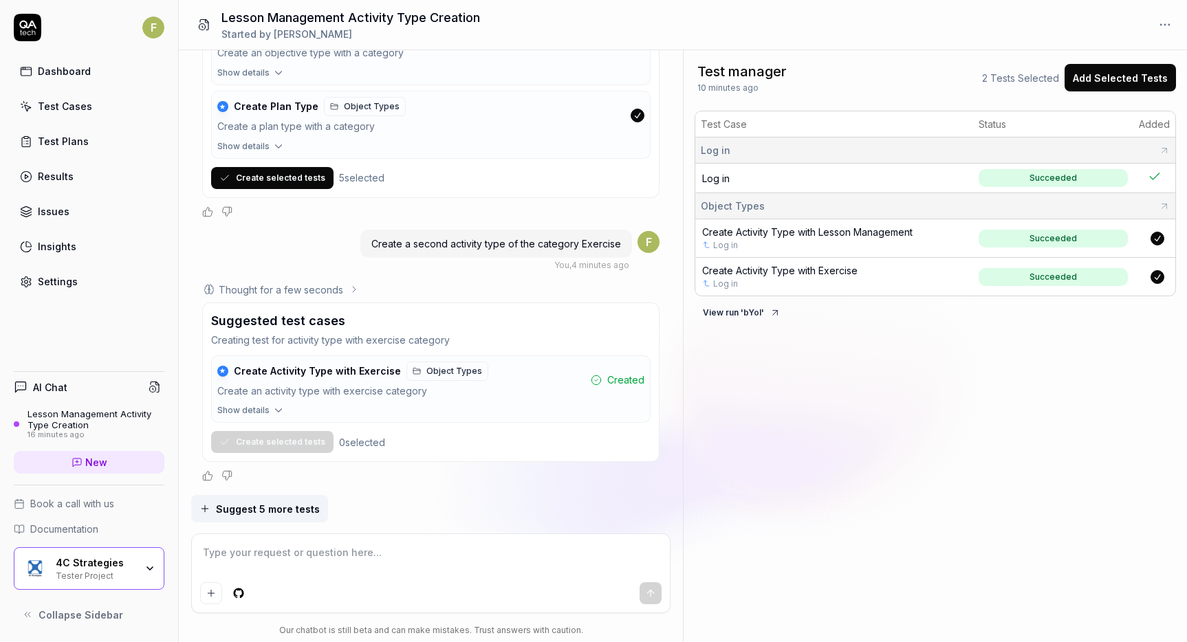
click at [82, 108] on div "Test Cases" at bounding box center [65, 106] width 54 height 14
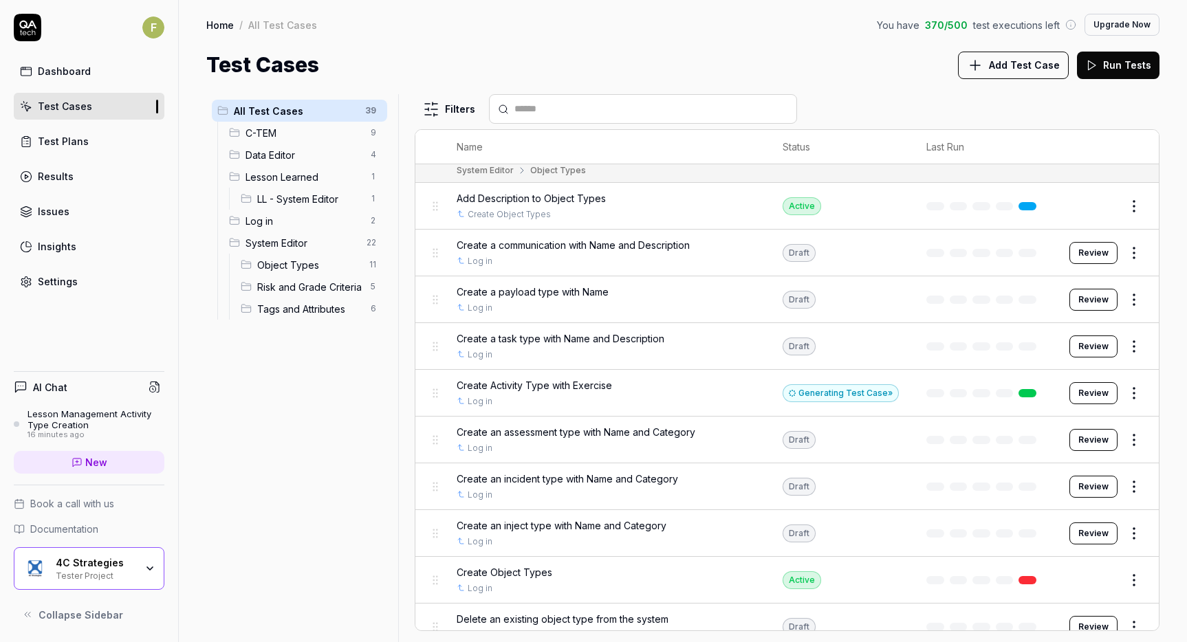
scroll to position [1032, 0]
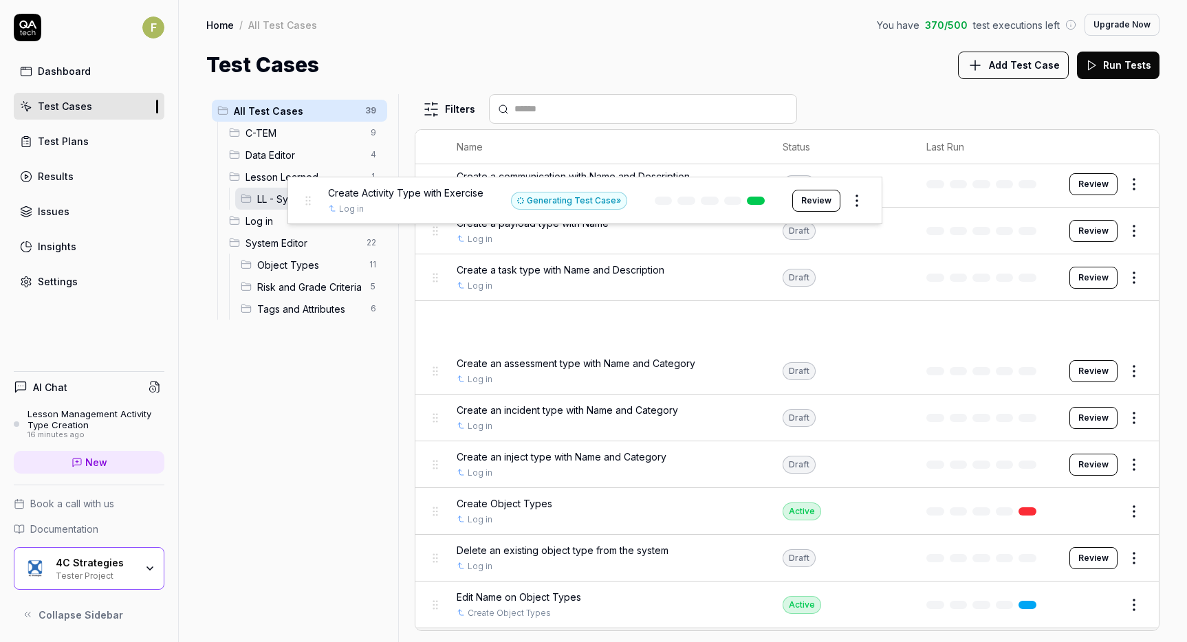
drag, startPoint x: 434, startPoint y: 328, endPoint x: 306, endPoint y: 204, distance: 178.5
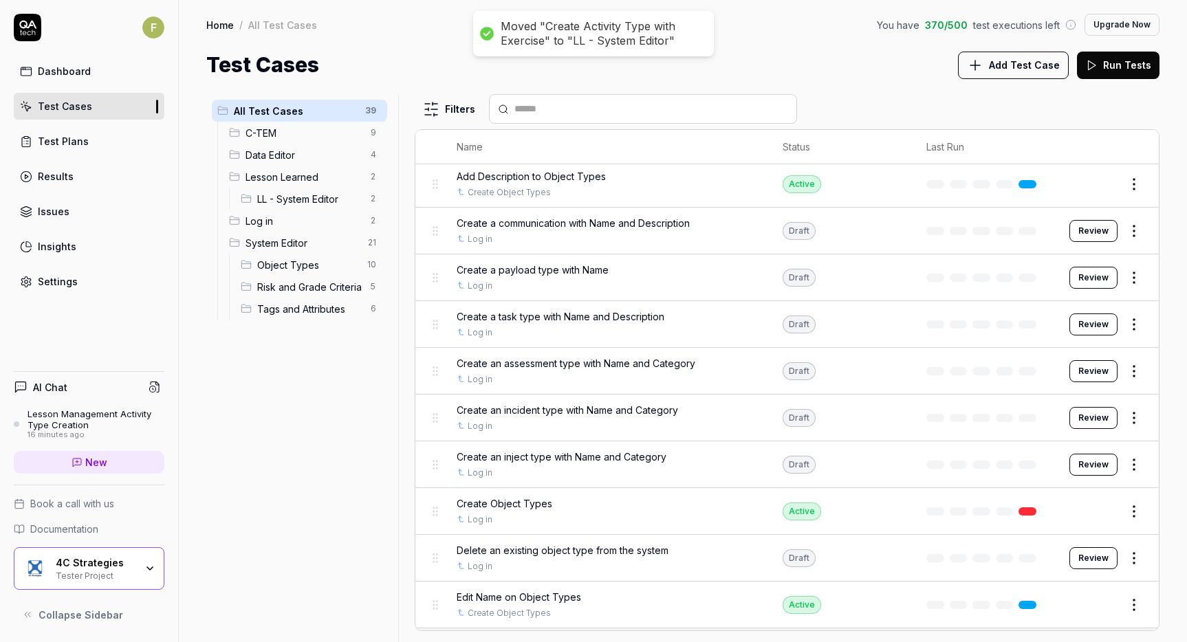
scroll to position [1078, 0]
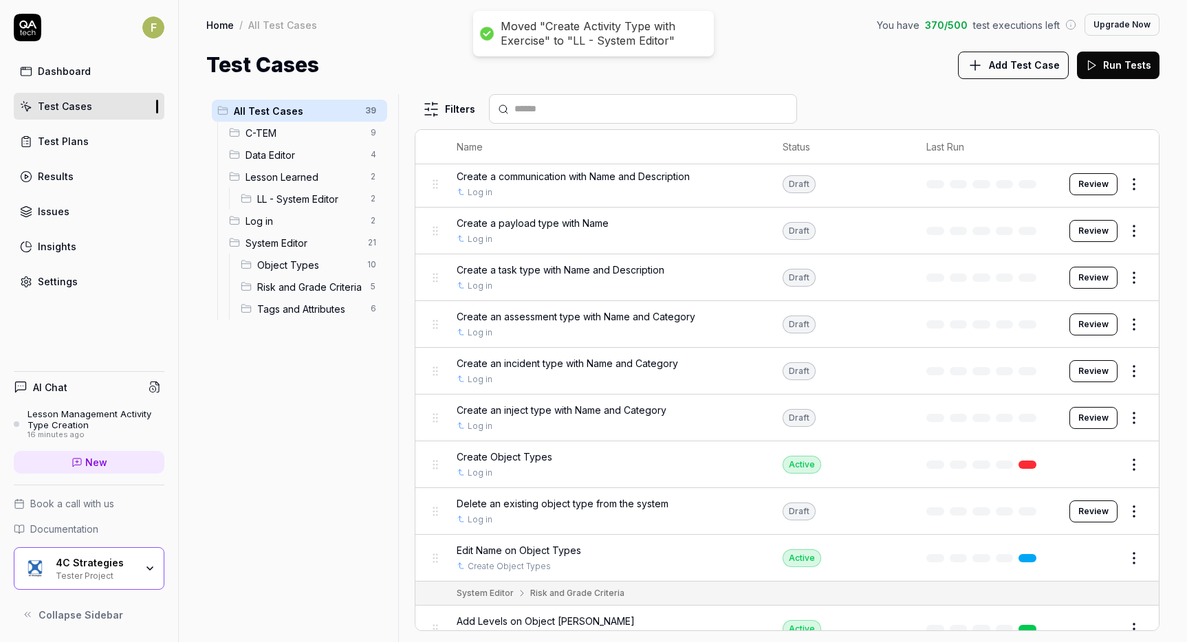
click at [306, 204] on span "LL - System Editor" at bounding box center [309, 199] width 105 height 14
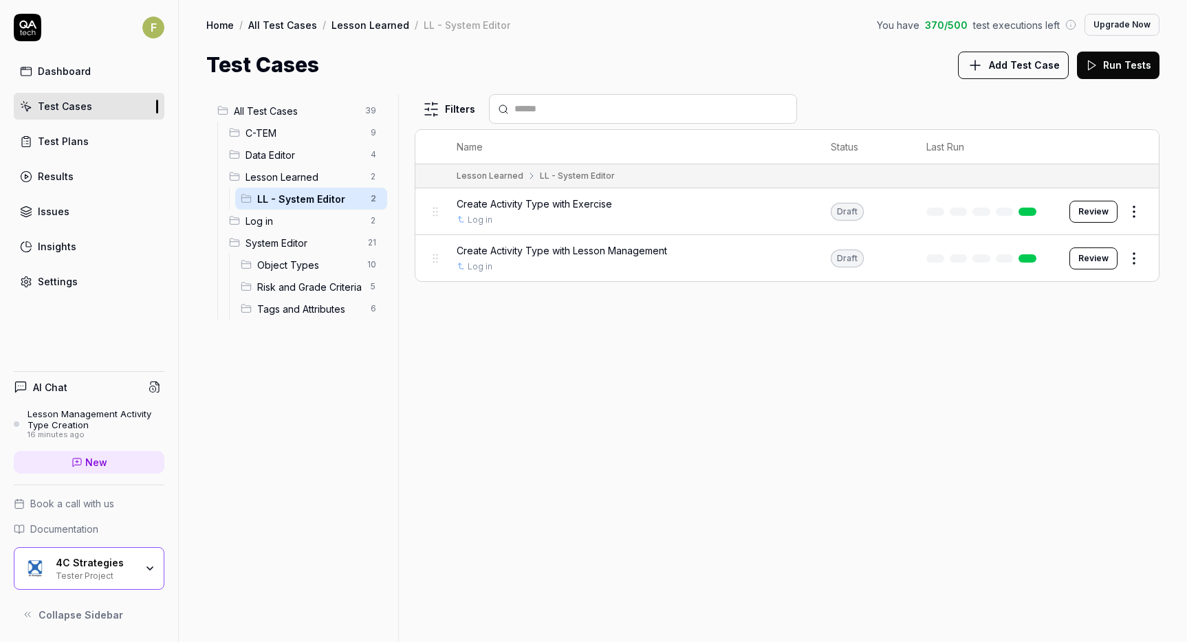
click at [92, 417] on div "Lesson Management Activity Type Creation" at bounding box center [96, 420] width 137 height 23
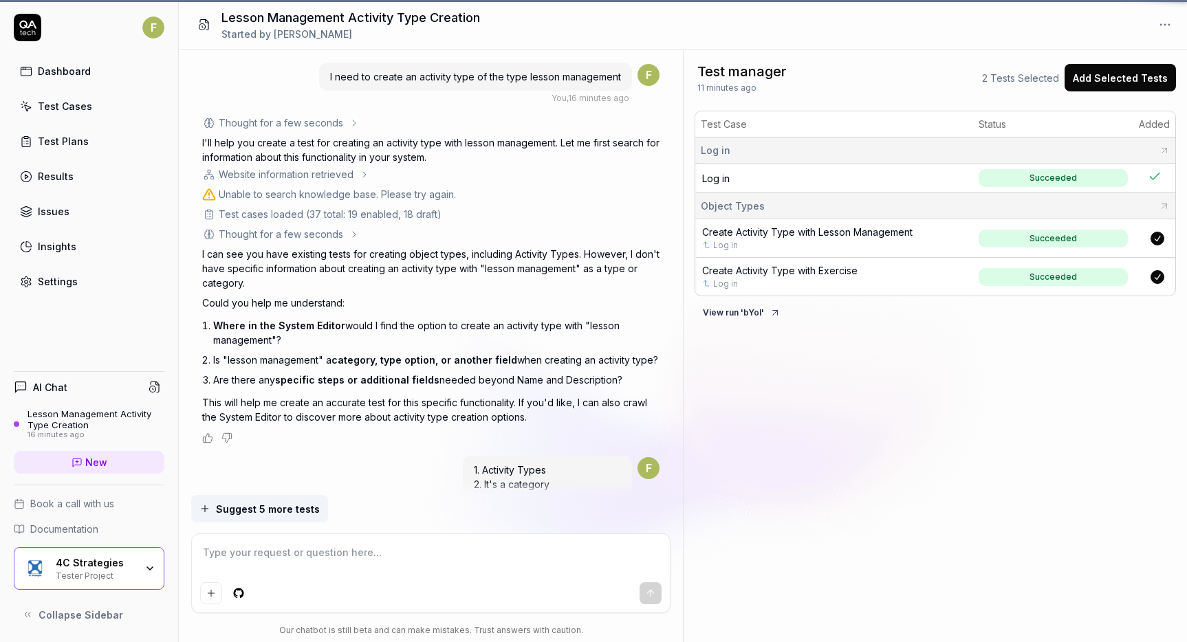
scroll to position [1281, 0]
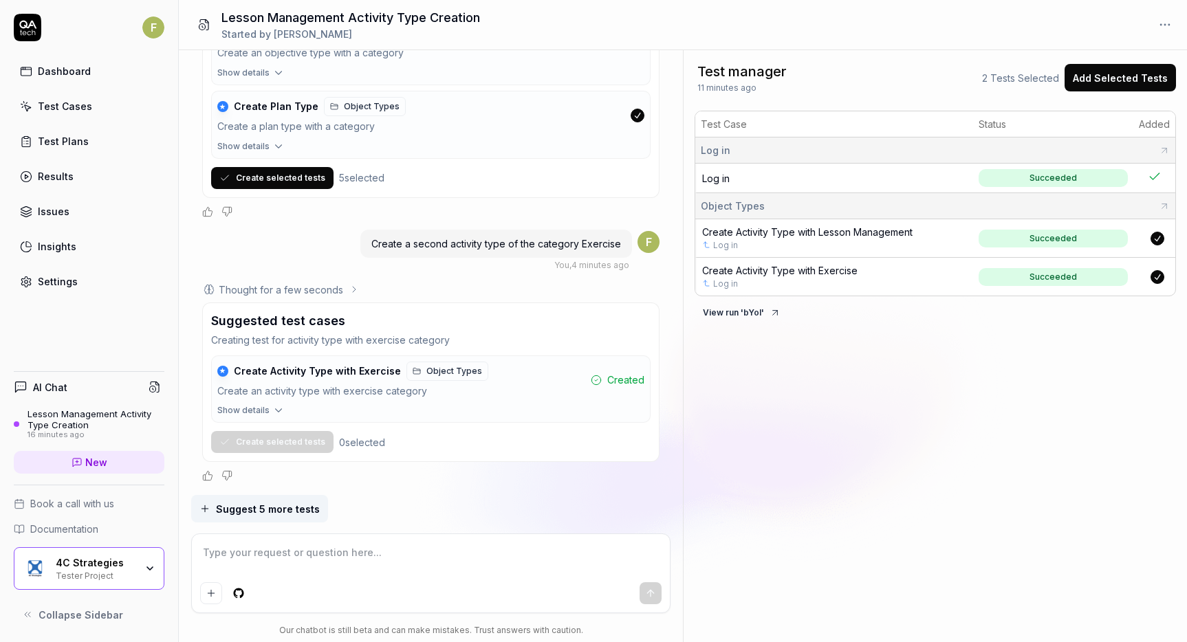
click at [215, 547] on textarea at bounding box center [430, 560] width 461 height 34
click at [658, 596] on button "submit" at bounding box center [651, 593] width 22 height 22
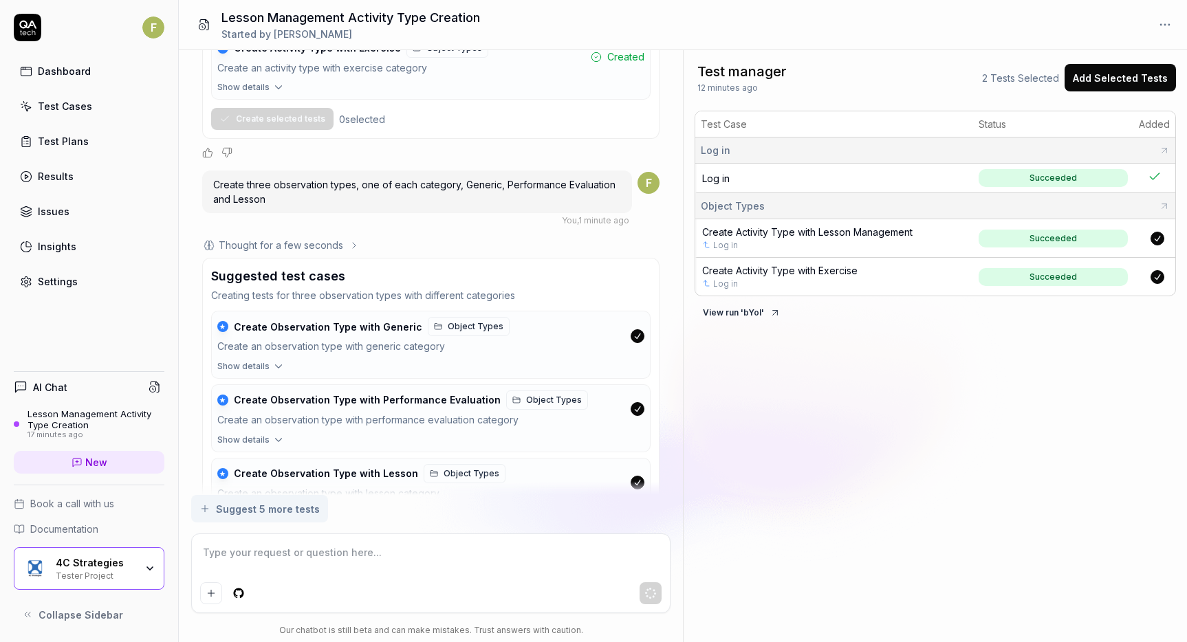
scroll to position [1708, 0]
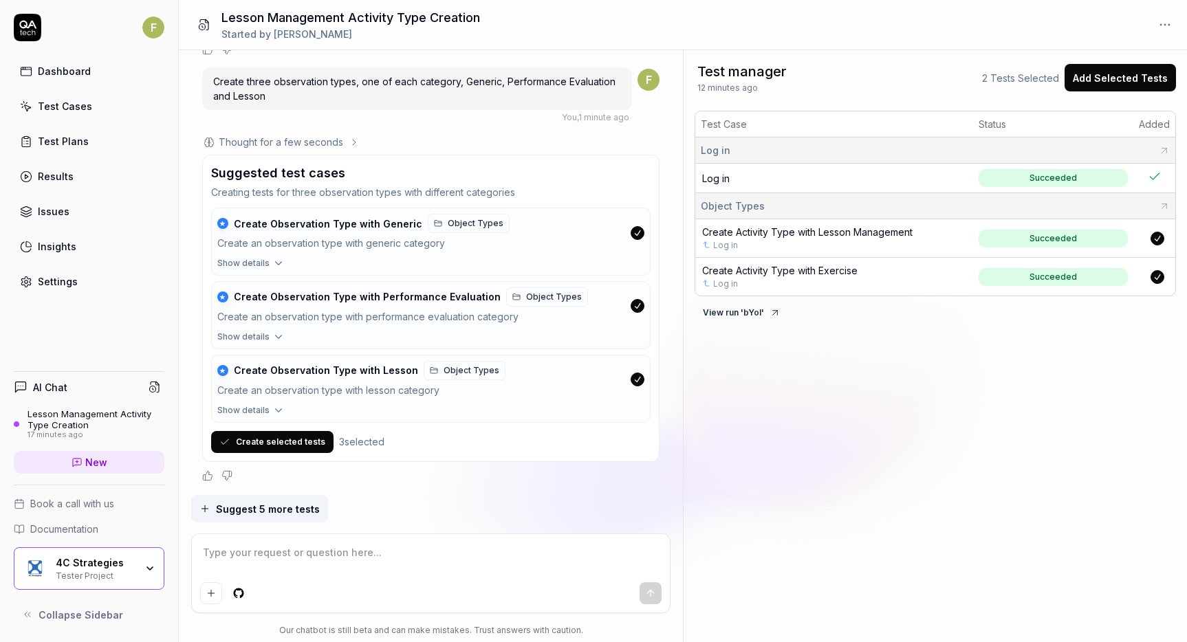
click at [277, 439] on button "Create selected tests" at bounding box center [272, 442] width 122 height 22
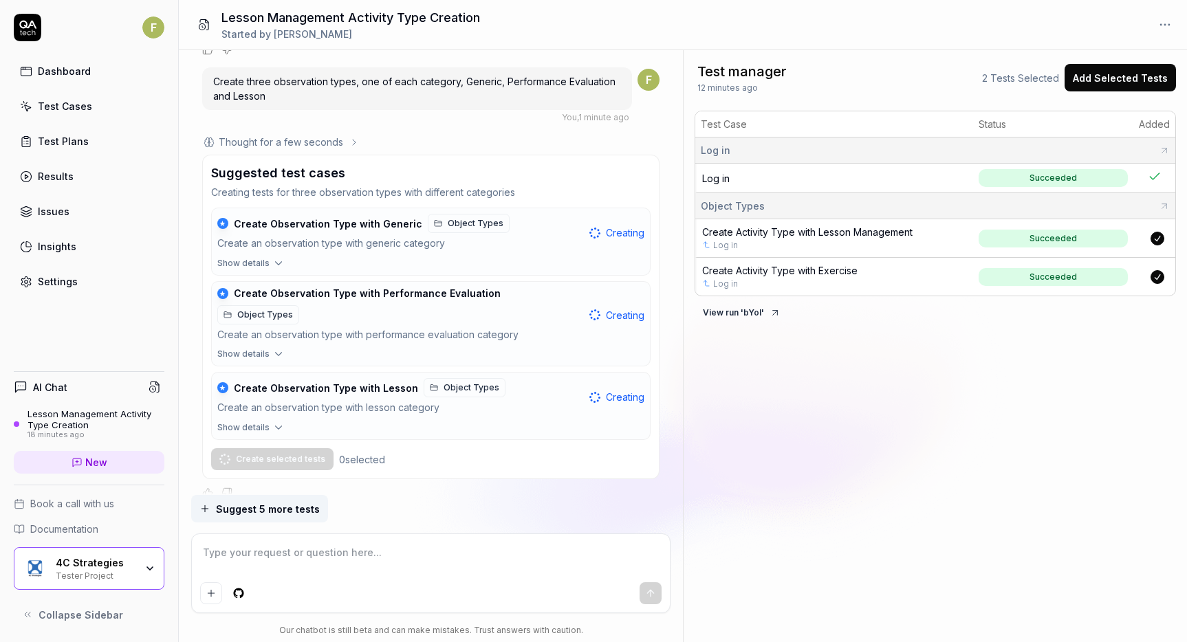
click at [69, 105] on div "Test Cases" at bounding box center [65, 106] width 54 height 14
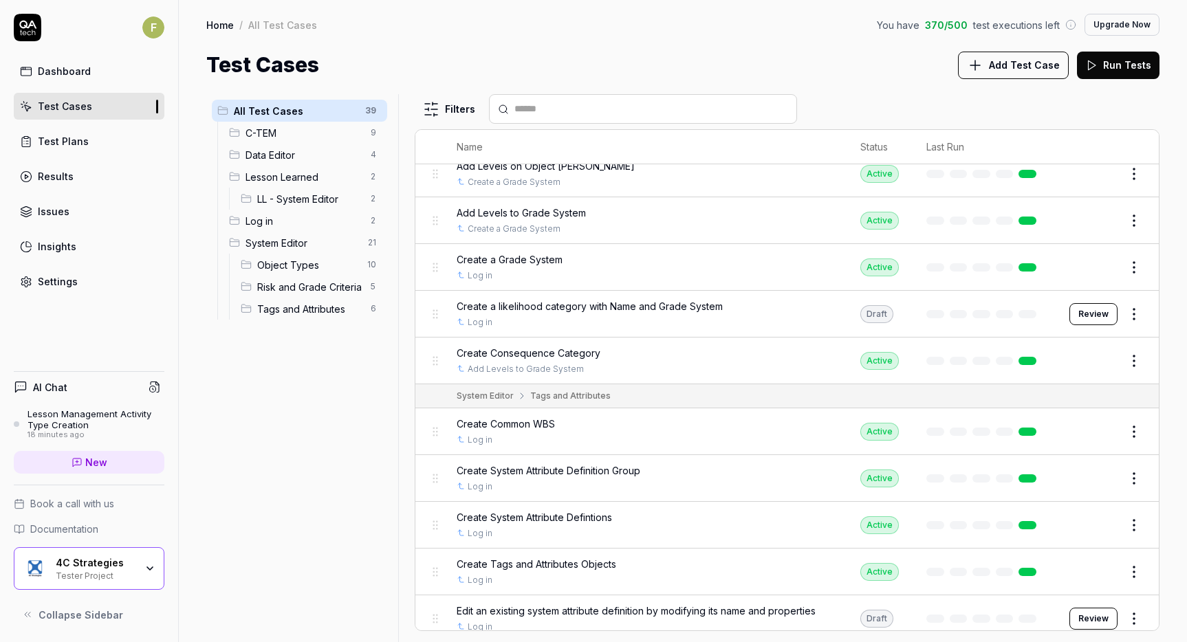
scroll to position [1591, 0]
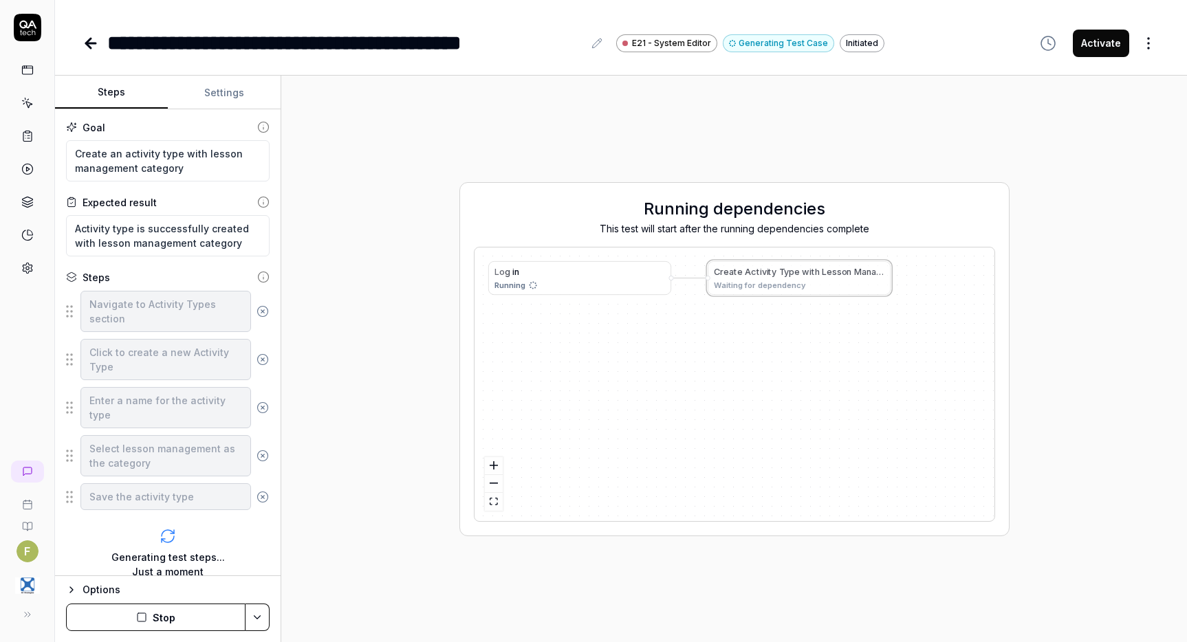
type textarea "*"
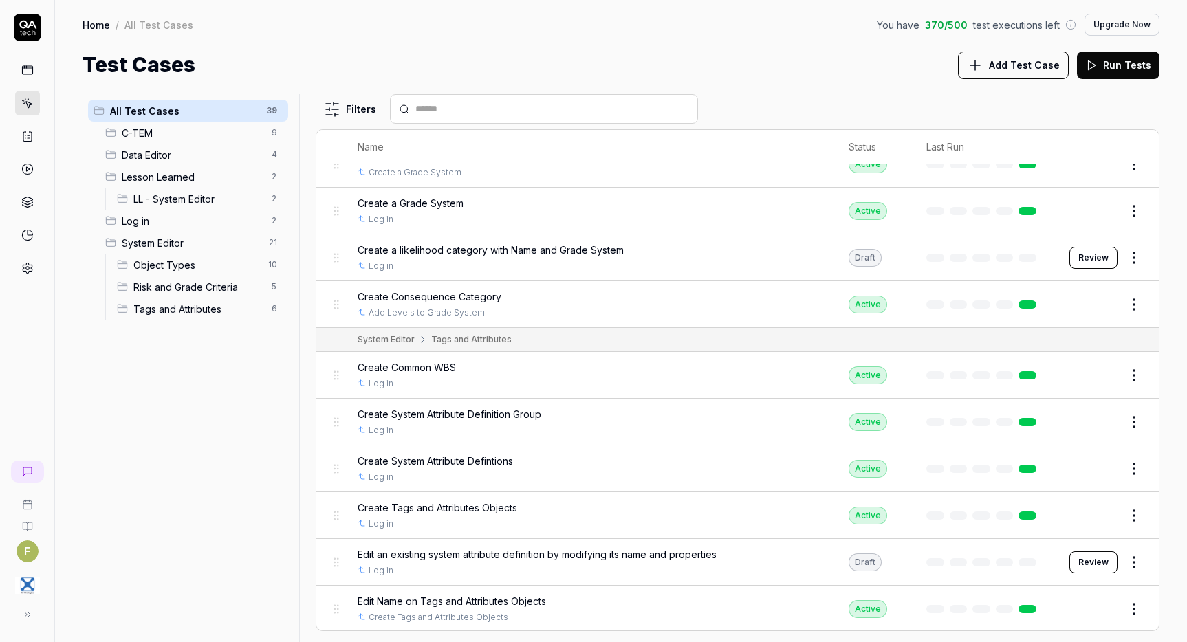
scroll to position [1591, 0]
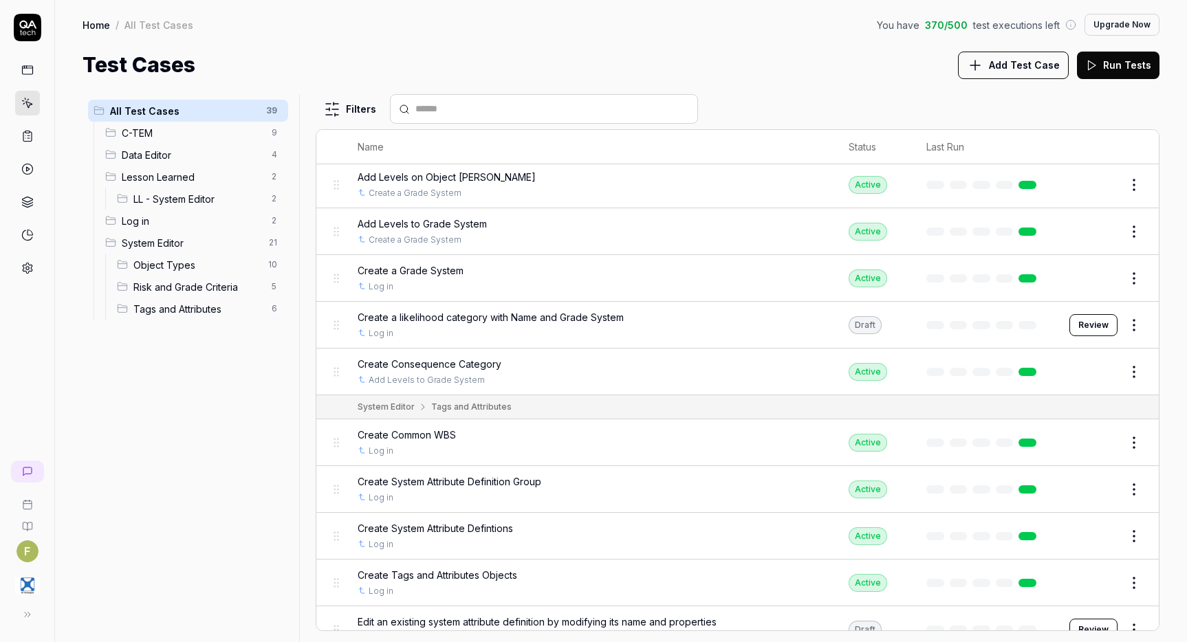
scroll to position [1591, 0]
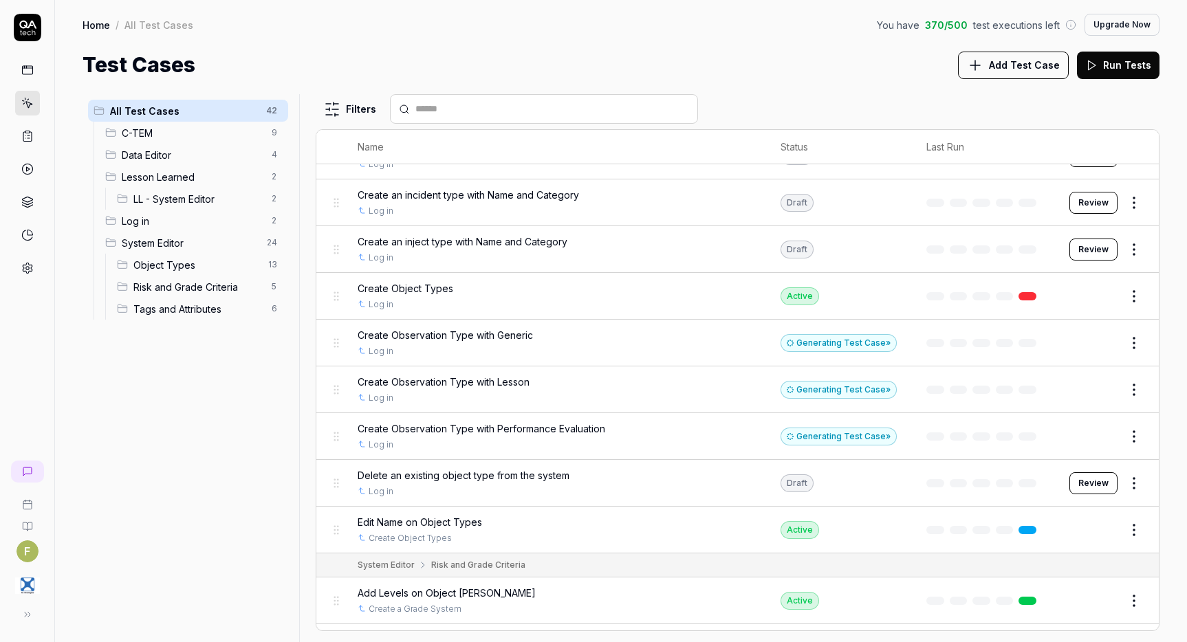
scroll to position [1238, 0]
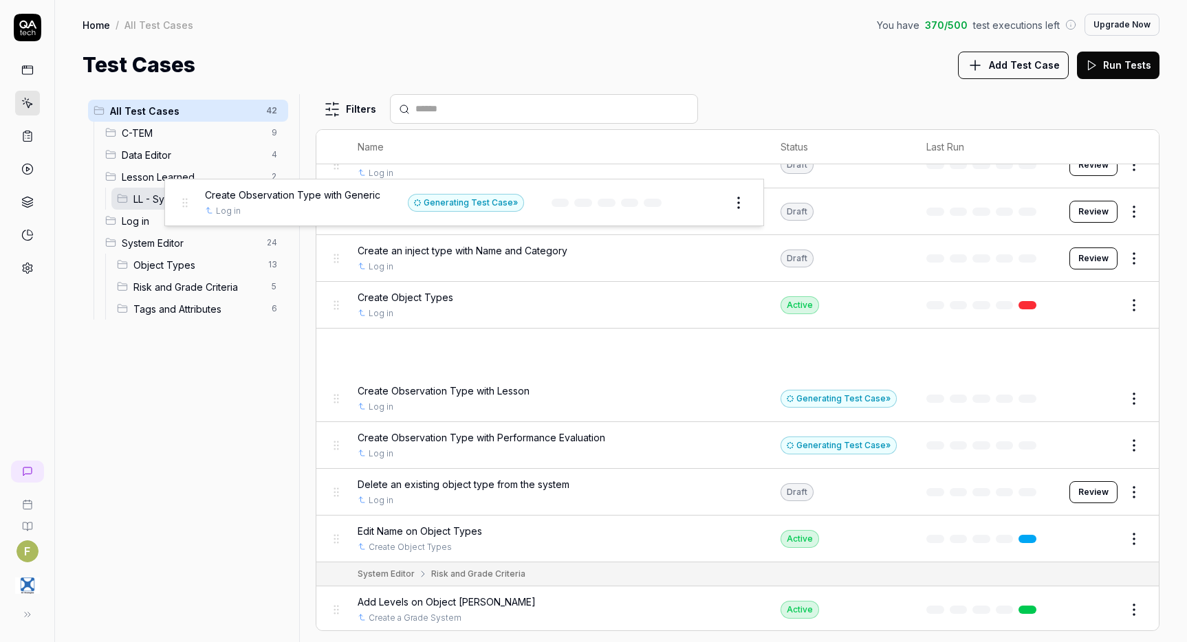
drag, startPoint x: 338, startPoint y: 351, endPoint x: 186, endPoint y: 201, distance: 213.5
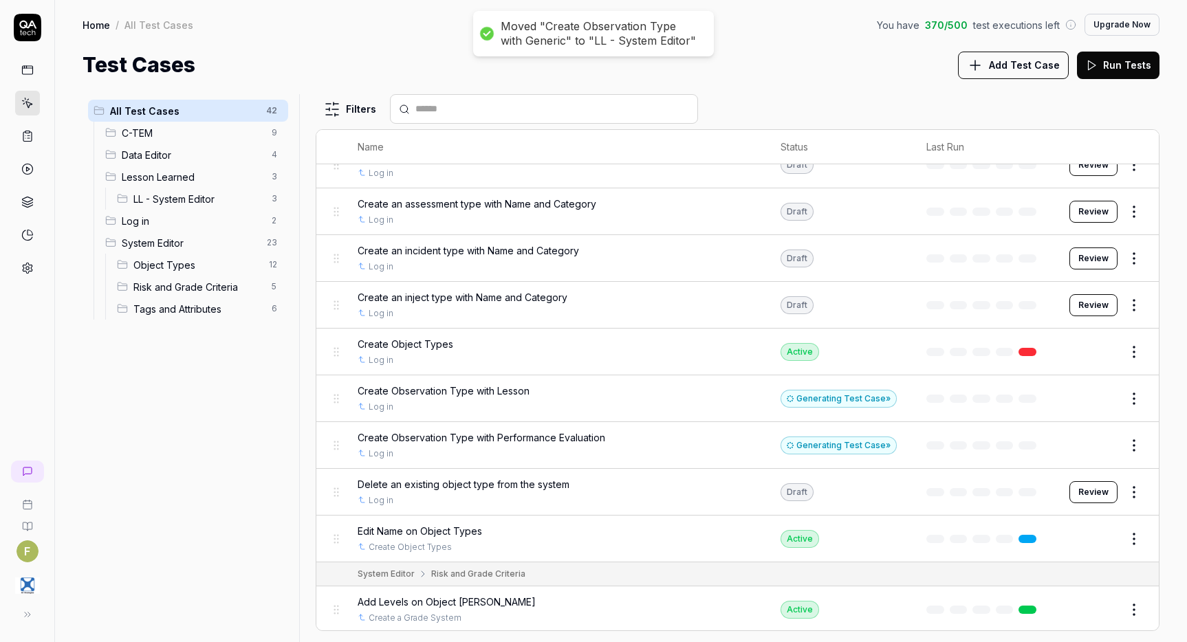
scroll to position [1285, 0]
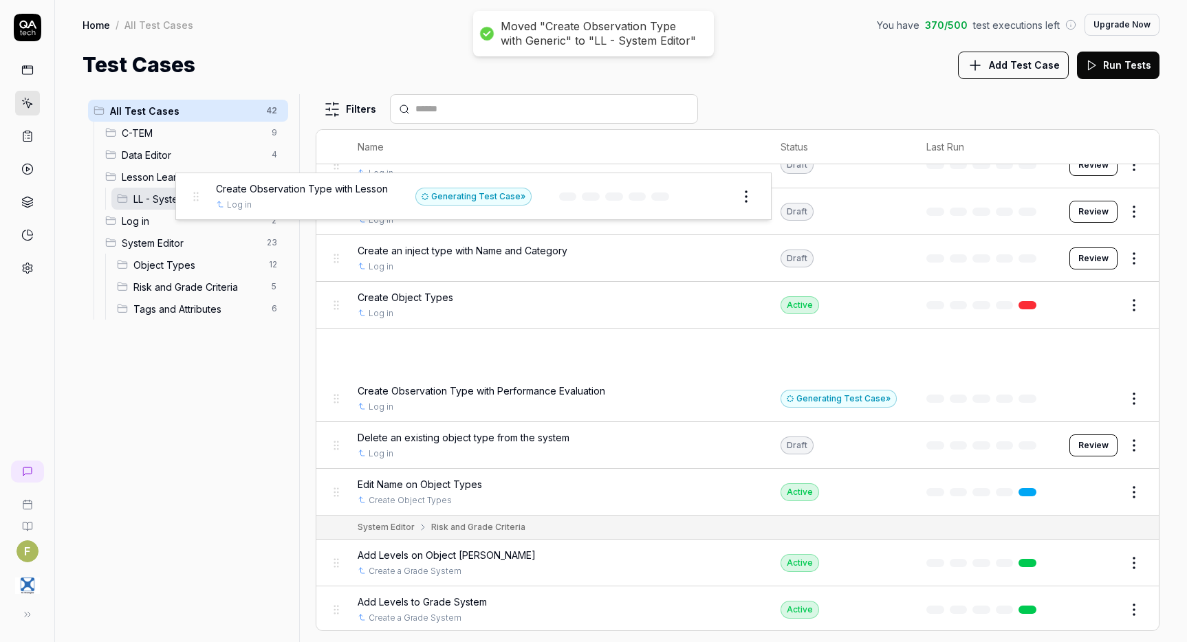
drag, startPoint x: 333, startPoint y: 355, endPoint x: 192, endPoint y: 199, distance: 210.3
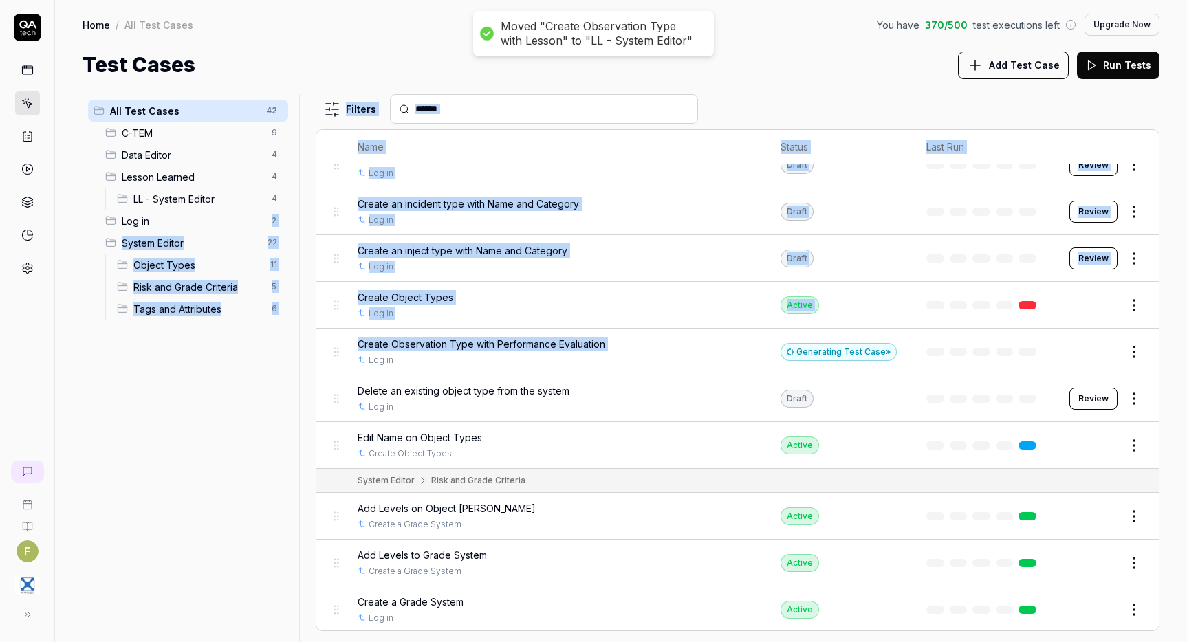
click at [210, 219] on div "All Test Cases 42 C-TEM 9 Data Editor 4 Lesson Learned 4 LL - System Editor 4 L…" at bounding box center [621, 368] width 1077 height 548
click at [340, 353] on body "Moved "Create Observation Type with Lesson" to "LL - System Editor" F Home / Al…" at bounding box center [593, 321] width 1187 height 642
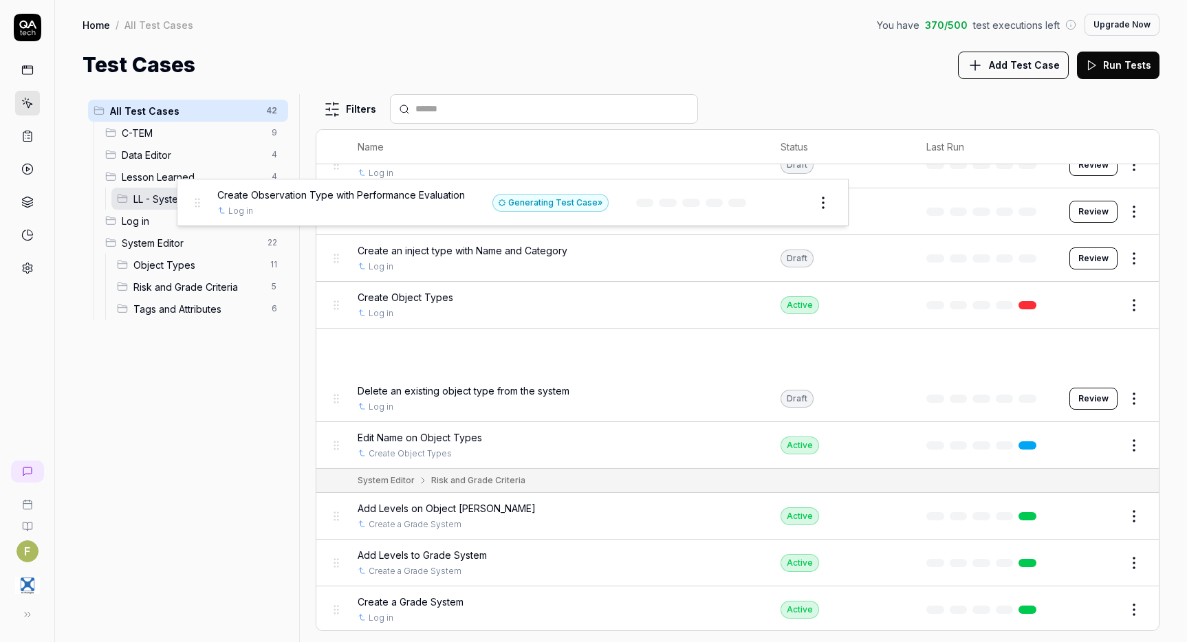
drag, startPoint x: 340, startPoint y: 352, endPoint x: 200, endPoint y: 202, distance: 204.9
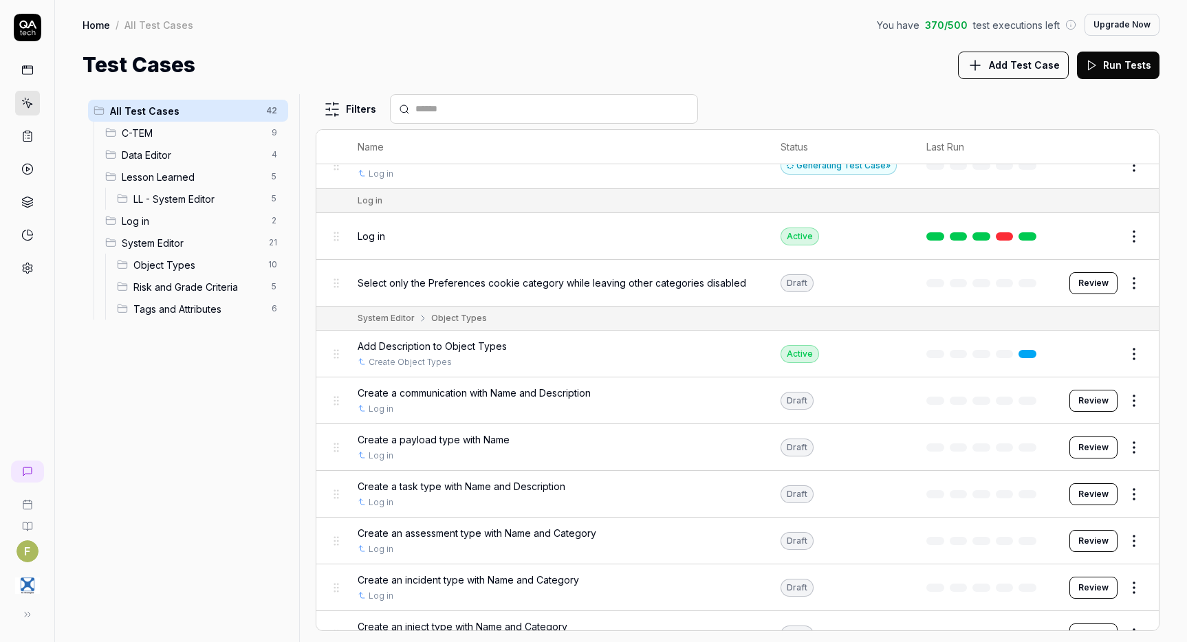
scroll to position [1113, 0]
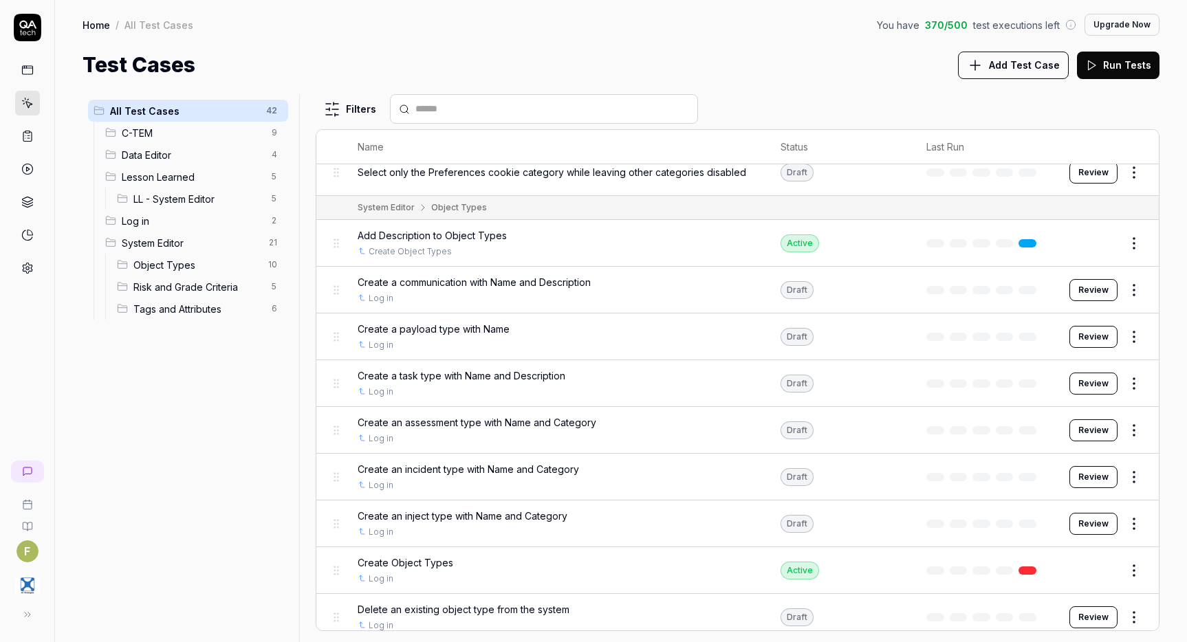
click at [1121, 531] on html "F Home / All Test Cases You have 370 / 500 test executions left Upgrade Now Hom…" at bounding box center [593, 321] width 1187 height 642
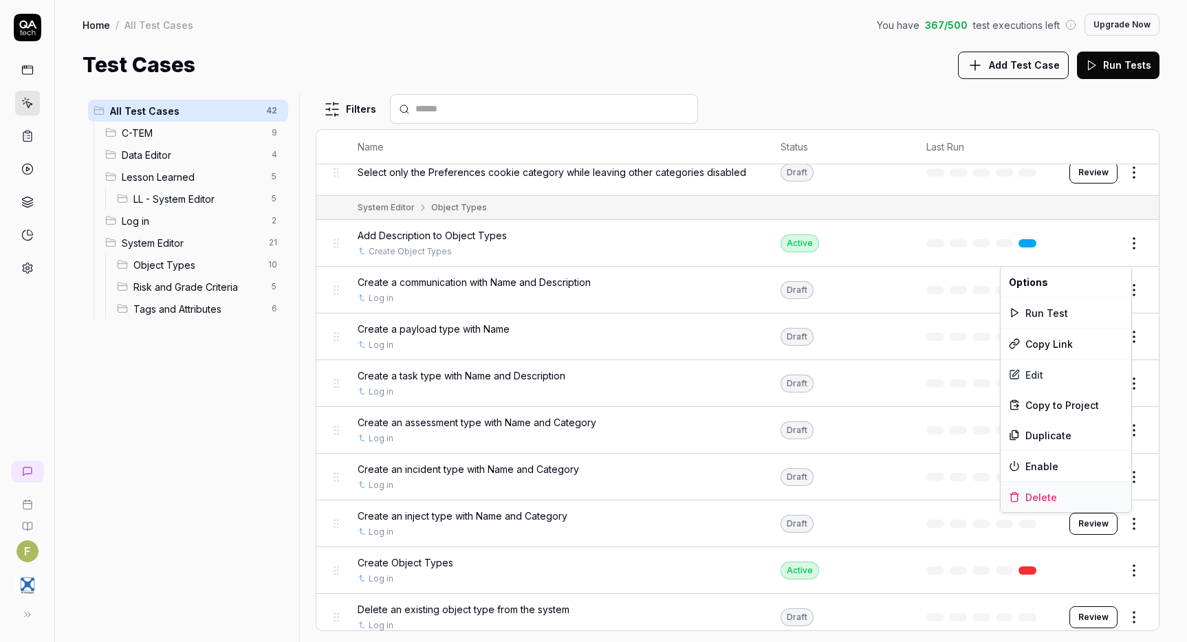
click at [1096, 502] on div "Delete" at bounding box center [1066, 497] width 131 height 30
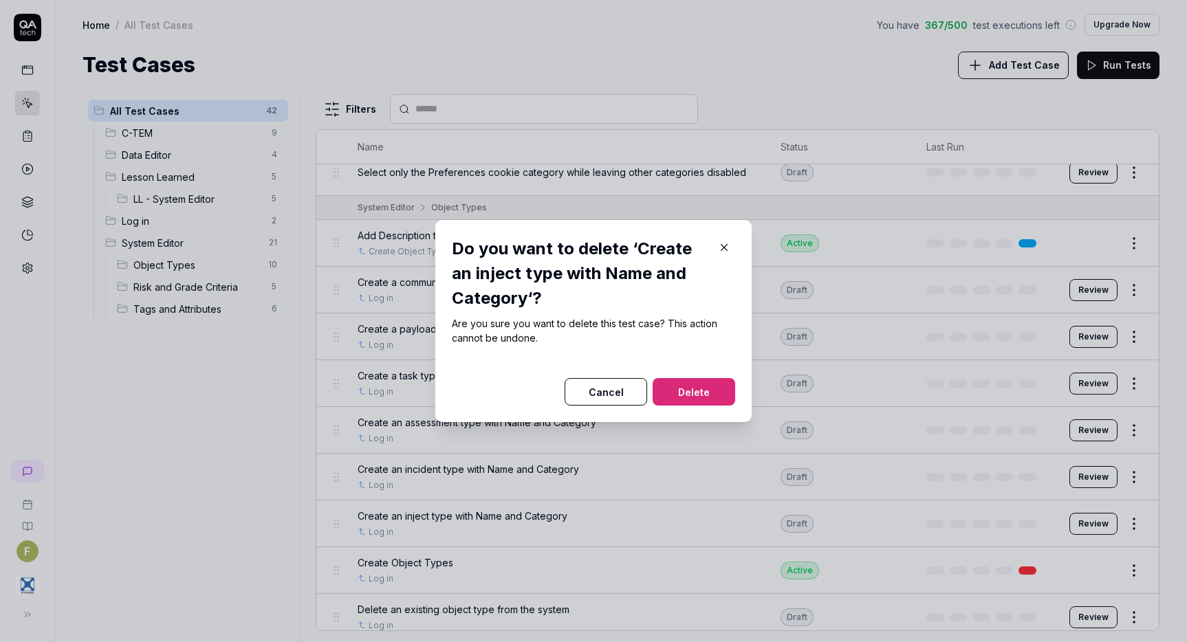
click at [698, 387] on button "Delete" at bounding box center [694, 392] width 83 height 28
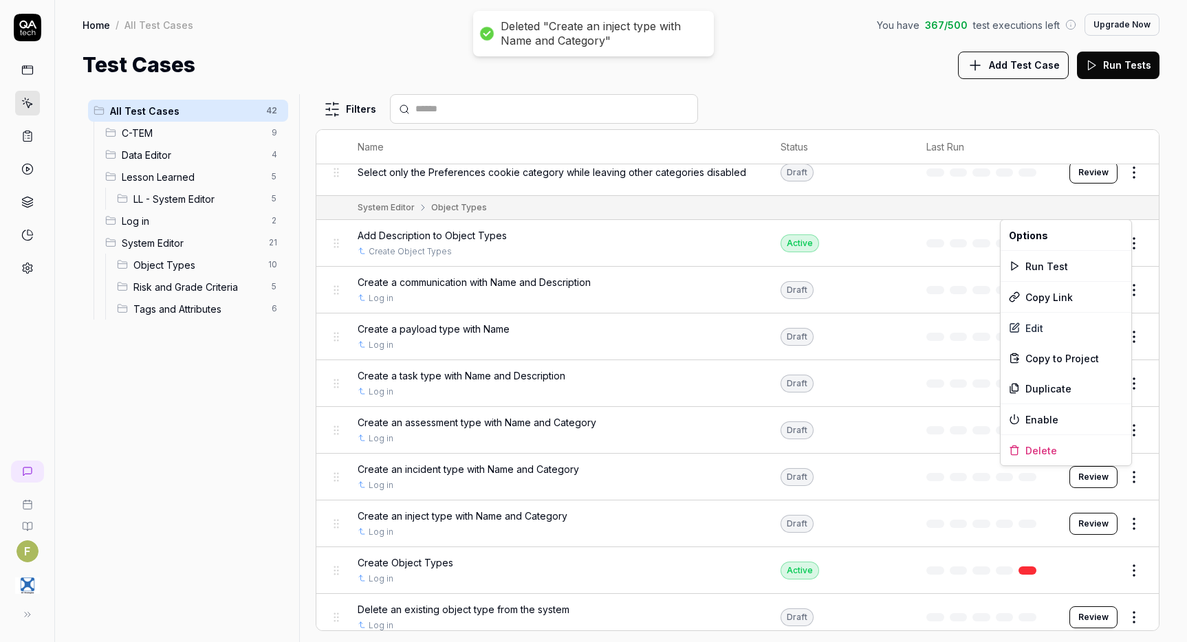
click at [1127, 477] on html "Deleted "Create an inject type with Name and Category" F Home / All Test Cases …" at bounding box center [593, 321] width 1187 height 642
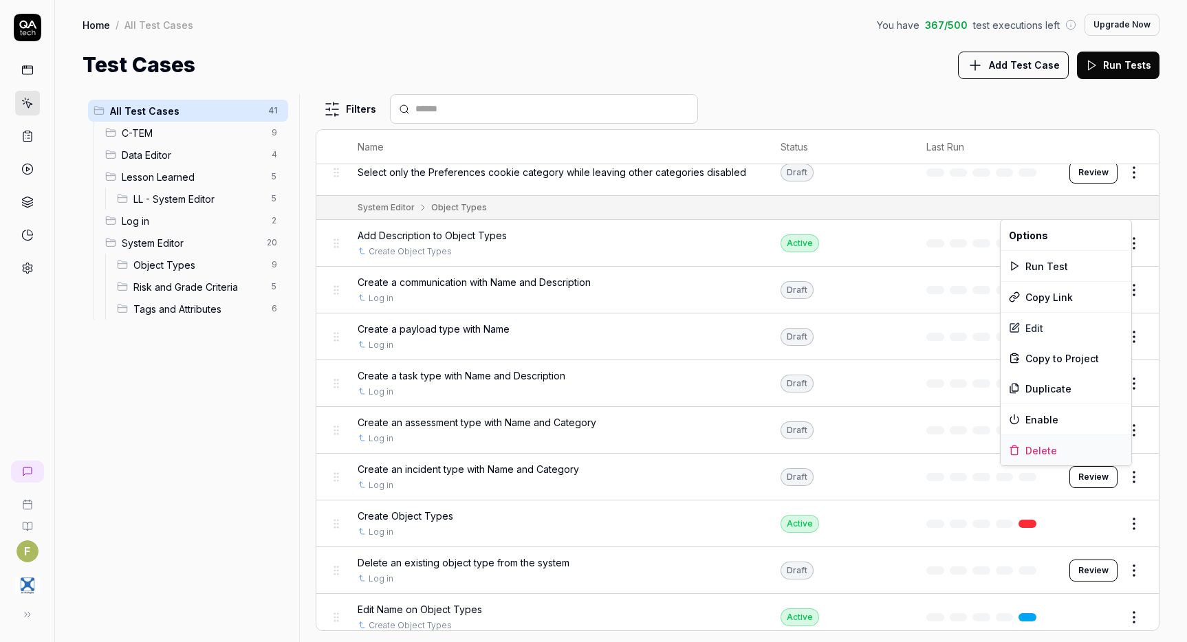
click at [1098, 451] on div "Delete" at bounding box center [1066, 450] width 131 height 30
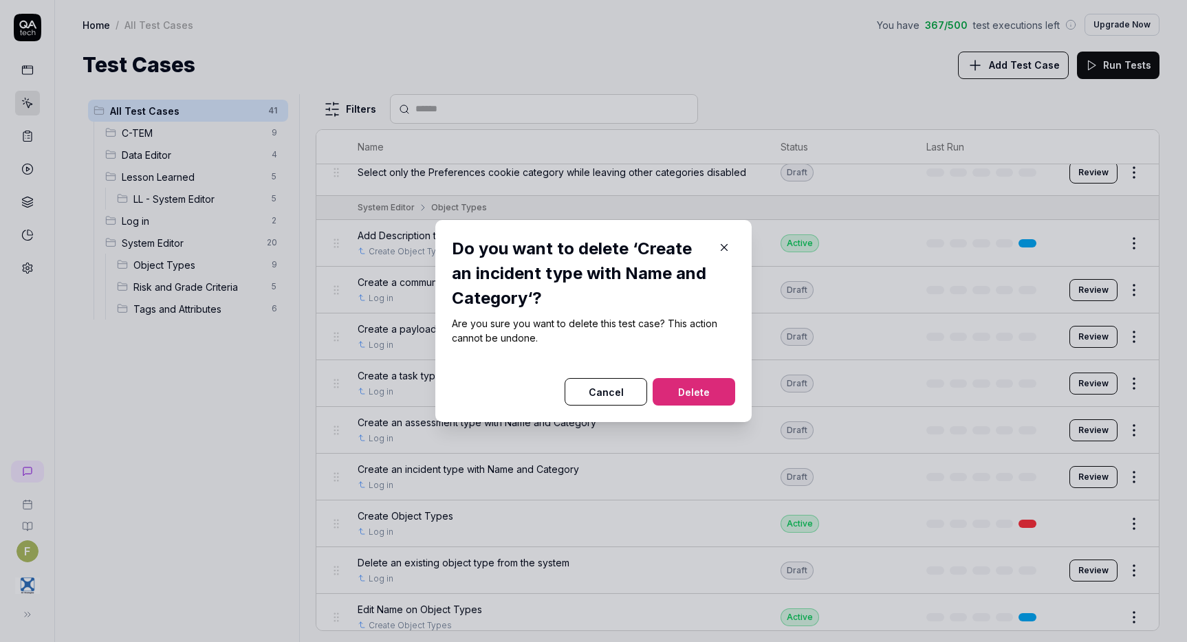
click at [700, 400] on button "Delete" at bounding box center [694, 392] width 83 height 28
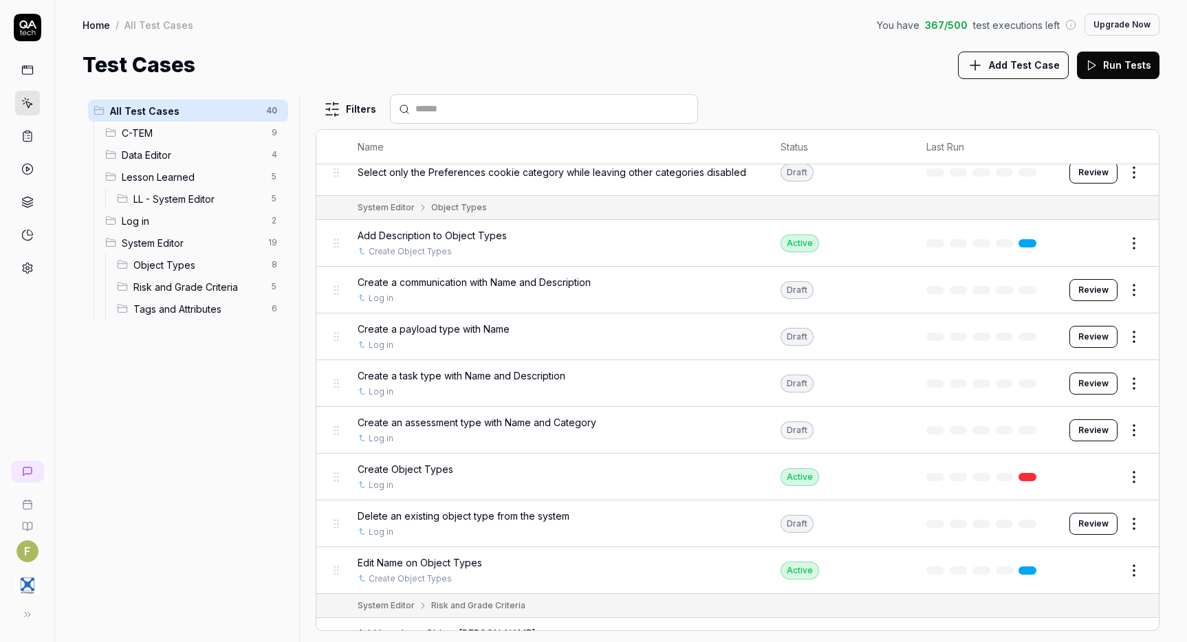
click at [1122, 387] on html "F Home / All Test Cases You have 367 / 500 test executions left Upgrade Now Hom…" at bounding box center [593, 321] width 1187 height 642
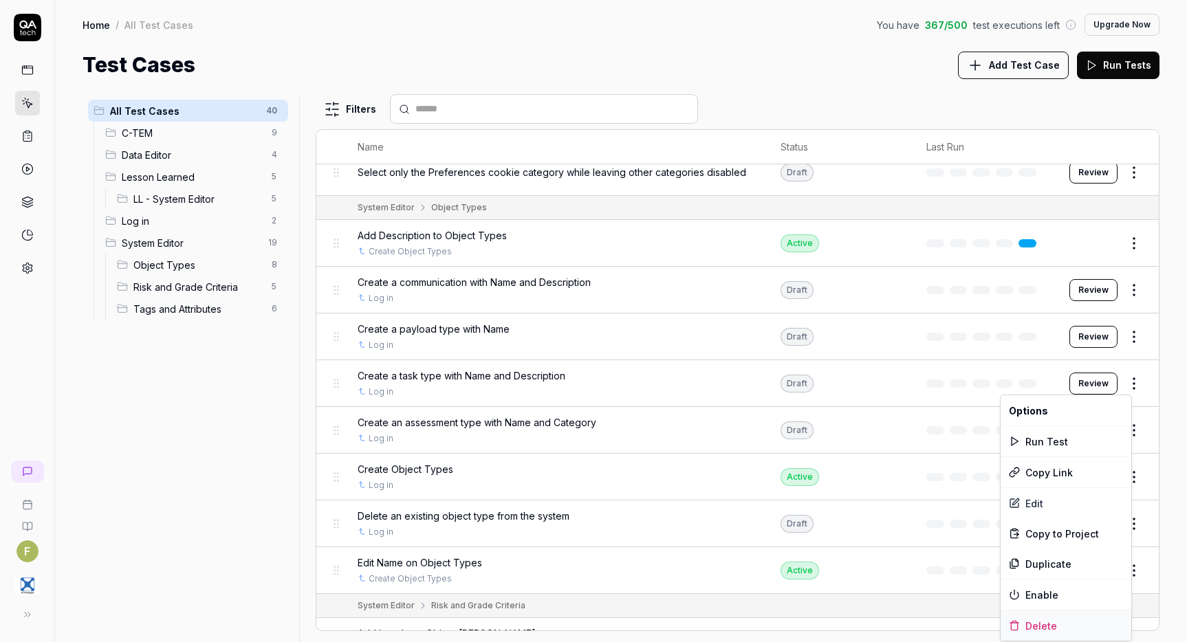
click at [1065, 629] on div "Delete" at bounding box center [1066, 626] width 131 height 30
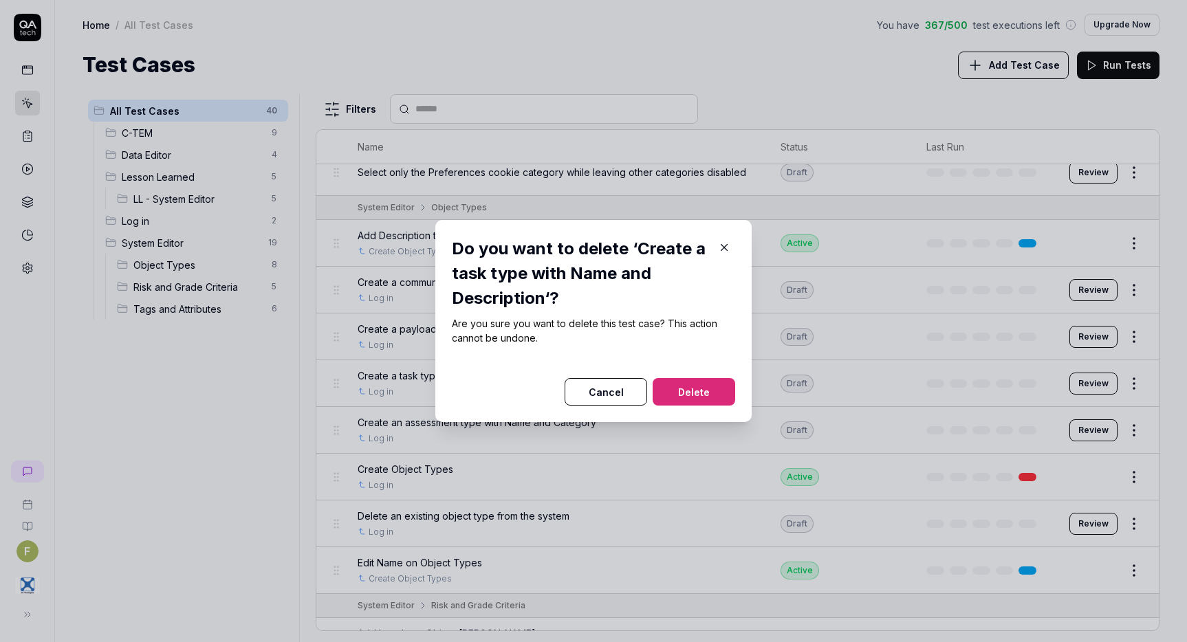
click at [719, 383] on button "Delete" at bounding box center [694, 392] width 83 height 28
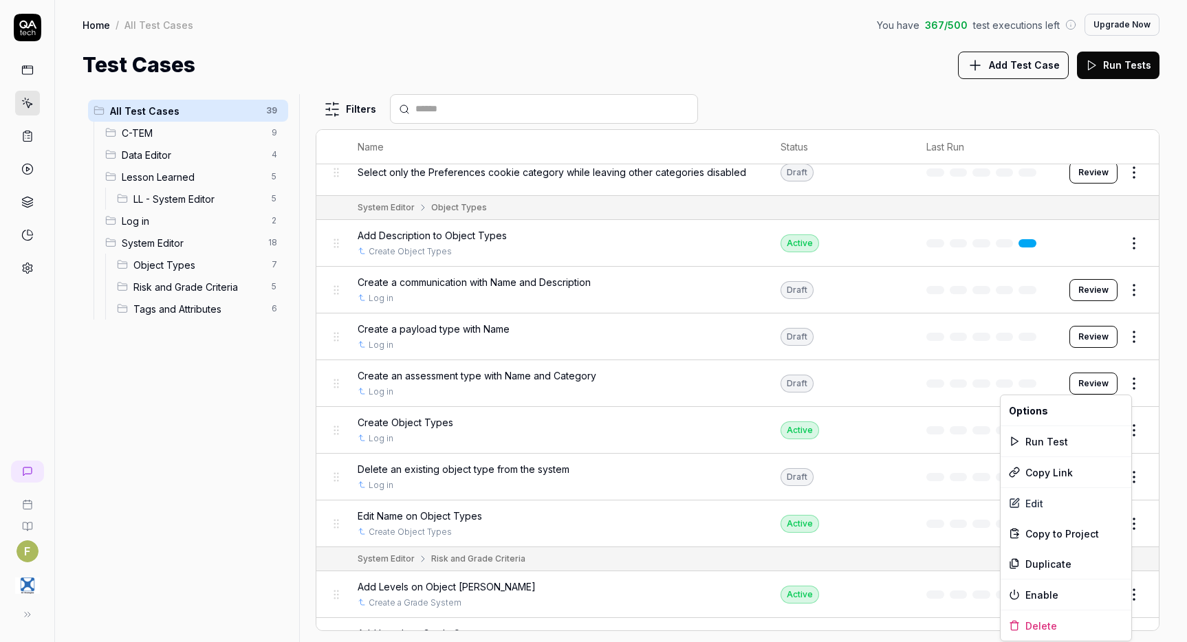
click at [1124, 385] on html "F Home / All Test Cases You have 367 / 500 test executions left Upgrade Now Hom…" at bounding box center [593, 321] width 1187 height 642
click at [1074, 622] on div "Delete" at bounding box center [1066, 626] width 131 height 30
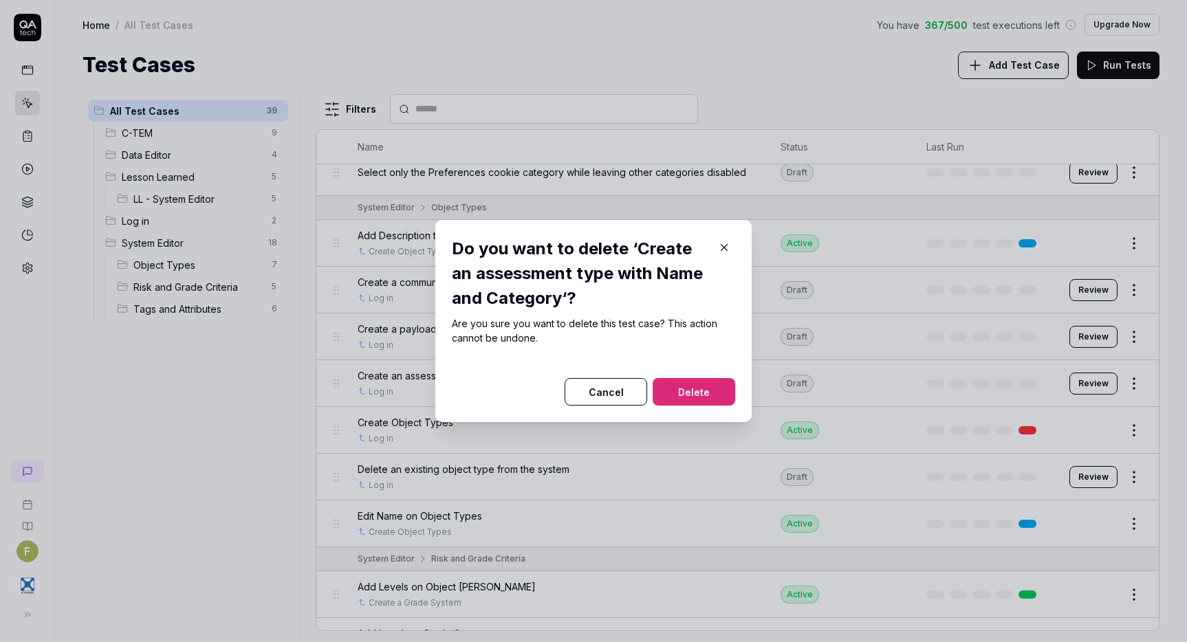
click at [693, 391] on button "Delete" at bounding box center [694, 392] width 83 height 28
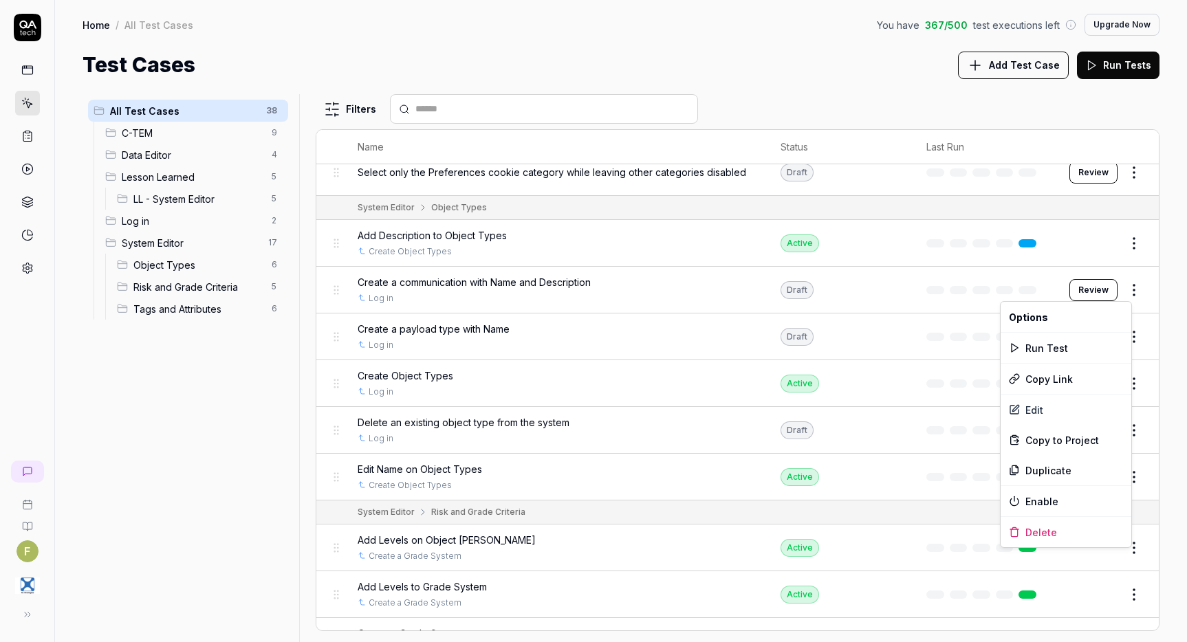
click at [1121, 283] on html "F Home / All Test Cases You have 367 / 500 test executions left Upgrade Now Hom…" at bounding box center [593, 321] width 1187 height 642
click at [1055, 529] on div "Delete" at bounding box center [1066, 532] width 131 height 30
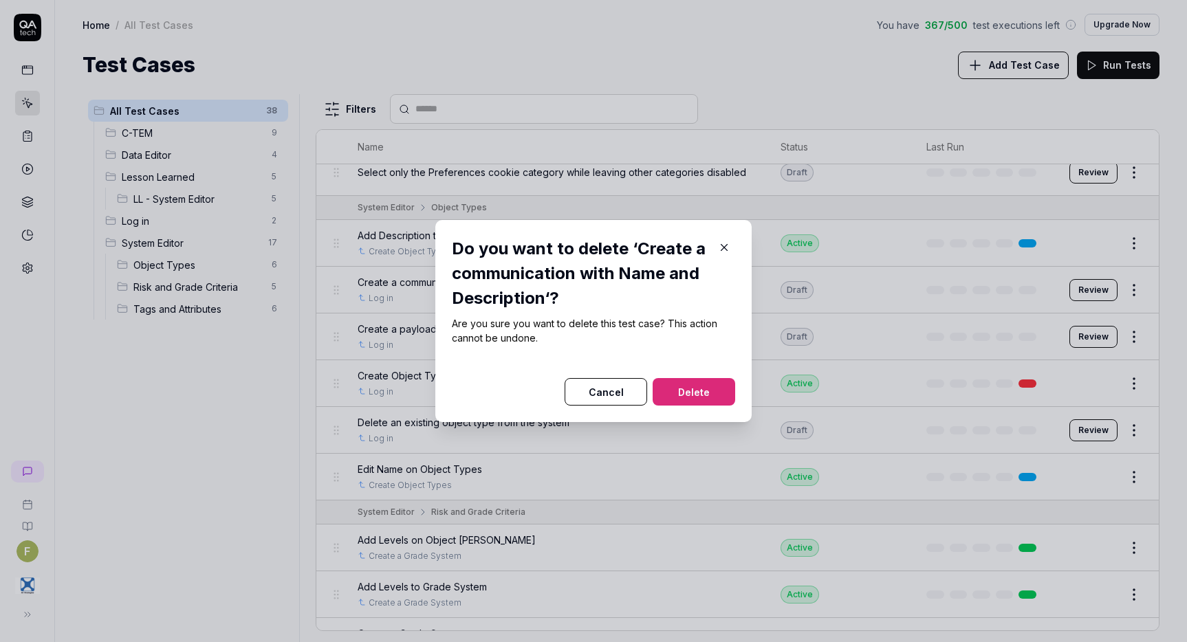
click at [715, 391] on button "Delete" at bounding box center [694, 392] width 83 height 28
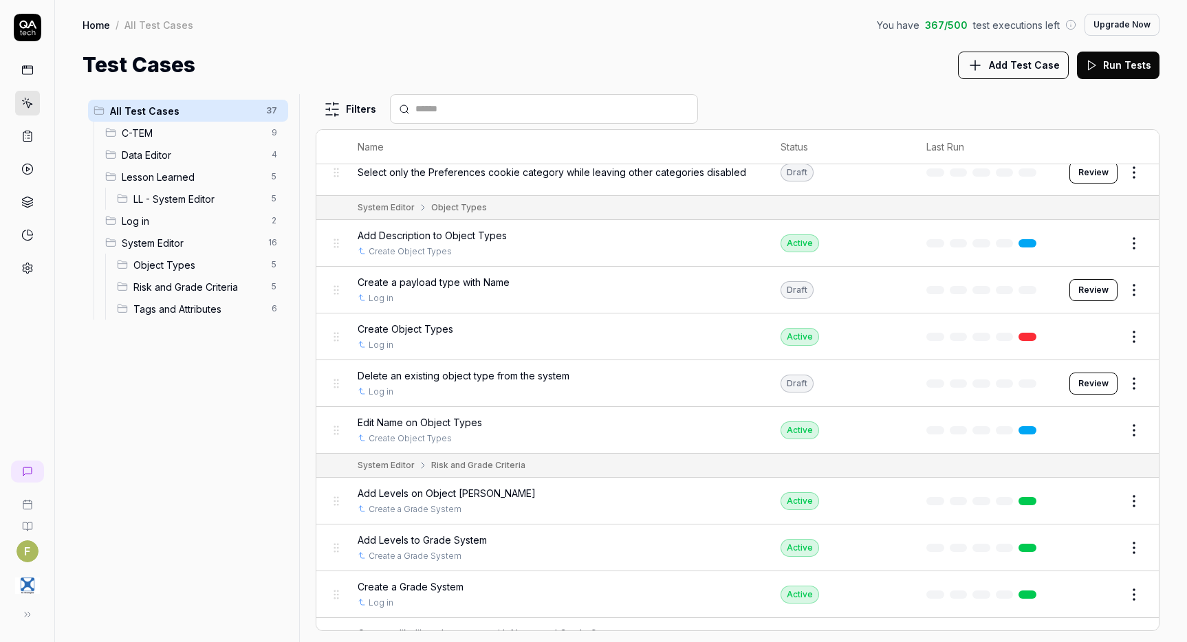
click at [1129, 293] on html "Deleted "Create a communication with Name and Description" F Home / All Test Ca…" at bounding box center [593, 321] width 1187 height 642
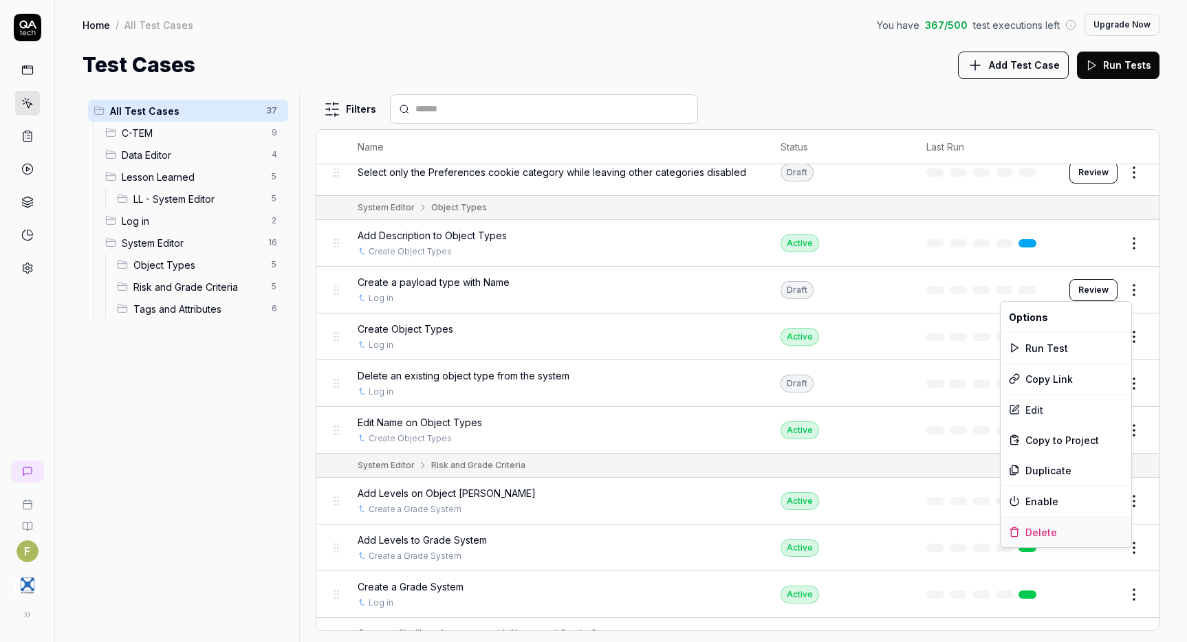
click at [1077, 532] on div "Delete" at bounding box center [1066, 532] width 131 height 30
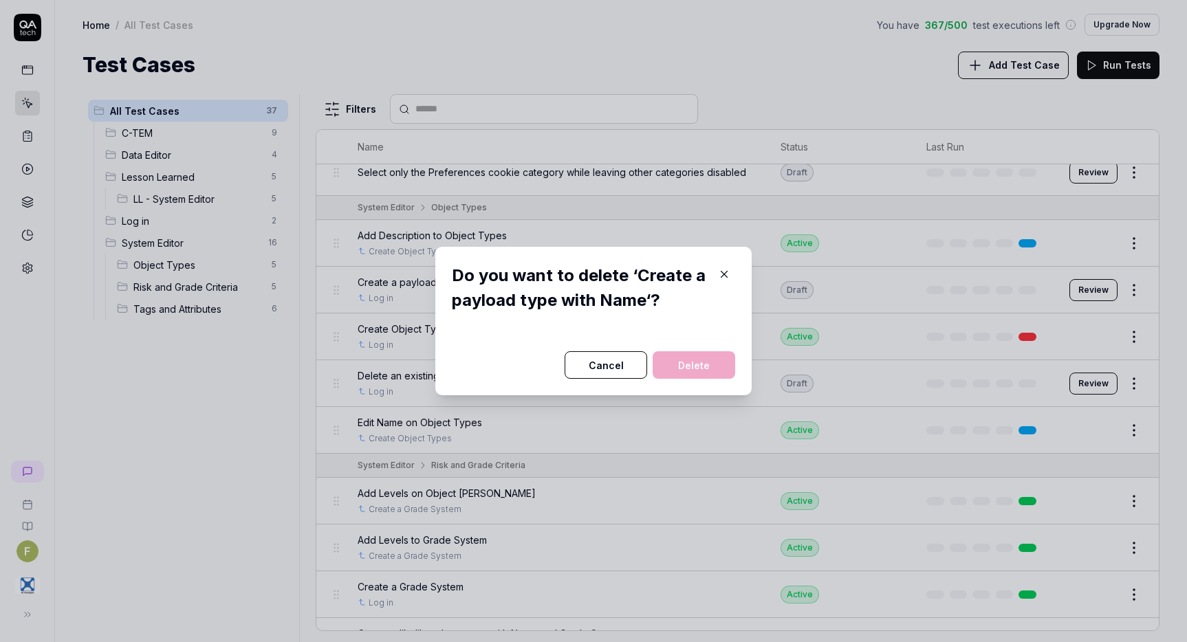
click at [719, 272] on icon "button" at bounding box center [724, 274] width 12 height 12
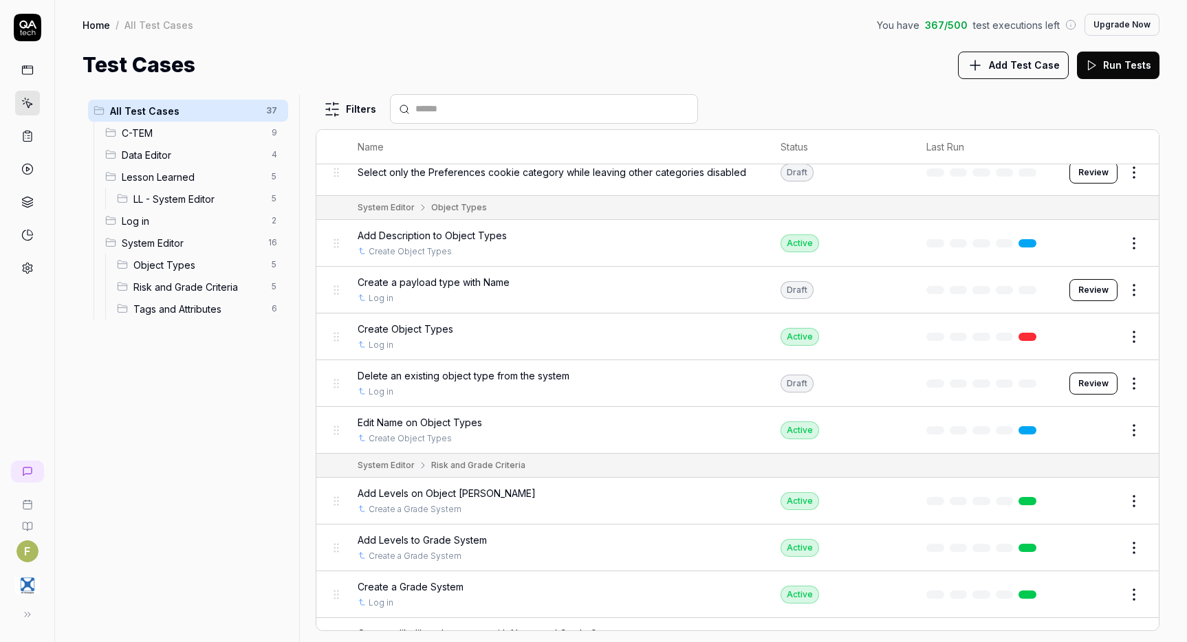
click at [1124, 293] on html "F Home / All Test Cases You have 367 / 500 test executions left Upgrade Now Hom…" at bounding box center [593, 321] width 1187 height 642
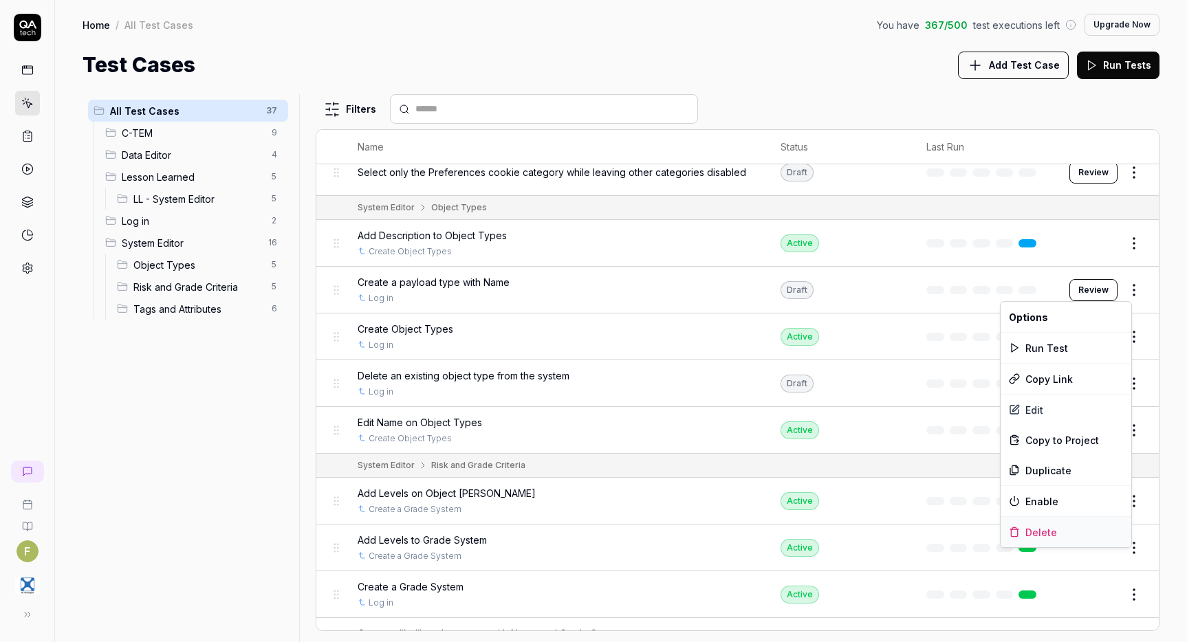
click at [1052, 535] on div "Delete" at bounding box center [1066, 532] width 131 height 30
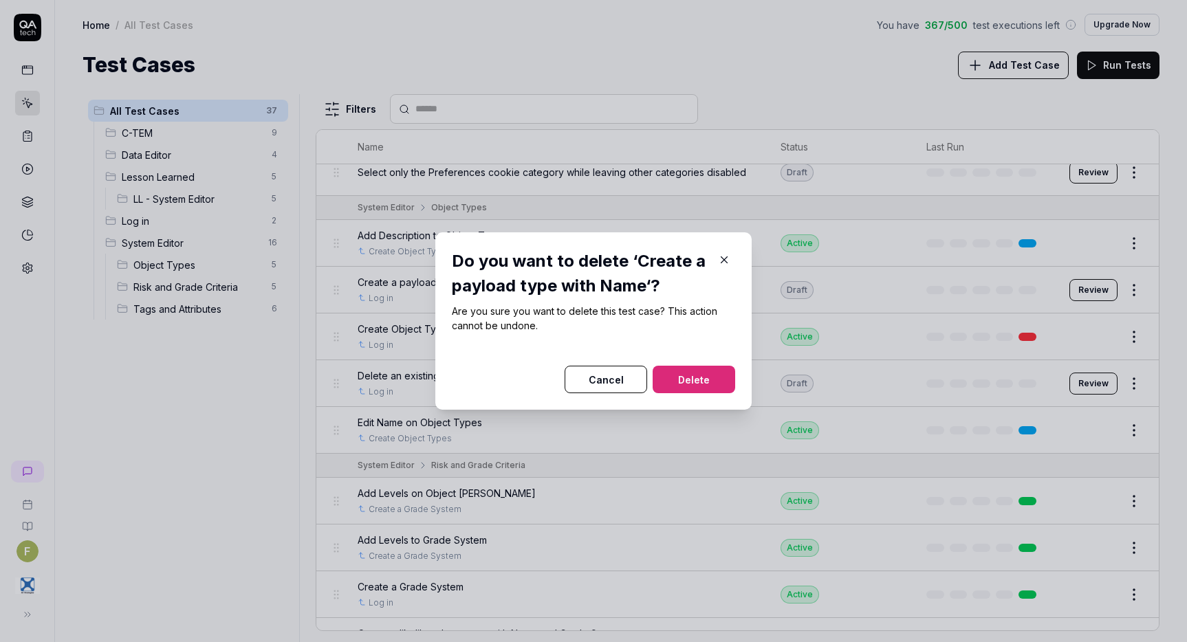
click at [700, 371] on button "Delete" at bounding box center [694, 380] width 83 height 28
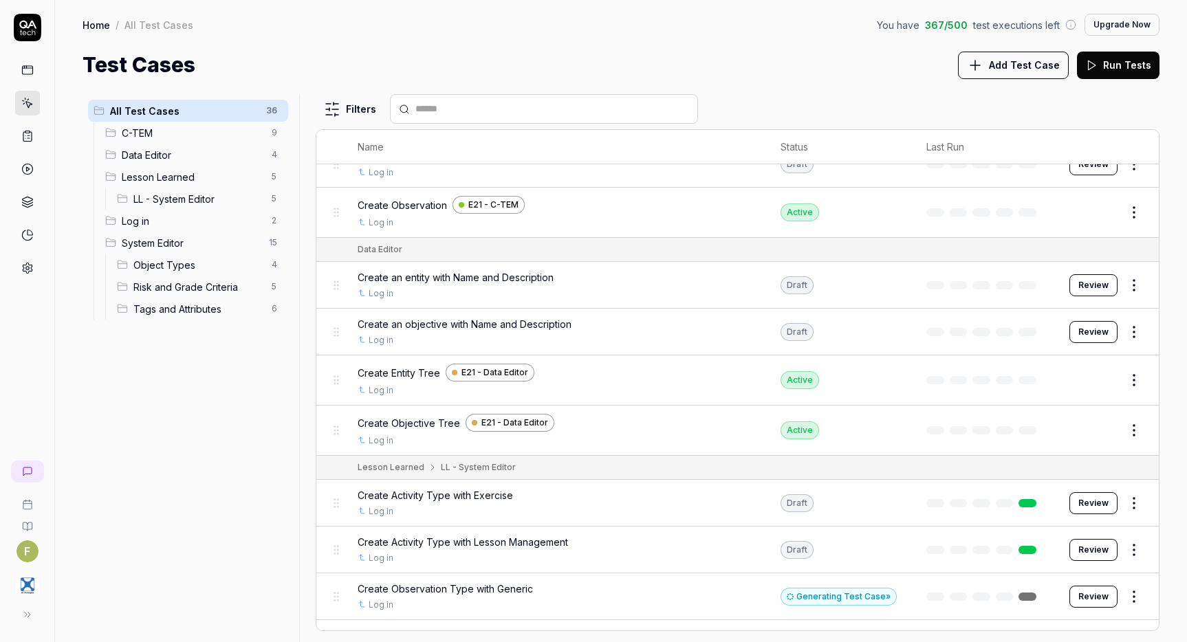
scroll to position [425, 0]
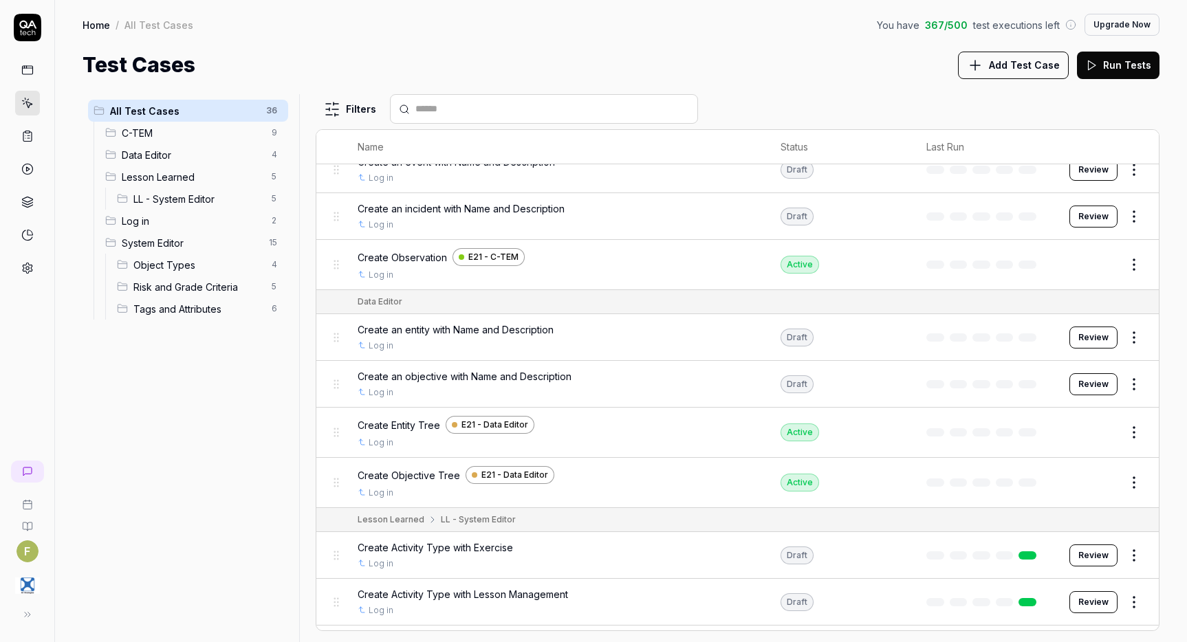
click at [1114, 382] on html "F Home / All Test Cases You have 367 / 500 test executions left Upgrade Now Hom…" at bounding box center [593, 321] width 1187 height 642
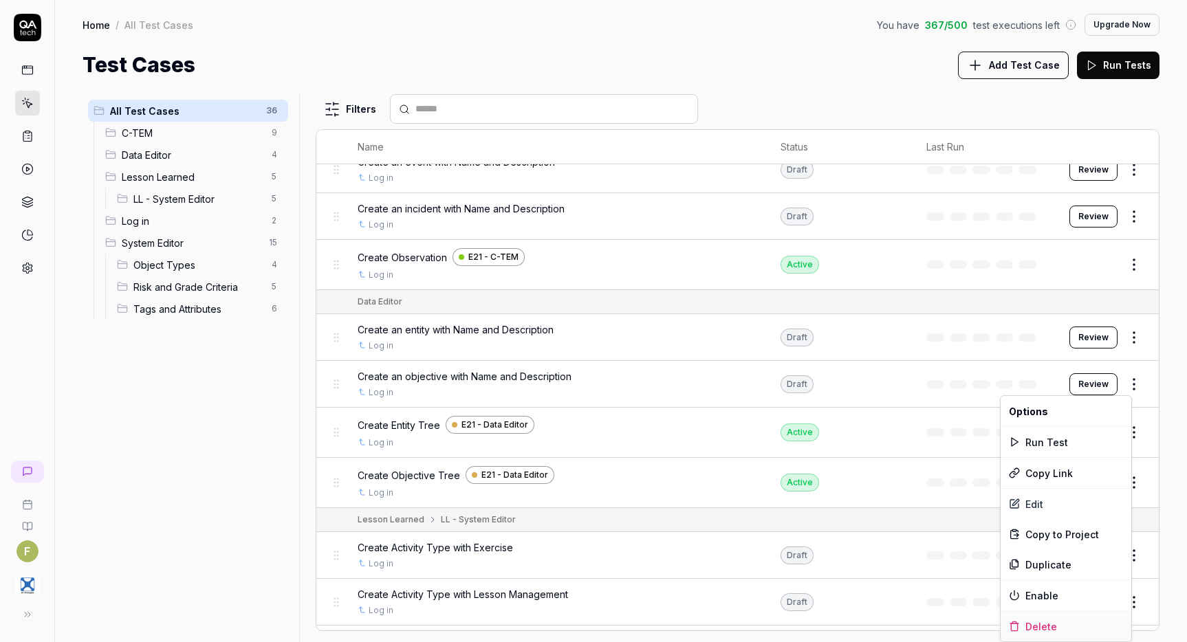
click at [1060, 623] on div "Delete" at bounding box center [1066, 626] width 131 height 30
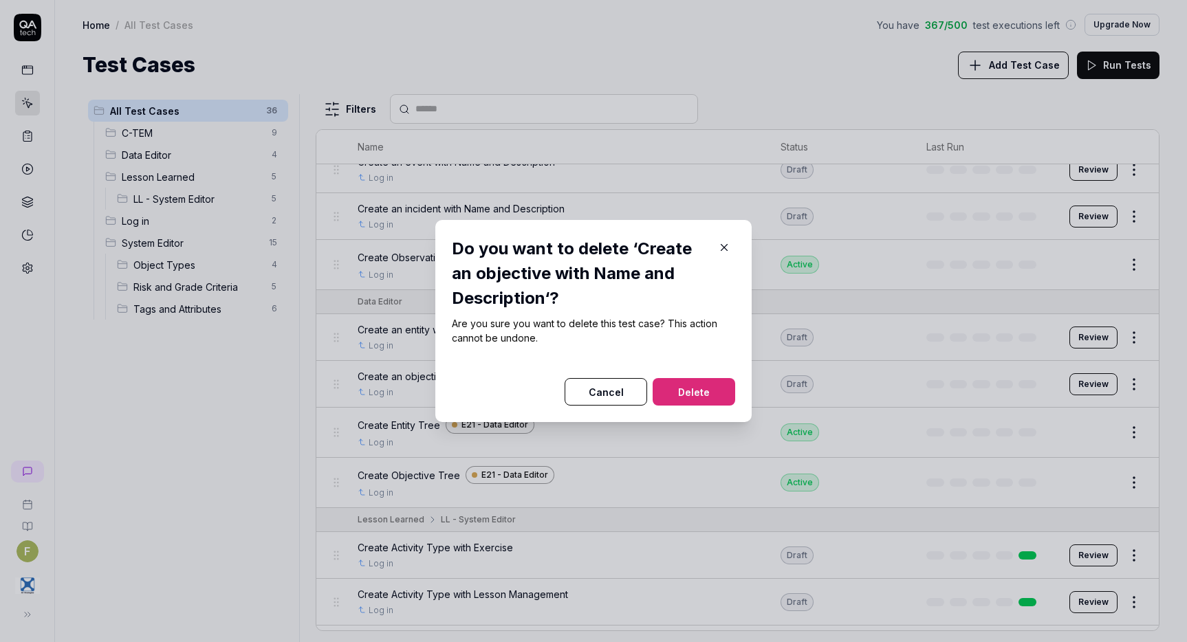
click at [694, 386] on button "Delete" at bounding box center [694, 392] width 83 height 28
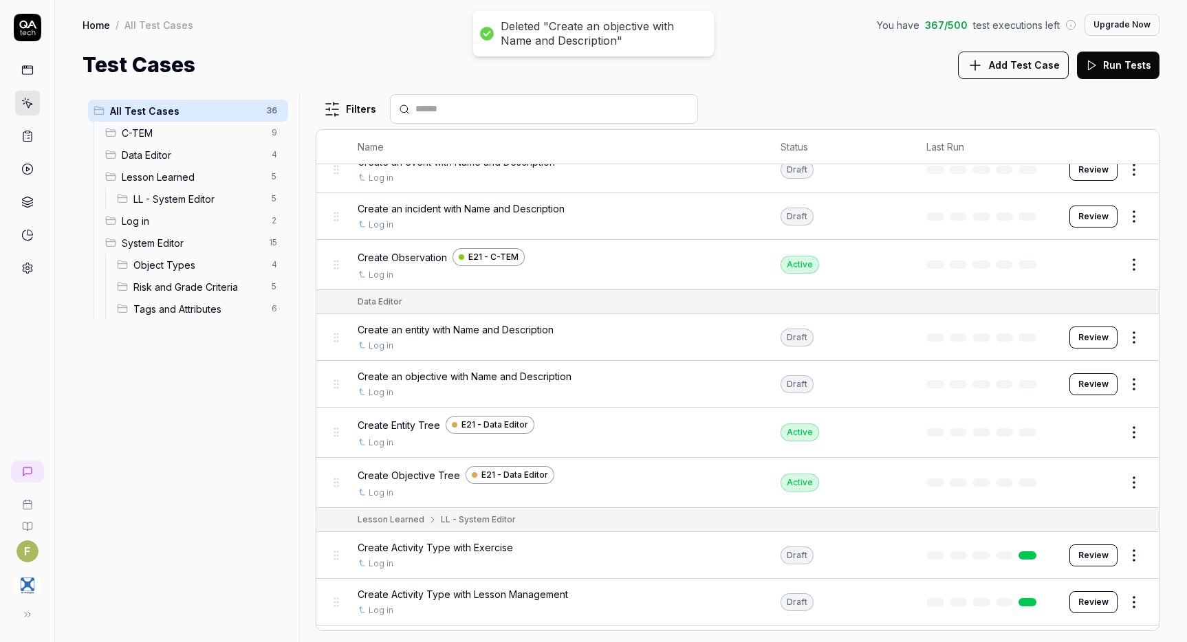
click at [1120, 344] on html "Deleted "Create an objective with Name and Description" F Home / All Test Cases…" at bounding box center [593, 321] width 1187 height 642
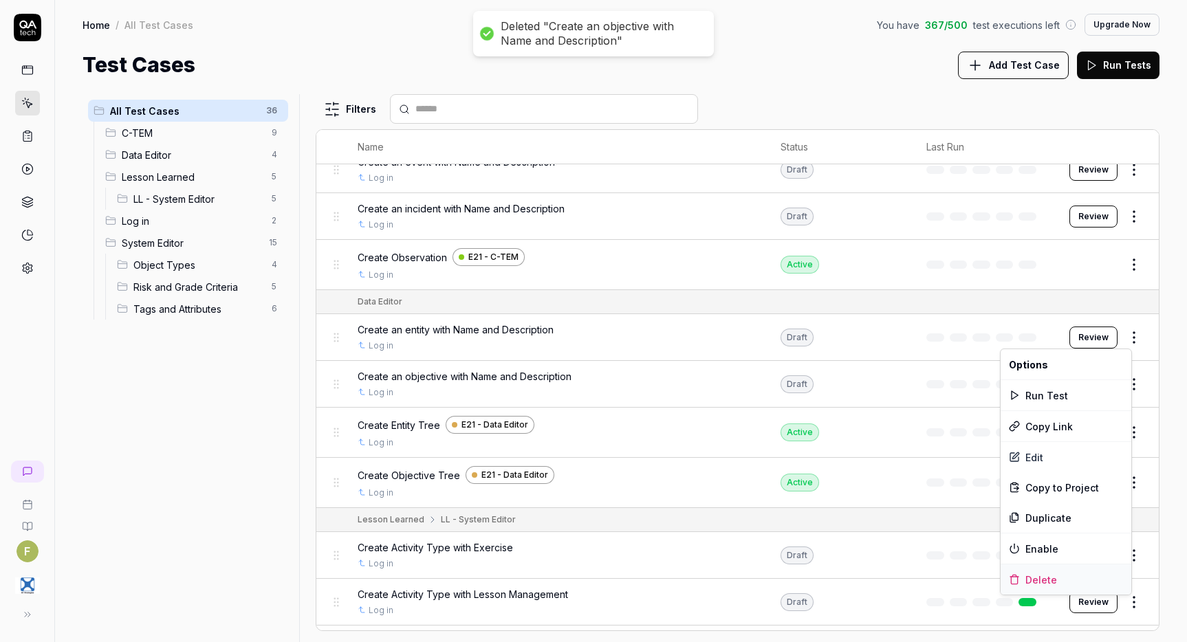
click at [1050, 581] on div "Delete" at bounding box center [1066, 580] width 131 height 30
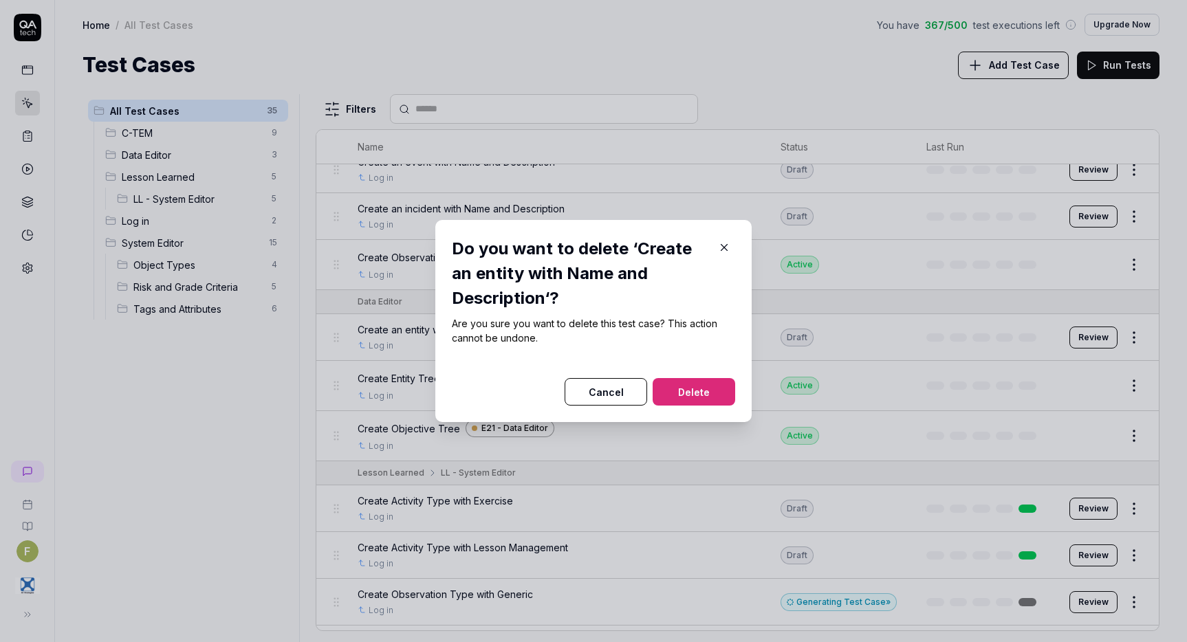
click at [707, 392] on button "Delete" at bounding box center [694, 392] width 83 height 28
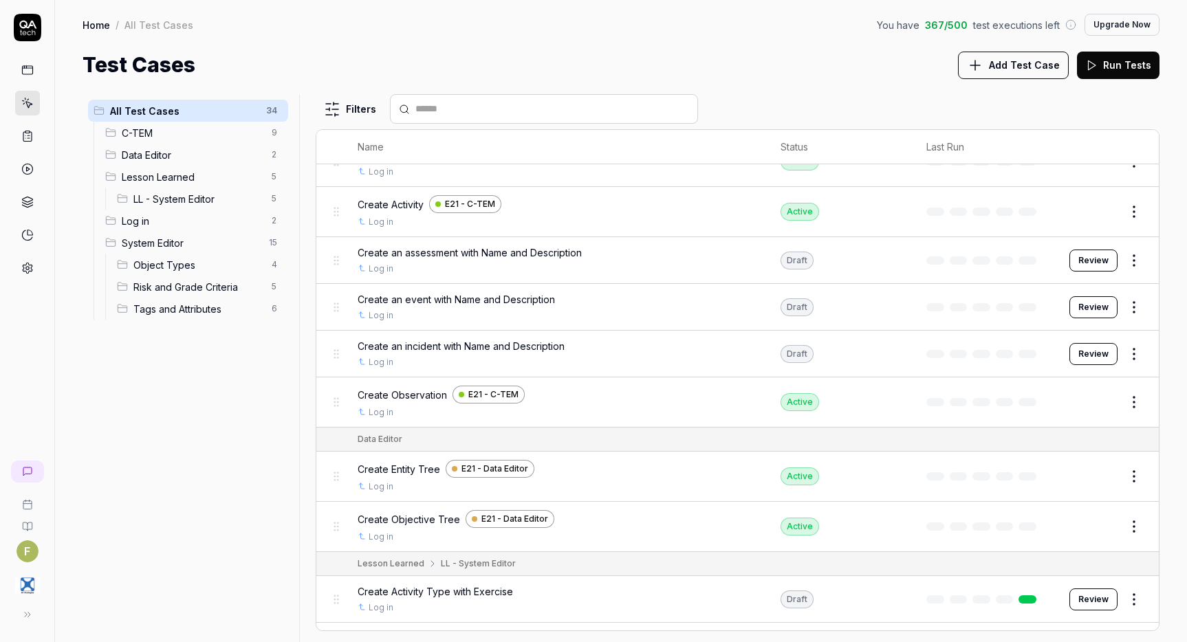
scroll to position [150, 0]
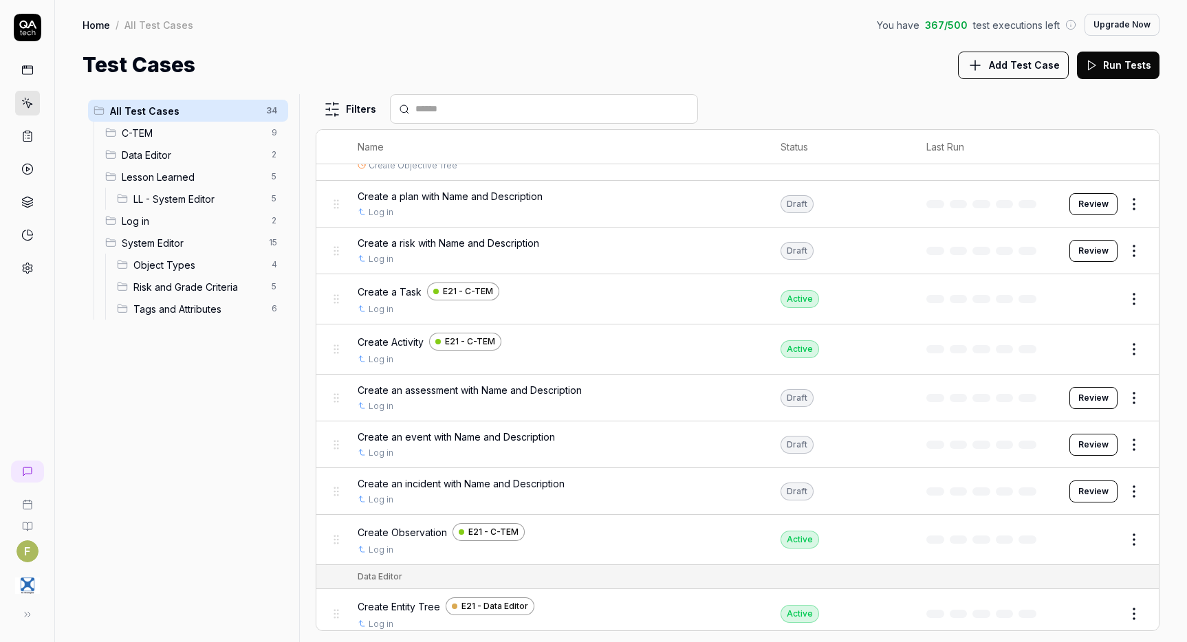
click at [1126, 402] on html "F Home / All Test Cases You have 367 / 500 test executions left Upgrade Now Hom…" at bounding box center [593, 321] width 1187 height 642
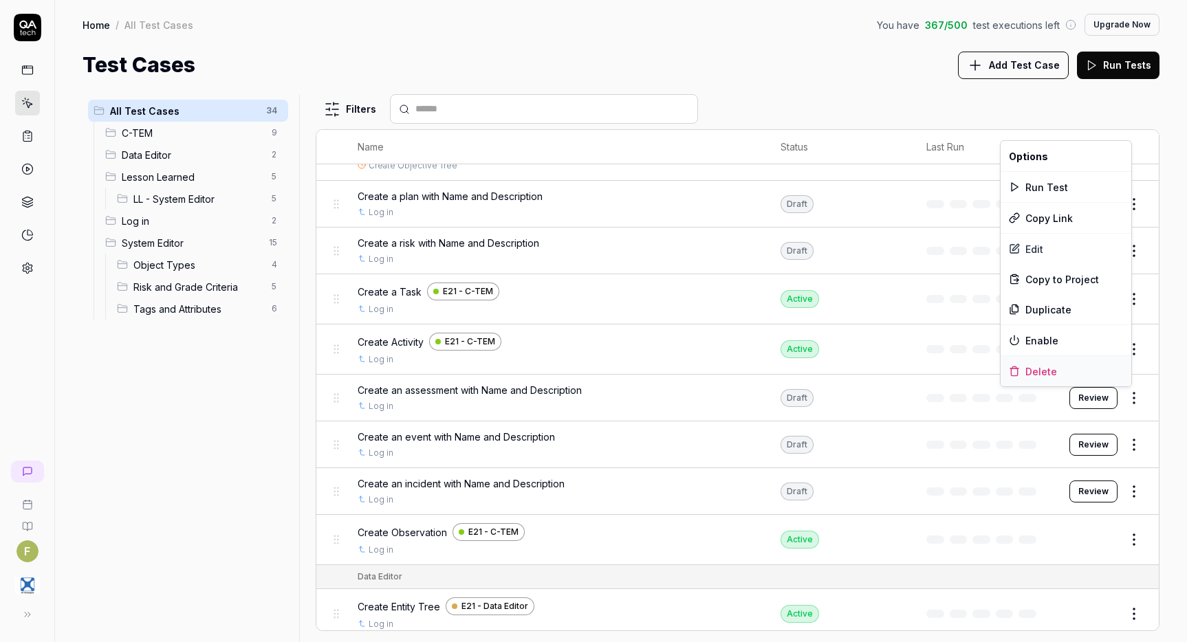
click at [1080, 377] on div "Delete" at bounding box center [1066, 371] width 131 height 30
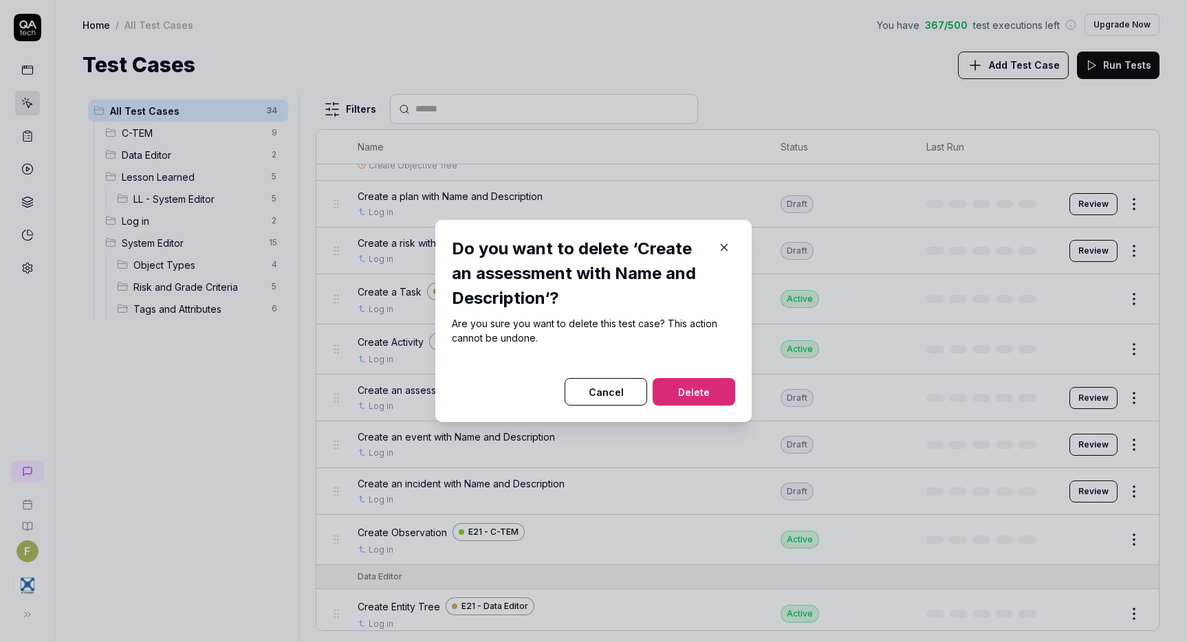
click at [708, 384] on button "Delete" at bounding box center [694, 392] width 83 height 28
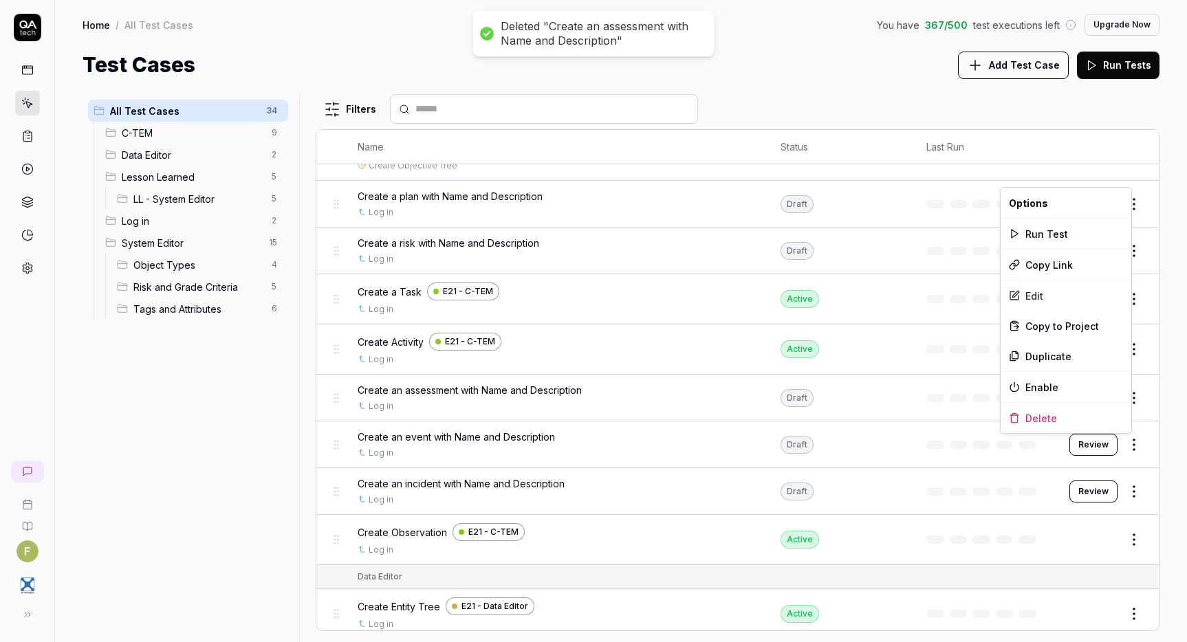
click at [1127, 444] on html "Deleted "Create an assessment with Name and Description" F Home / All Test Case…" at bounding box center [593, 321] width 1187 height 642
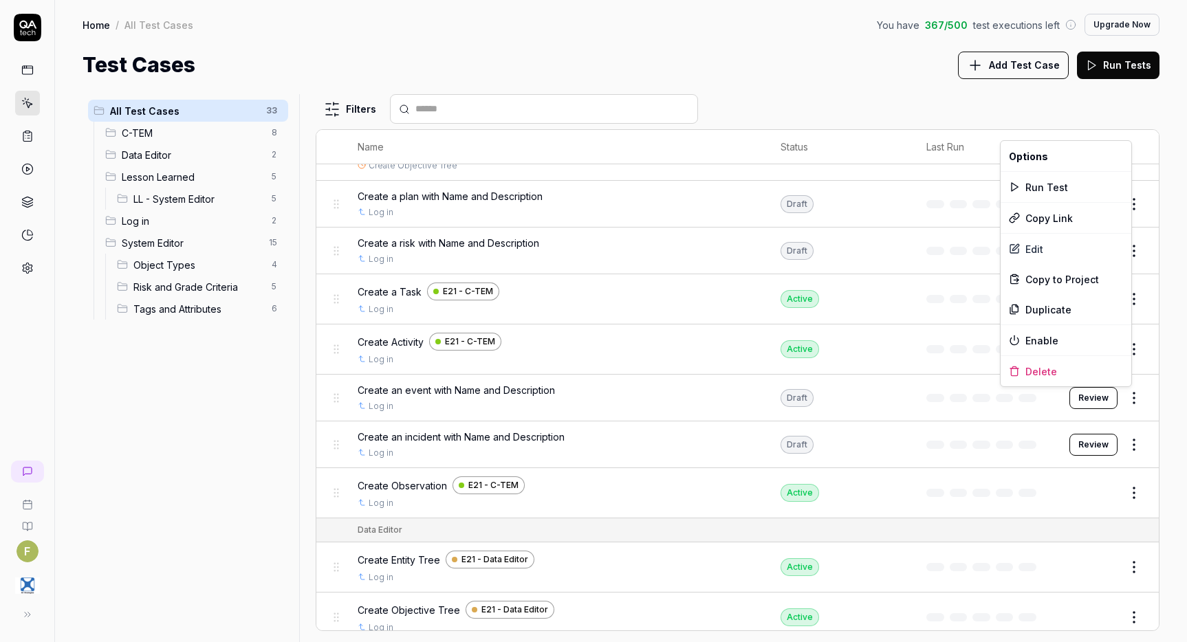
click at [1087, 426] on html "Deleted "Create an assessment with Name and Description" F Home / All Test Case…" at bounding box center [593, 321] width 1187 height 642
click at [1120, 402] on html "F Home / All Test Cases You have 367 / 500 test executions left Upgrade Now Hom…" at bounding box center [593, 321] width 1187 height 642
click at [1088, 372] on div "Delete" at bounding box center [1066, 371] width 131 height 30
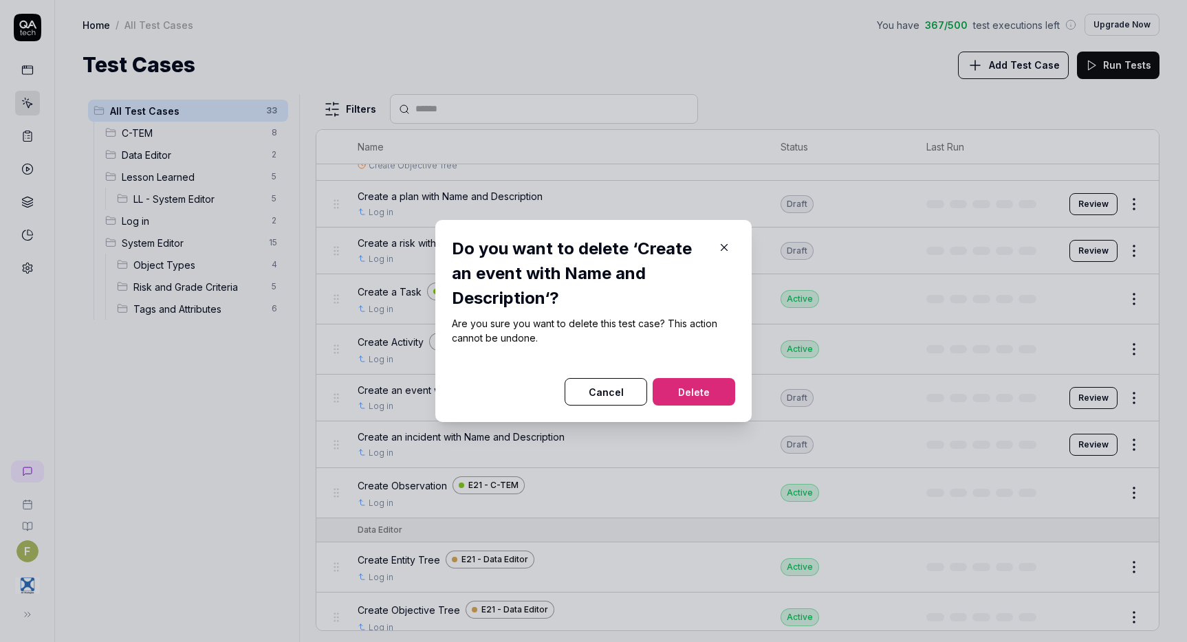
click at [697, 388] on button "Delete" at bounding box center [694, 392] width 83 height 28
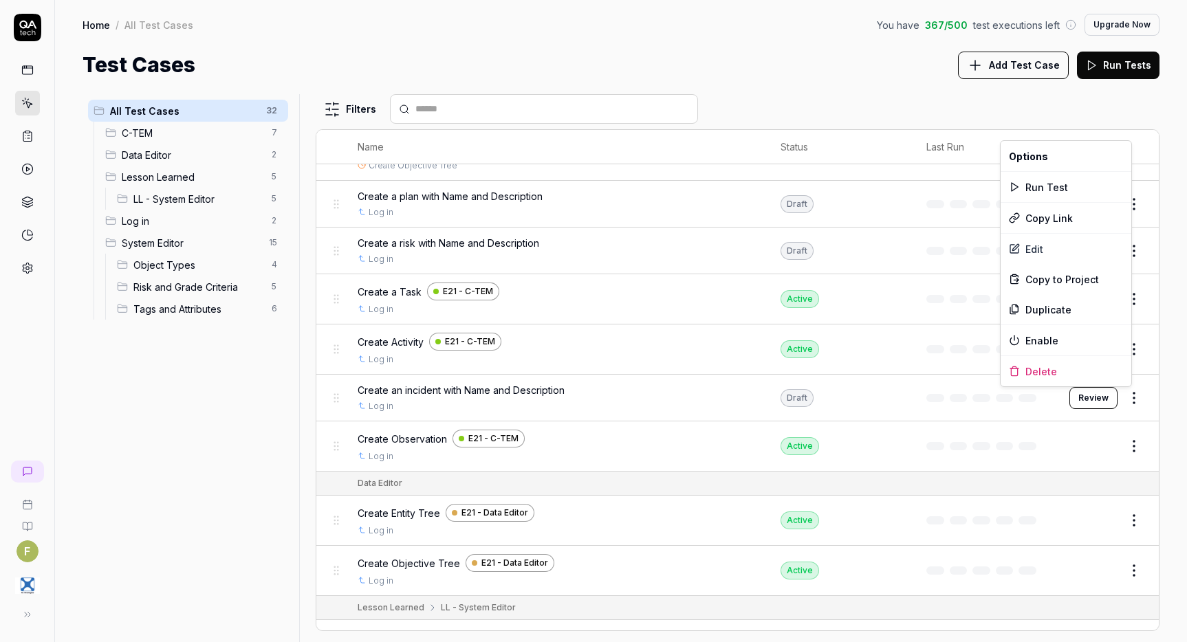
click at [1124, 405] on html "Deleted "Create an event with Name and Description" F Home / All Test Cases You…" at bounding box center [593, 321] width 1187 height 642
click at [1071, 373] on div "Delete" at bounding box center [1066, 371] width 131 height 30
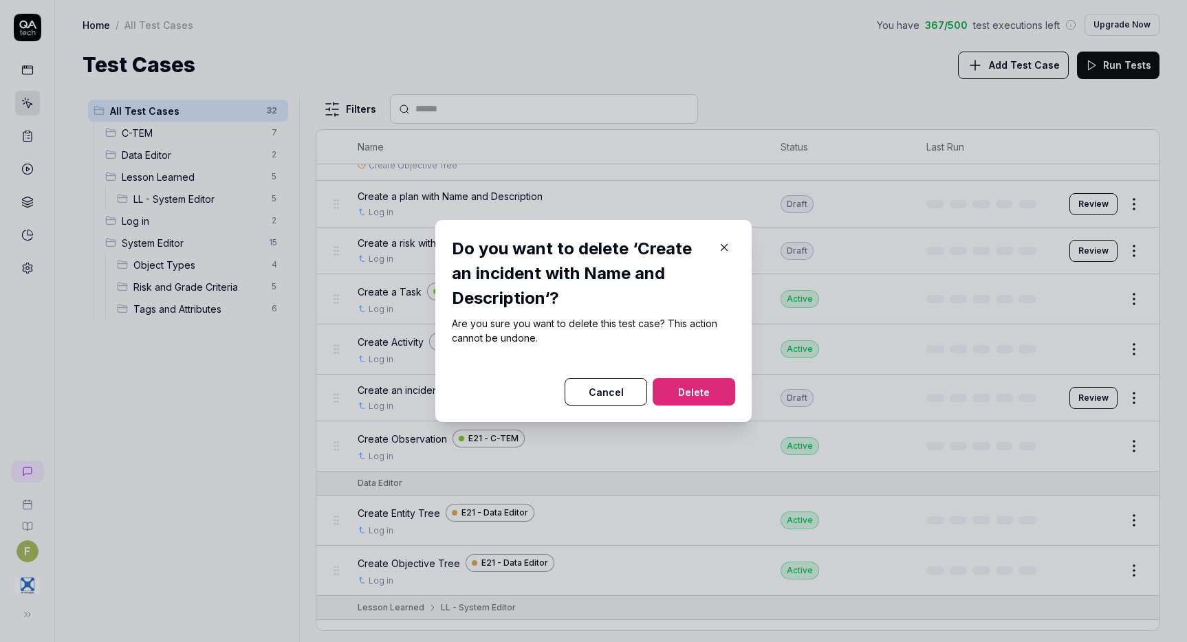
click at [695, 383] on button "Delete" at bounding box center [694, 392] width 83 height 28
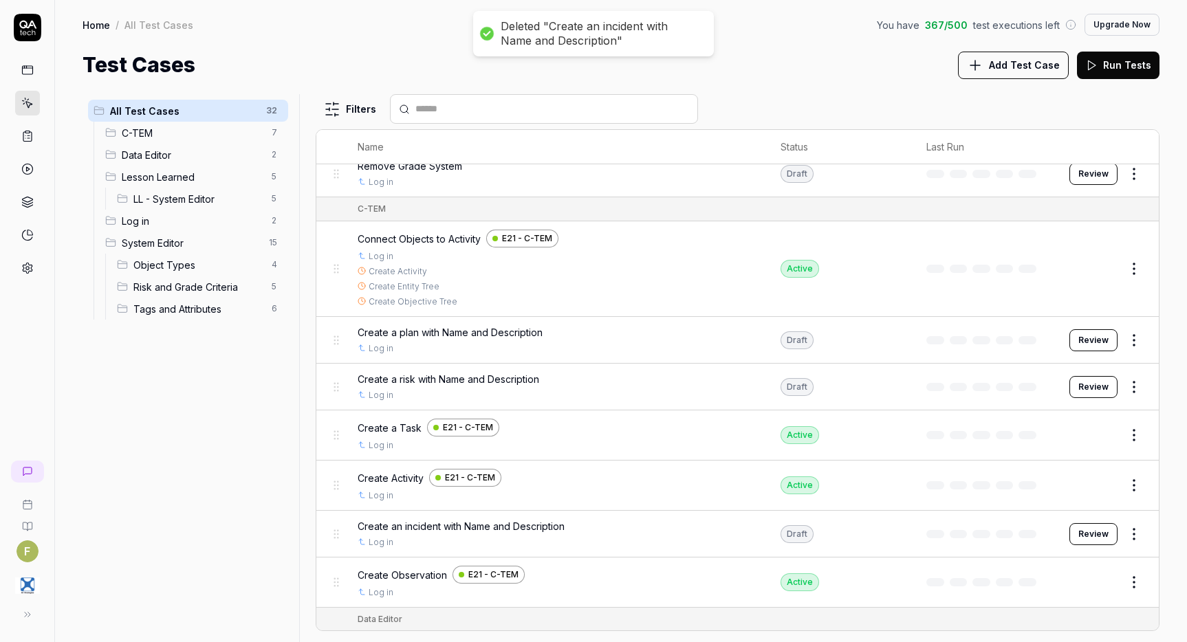
scroll to position [12, 0]
click at [1123, 397] on html "Deleted "Create an incident with Name and Description" F Home / All Test Cases …" at bounding box center [593, 321] width 1187 height 642
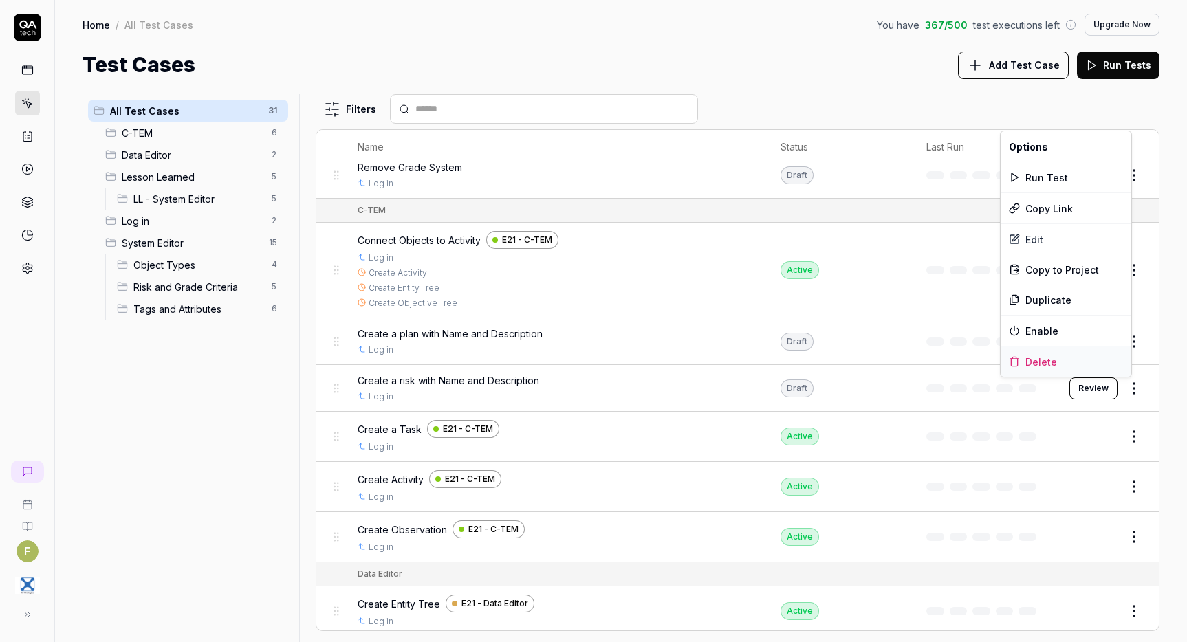
click at [1010, 363] on icon at bounding box center [1014, 361] width 11 height 11
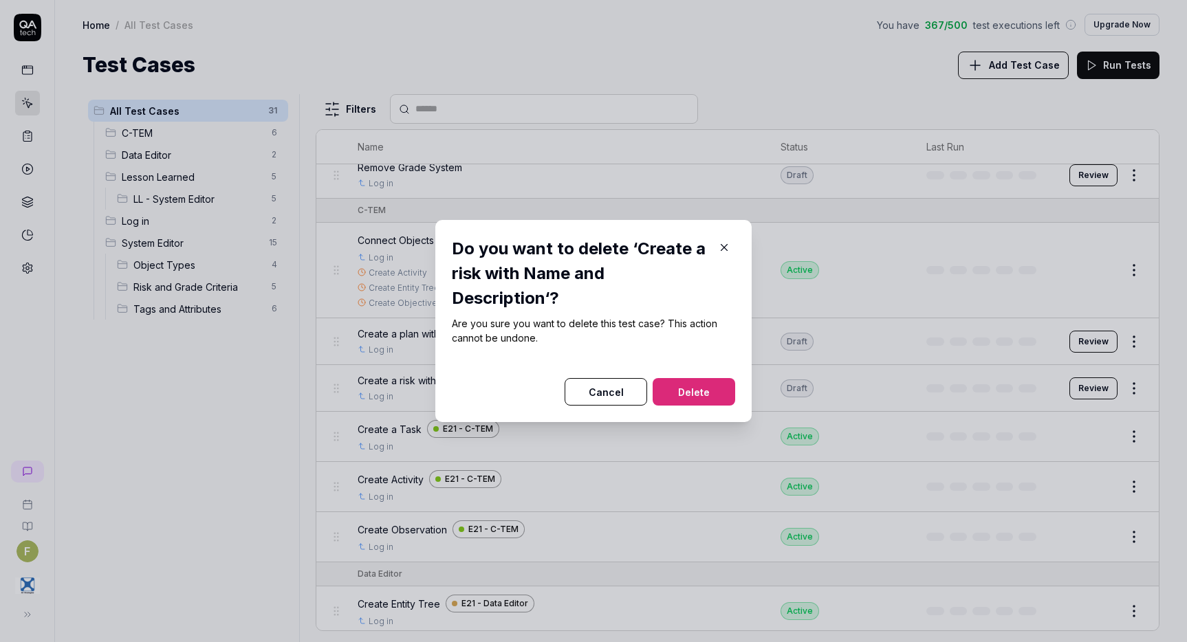
click at [722, 389] on button "Delete" at bounding box center [694, 392] width 83 height 28
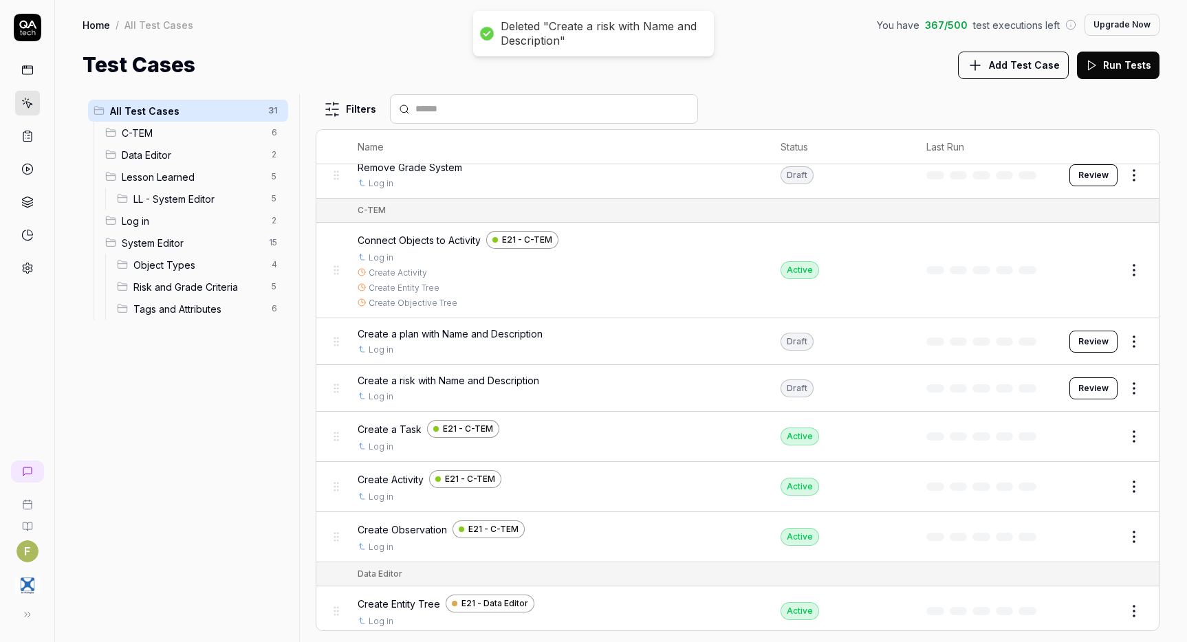
click at [1129, 347] on body "Deleted "Create a risk with Name and Description" F Home / All Test Cases You h…" at bounding box center [593, 321] width 1187 height 642
click at [1085, 576] on div "Delete" at bounding box center [1066, 584] width 131 height 30
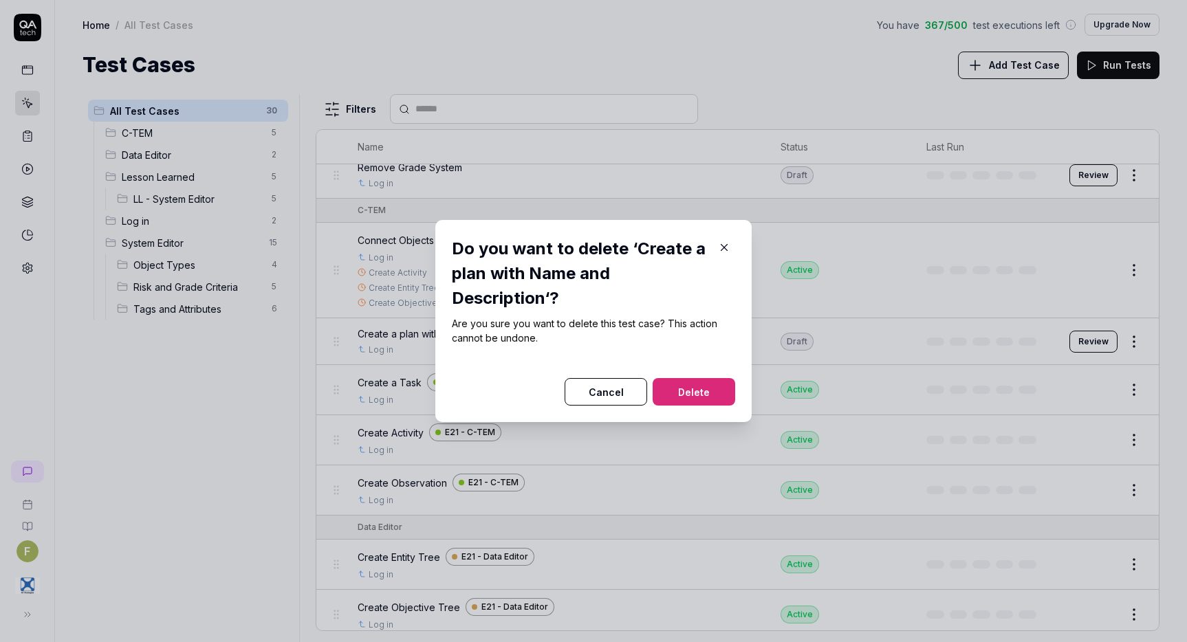
click at [716, 392] on button "Delete" at bounding box center [694, 392] width 83 height 28
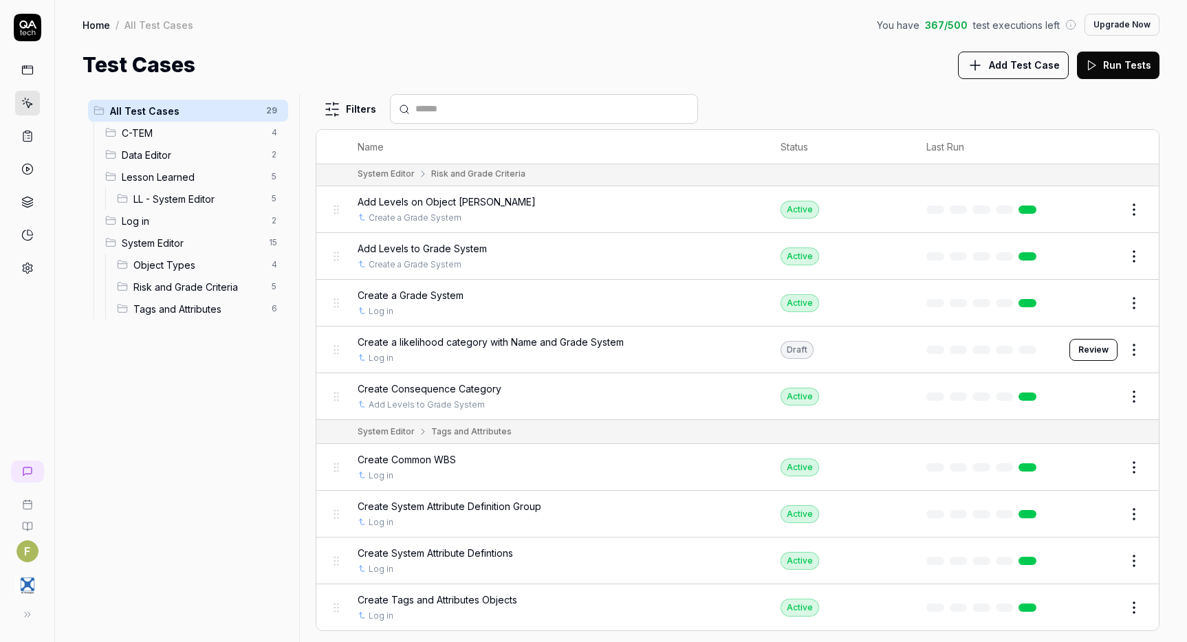
scroll to position [1032, 0]
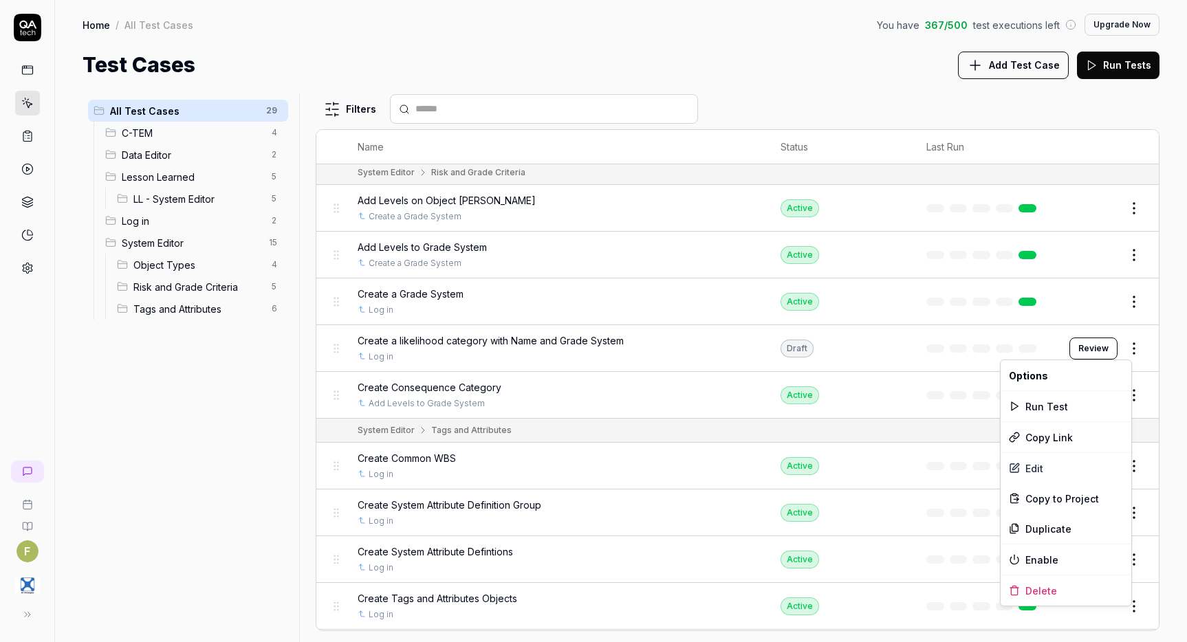
click at [1126, 358] on body "F Home / All Test Cases You have 367 / 500 test executions left Upgrade Now Hom…" at bounding box center [593, 321] width 1187 height 642
click at [1074, 585] on div "Delete" at bounding box center [1066, 591] width 131 height 30
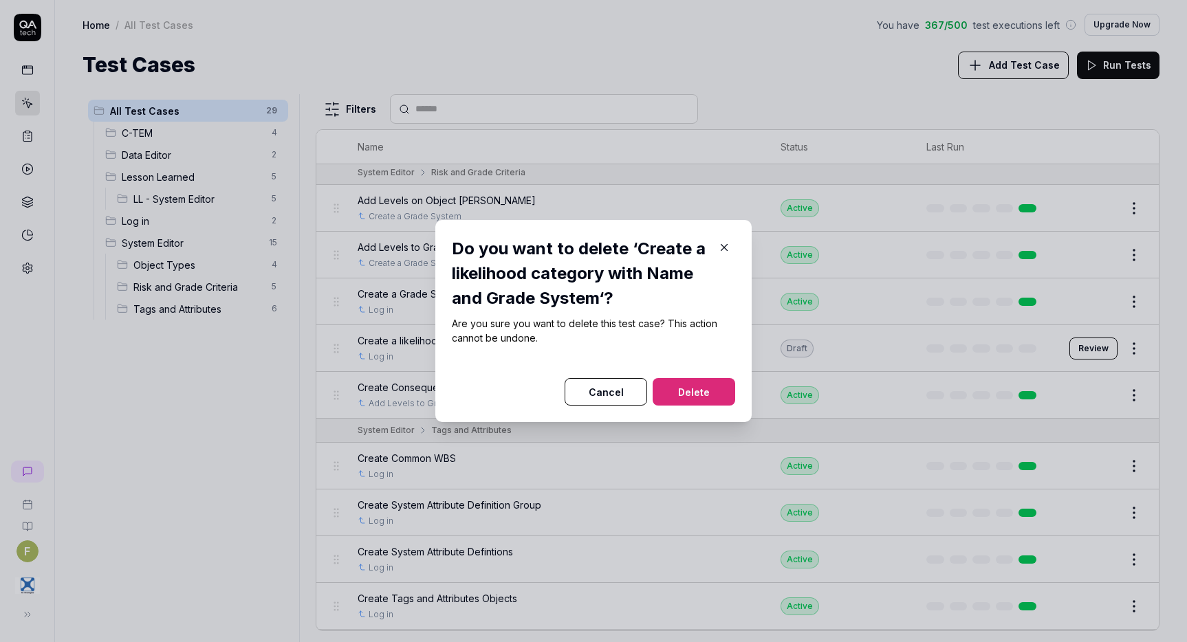
click at [732, 399] on div "Do you want to delete ‘Create a likelihood category with Name and Grade System‘…" at bounding box center [593, 321] width 316 height 202
click at [712, 391] on button "Delete" at bounding box center [694, 392] width 83 height 28
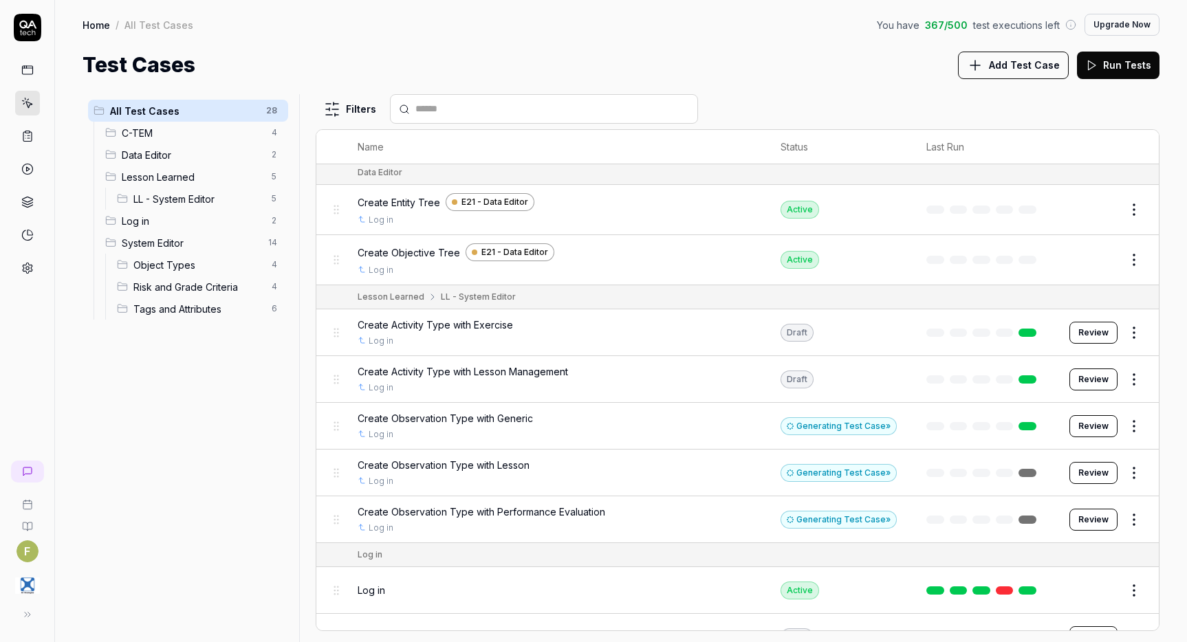
scroll to position [389, 0]
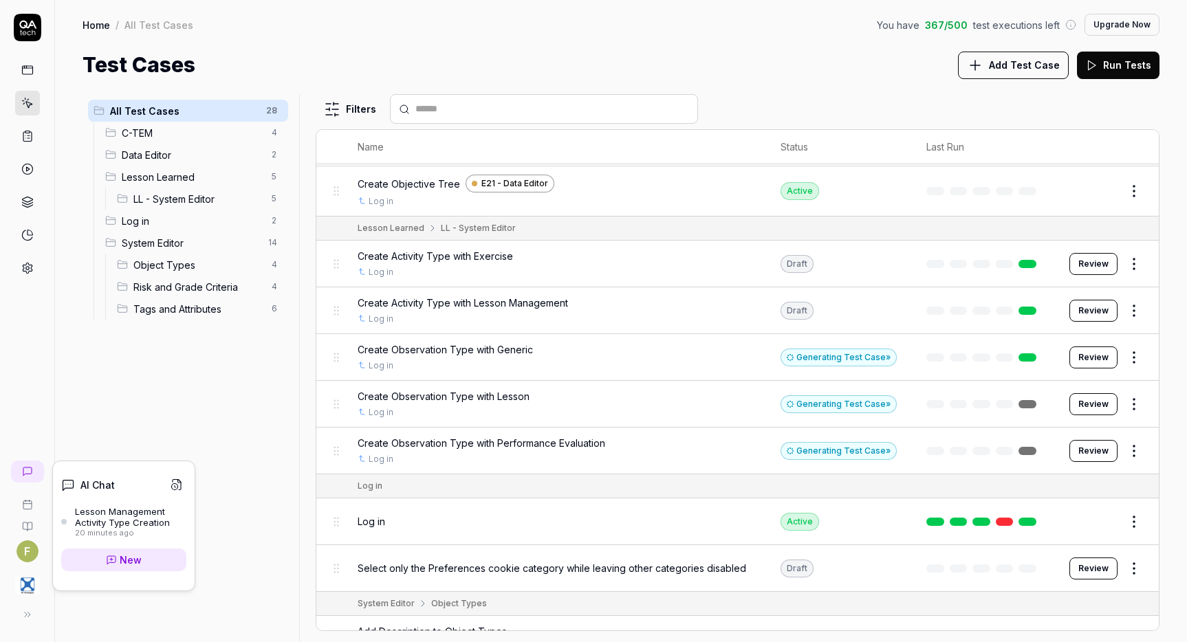
click at [31, 468] on icon at bounding box center [27, 471] width 11 height 11
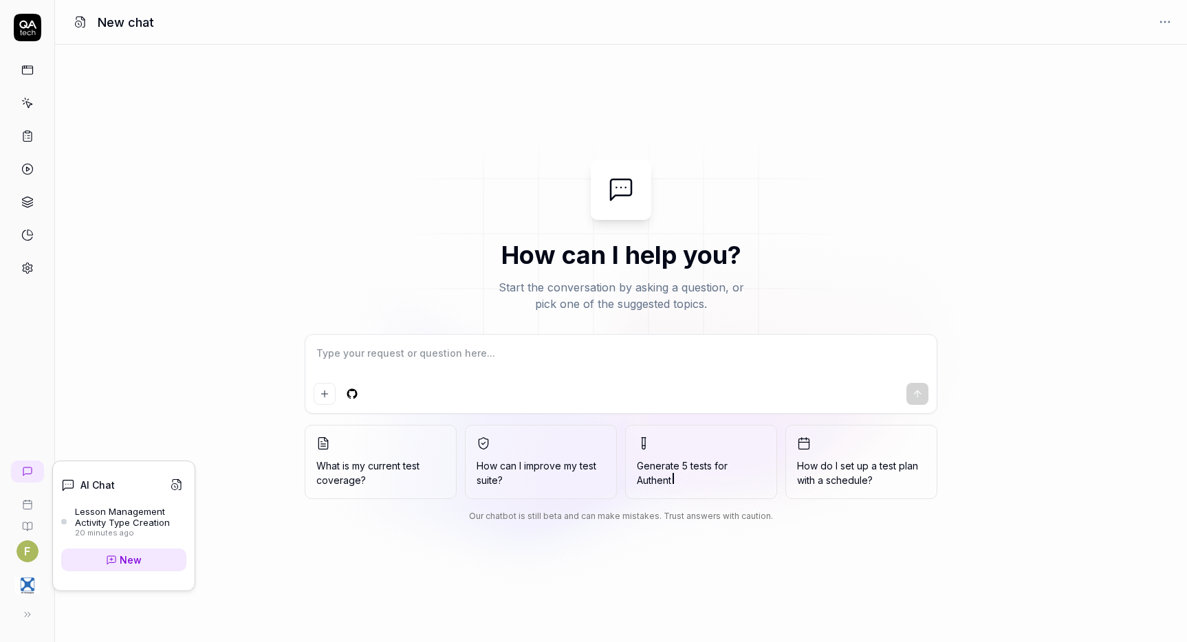
click at [21, 481] on link at bounding box center [27, 472] width 33 height 22
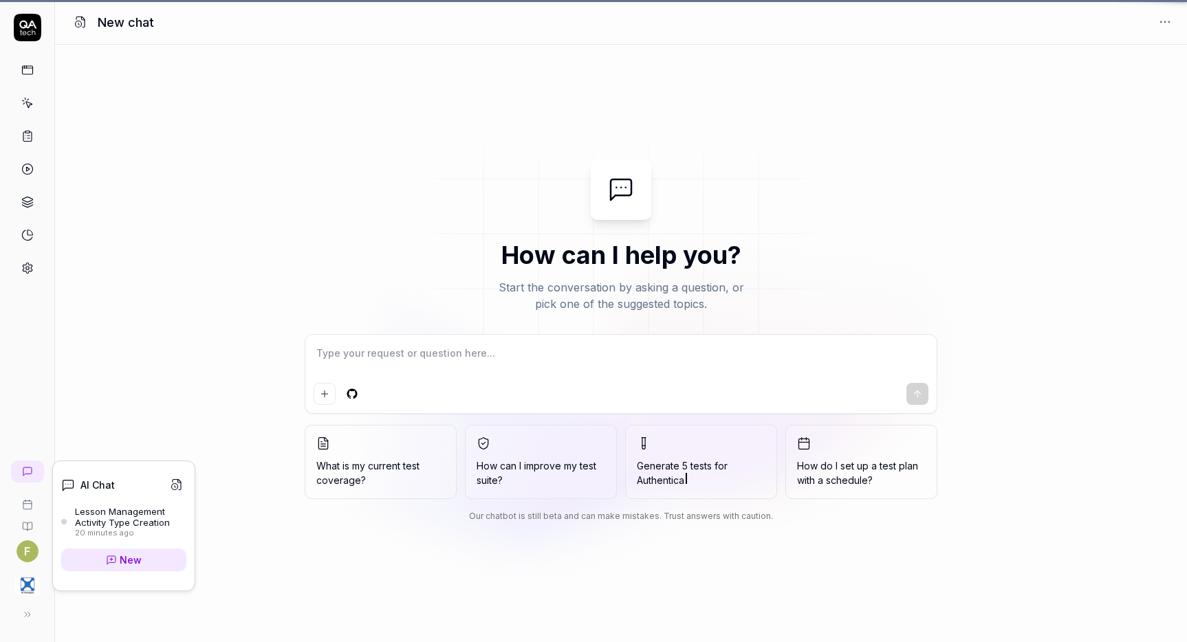
type textarea "*"
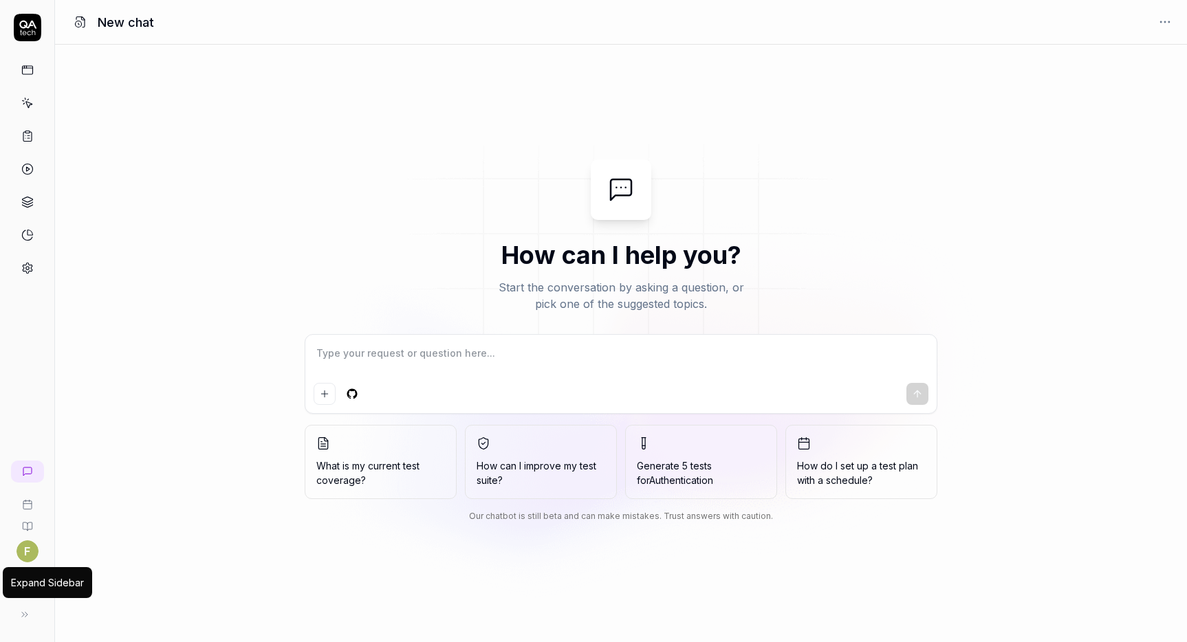
click at [39, 618] on div "Expand Sidebar Expand Sidebar" at bounding box center [27, 615] width 33 height 28
click at [35, 616] on button at bounding box center [25, 615] width 28 height 28
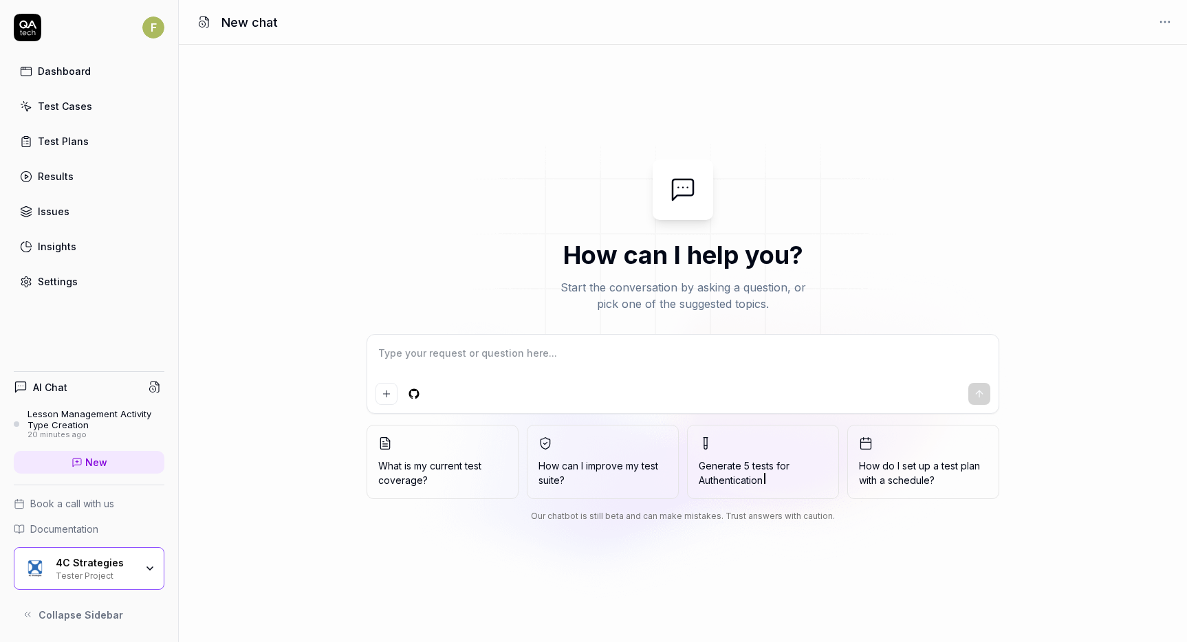
click at [89, 427] on div "Lesson Management Activity Type Creation" at bounding box center [96, 420] width 137 height 23
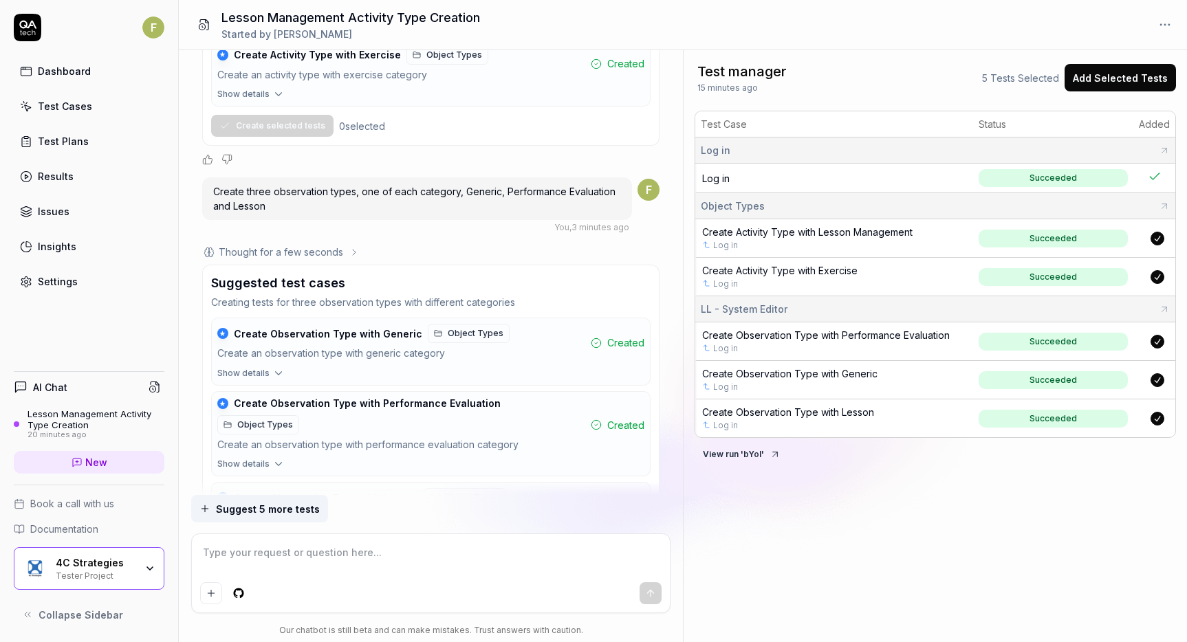
scroll to position [1708, 0]
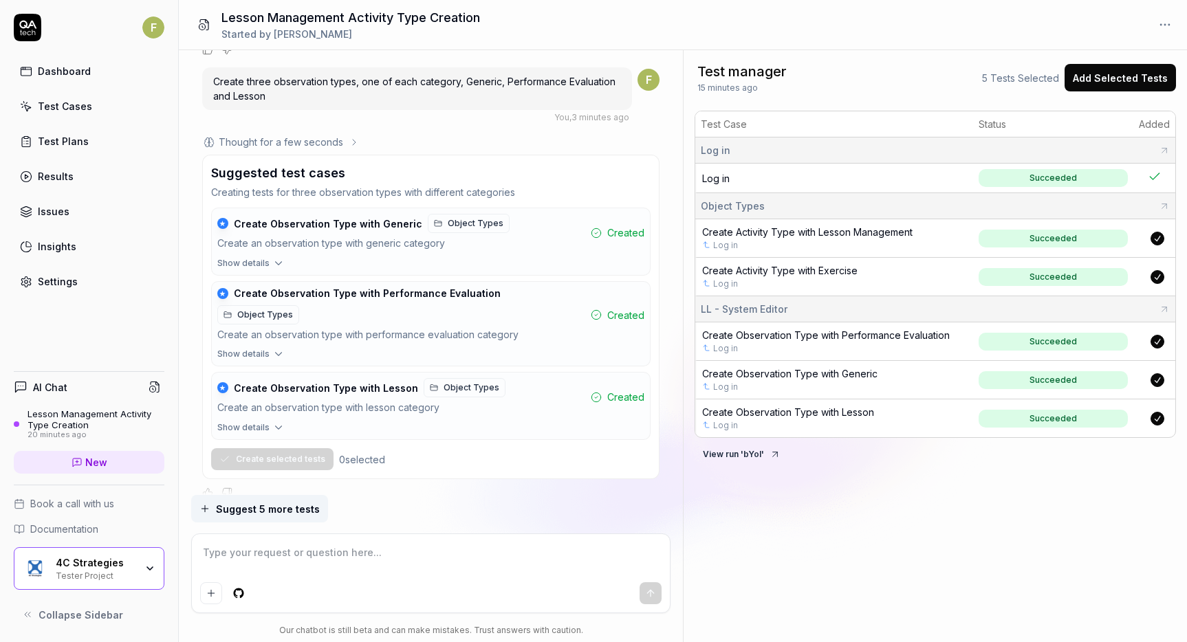
click at [275, 551] on textarea at bounding box center [430, 560] width 461 height 34
type textarea "*"
click at [60, 110] on div "Test Cases" at bounding box center [65, 106] width 54 height 14
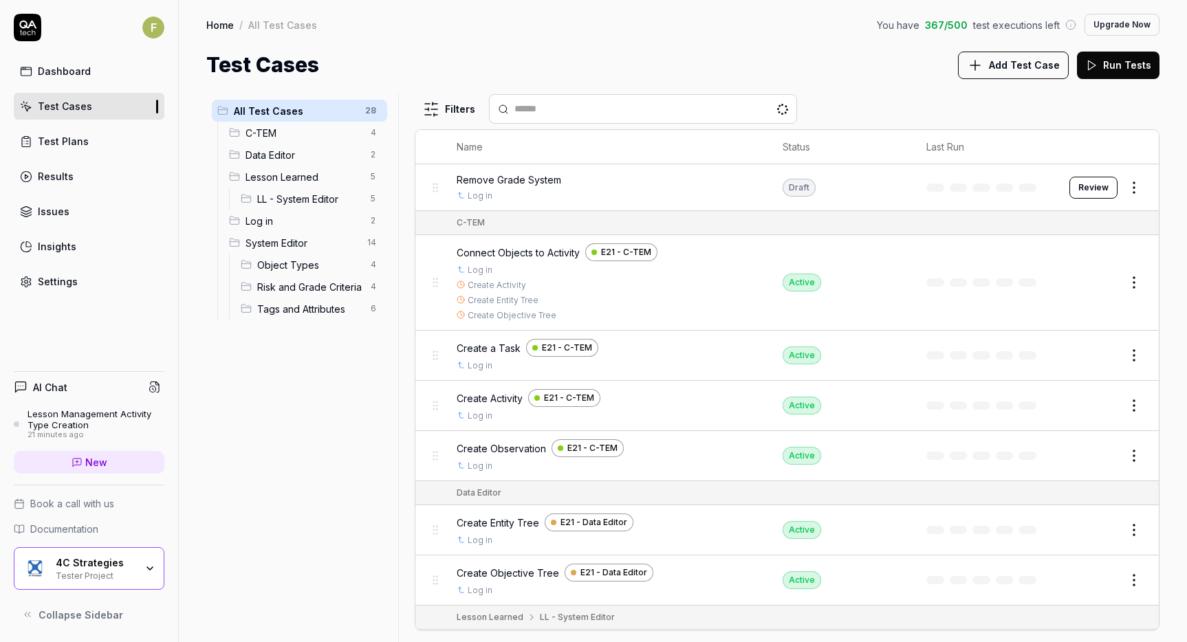
click at [287, 193] on span "LL - System Editor" at bounding box center [309, 199] width 105 height 14
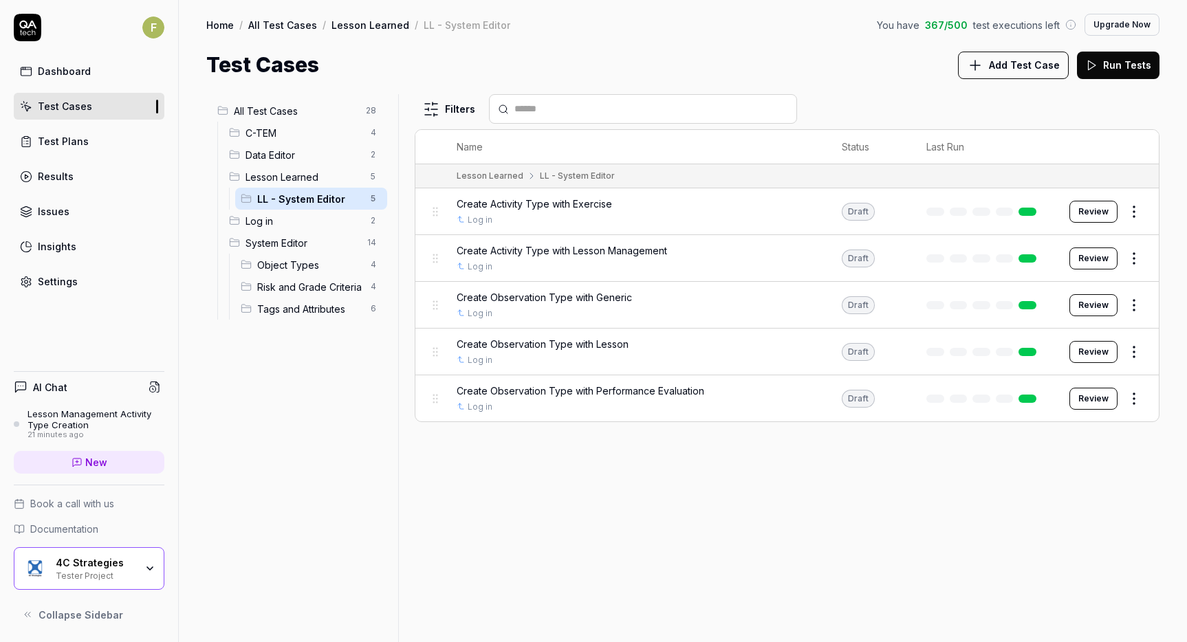
click at [1138, 217] on html "F Dashboard Test Cases Test Plans Results Issues Insights Settings AI Chat Less…" at bounding box center [593, 321] width 1187 height 642
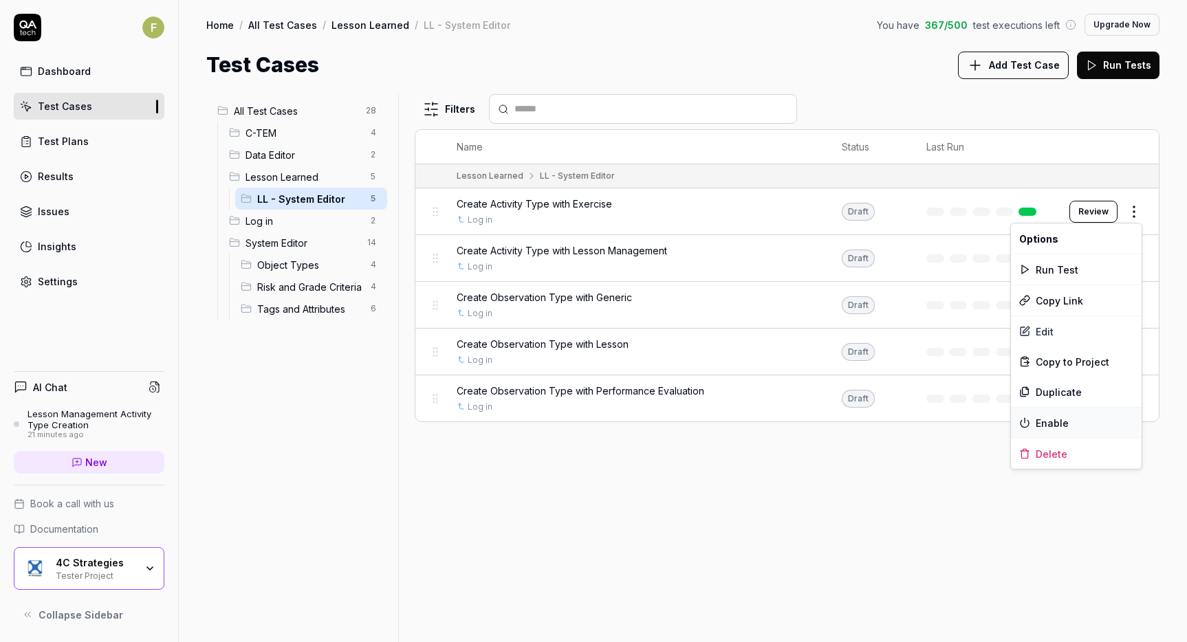
click at [1104, 426] on div "Enable" at bounding box center [1076, 423] width 131 height 30
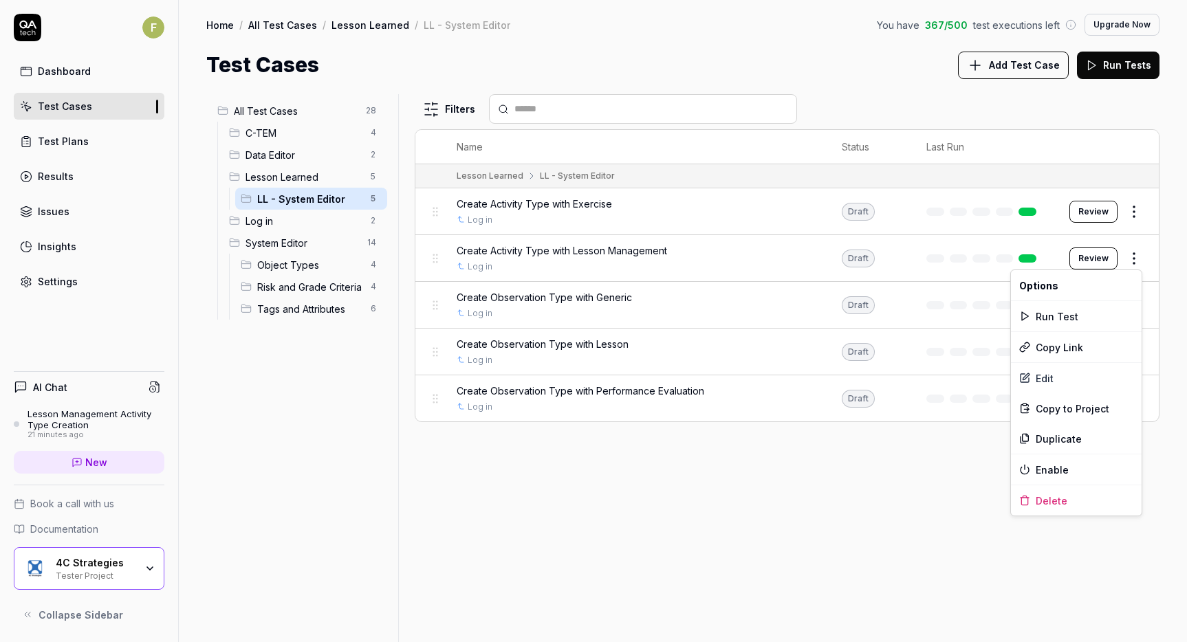
click at [1138, 252] on html "F Dashboard Test Cases Test Plans Results Issues Insights Settings AI Chat Less…" at bounding box center [593, 321] width 1187 height 642
click at [1087, 471] on div "Enable" at bounding box center [1076, 470] width 131 height 30
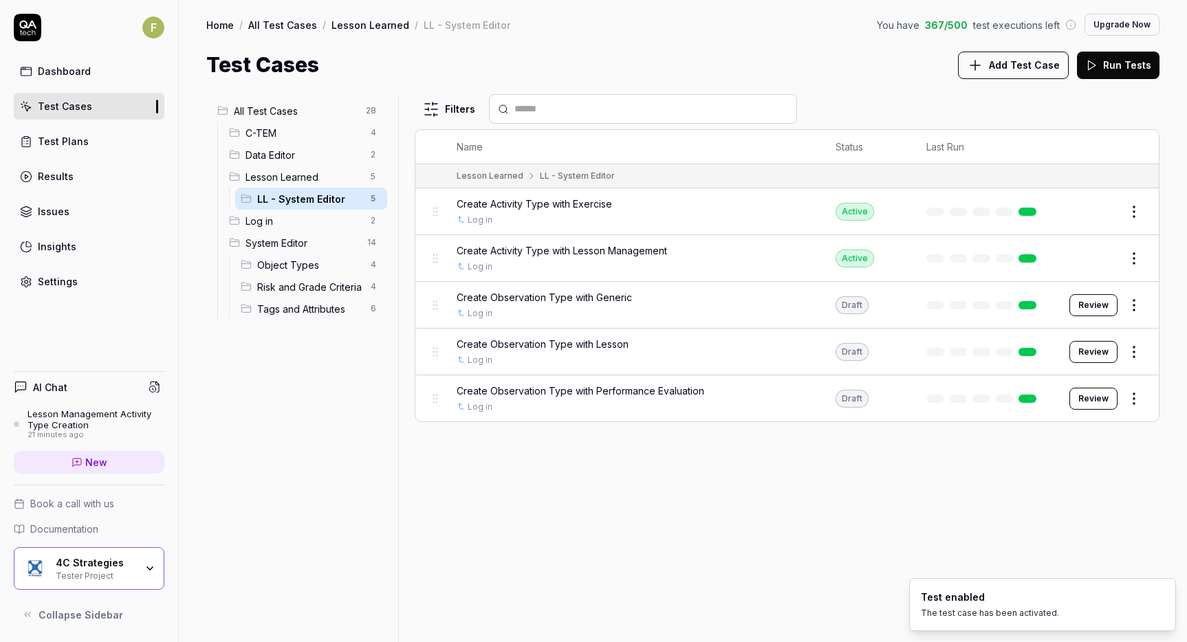
click at [1145, 299] on html "F Dashboard Test Cases Test Plans Results Issues Insights Settings AI Chat Less…" at bounding box center [593, 321] width 1187 height 642
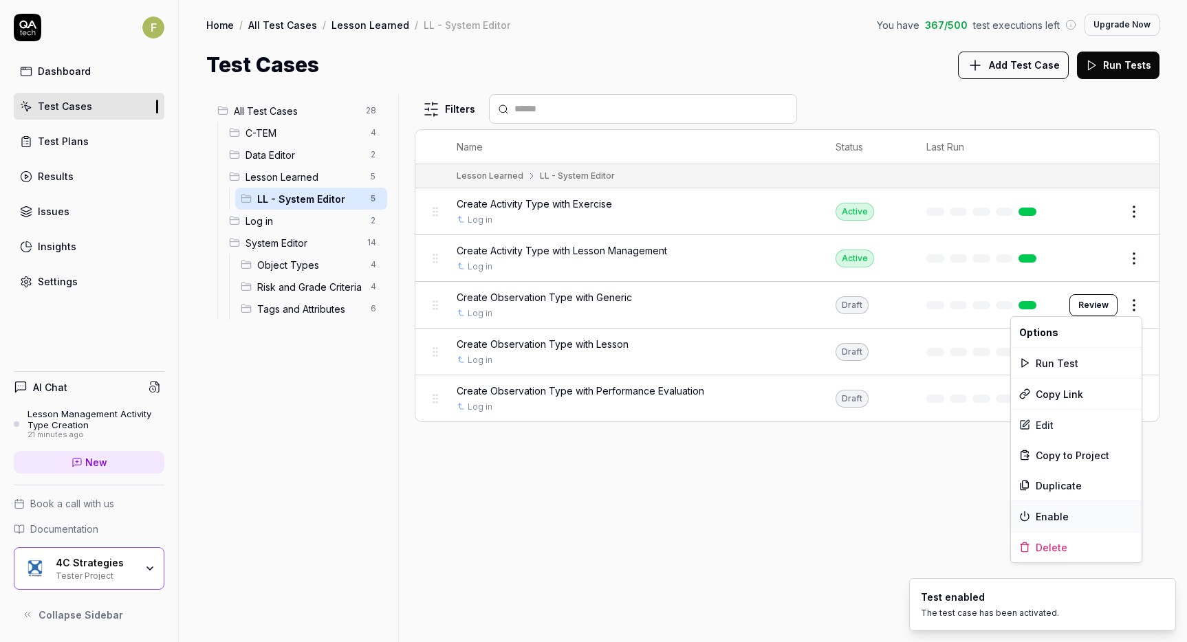
click at [1088, 517] on div "Enable" at bounding box center [1076, 516] width 131 height 30
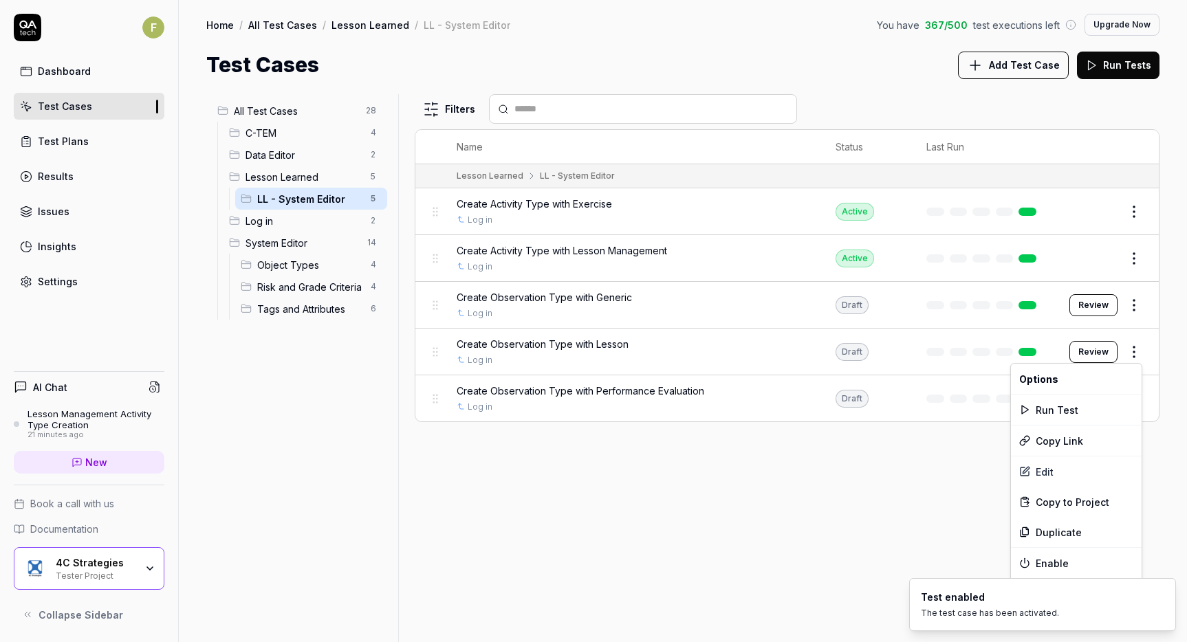
click at [1139, 349] on html "F Dashboard Test Cases Test Plans Results Issues Insights Settings AI Chat Less…" at bounding box center [593, 321] width 1187 height 642
click at [1058, 560] on div "Enable" at bounding box center [1076, 563] width 131 height 30
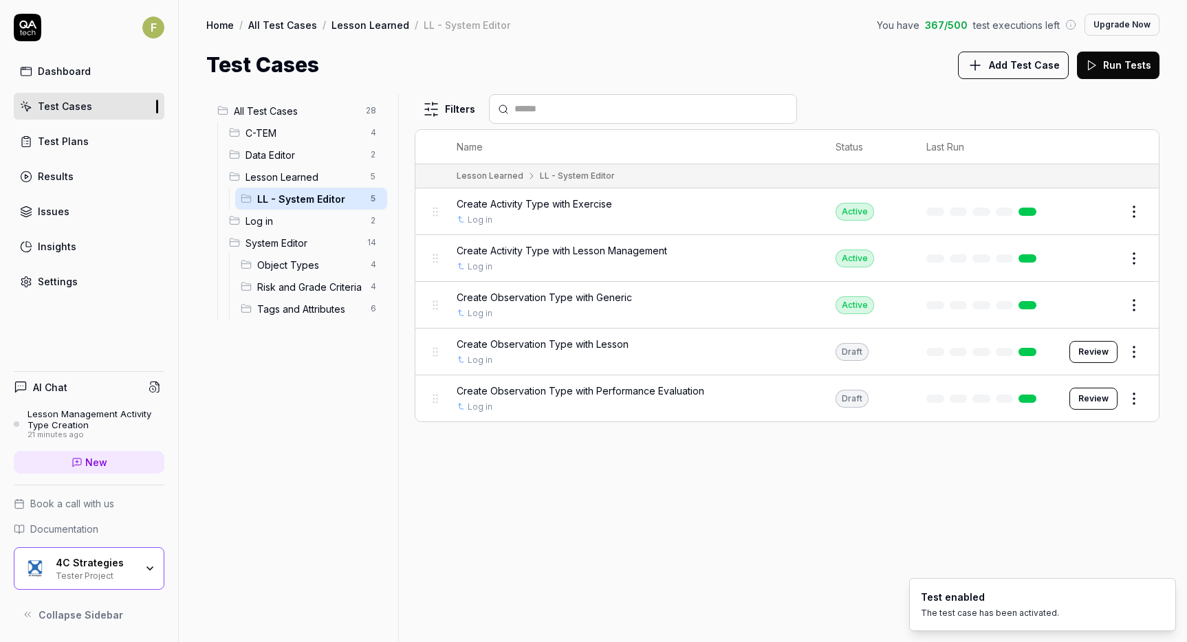
click at [1139, 409] on html "F Dashboard Test Cases Test Plans Results Issues Insights Settings AI Chat Less…" at bounding box center [593, 321] width 1187 height 642
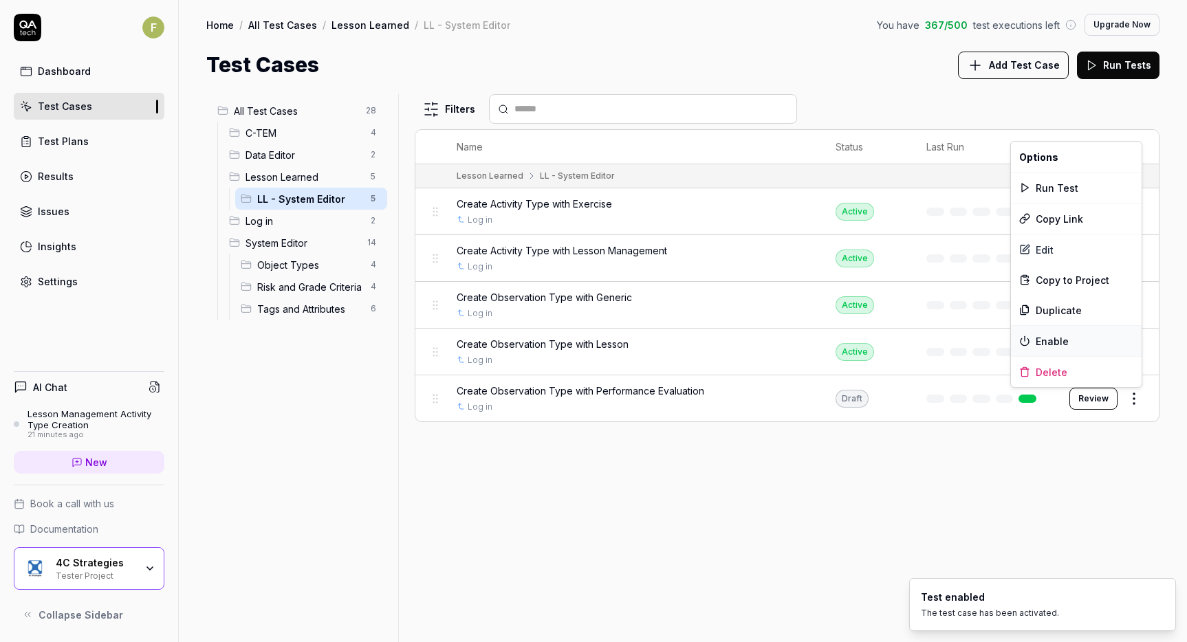
click at [1106, 347] on div "Enable" at bounding box center [1076, 341] width 131 height 30
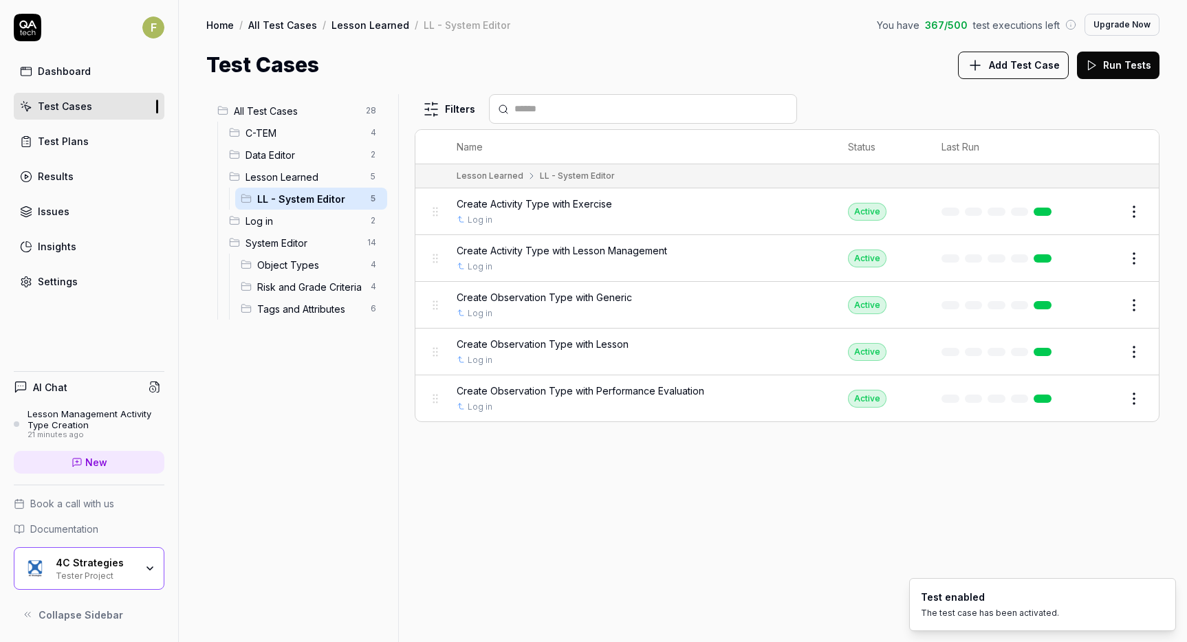
click at [889, 488] on div "Filters Name Status Last Run Lesson Learned LL - System Editor Create Activity …" at bounding box center [787, 368] width 745 height 548
click at [1013, 77] on button "Add Test Case" at bounding box center [1013, 66] width 111 height 28
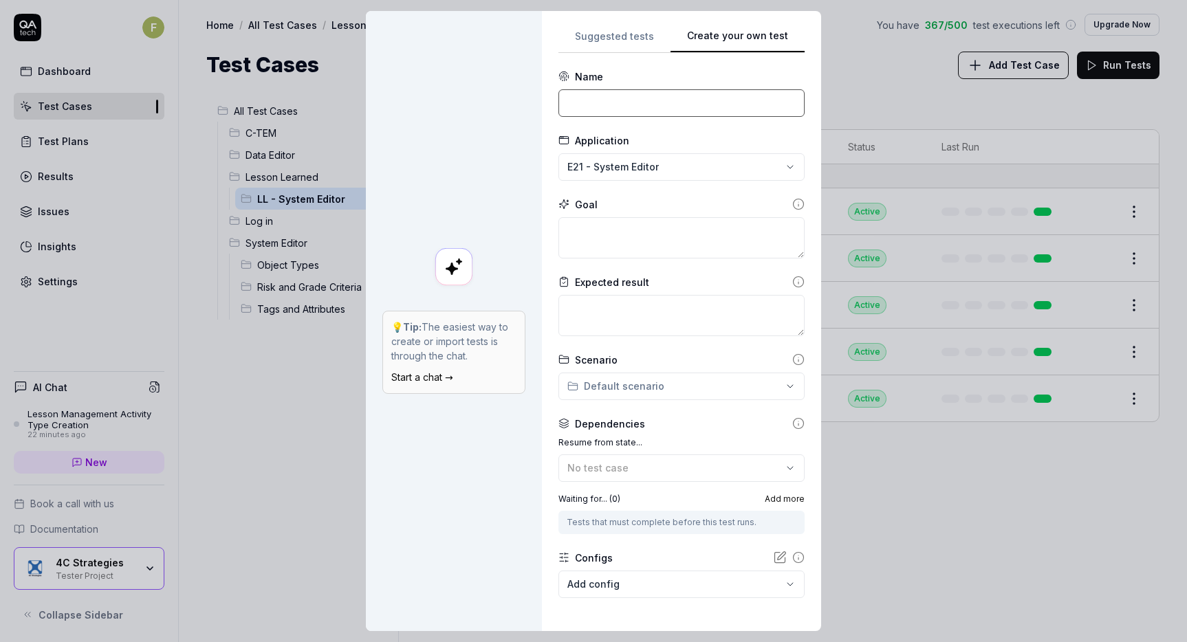
click at [598, 105] on input at bounding box center [681, 103] width 246 height 28
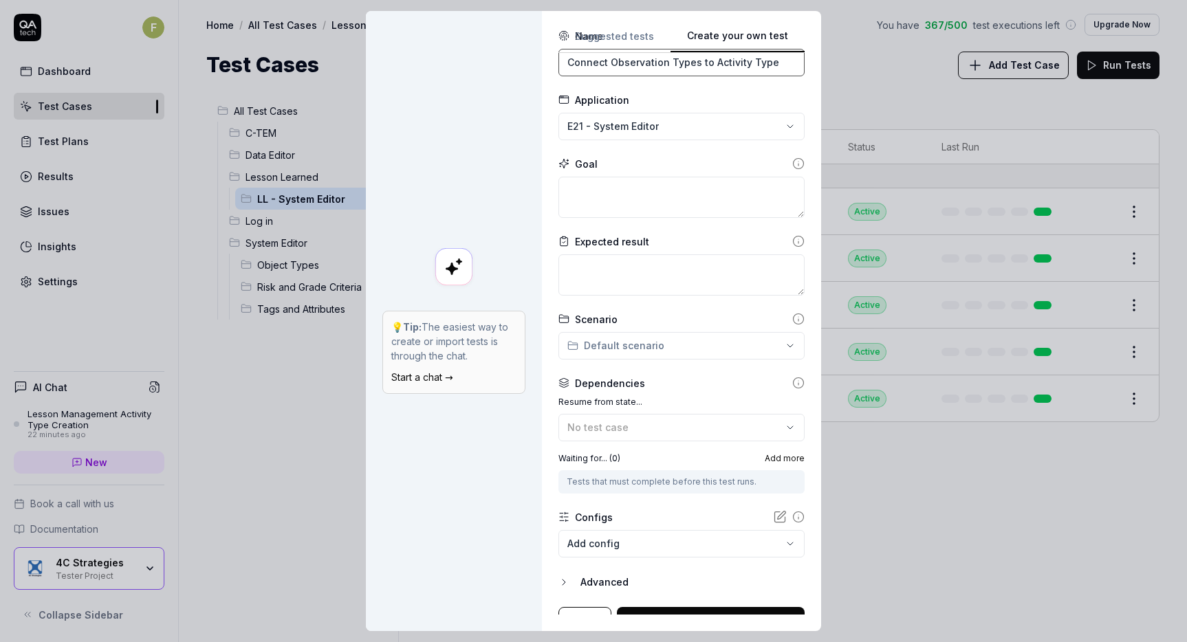
scroll to position [61, 0]
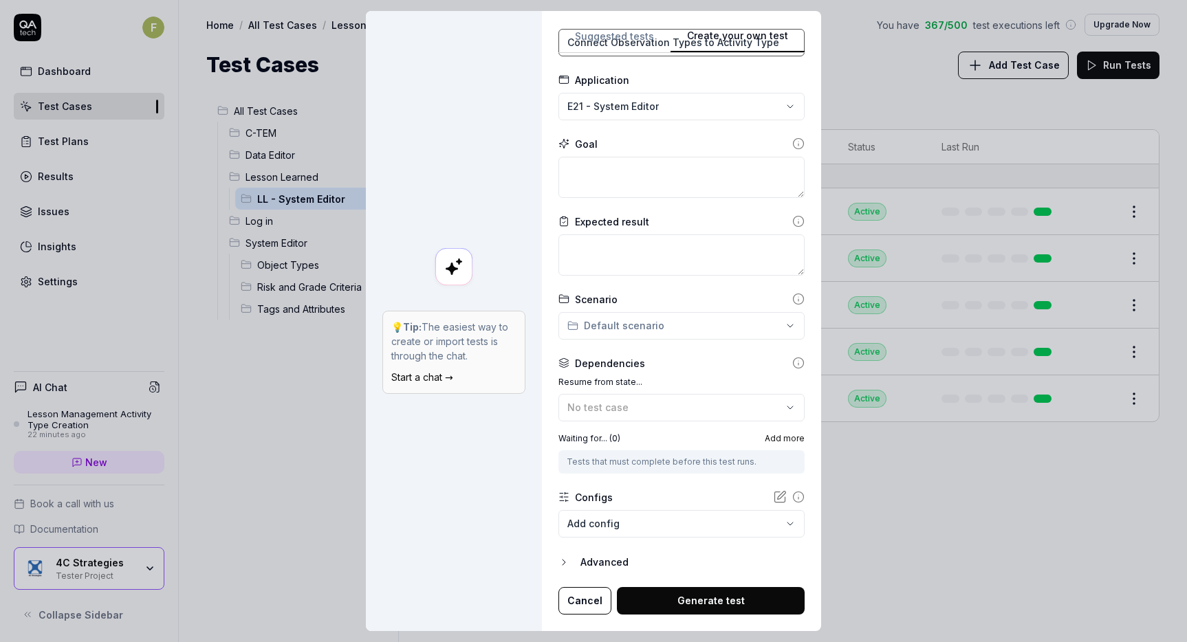
type input "Connect Observation Types to Activity Type"
click at [676, 413] on div "No test case" at bounding box center [674, 407] width 215 height 14
click at [693, 452] on div "Tests that must complete before this test runs." at bounding box center [681, 461] width 246 height 23
click at [695, 467] on div "Tests that must complete before this test runs." at bounding box center [682, 462] width 230 height 12
click at [697, 460] on div "Tests that must complete before this test runs." at bounding box center [682, 462] width 230 height 12
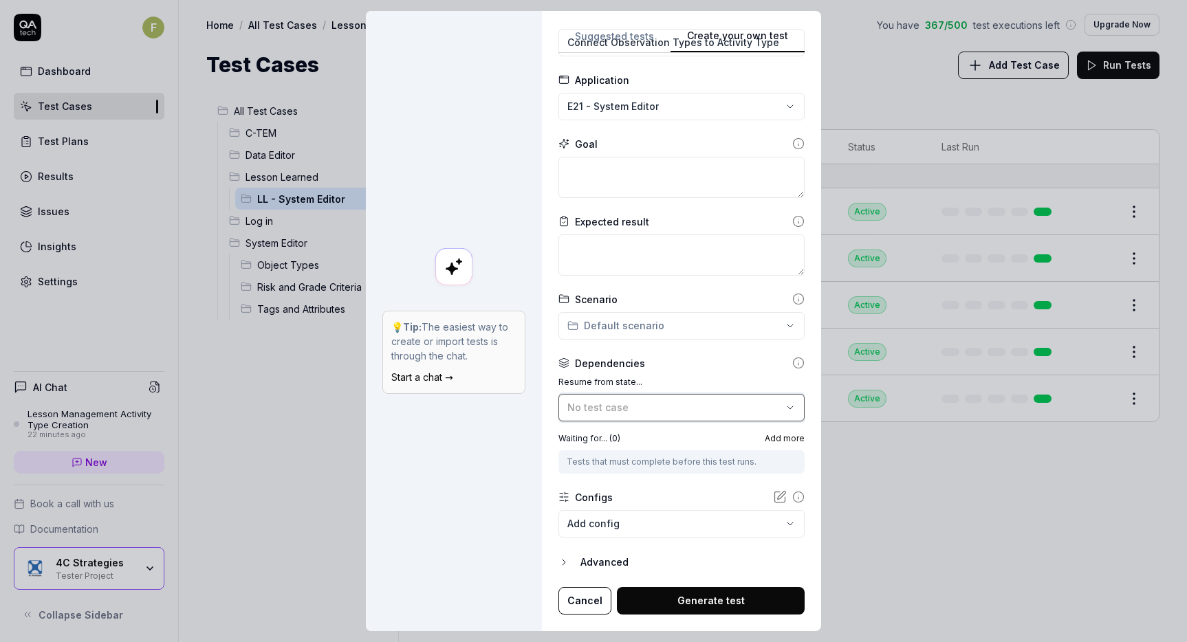
click at [687, 408] on div "No test case" at bounding box center [674, 407] width 215 height 14
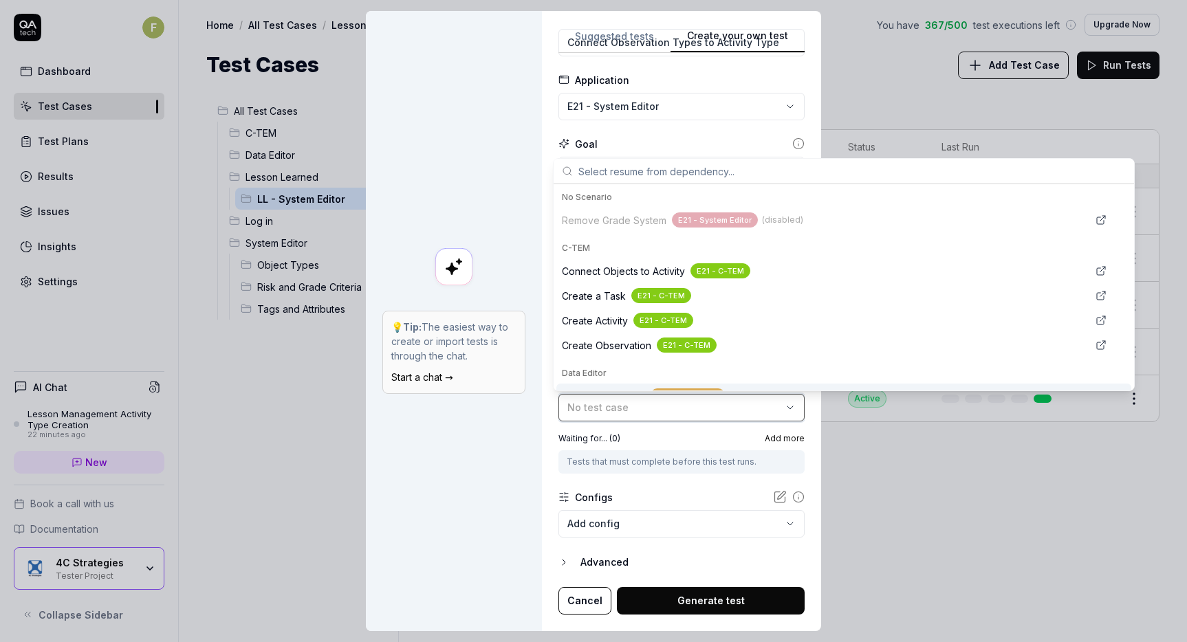
click at [659, 419] on button "No test case" at bounding box center [681, 408] width 246 height 28
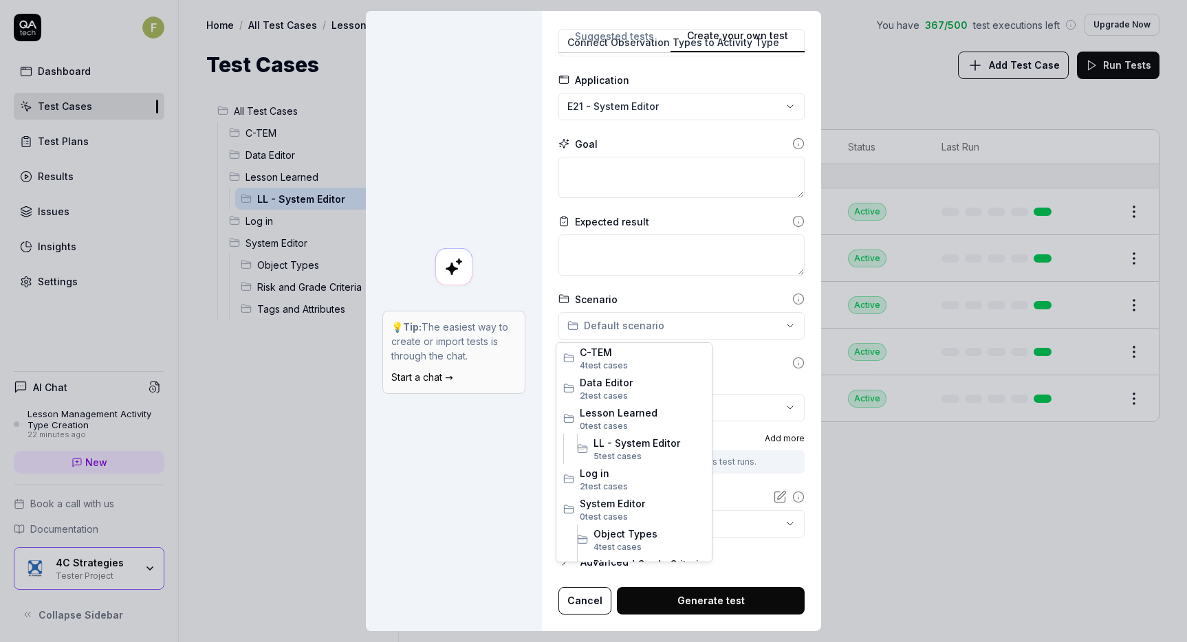
click at [674, 320] on div "**********" at bounding box center [593, 321] width 1187 height 642
click at [741, 368] on div "**********" at bounding box center [593, 321] width 1187 height 642
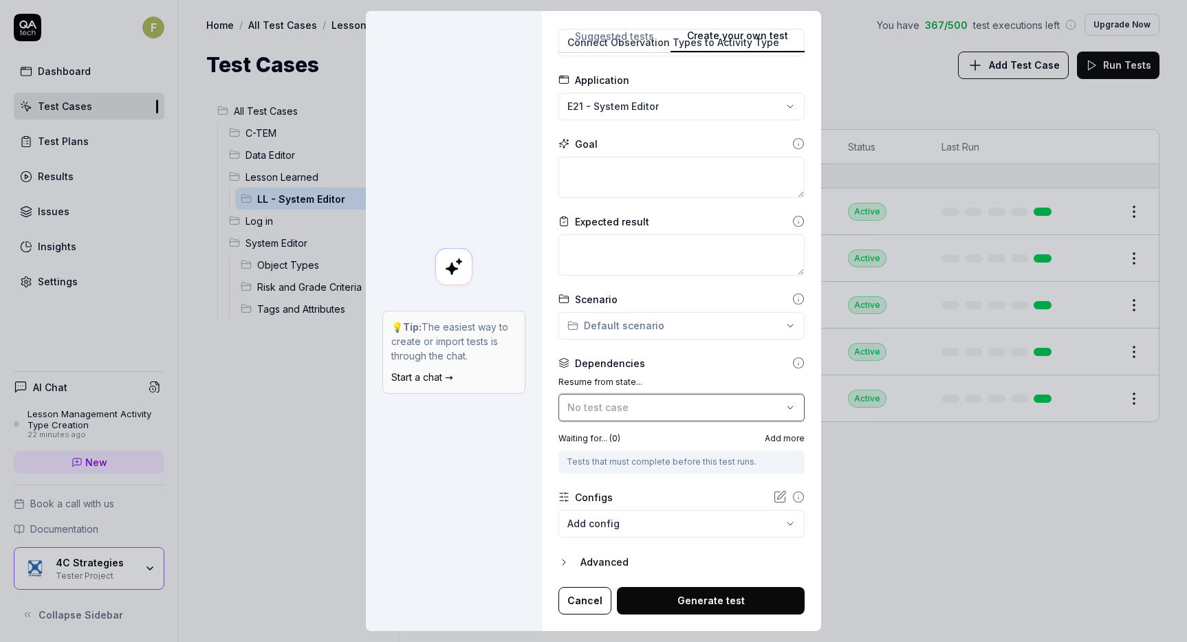
click at [732, 412] on div "No test case" at bounding box center [674, 407] width 215 height 14
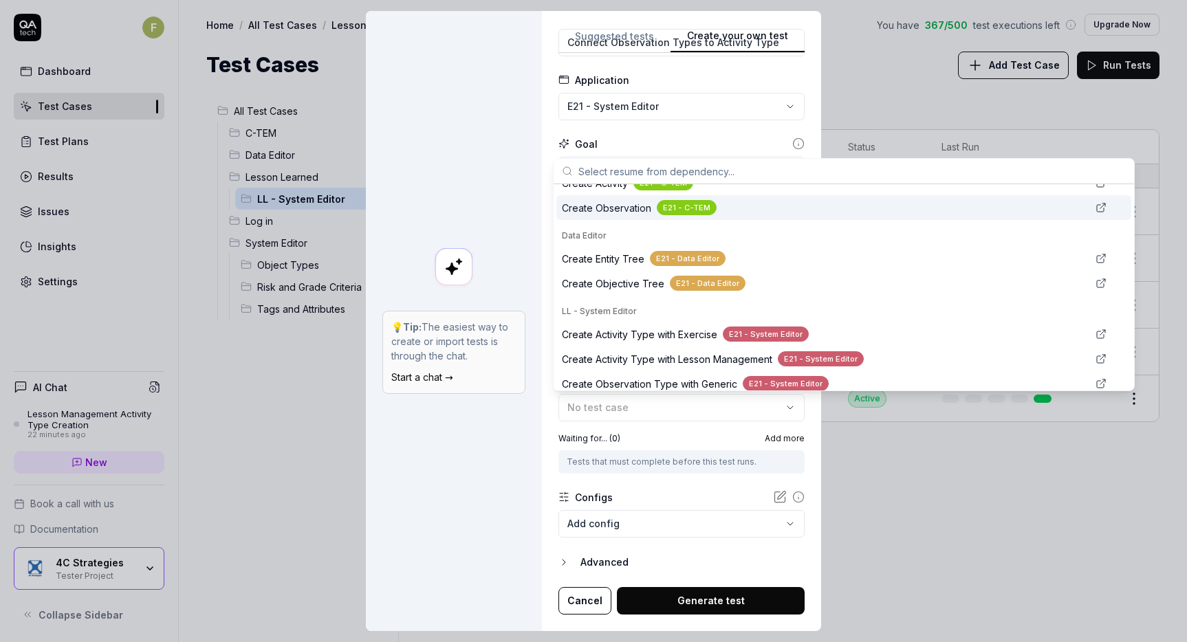
scroll to position [206, 0]
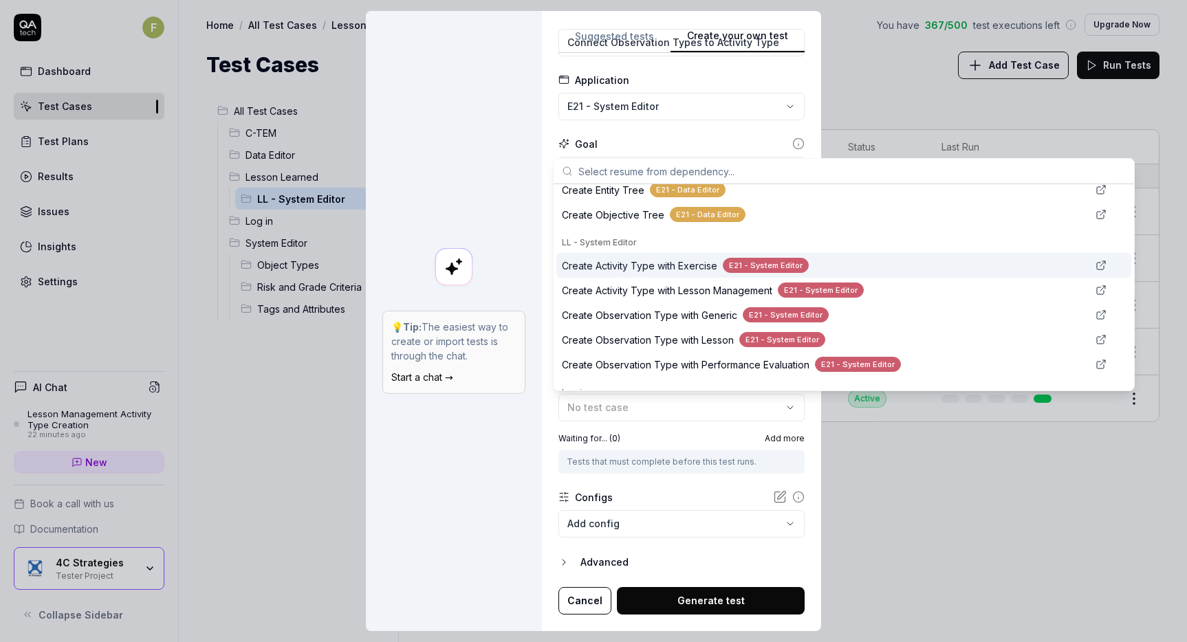
click at [682, 270] on span "Create Activity Type with Exercise" at bounding box center [639, 266] width 155 height 14
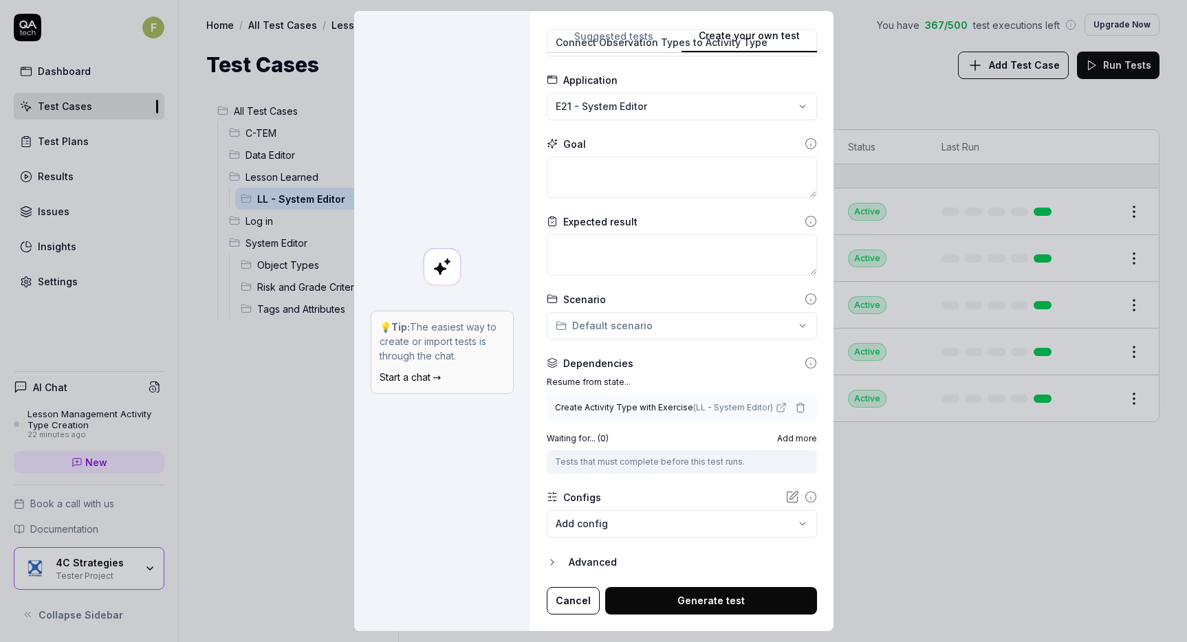
click at [604, 380] on label "Resume from state..." at bounding box center [682, 382] width 270 height 12
click at [778, 439] on span "Add more" at bounding box center [797, 439] width 40 height 12
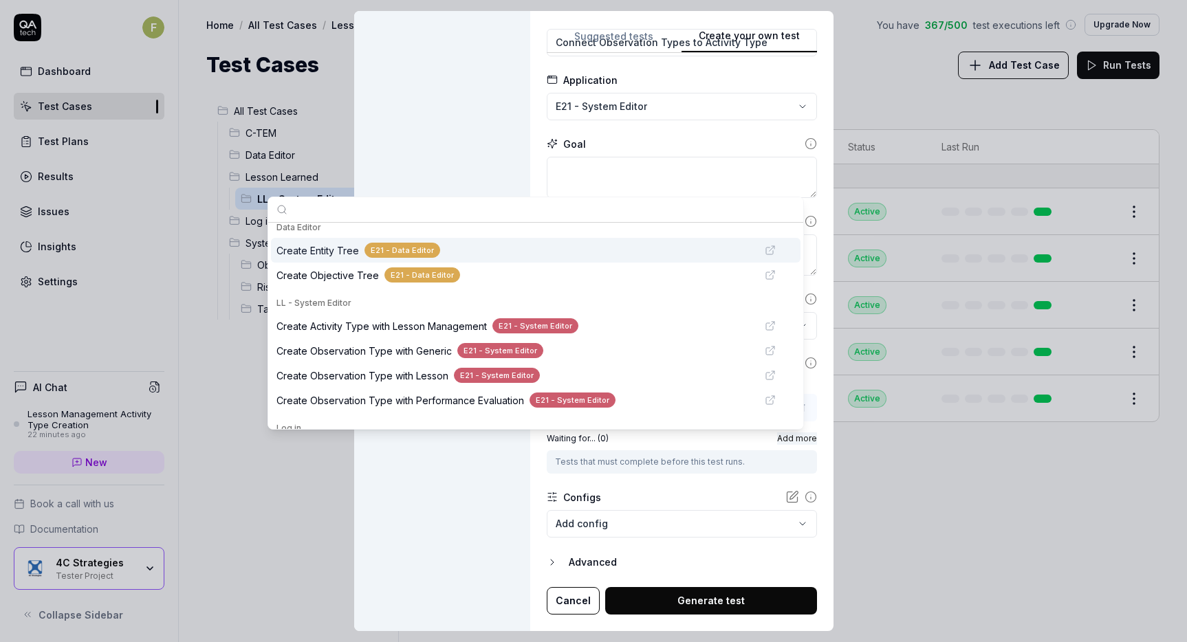
scroll to position [138, 0]
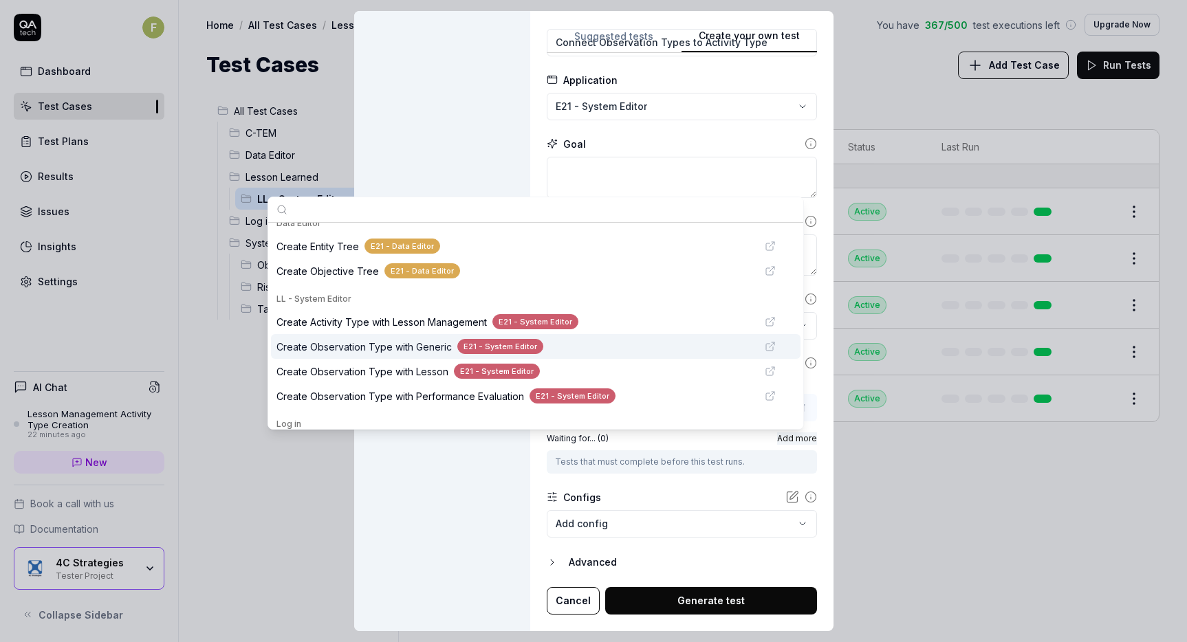
click at [428, 349] on span "Create Observation Type with Generic" at bounding box center [363, 347] width 175 height 14
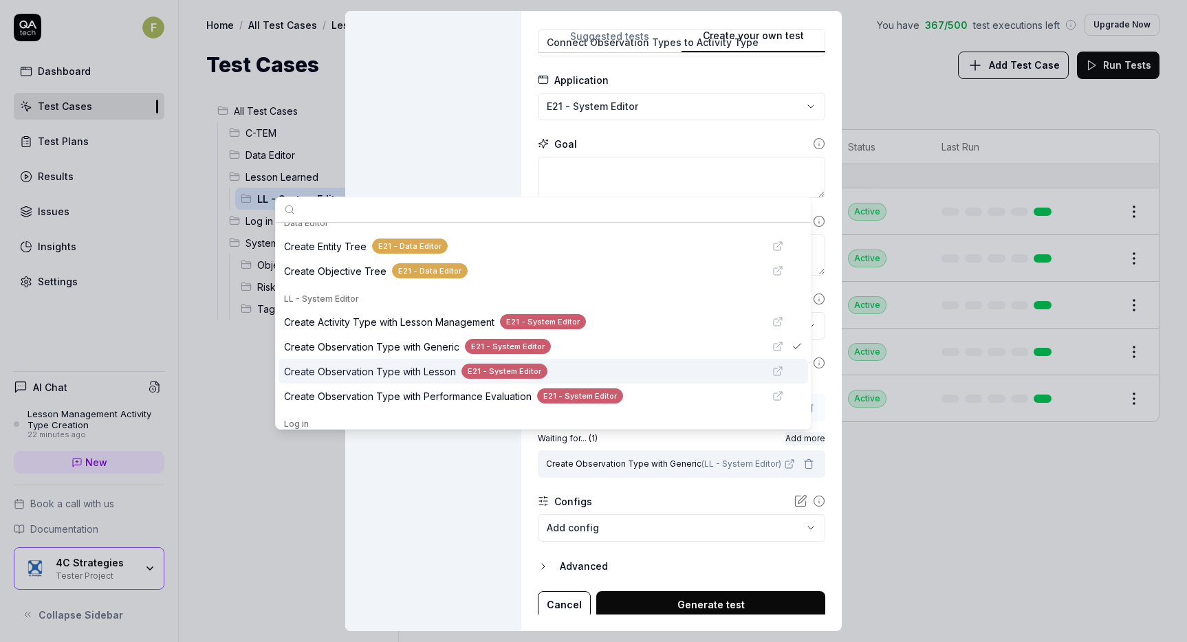
click at [415, 369] on span "Create Observation Type with Lesson" at bounding box center [370, 371] width 172 height 14
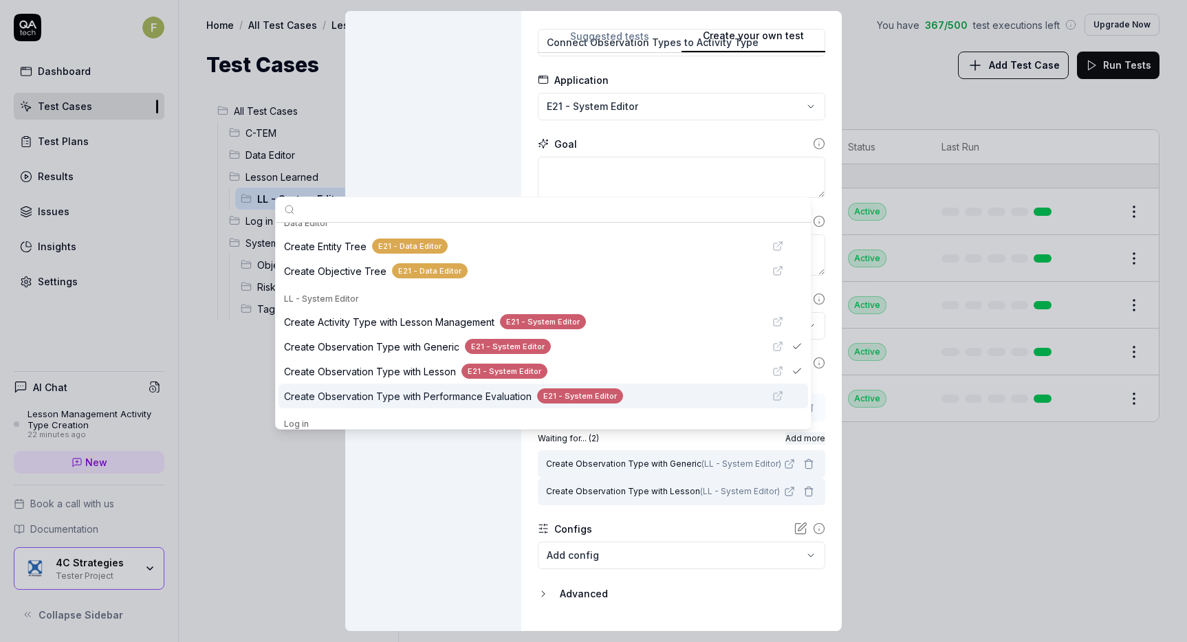
click at [424, 392] on span "Create Observation Type with Performance Evaluation" at bounding box center [408, 396] width 248 height 14
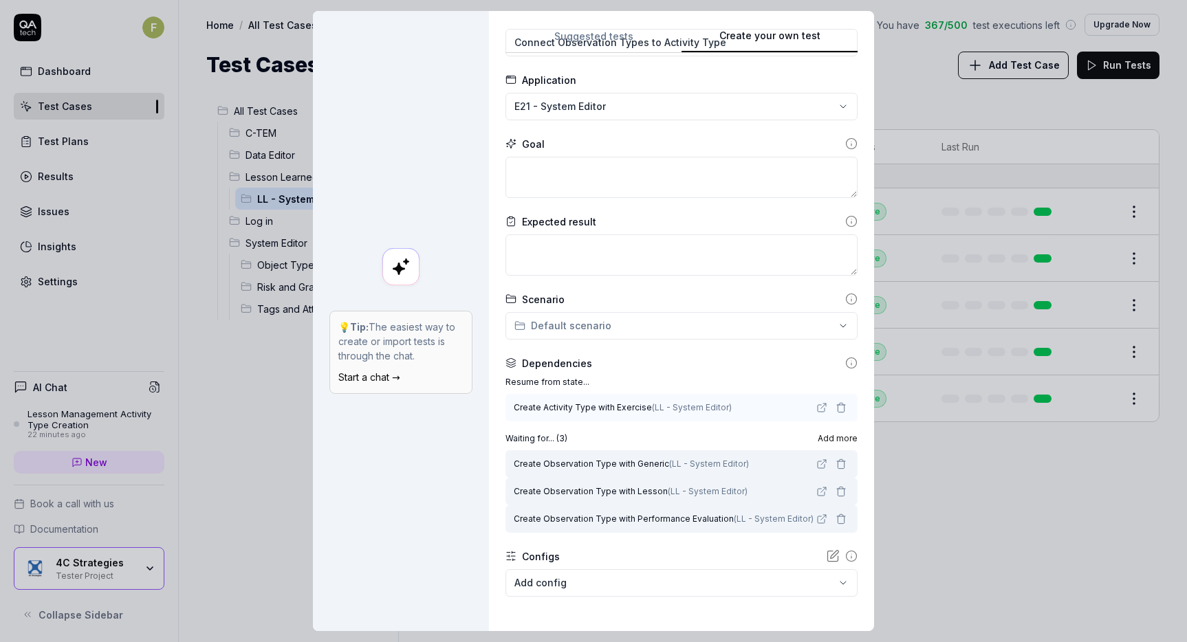
click at [701, 552] on div "Configs" at bounding box center [681, 556] width 352 height 14
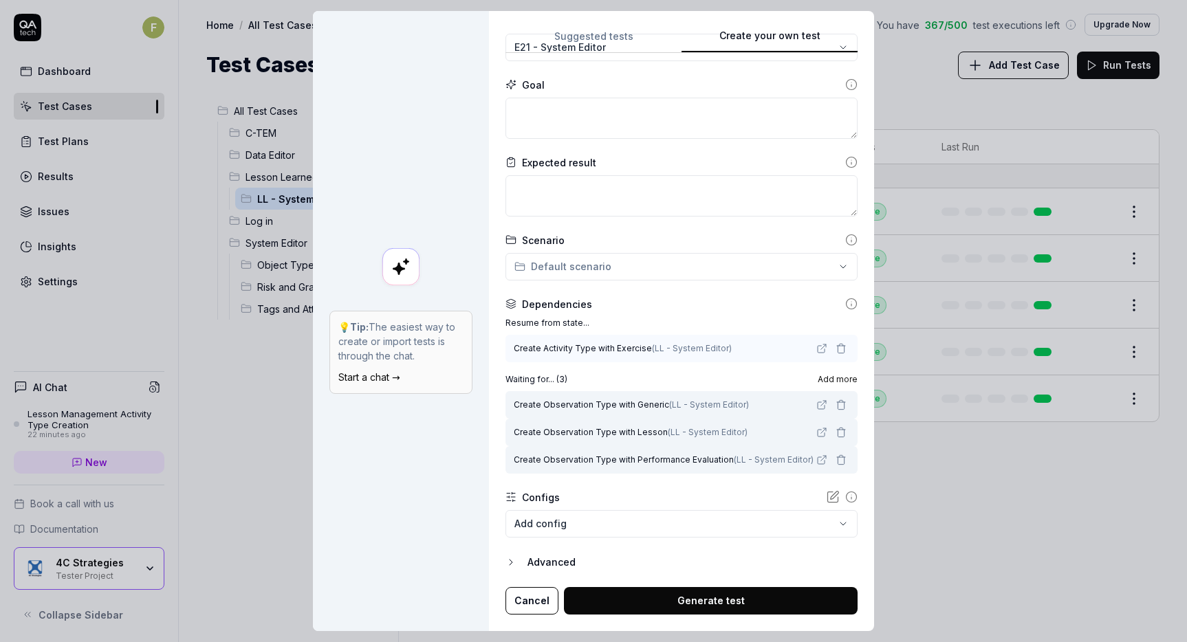
scroll to position [0, 0]
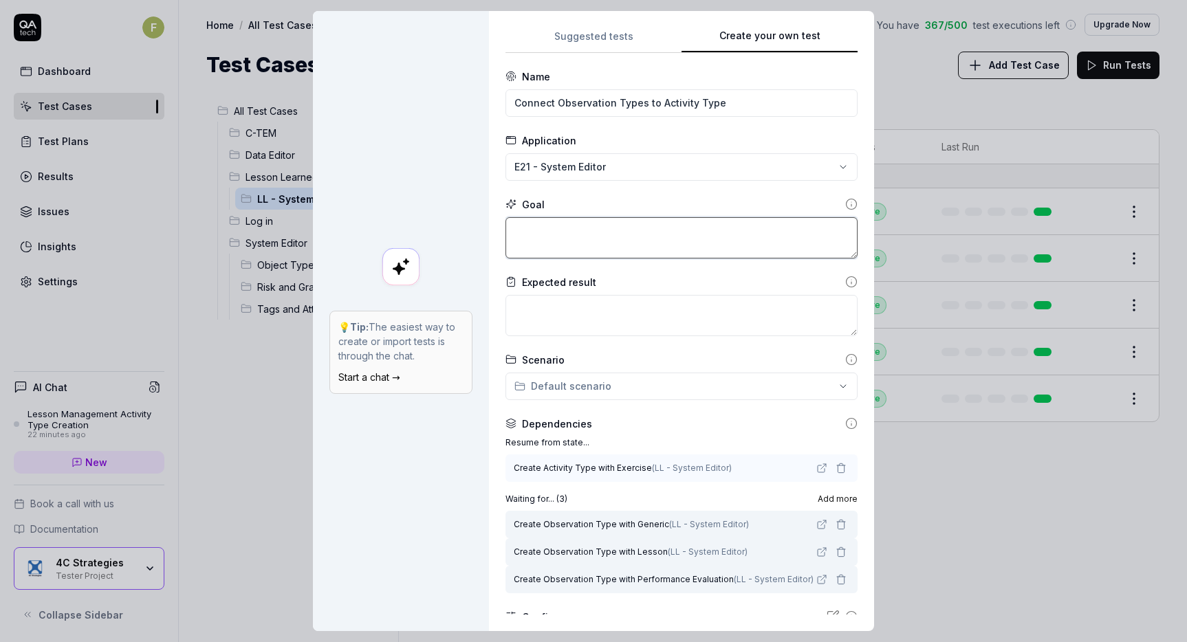
click at [593, 246] on textarea at bounding box center [681, 237] width 352 height 41
type textarea "*"
type textarea "A"
type textarea "*"
type textarea "Ad"
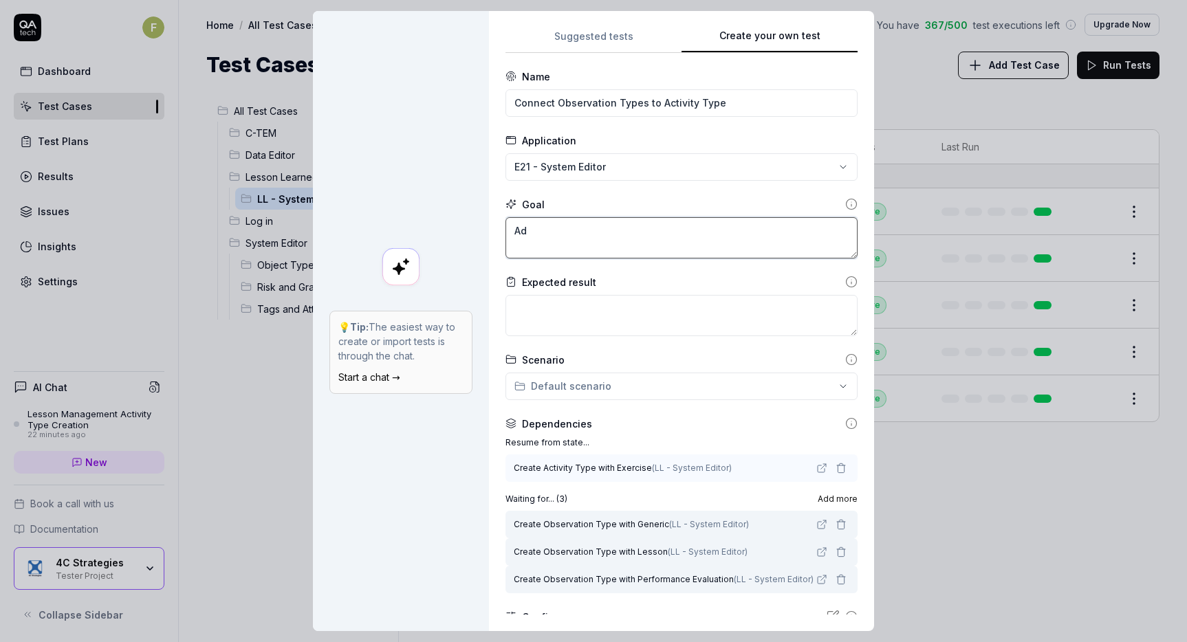
type textarea "*"
type textarea "Add"
type textarea "*"
type textarea "Add"
type textarea "*"
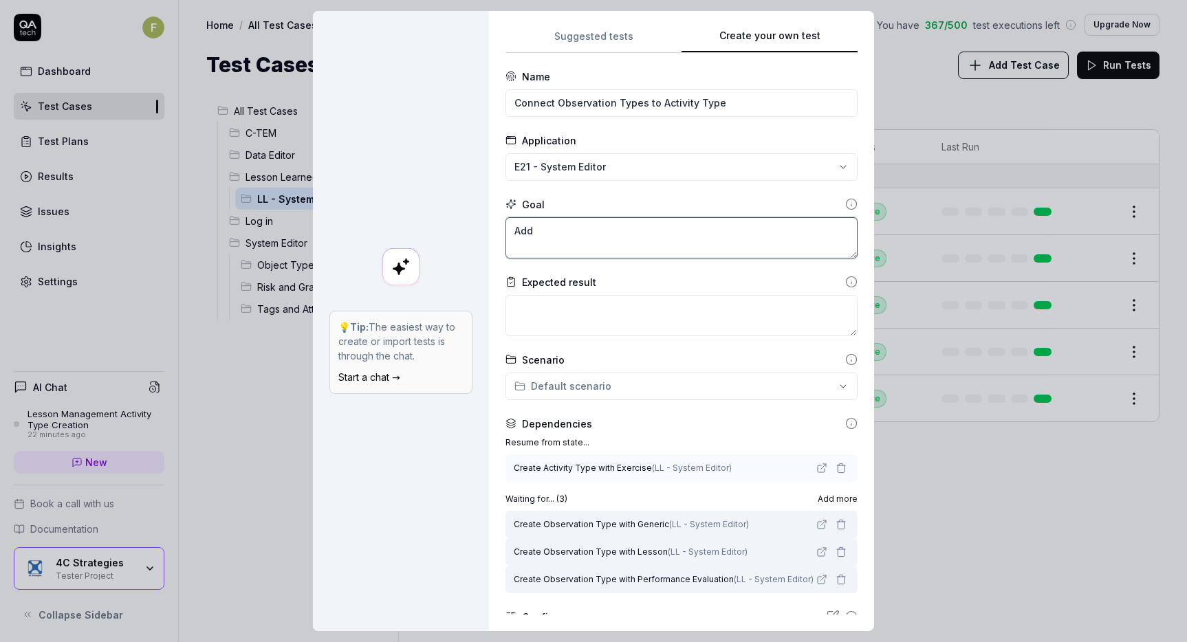
type textarea "Add V"
type textarea "*"
type textarea "Add Va"
type textarea "*"
type textarea "Add Val"
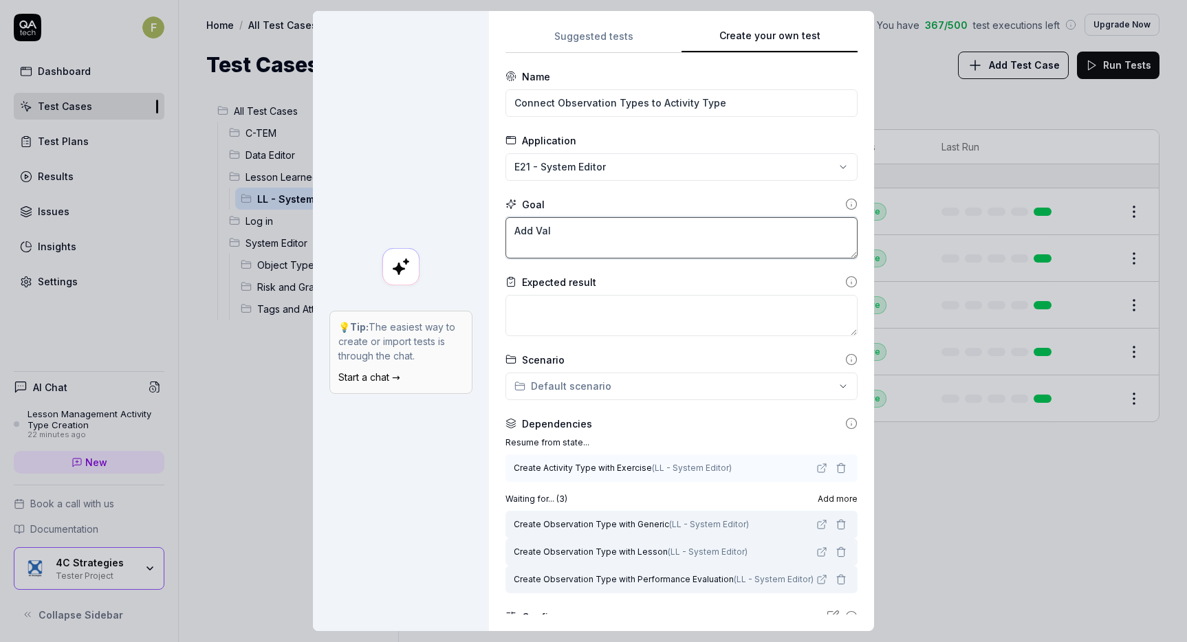
type textarea "*"
type textarea "Add Vali"
type textarea "*"
type textarea "Add Valid"
type textarea "*"
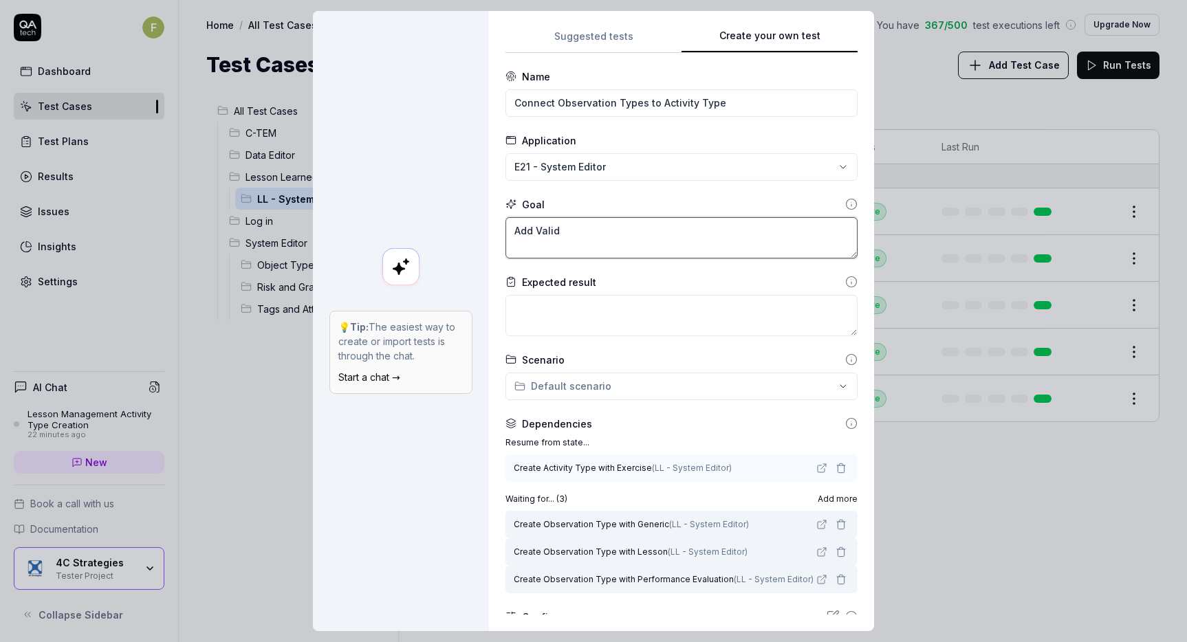
type textarea "Add Valid"
type textarea "*"
type textarea "Add Valid O"
type textarea "*"
type textarea "Add Valid Ob"
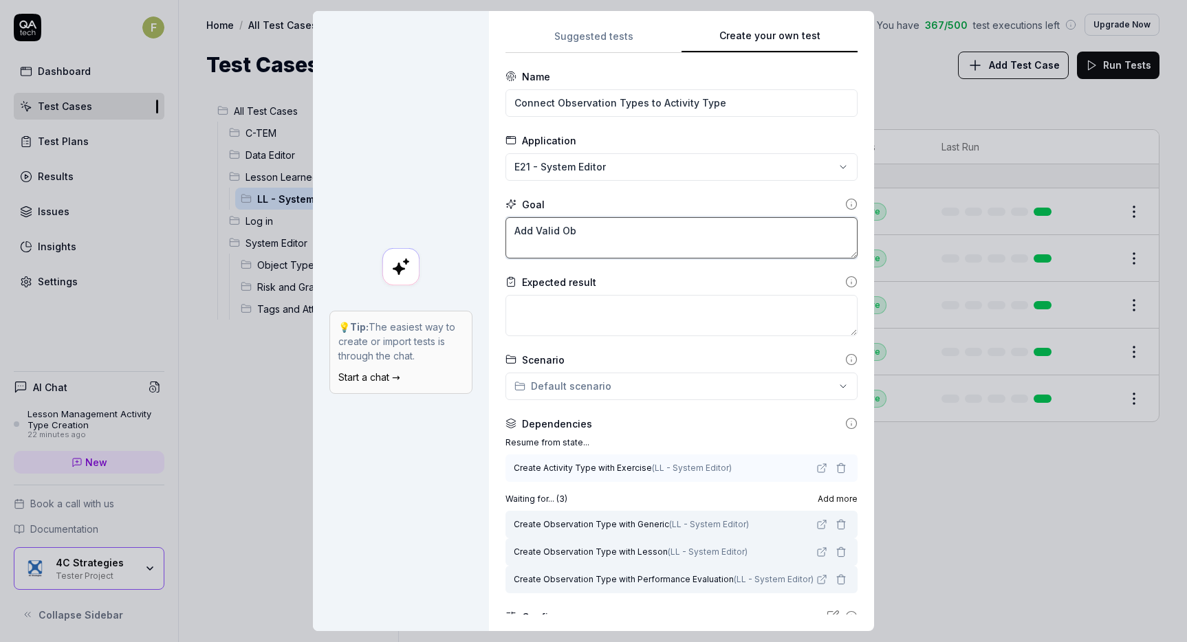
type textarea "*"
type textarea "Add Valid Obs"
type textarea "*"
type textarea "Add Valid Obser"
type textarea "*"
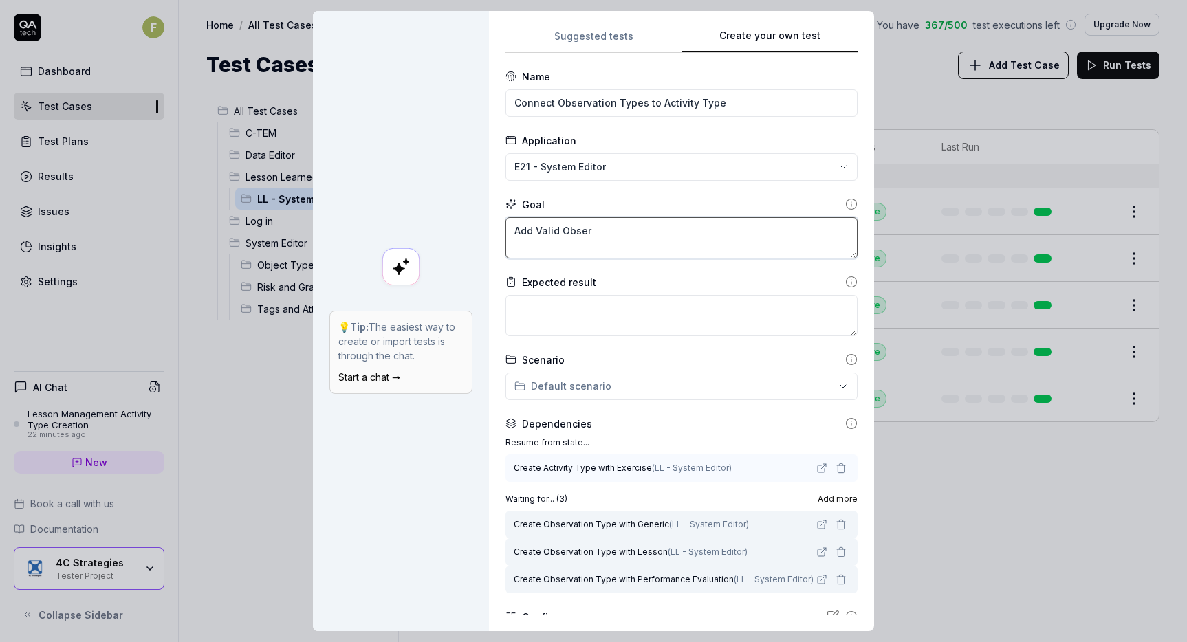
type textarea "Add Valid Observ"
type textarea "*"
type textarea "Add Valid Observa"
type textarea "*"
type textarea "Add Valid Observati"
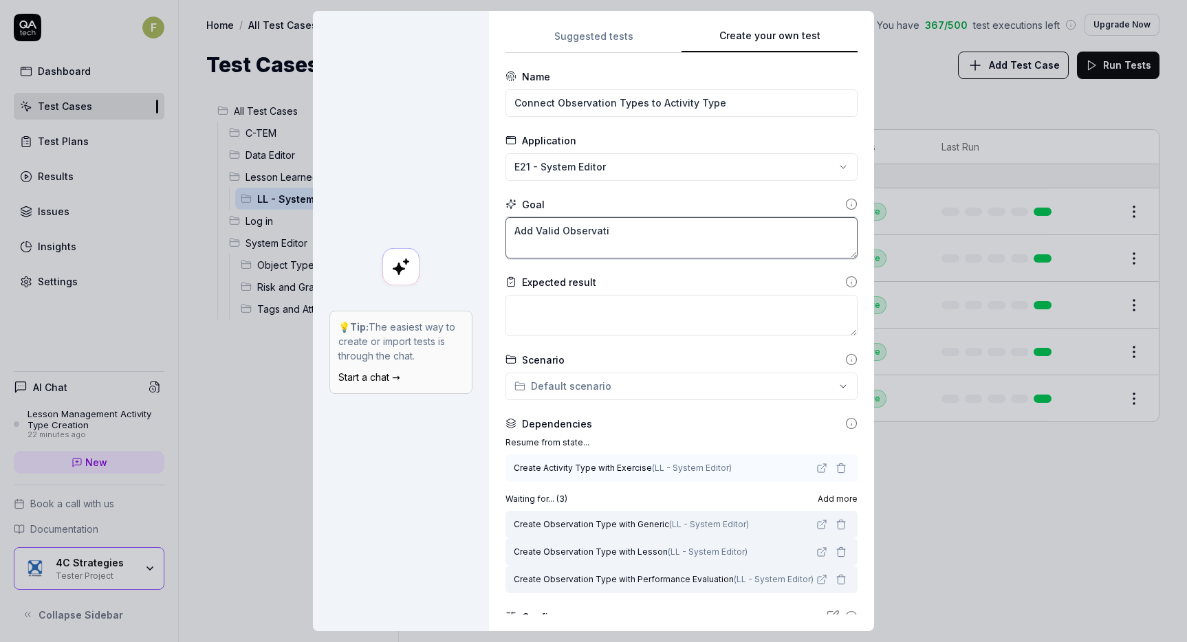
type textarea "*"
type textarea "Add Valid Observatio"
type textarea "*"
type textarea "Add Valid Observation"
type textarea "*"
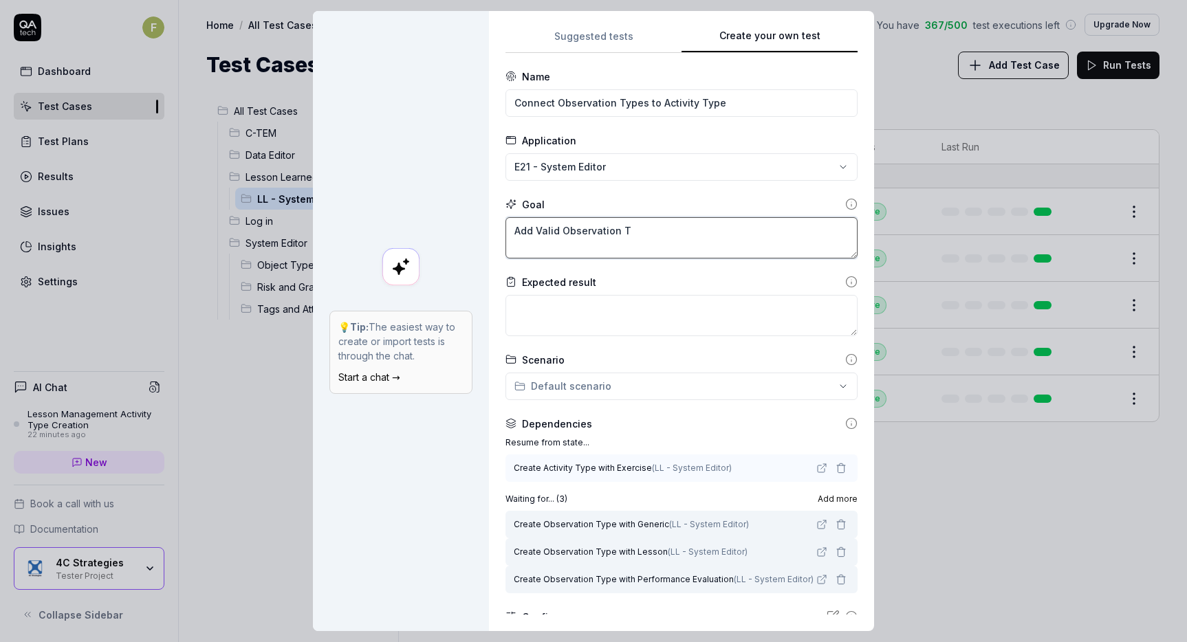
type textarea "Add Valid Observation Ty"
type textarea "*"
type textarea "Add Valid Observation Typ"
type textarea "*"
type textarea "Add Valid Observation Type"
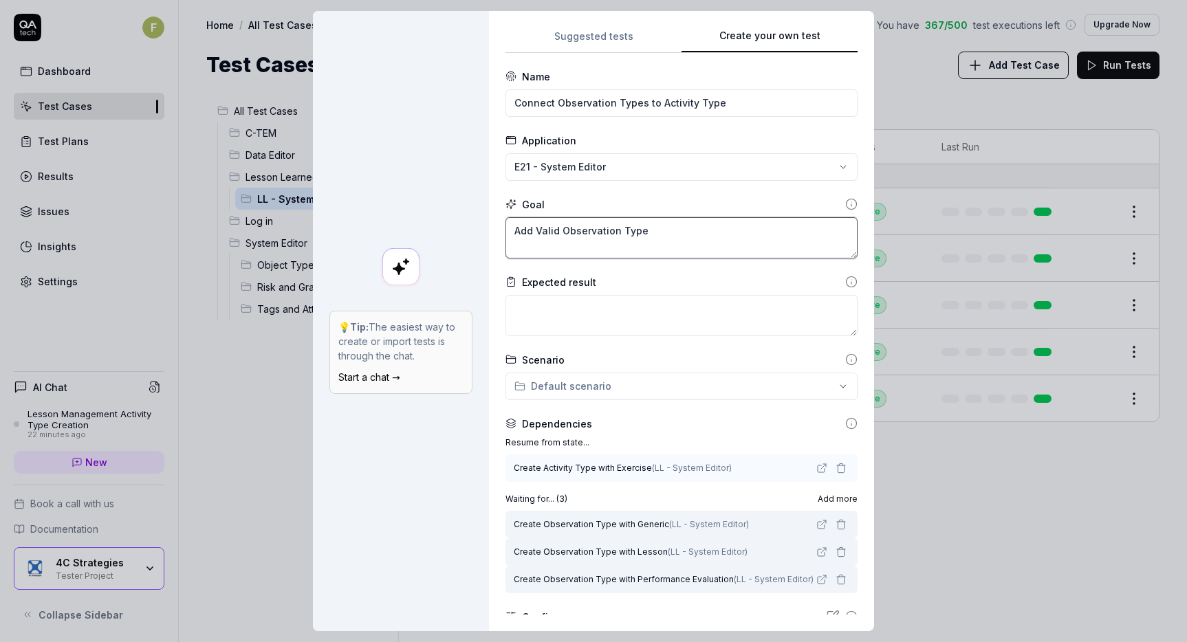
type textarea "*"
type textarea "Add Valid Observation Types"
type textarea "*"
type textarea "Add Valid Observation Types p"
type textarea "*"
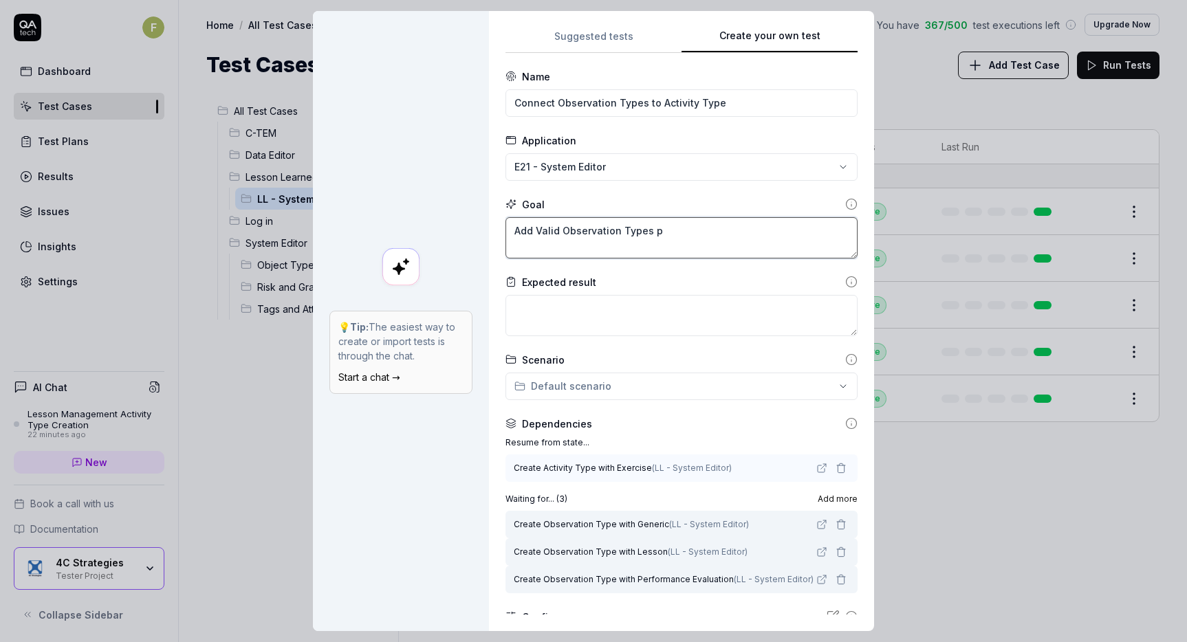
type textarea "Add Valid Observation Types pn"
type textarea "*"
type textarea "Add Valid Observation Types pn"
type textarea "*"
type textarea "Add Valid Observation Types pn"
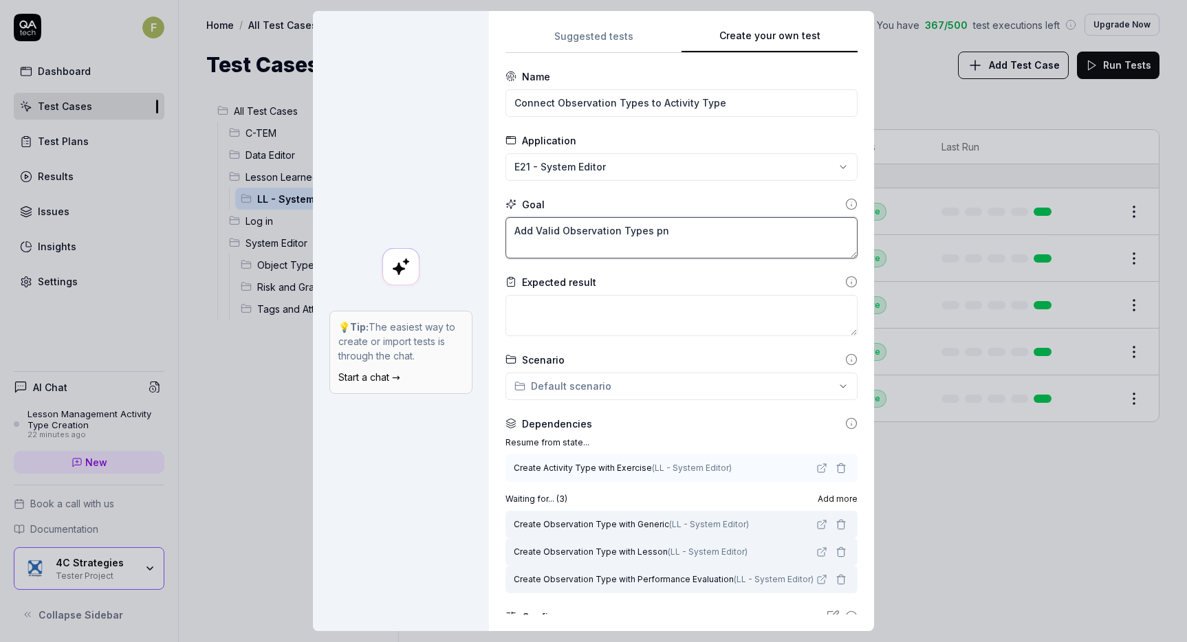
type textarea "*"
type textarea "Add Valid Observation Types p"
type textarea "*"
type textarea "Add Valid Observation Types"
type textarea "*"
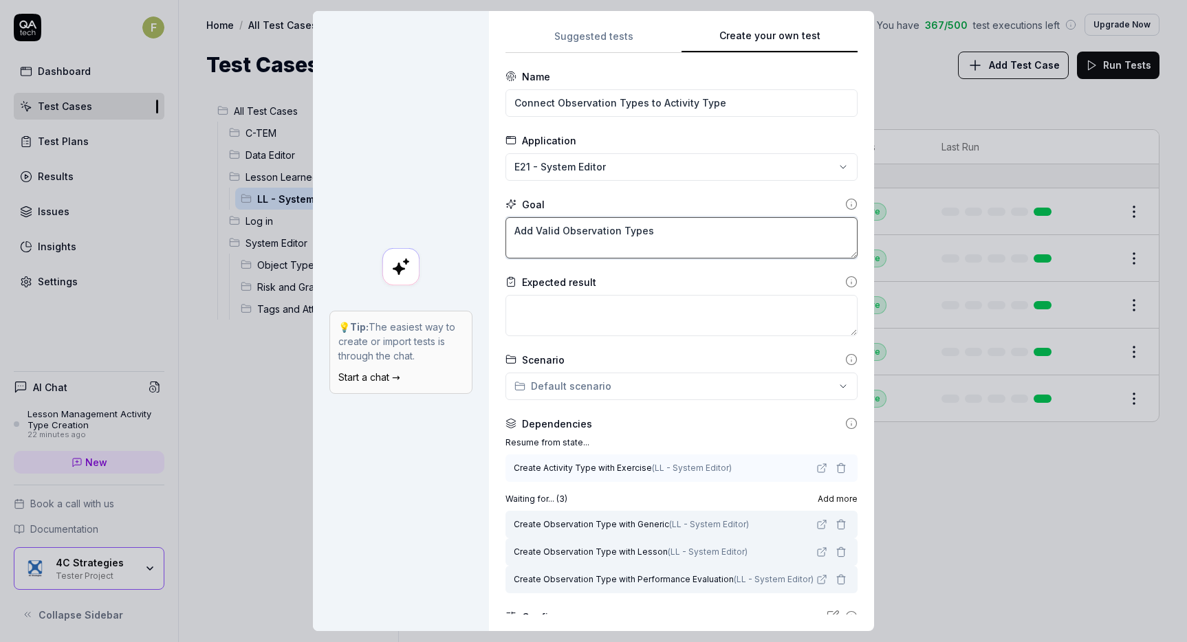
type textarea "Add Valid Observation Types o"
type textarea "*"
type textarea "Add Valid Observation Types on"
type textarea "*"
type textarea "Add Valid Observation Types on t"
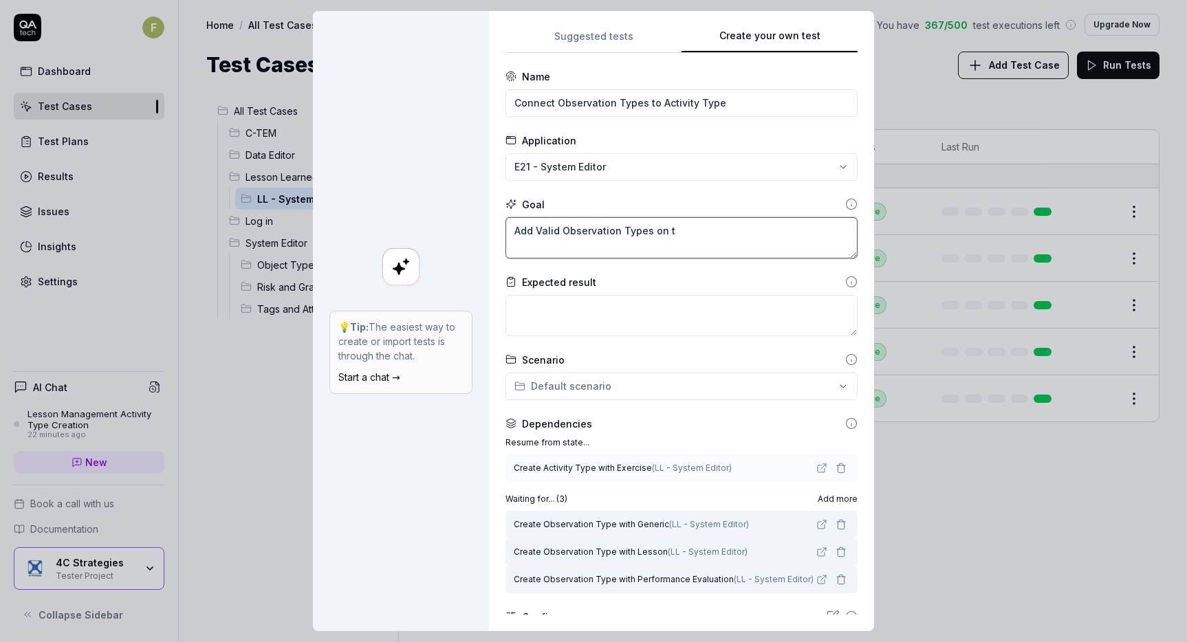
type textarea "*"
type textarea "Add Valid Observation Types on th"
type textarea "*"
type textarea "Add Valid Observation Types on the"
type textarea "*"
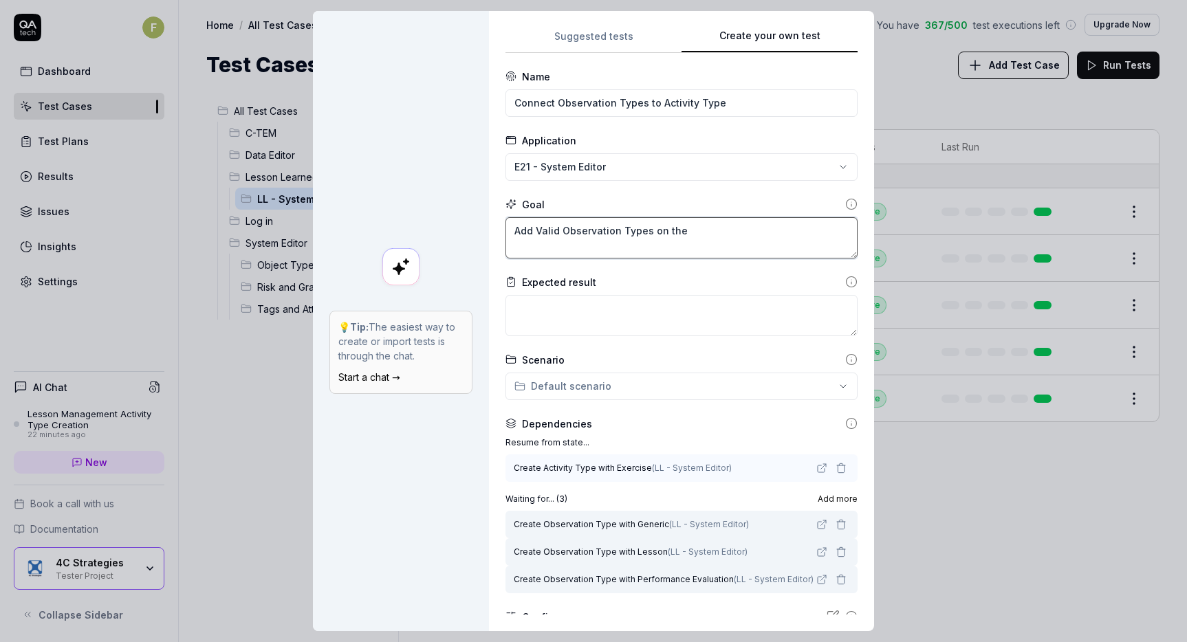
type textarea "Add Valid Observation Types on the"
type textarea "*"
type textarea "Add Valid Observation Types on the A"
type textarea "*"
type textarea "Add Valid Observation Types on the AC"
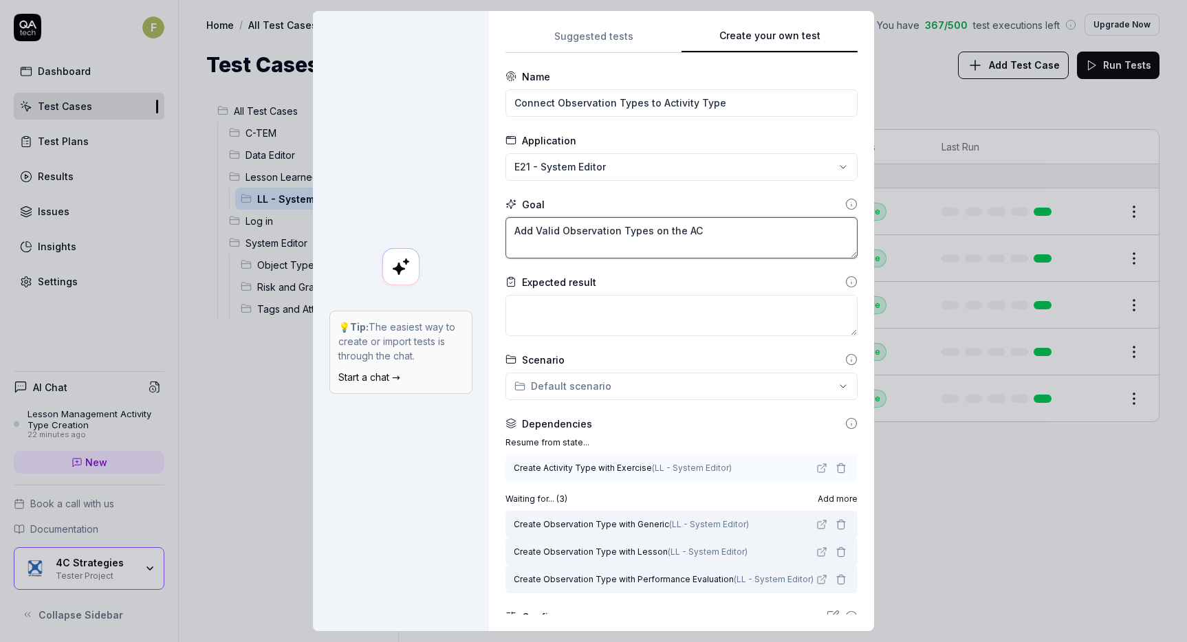
type textarea "*"
type textarea "Add Valid Observation Types on the A"
type textarea "*"
type textarea "Add Valid Observation Types on the Ac"
type textarea "*"
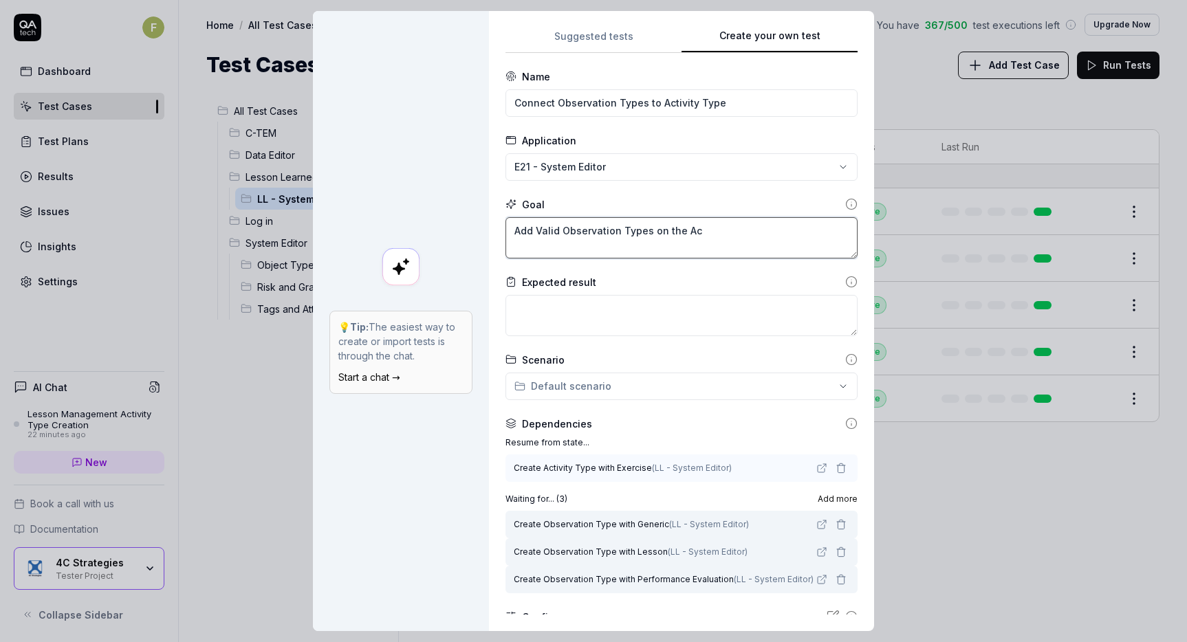
type textarea "Add Valid Observation Types on the Aci"
type textarea "*"
type textarea "Add Valid Observation Types on the Acit"
type textarea "*"
type textarea "Add Valid Observation Types on the Aciti"
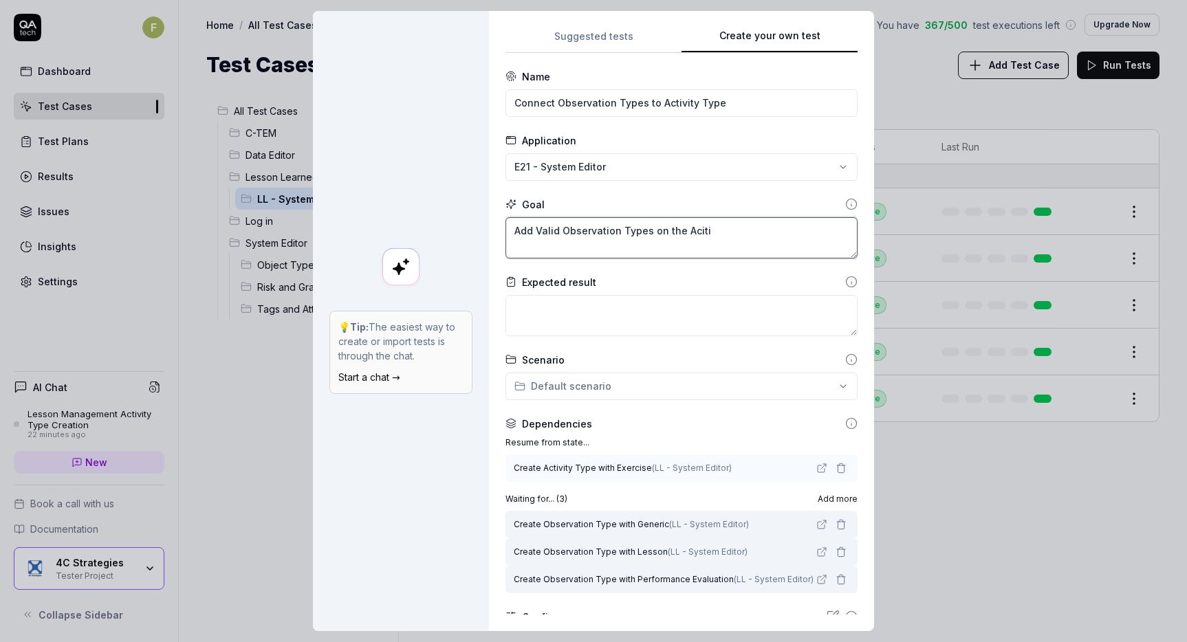
type textarea "*"
type textarea "Add Valid Observation Types on the Acitiv"
type textarea "*"
type textarea "Add Valid Observation Types on the Acitivy"
type textarea "*"
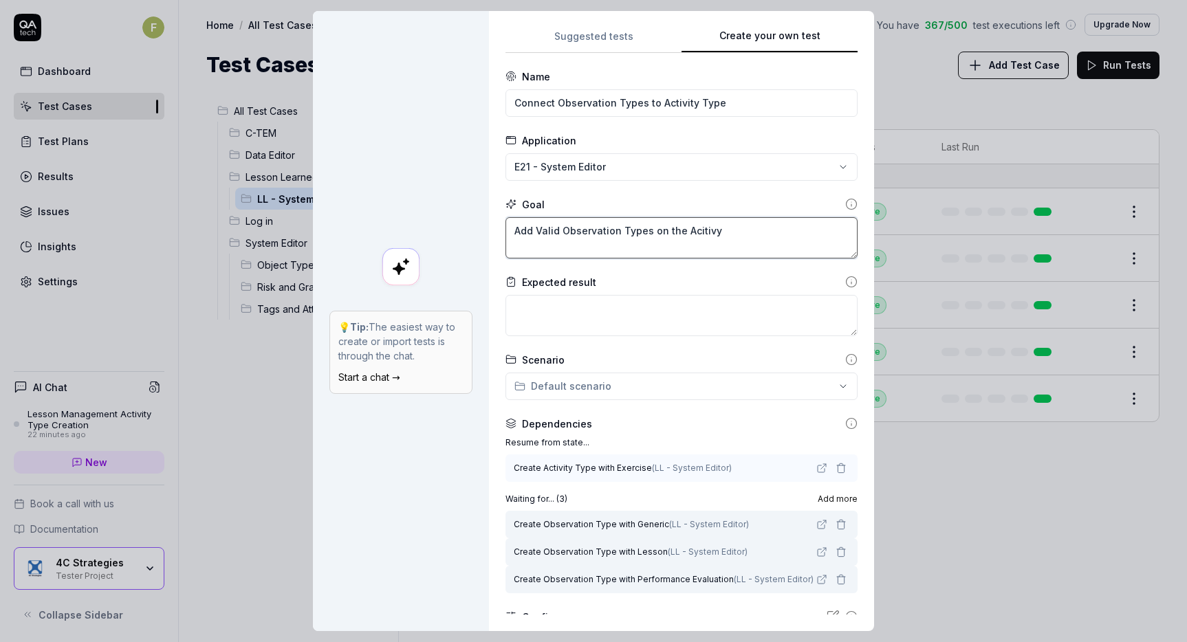
type textarea "Add Valid Observation Types on the Acitiv"
type textarea "*"
type textarea "Add Valid Observation Types on the Aciti"
type textarea "*"
type textarea "Add Valid Observation Types on the Acit"
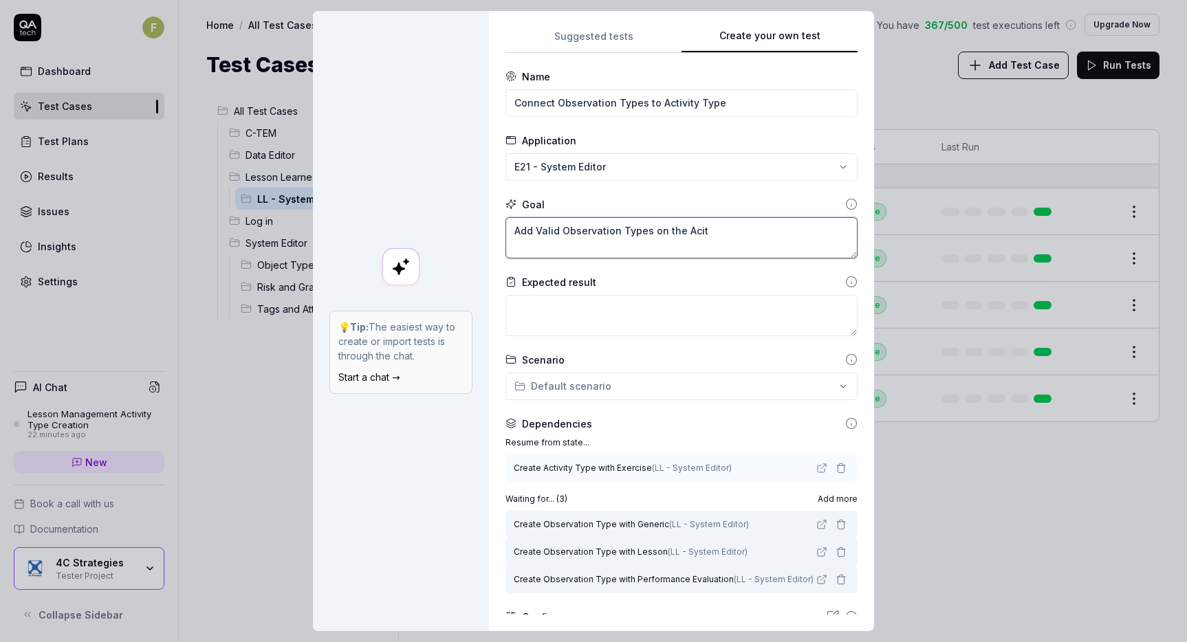
type textarea "*"
type textarea "Add Valid Observation Types on the Aci"
type textarea "*"
type textarea "Add Valid Observation Types on the Ac"
type textarea "*"
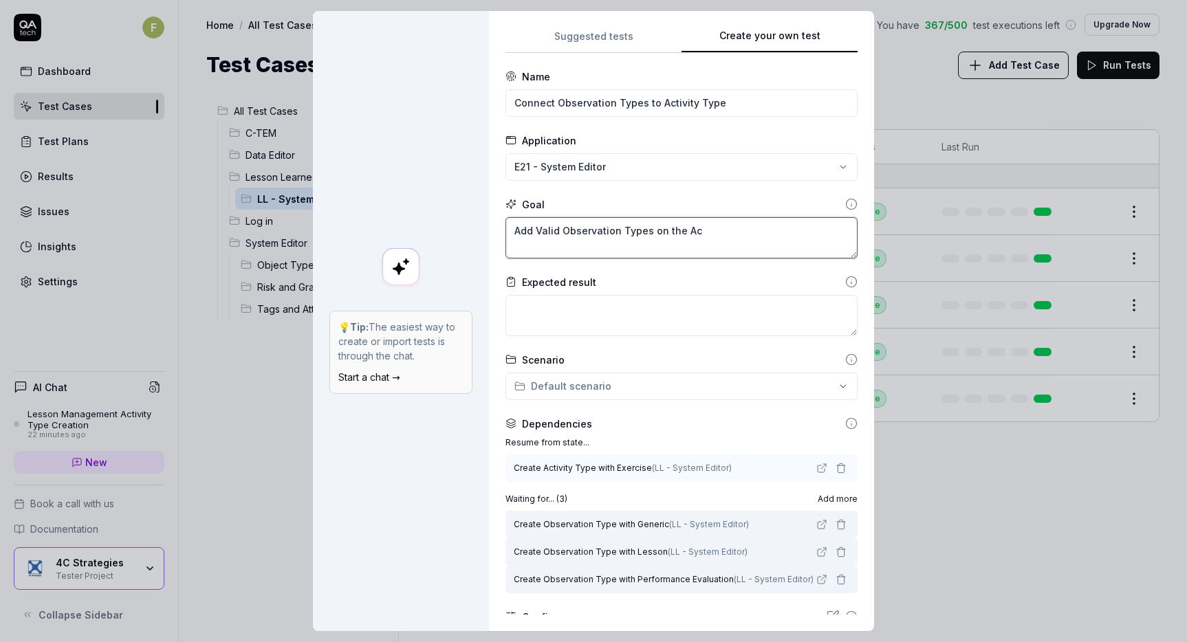
type textarea "Add Valid Observation Types on the Act"
type textarea "*"
type textarea "Add Valid Observation Types on the Acto"
type textarea "*"
type textarea "Add Valid Observation Types on the Act"
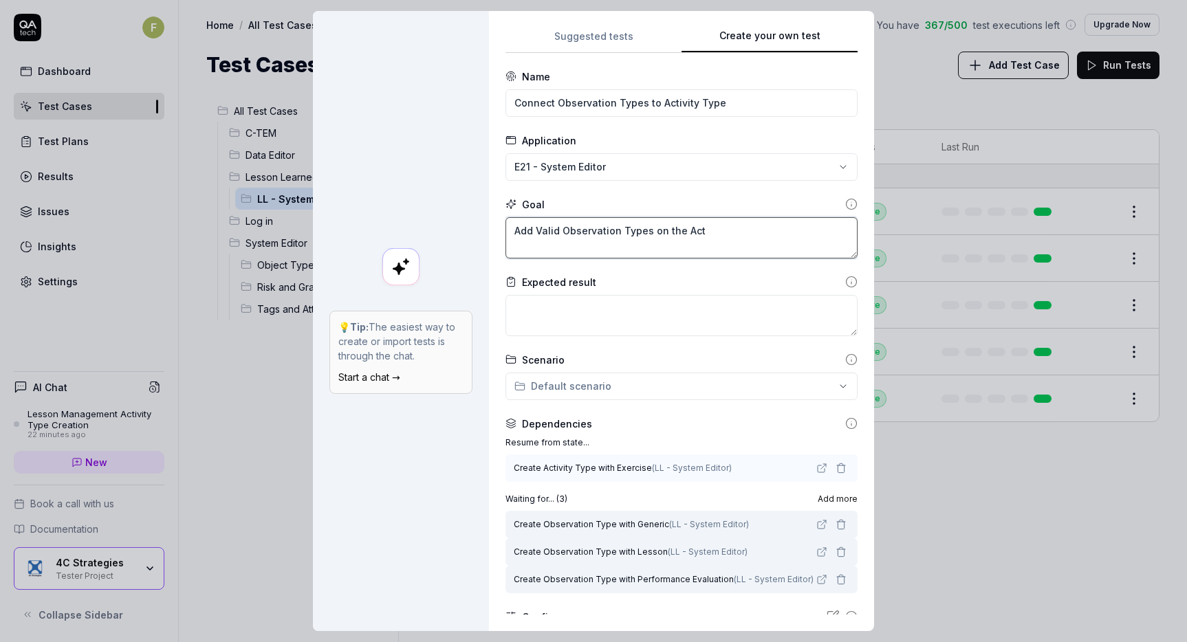
type textarea "*"
type textarea "Add Valid Observation Types on the Acti"
type textarea "*"
type textarea "Add Valid Observation Types on the Activ"
type textarea "*"
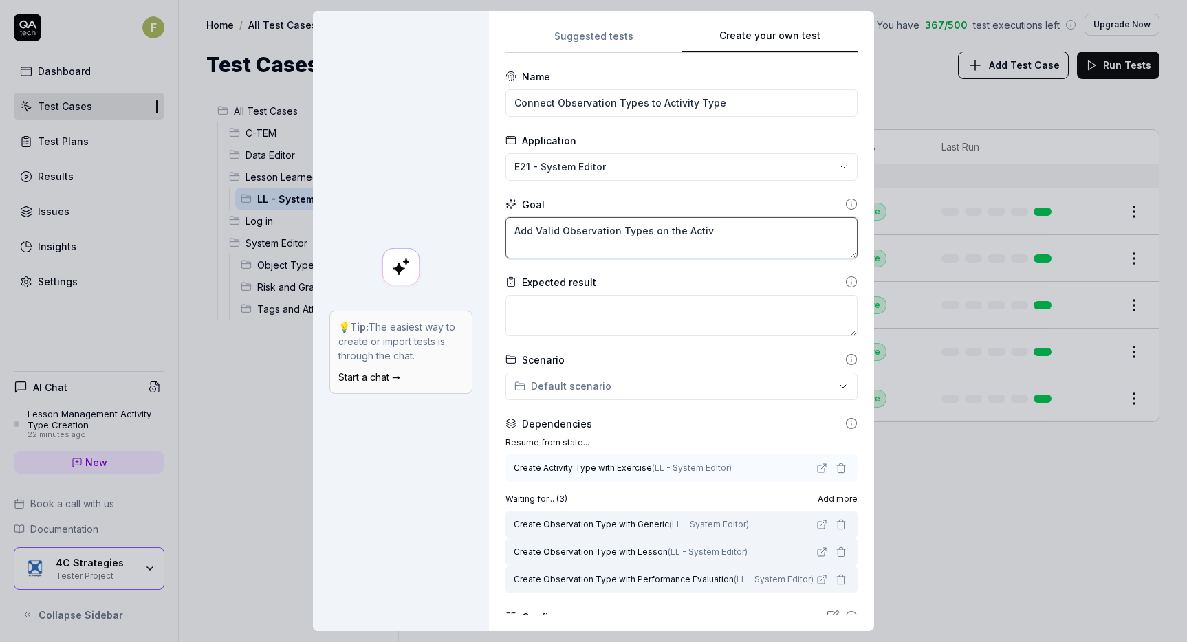
type textarea "Add Valid Observation Types on the Activi"
type textarea "*"
type textarea "Add Valid Observation Types on the Activit"
type textarea "*"
type textarea "Add Valid Observation Types on the Activity"
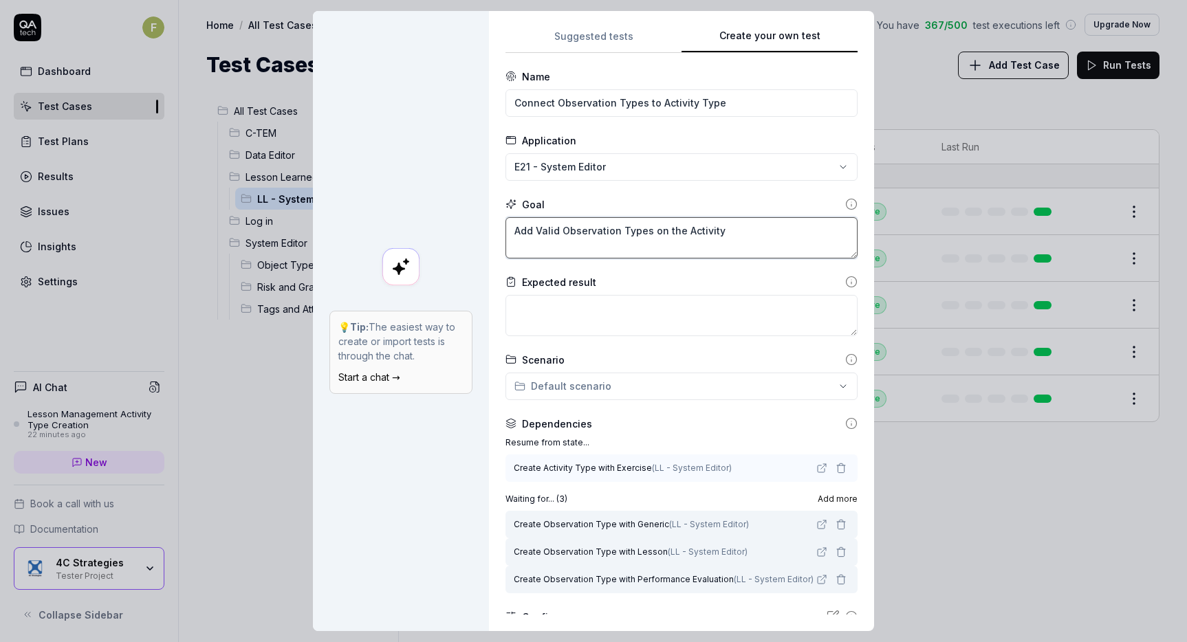
type textarea "*"
type textarea "Add Valid Observation Types on the Activity T"
type textarea "*"
type textarea "Add Valid Observation Types on the Activity Ty"
type textarea "*"
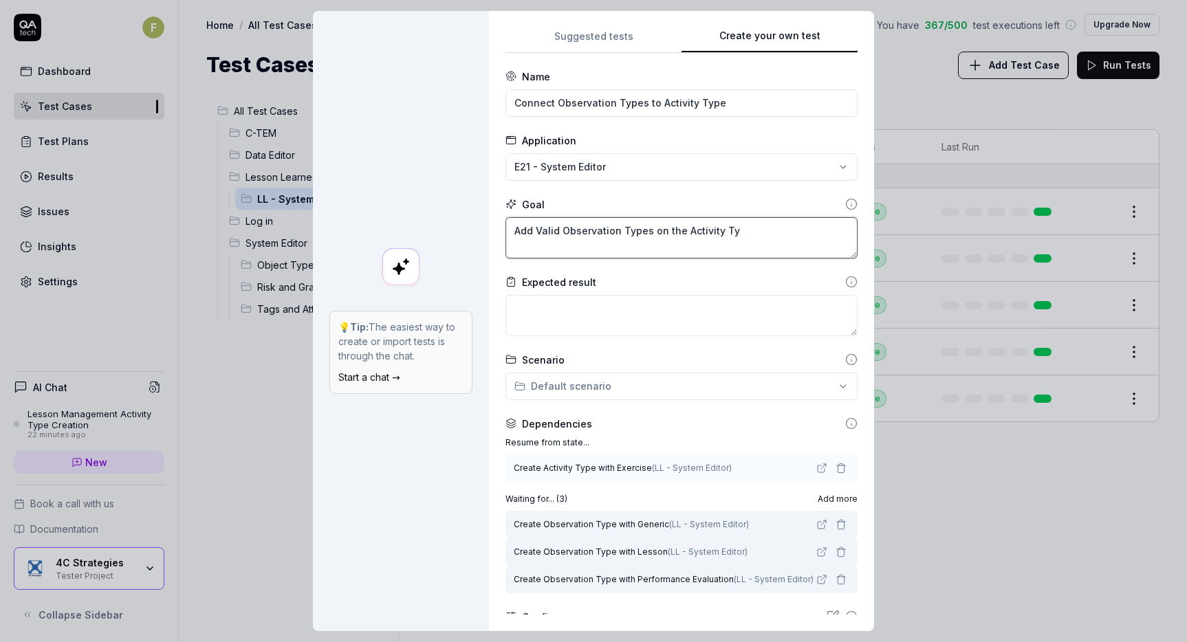
type textarea "Add Valid Observation Types on the Activity Typ"
type textarea "*"
type textarea "Add Valid Observation Types on the Activity Type"
type textarea "*"
type textarea "Add Valid Observation Types on the Activity Type"
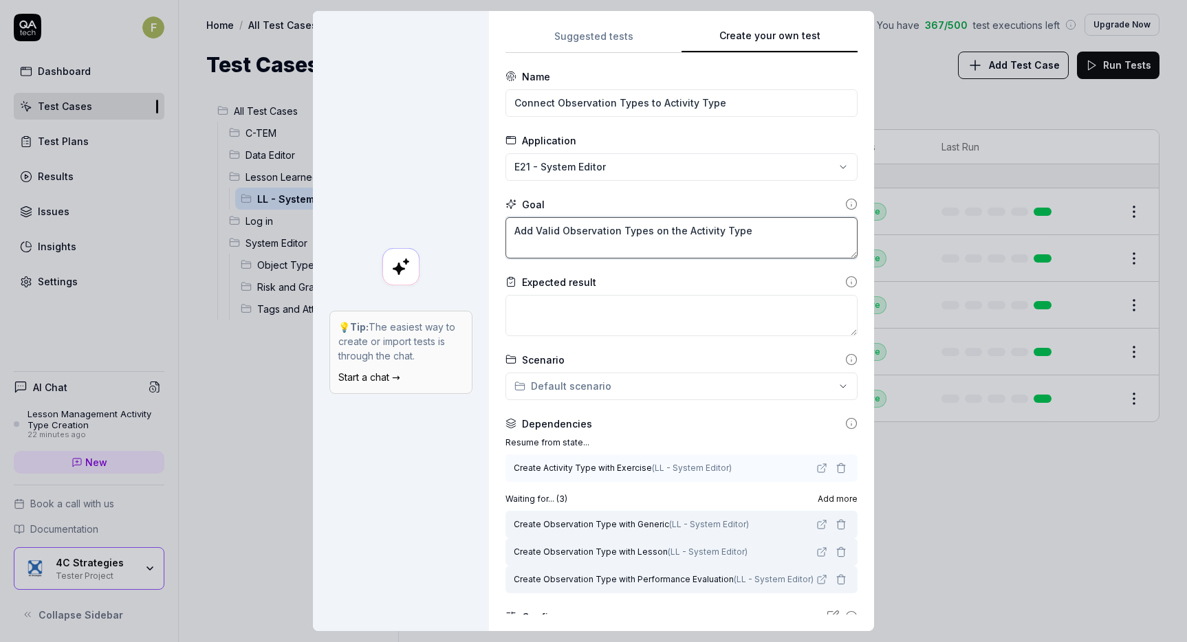
type textarea "*"
type textarea "Add Valid Observation Types on the Activity Type"
type textarea "*"
type textarea "Add Valid Observation Types on the Activity Type."
type textarea "*"
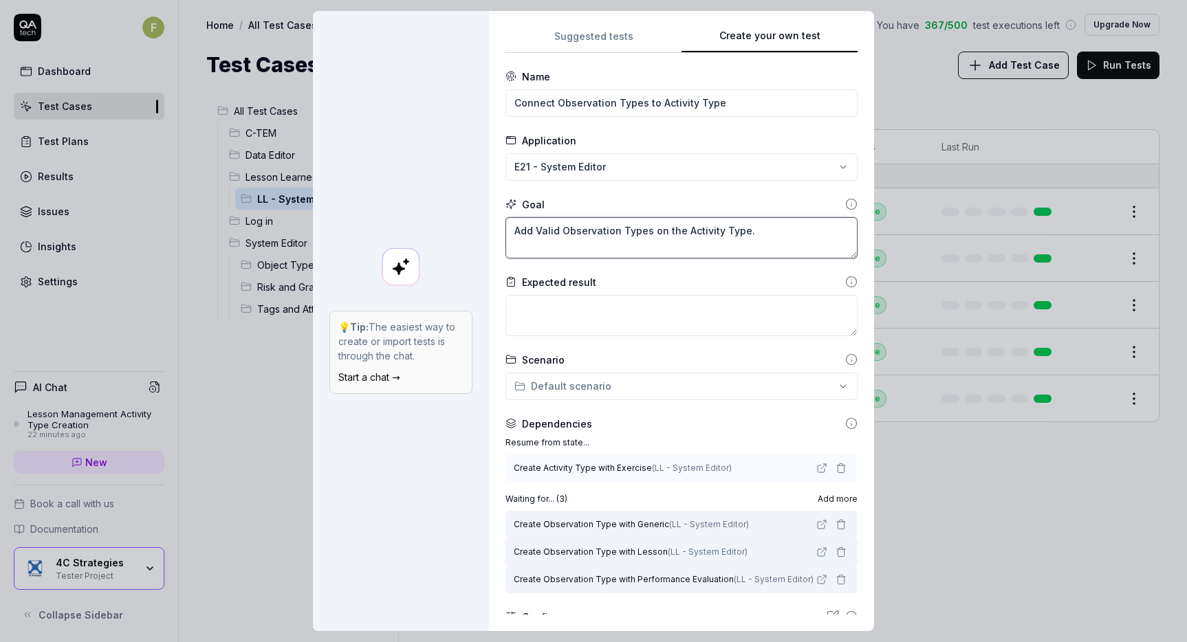
type textarea "Add Valid Observation Types on the Activity Type."
type textarea "*"
type textarea "Add Valid Observation Types on the Activity Type. T"
type textarea "*"
type textarea "Add Valid Observation Types on the Activity Type. TH"
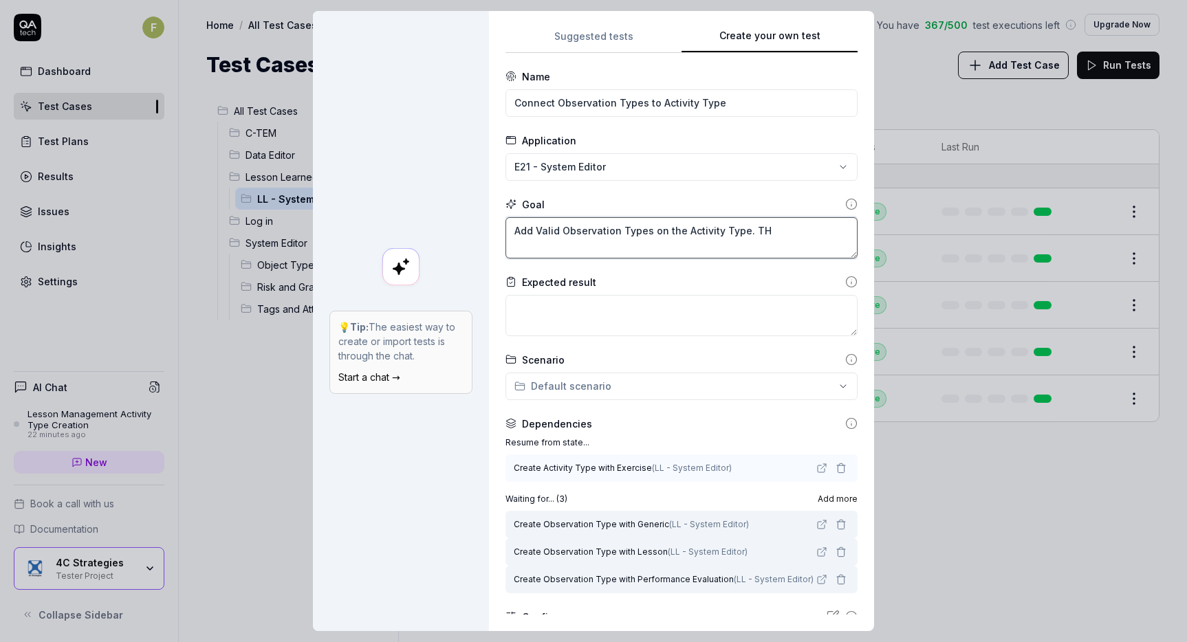
type textarea "*"
type textarea "Add Valid Observation Types on the Activity Type. THi"
type textarea "*"
type textarea "Add Valid Observation Types on the Activity Type. THis"
type textarea "*"
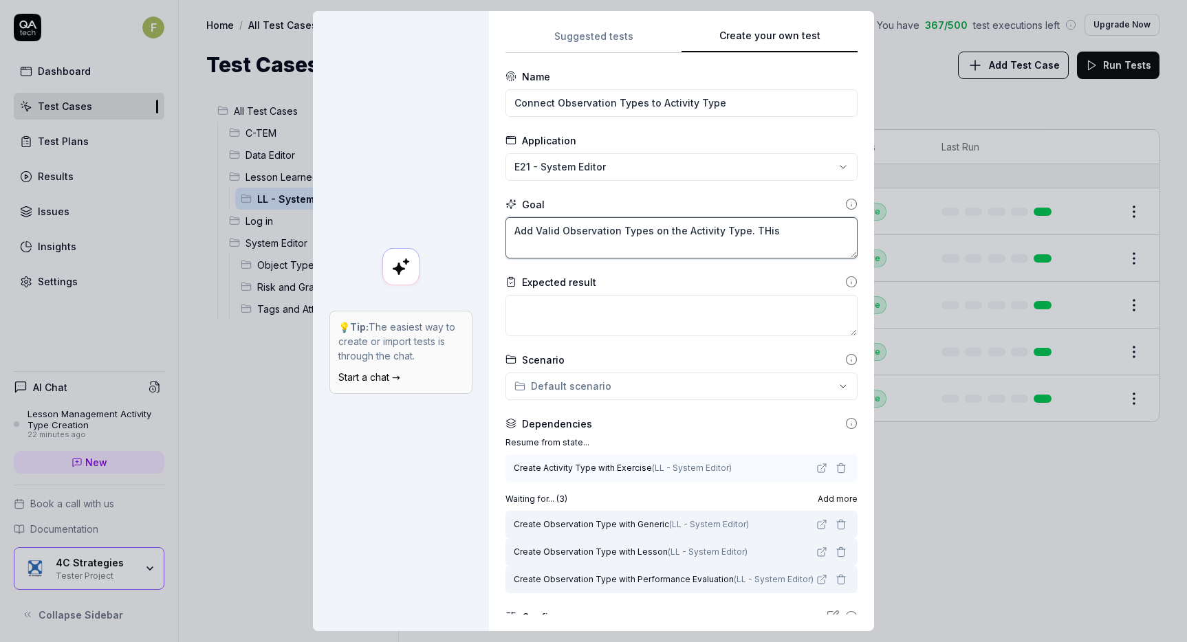
type textarea "Add Valid Observation Types on the Activity Type. THis i"
type textarea "*"
type textarea "Add Valid Observation Types on the Activity Type. THis"
type textarea "*"
type textarea "Add Valid Observation Types on the Activity Type. THis"
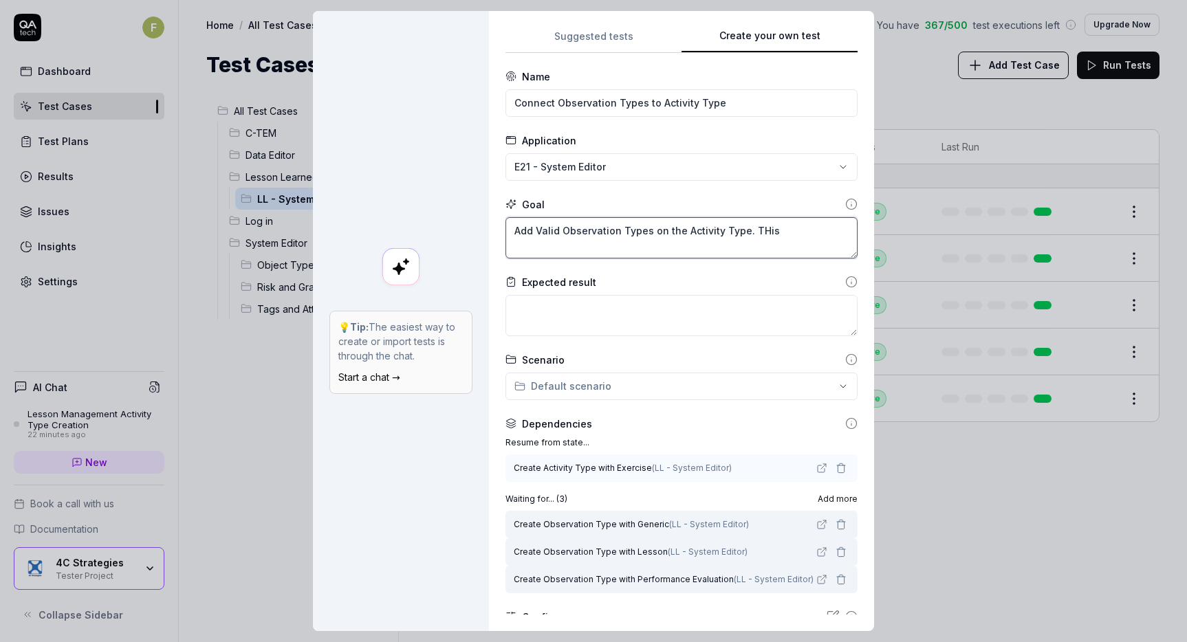
type textarea "*"
type textarea "Add Valid Observation Types on the Activity Type. THi"
type textarea "*"
type textarea "Add Valid Observation Types on the Activity Type. TH"
type textarea "*"
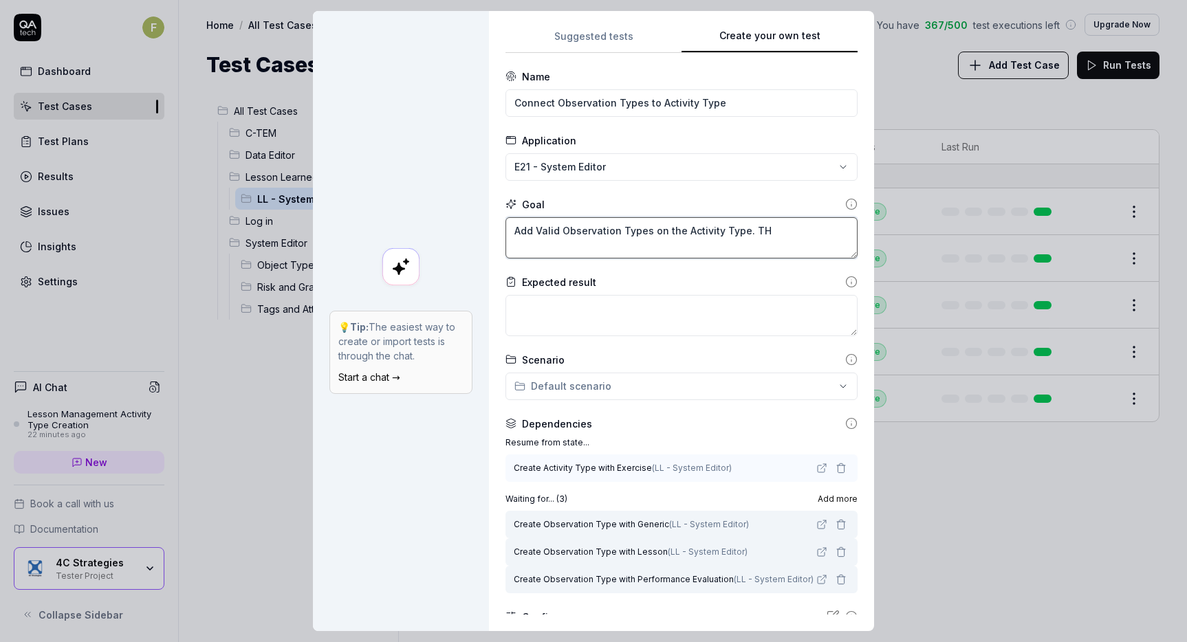
type textarea "Add Valid Observation Types on the Activity Type. T"
type textarea "*"
type textarea "Add Valid Observation Types on the Activity Type. Th"
type textarea "*"
type textarea "Add Valid Observation Types on the Activity Type. Thi"
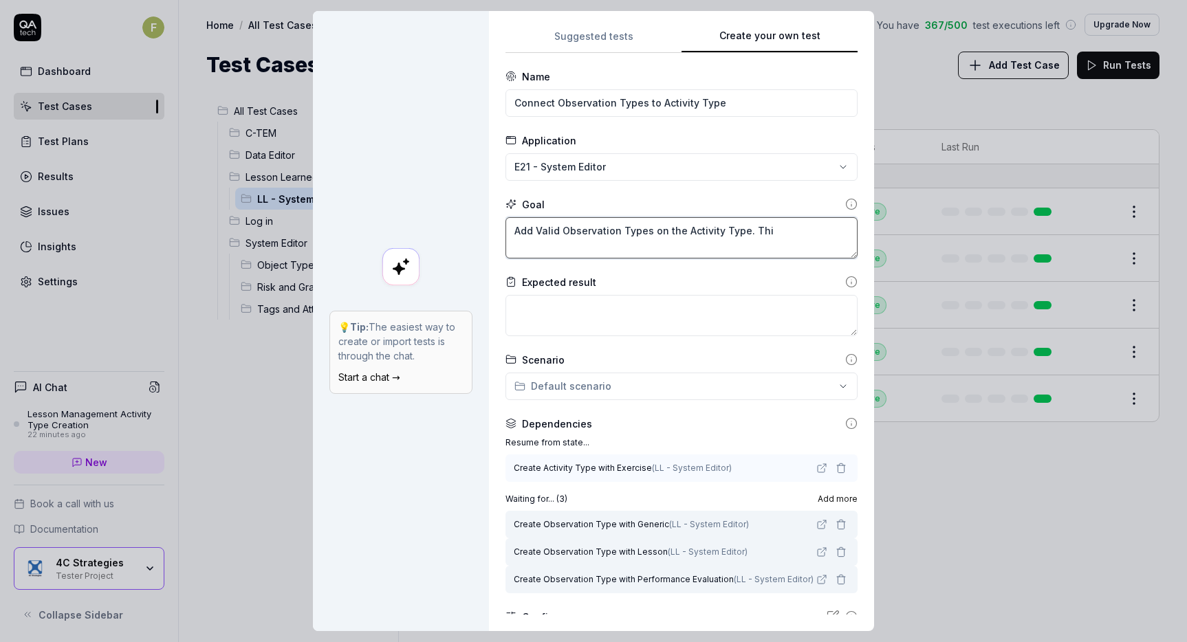
type textarea "*"
type textarea "Add Valid Observation Types on the Activity Type. This"
type textarea "*"
type textarea "Add Valid Observation Types on the Activity Type. This i"
type textarea "*"
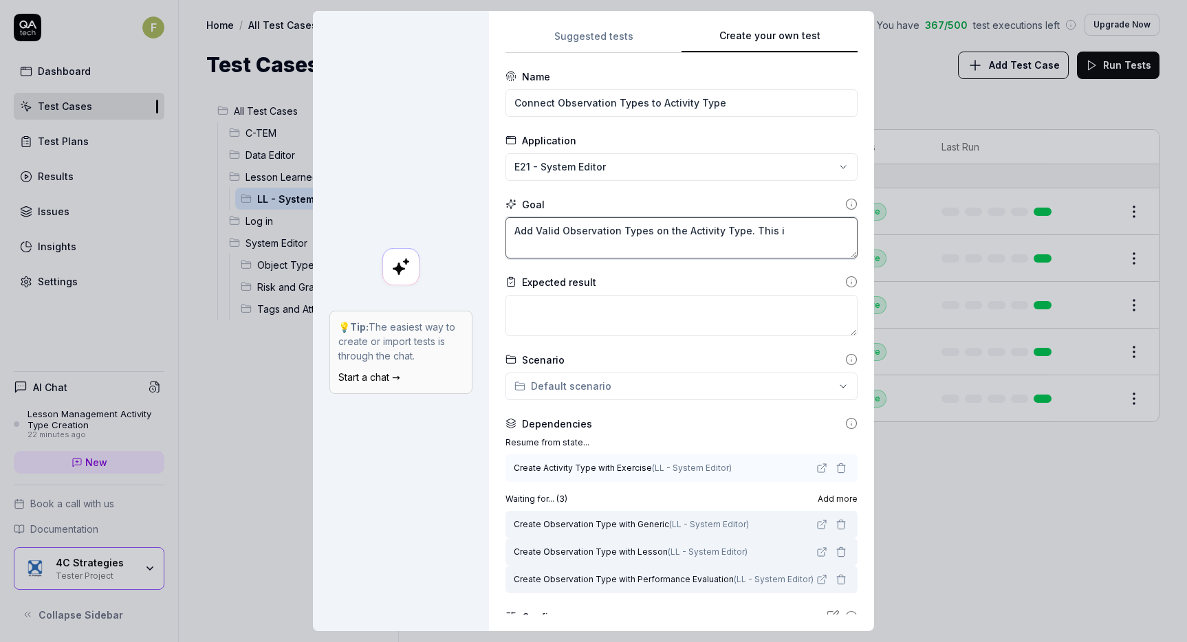
type textarea "Add Valid Observation Types on the Activity Type. This is"
type textarea "*"
type textarea "Add Valid Observation Types on the Activity Type. This is"
type textarea "*"
type textarea "Add Valid Observation Types on the Activity Type. This is do"
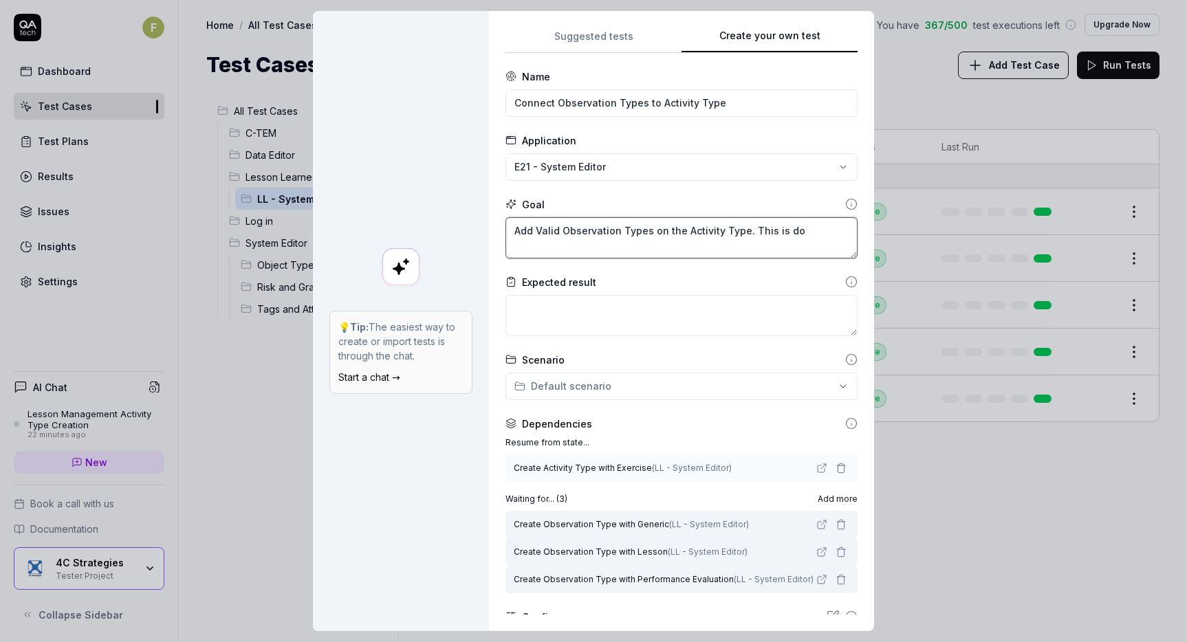
type textarea "*"
type textarea "Add Valid Observation Types on the Activity Type. This is don"
type textarea "*"
type textarea "Add Valid Observation Types on the Activity Type. This is don"
type textarea "*"
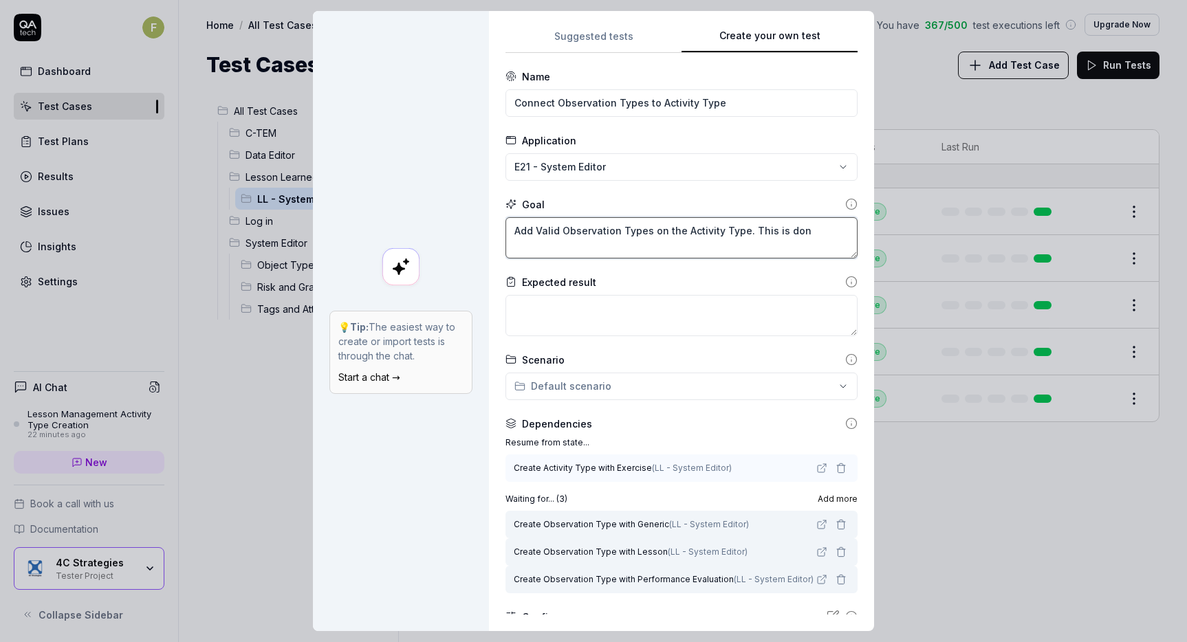
type textarea "Add Valid Observation Types on the Activity Type. This is don"
type textarea "*"
type textarea "Add Valid Observation Types on the Activity Type. This is done"
type textarea "*"
type textarea "Add Valid Observation Types on the Activity Type. This is done"
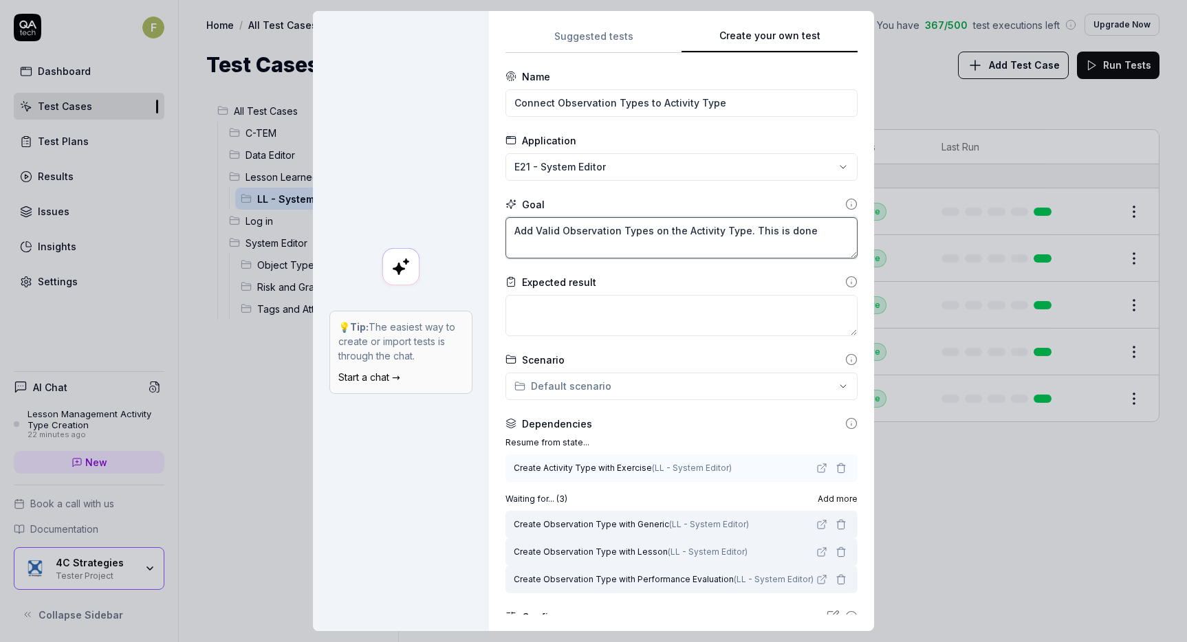
type textarea "*"
type textarea "Add Valid Observation Types on the Activity Type. This is done f"
type textarea "*"
type textarea "Add Valid Observation Types on the Activity Type. This is done fro"
type textarea "*"
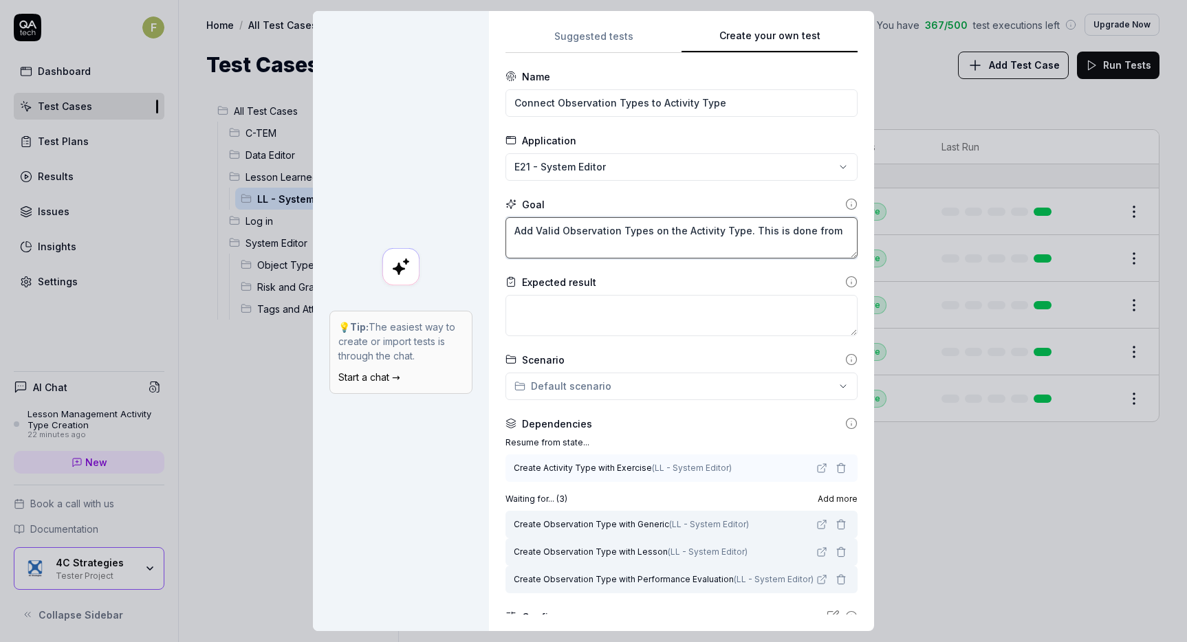
type textarea "Add Valid Observation Types on the Activity Type. This is done from"
type textarea "*"
type textarea "Add Valid Observation Types on the Activity Type. This is done from t"
type textarea "*"
type textarea "Add Valid Observation Types on the Activity Type. This is done from th"
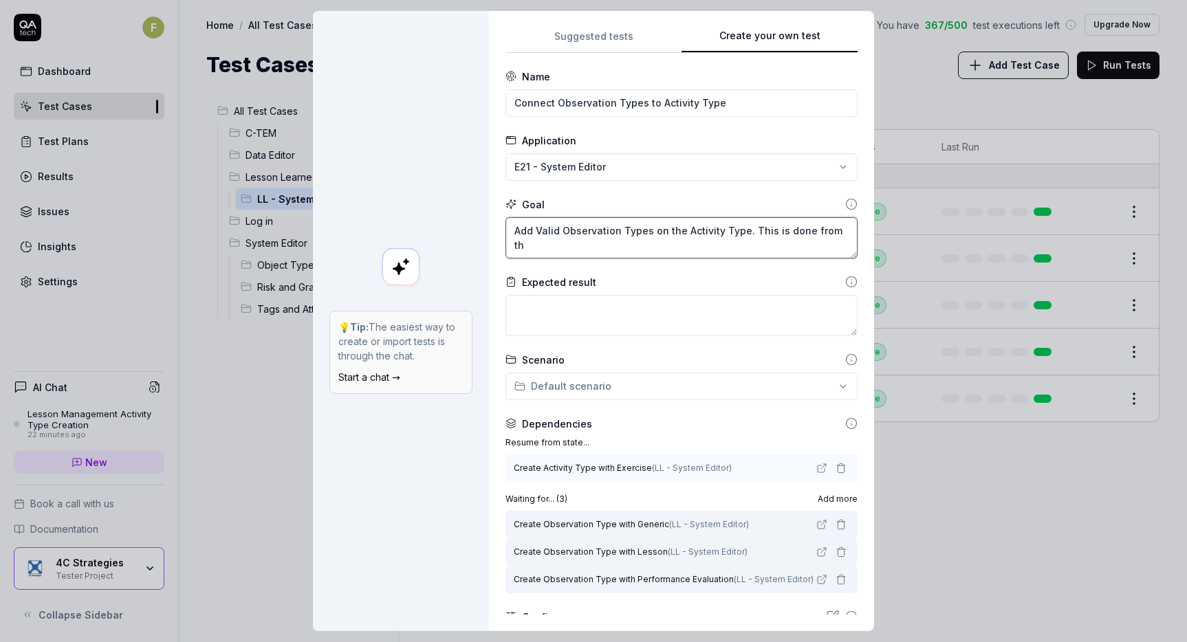
type textarea "*"
type textarea "Add Valid Observation Types on the Activity Type. This is done from the"
type textarea "*"
type textarea "Add Valid Observation Types on the Activity Type. This is done from the"
type textarea "*"
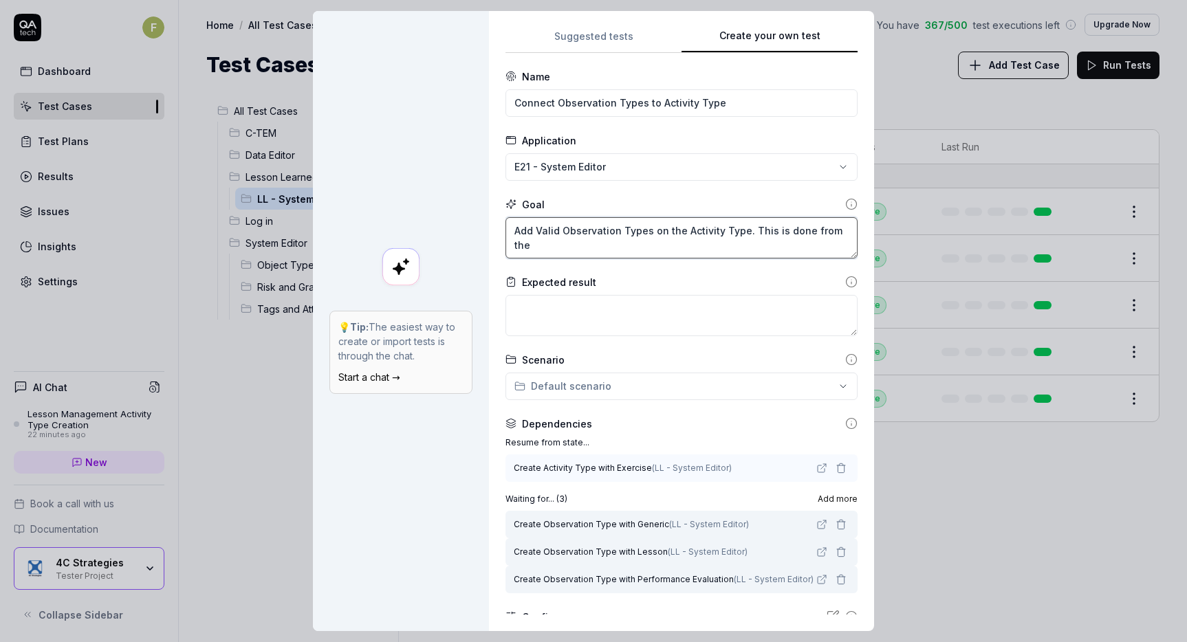
type textarea "Add Valid Observation Types on the Activity Type. This is done from the V"
type textarea "*"
type textarea "Add Valid Observation Types on the Activity Type. This is done from the Va"
type textarea "*"
type textarea "Add Valid Observation Types on the Activity Type. This is done from the Val"
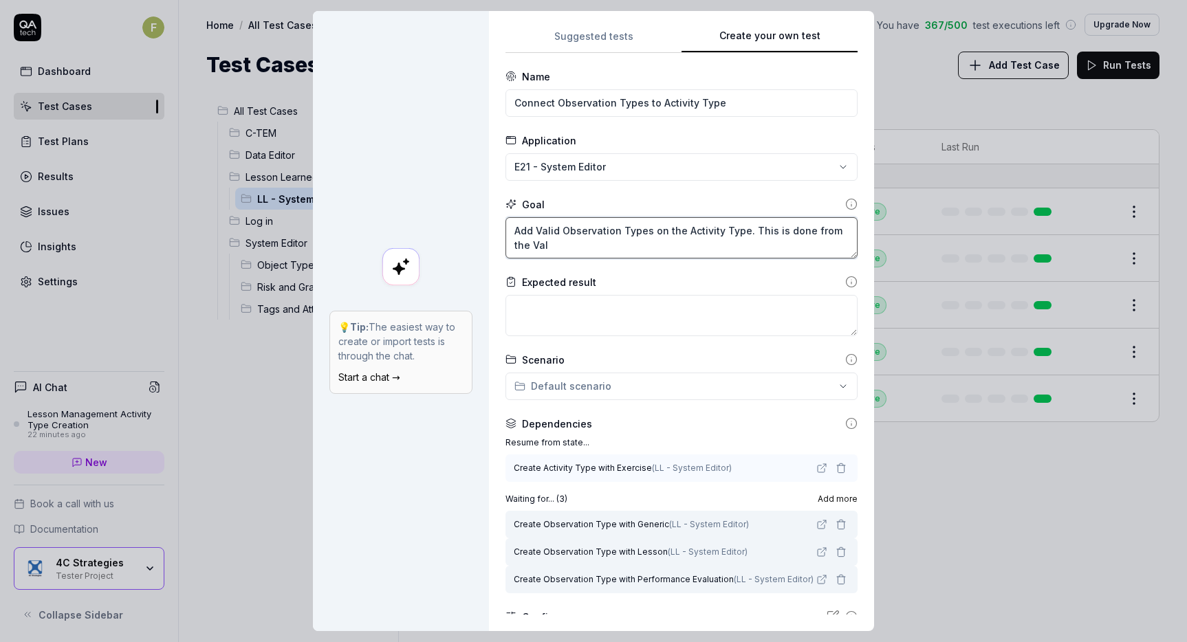
type textarea "*"
type textarea "Add Valid Observation Types on the Activity Type. This is done from the Vali"
type textarea "*"
type textarea "Add Valid Observation Types on the Activity Type. This is done from the Valid"
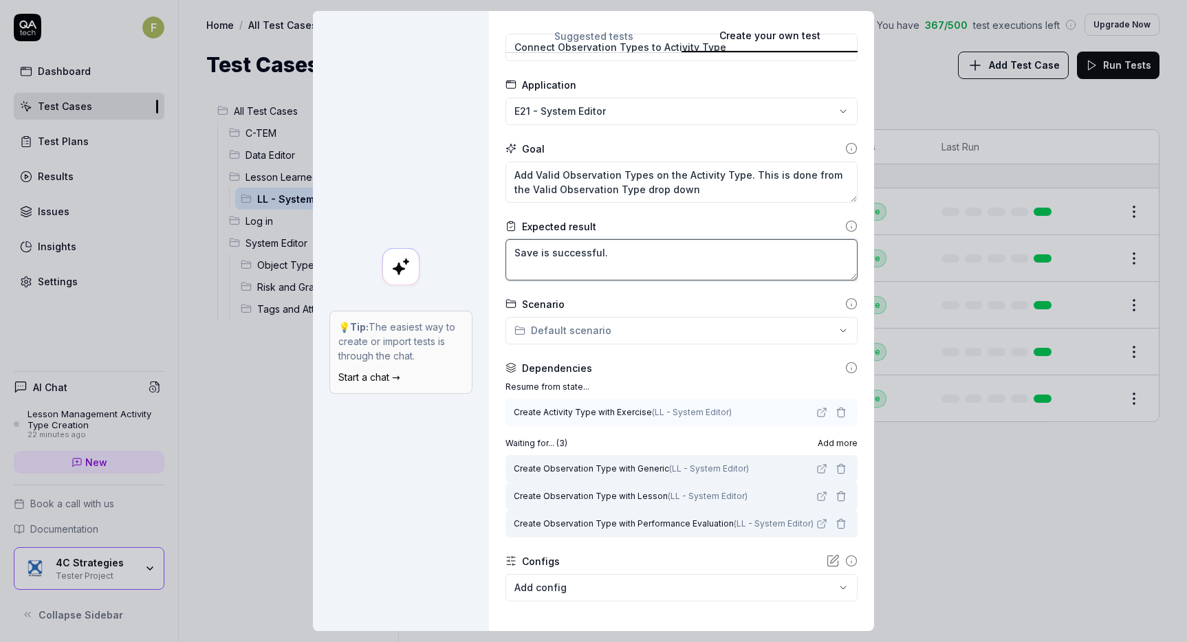
scroll to position [120, 0]
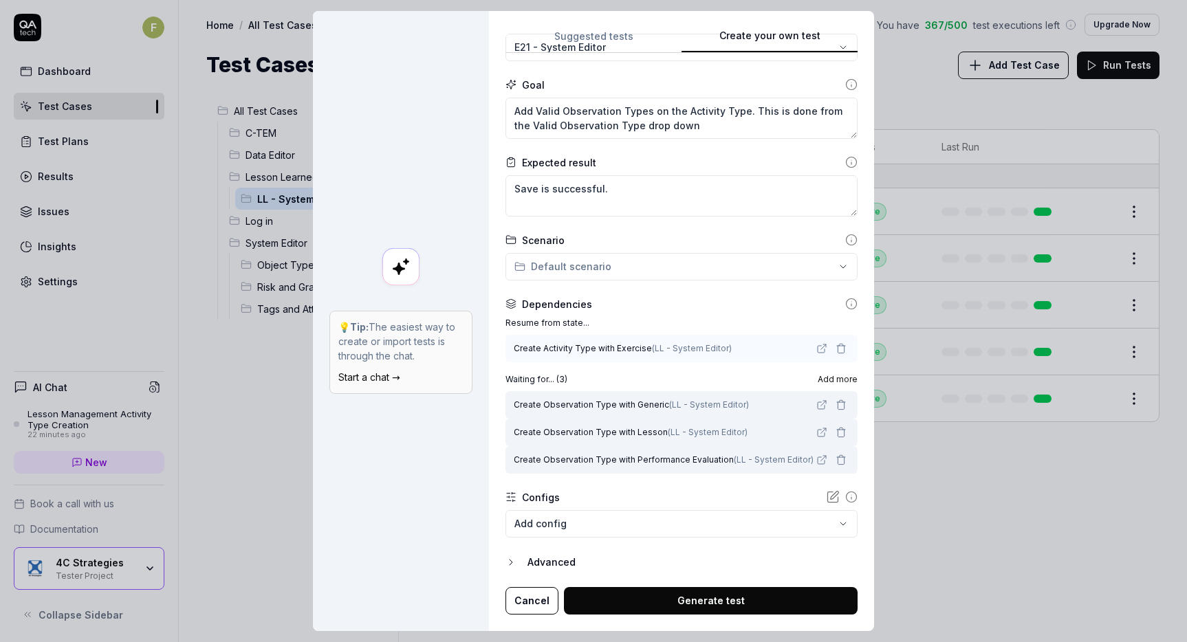
click at [722, 607] on button "Generate test" at bounding box center [711, 601] width 294 height 28
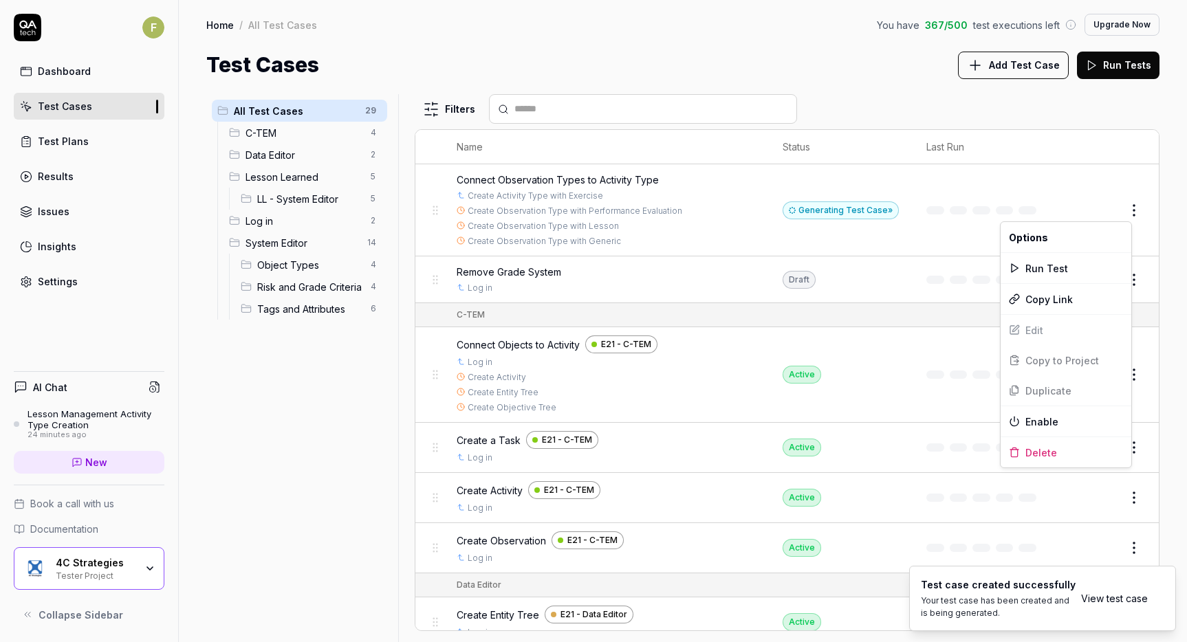
click at [1127, 214] on html "F Dashboard Test Cases Test Plans Results Issues Insights Settings AI Chat Less…" at bounding box center [593, 321] width 1187 height 642
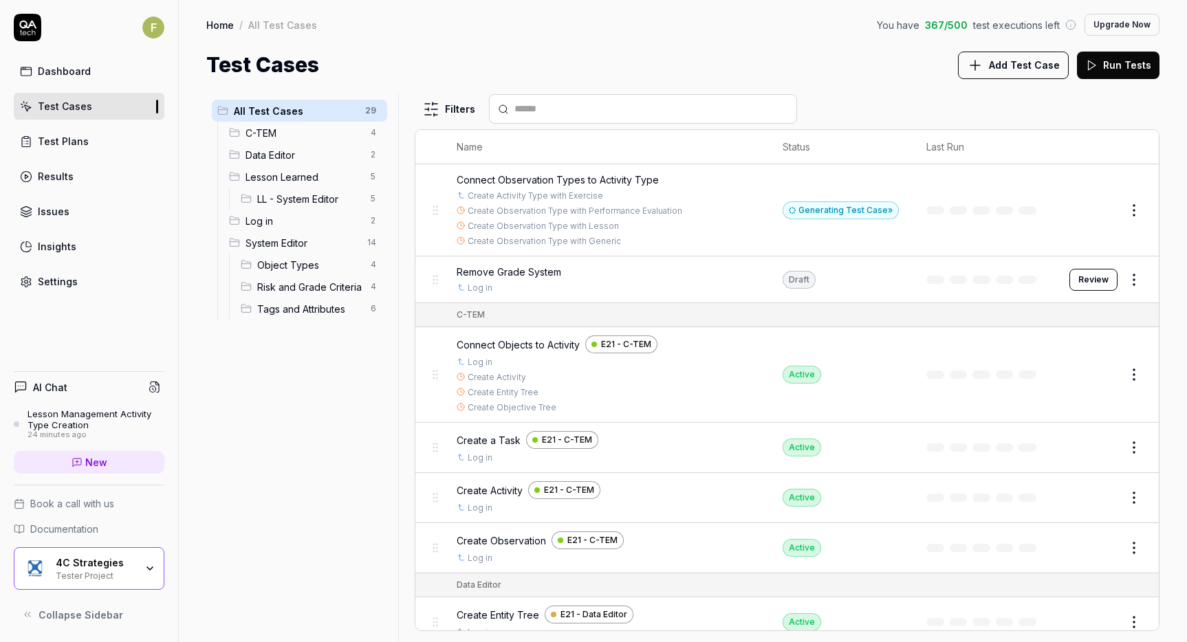
click at [845, 210] on html "F Dashboard Test Cases Test Plans Results Issues Insights Settings AI Chat Less…" at bounding box center [593, 321] width 1187 height 642
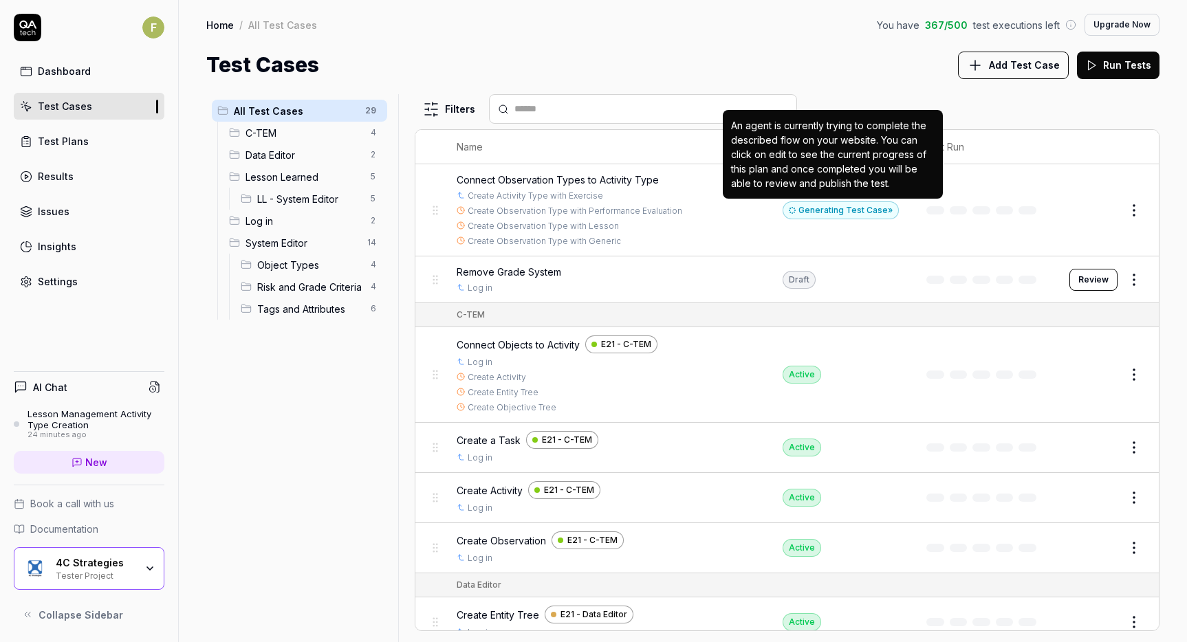
click at [845, 210] on div "Generating Test Case »" at bounding box center [841, 210] width 116 height 18
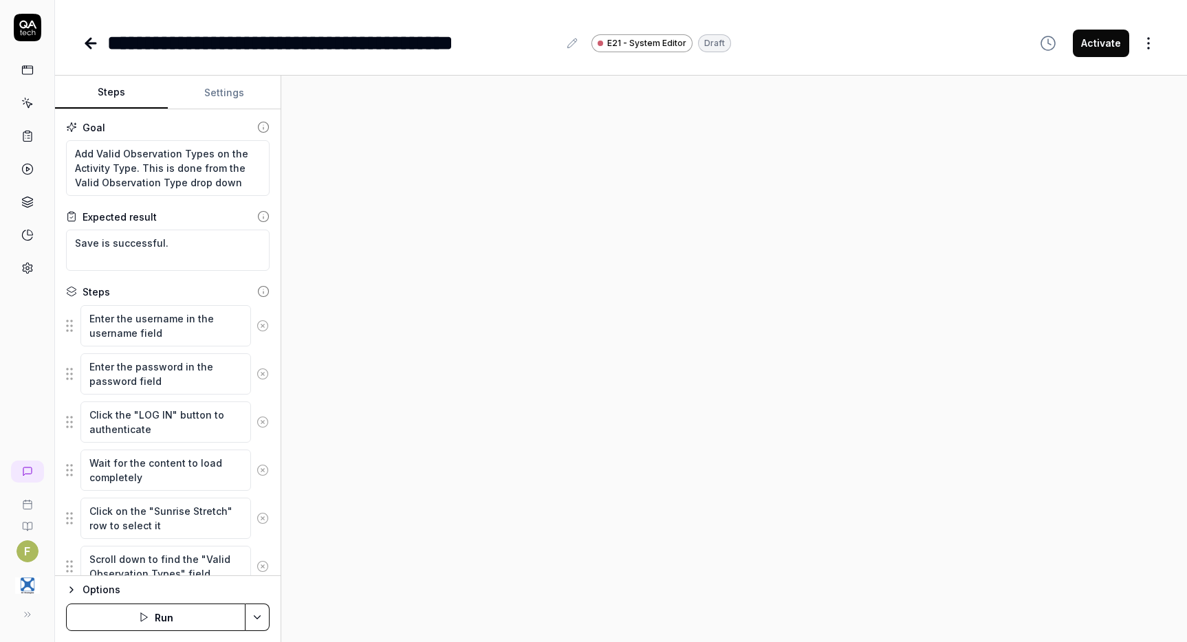
click at [983, 316] on div at bounding box center [734, 359] width 906 height 567
click at [93, 43] on icon at bounding box center [91, 43] width 10 height 0
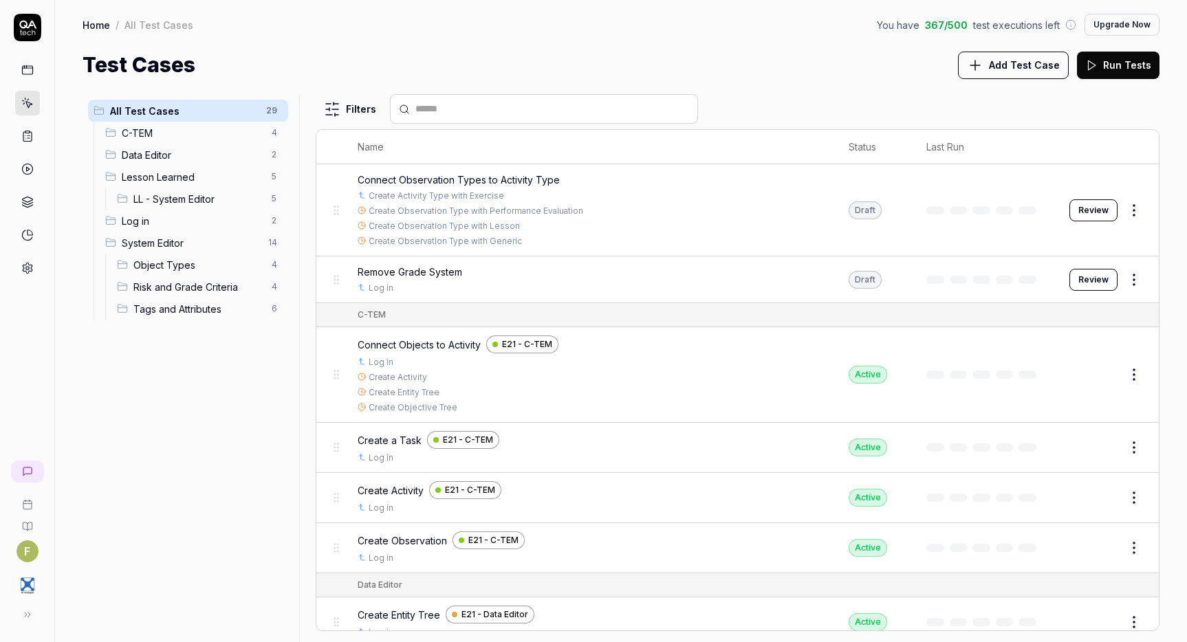
click at [1090, 207] on button "Review" at bounding box center [1093, 210] width 48 height 22
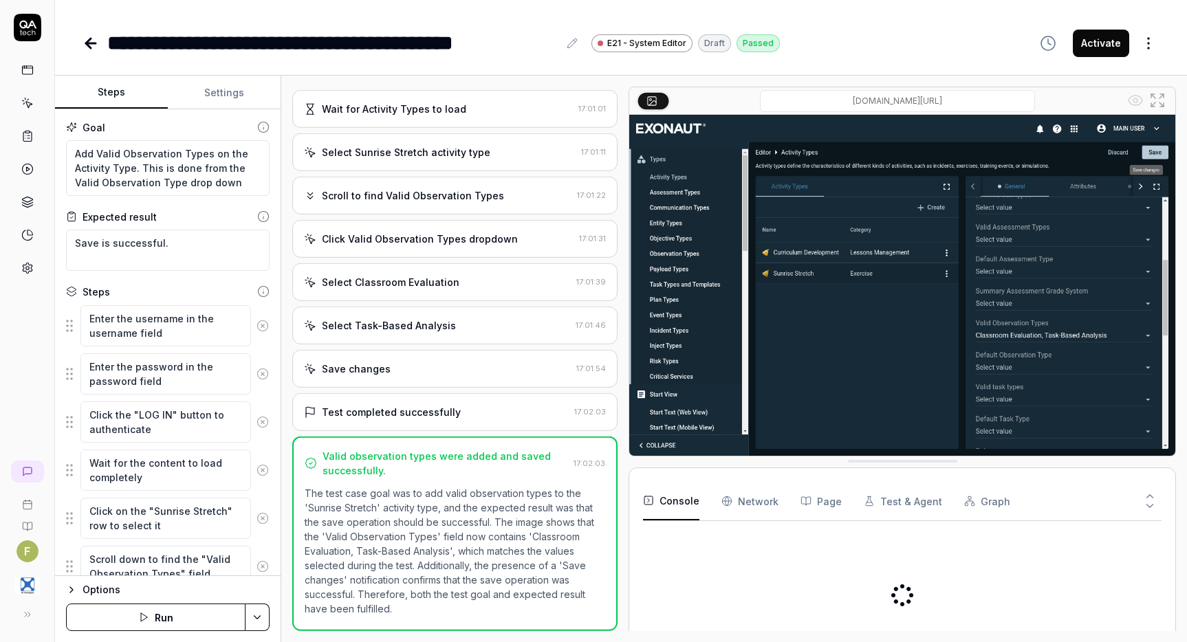
scroll to position [203, 0]
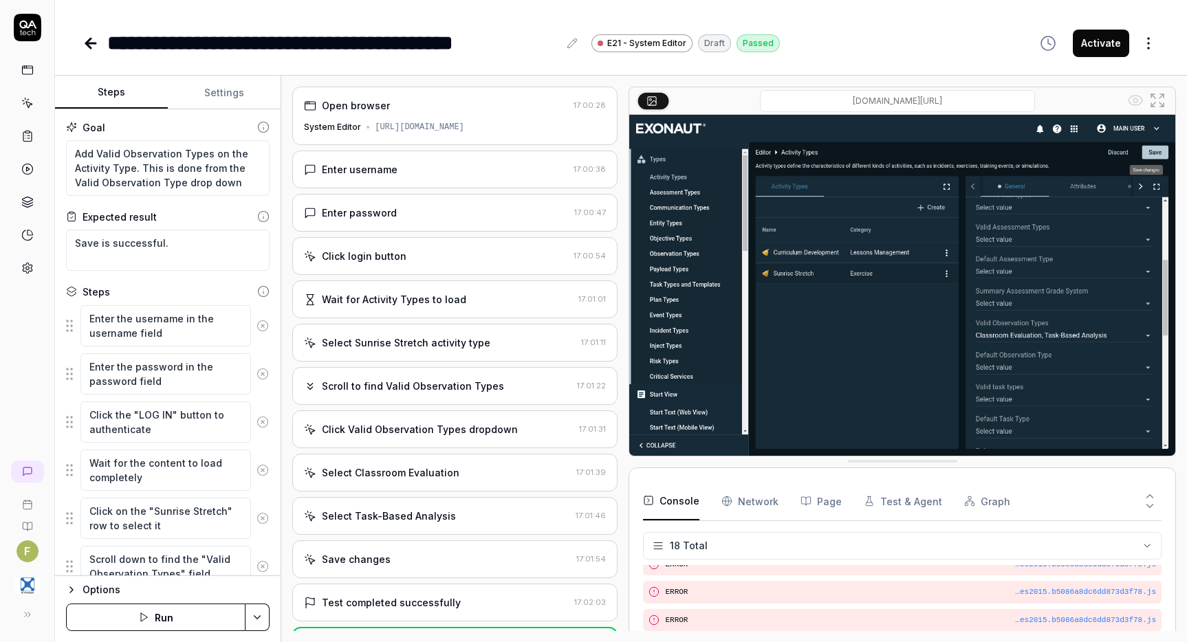
click at [492, 350] on div "Select Sunrise Stretch activity type" at bounding box center [440, 343] width 272 height 14
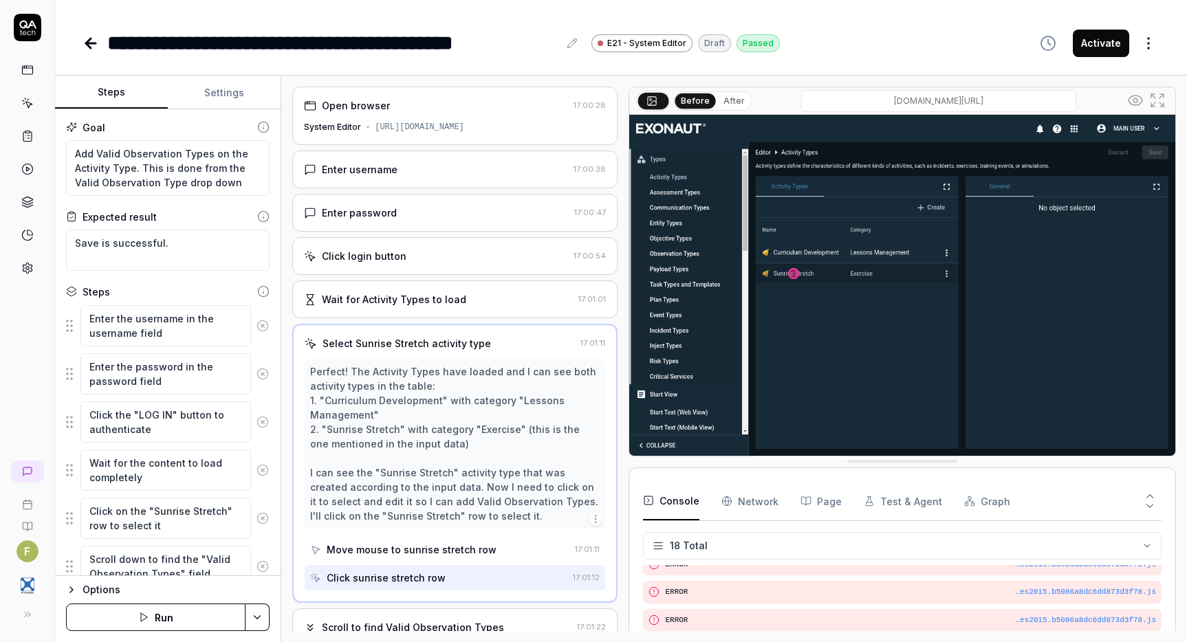
click at [589, 526] on button "button" at bounding box center [596, 519] width 14 height 14
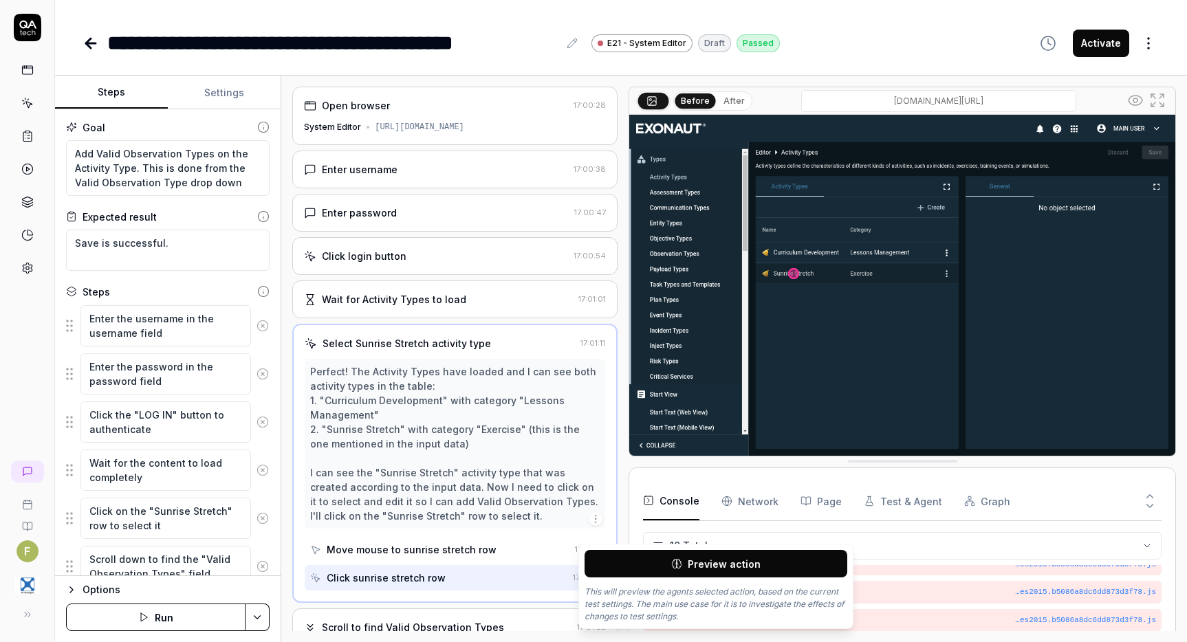
click at [552, 501] on div "Perfect! The Activity Types have loaded and I can see both activity types in th…" at bounding box center [455, 443] width 290 height 159
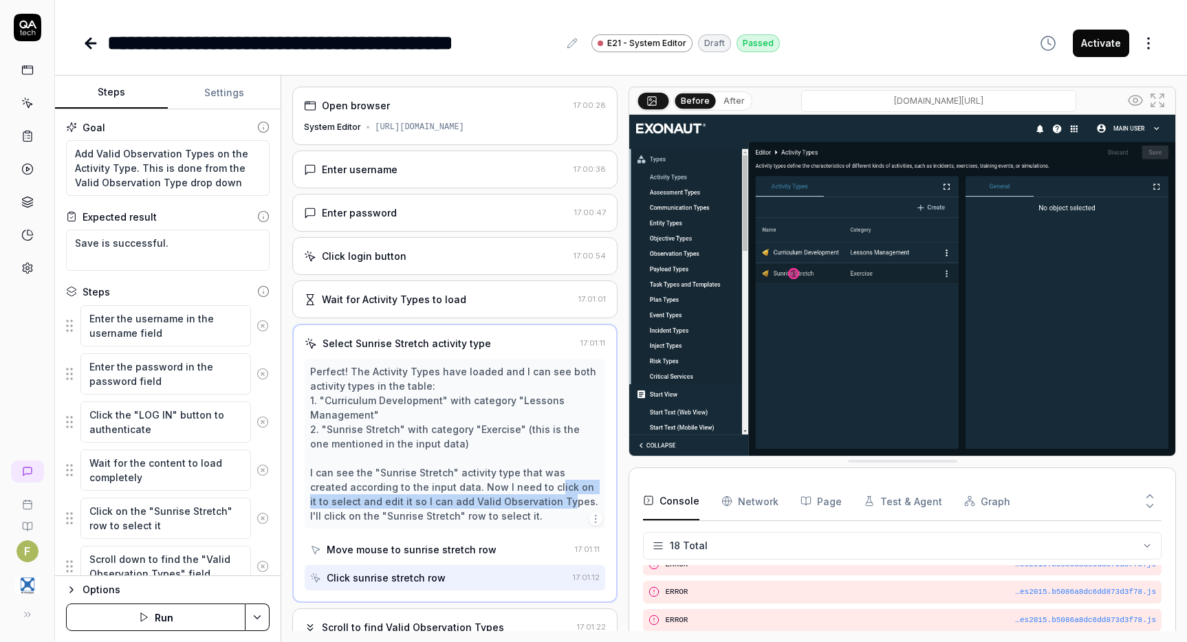
click at [83, 39] on icon at bounding box center [91, 43] width 17 height 17
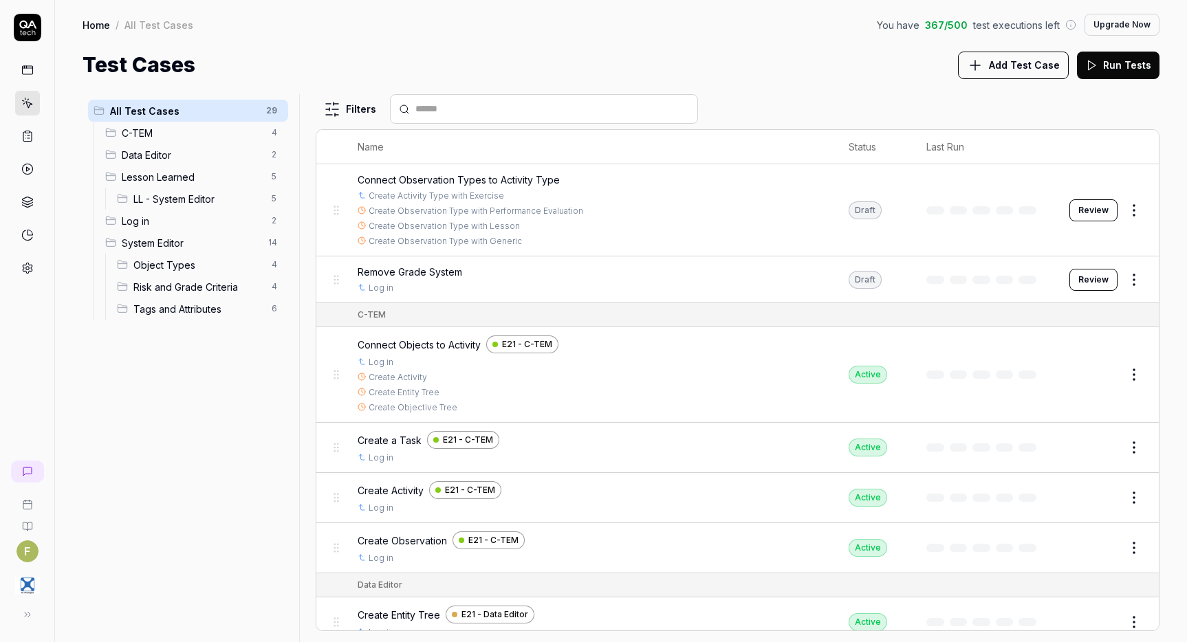
click at [1100, 210] on button "Review" at bounding box center [1093, 210] width 48 height 22
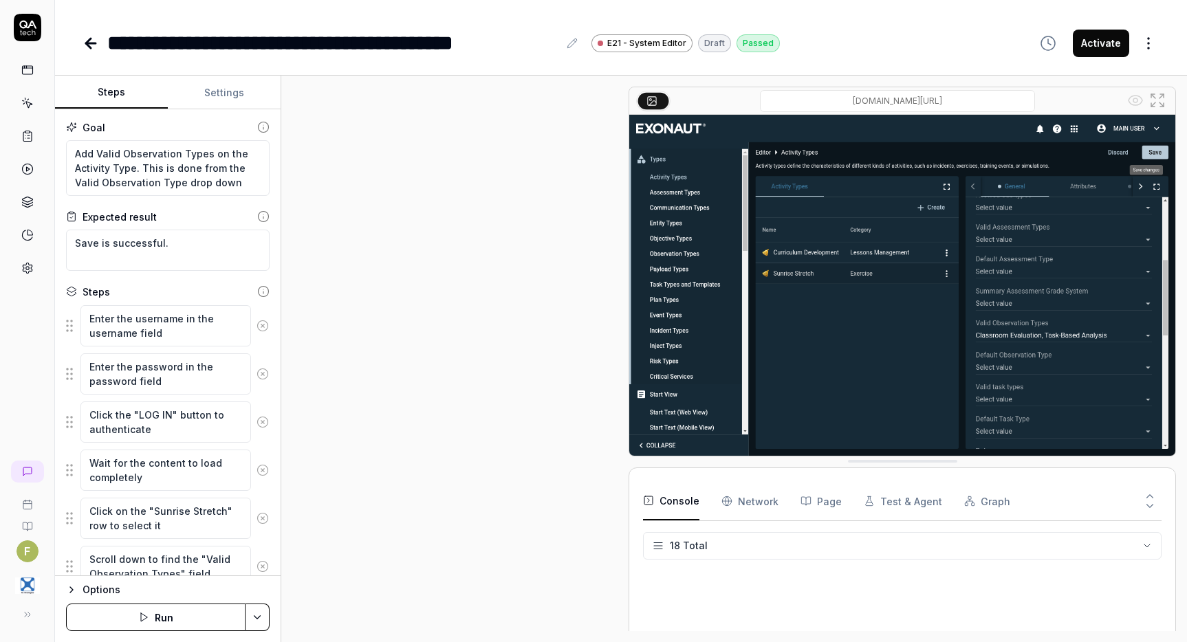
scroll to position [203, 0]
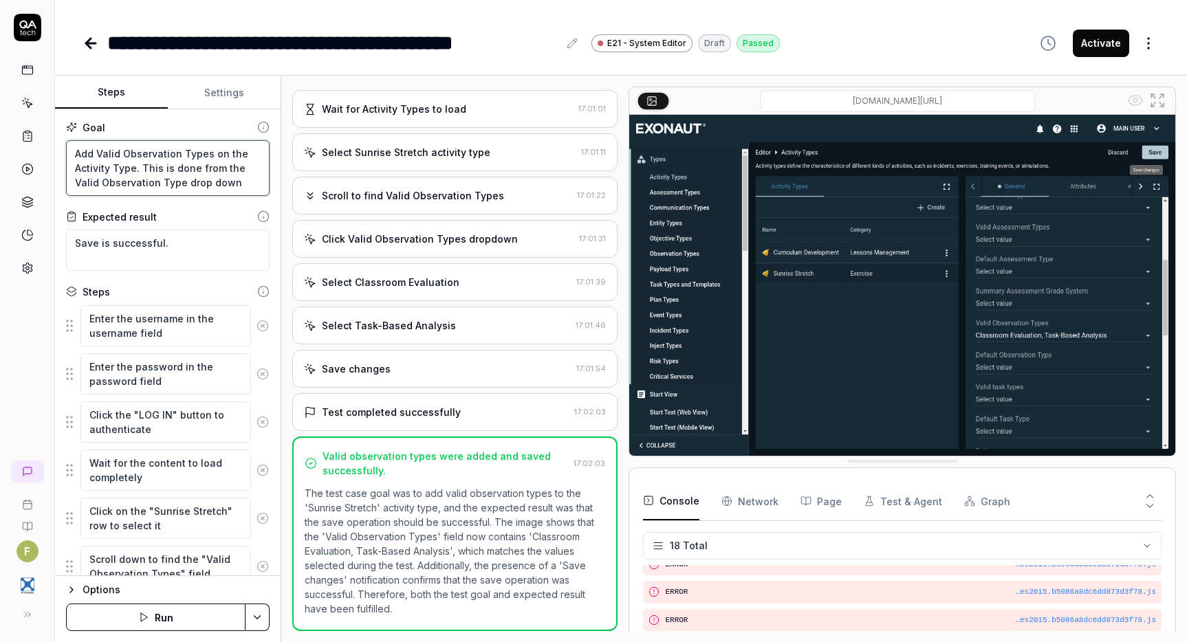
click at [133, 168] on textarea "Add Valid Observation Types on the Activity Type. This is done from the Valid O…" at bounding box center [168, 168] width 204 height 56
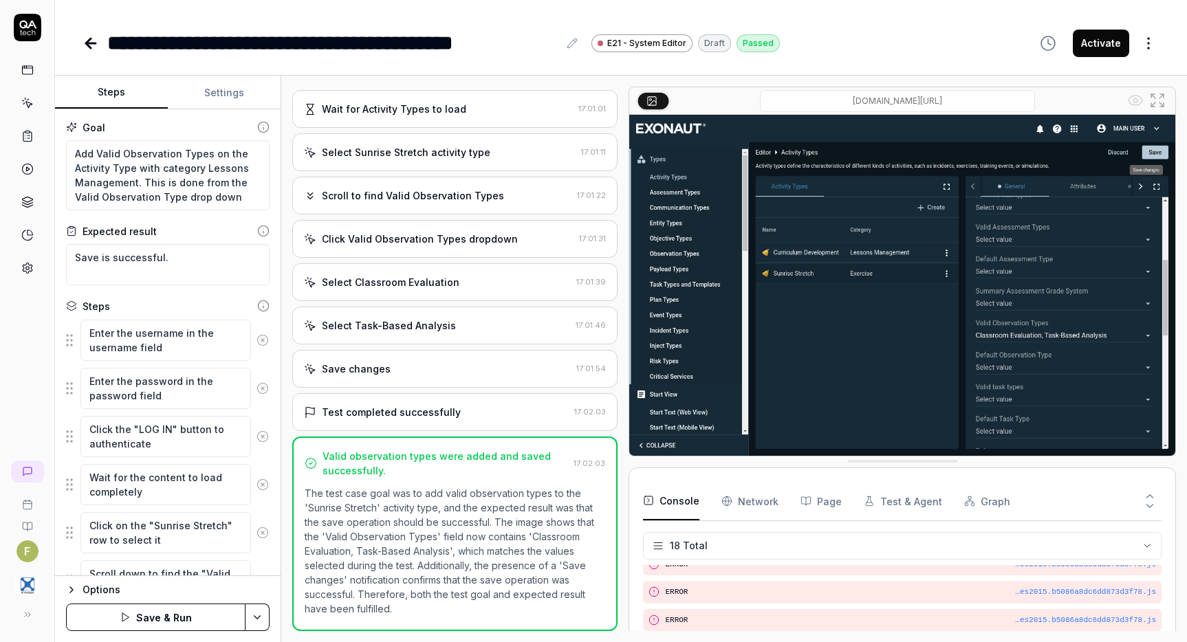
click at [251, 334] on button at bounding box center [262, 341] width 23 height 28
click at [257, 340] on icon at bounding box center [263, 340] width 12 height 12
click at [257, 382] on icon at bounding box center [263, 388] width 12 height 12
click at [257, 340] on icon at bounding box center [263, 340] width 12 height 12
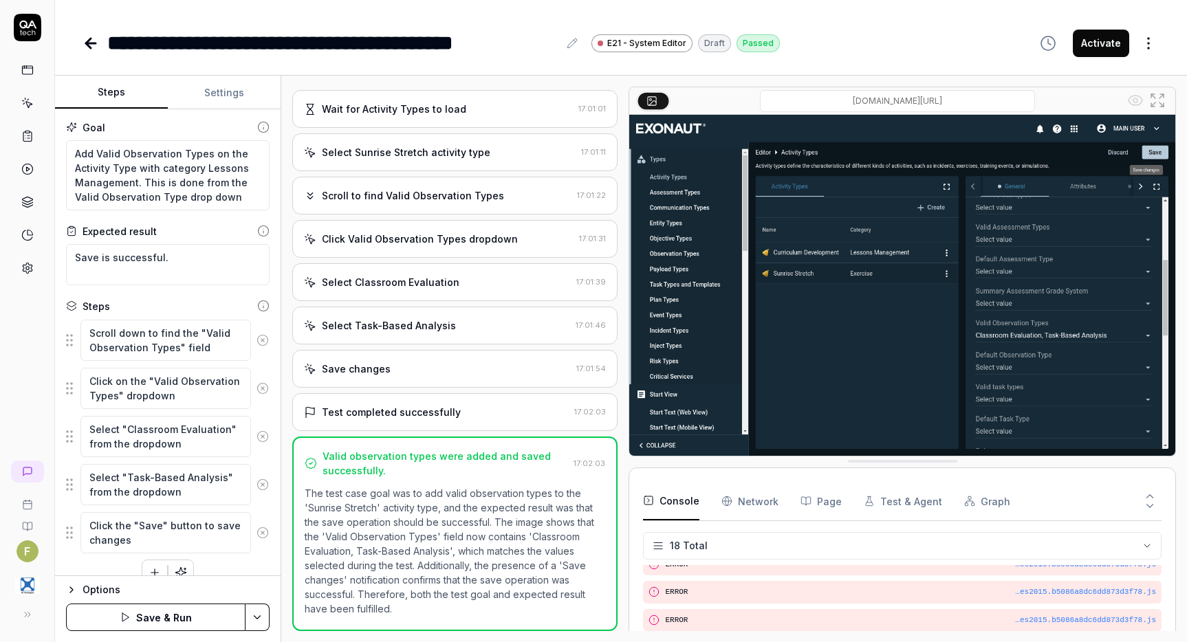
click at [257, 340] on icon at bounding box center [263, 340] width 12 height 12
click at [249, 368] on textarea "Click on the "Valid Observation Types" dropdown" at bounding box center [165, 388] width 171 height 41
click at [249, 340] on textarea "Click on the "Valid Observation Types" dropdown" at bounding box center [165, 340] width 171 height 41
click at [257, 340] on icon at bounding box center [263, 340] width 12 height 12
click at [263, 364] on fieldset "Select "Classroom Evaluation" from the dropdown Select "Task-Based Analysis" fr…" at bounding box center [168, 388] width 204 height 139
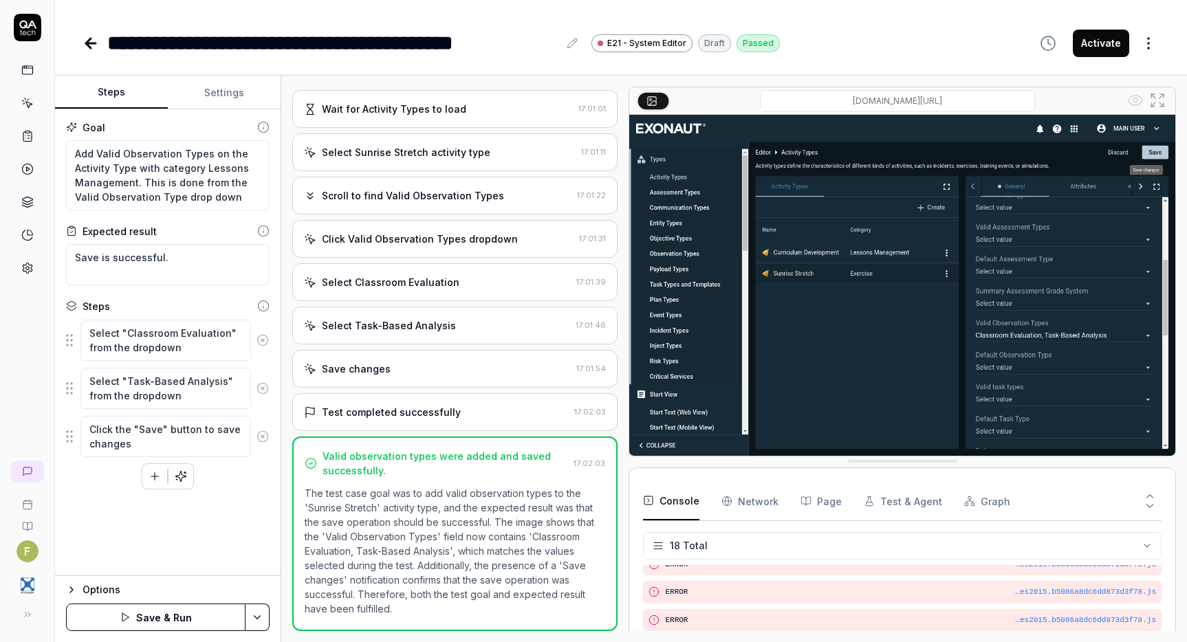
click at [265, 345] on icon at bounding box center [263, 340] width 12 height 12
click at [263, 338] on icon at bounding box center [263, 340] width 12 height 12
click at [263, 342] on icon at bounding box center [263, 340] width 12 height 12
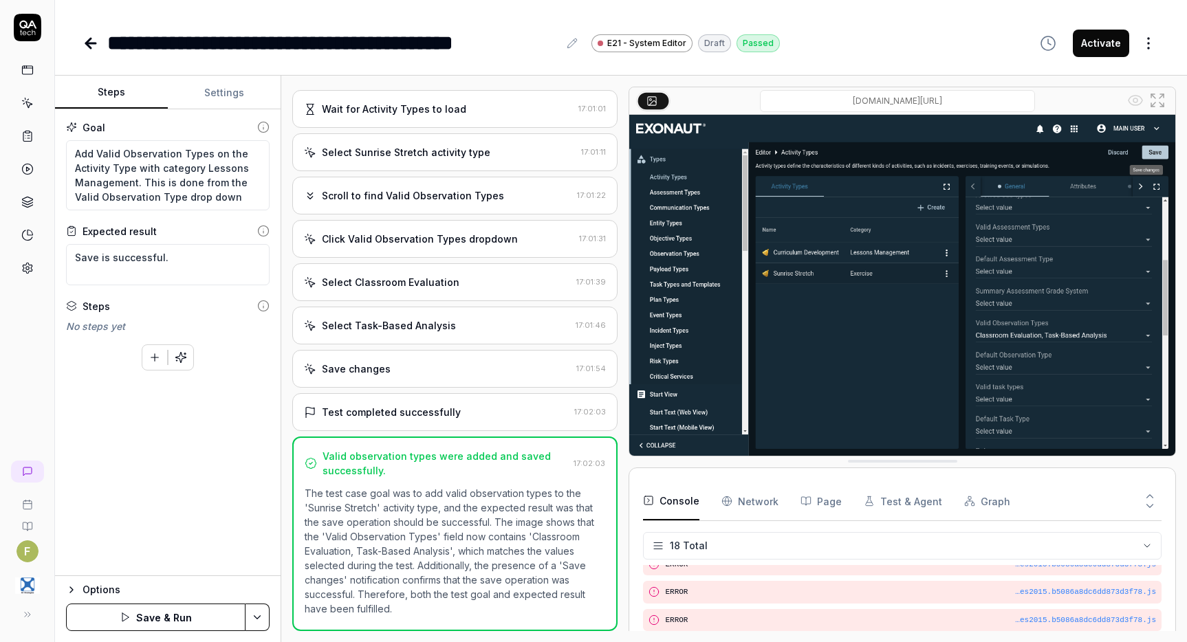
click at [176, 613] on button "Save & Run" at bounding box center [155, 618] width 179 height 28
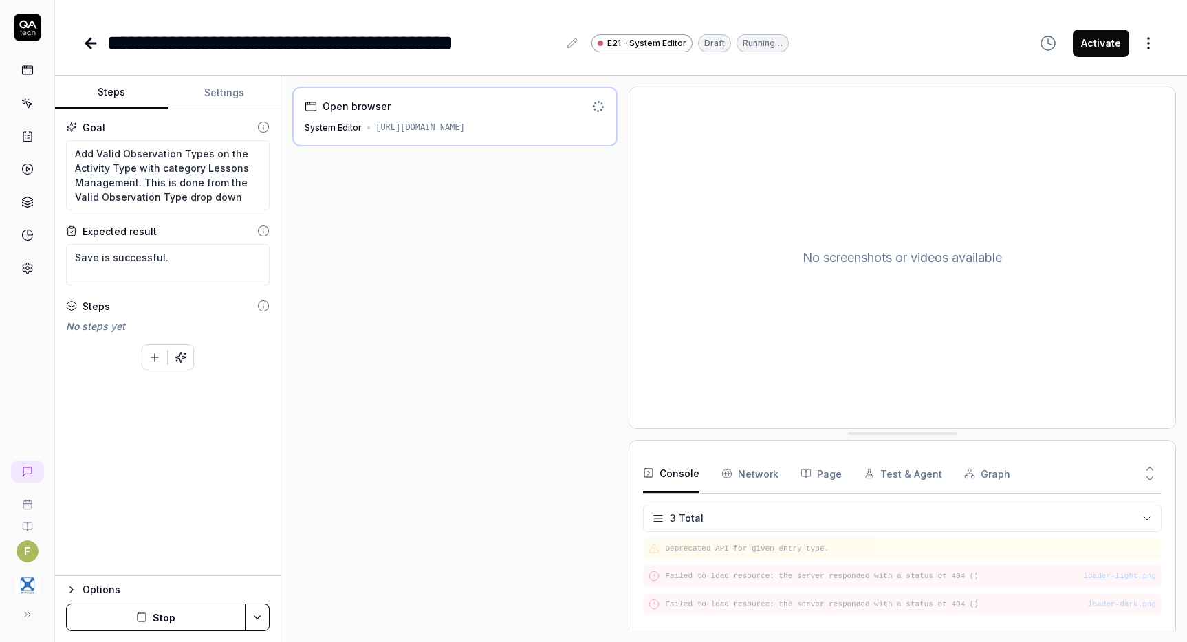
scroll to position [12, 0]
